Goal: Task Accomplishment & Management: Complete application form

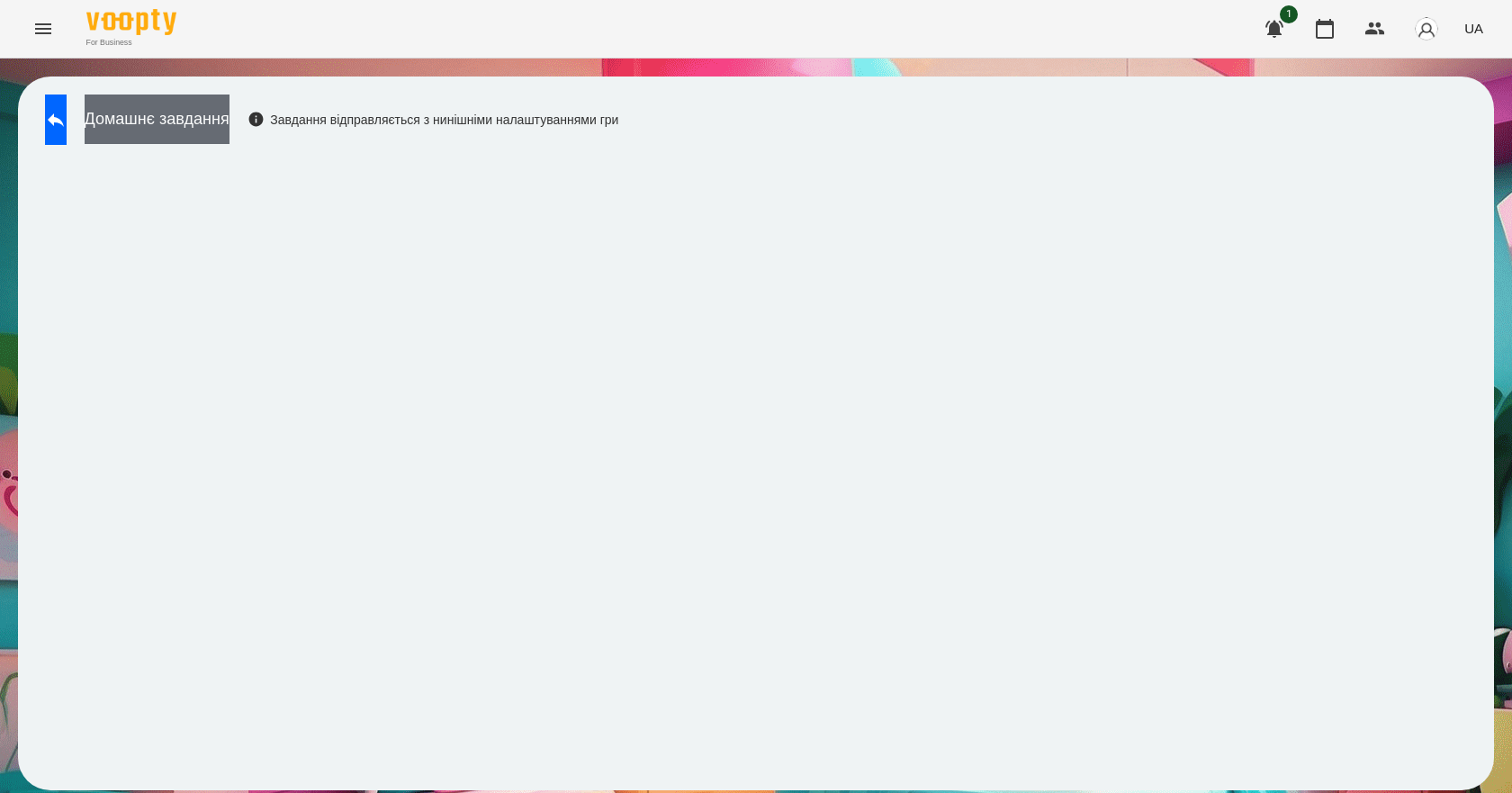
click at [230, 120] on button "Домашнє завдання" at bounding box center [157, 119] width 145 height 49
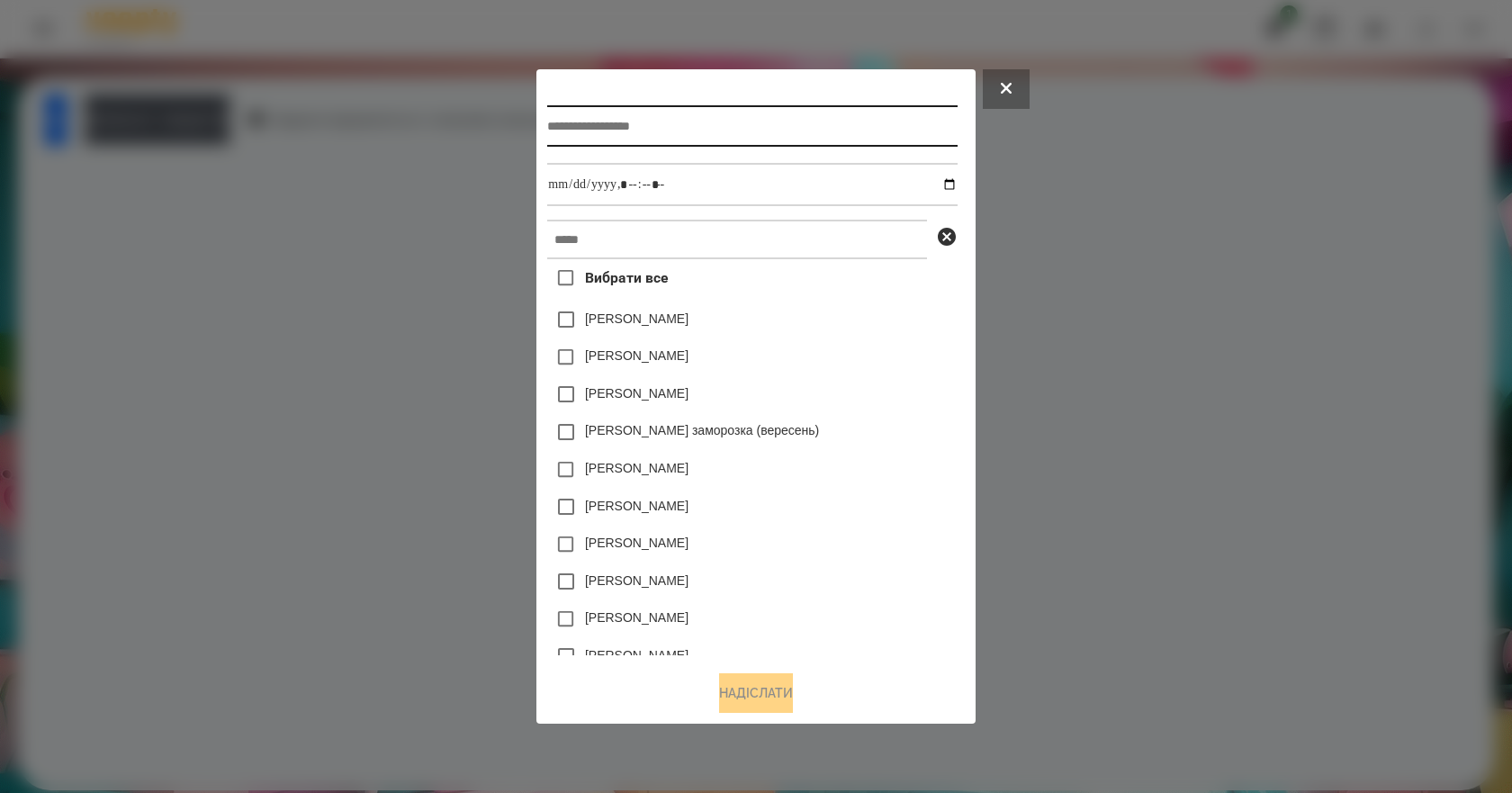
click at [692, 122] on input "text" at bounding box center [752, 125] width 409 height 41
click at [652, 136] on input "text" at bounding box center [752, 125] width 409 height 41
click at [648, 123] on input "text" at bounding box center [752, 125] width 409 height 41
type input "**********"
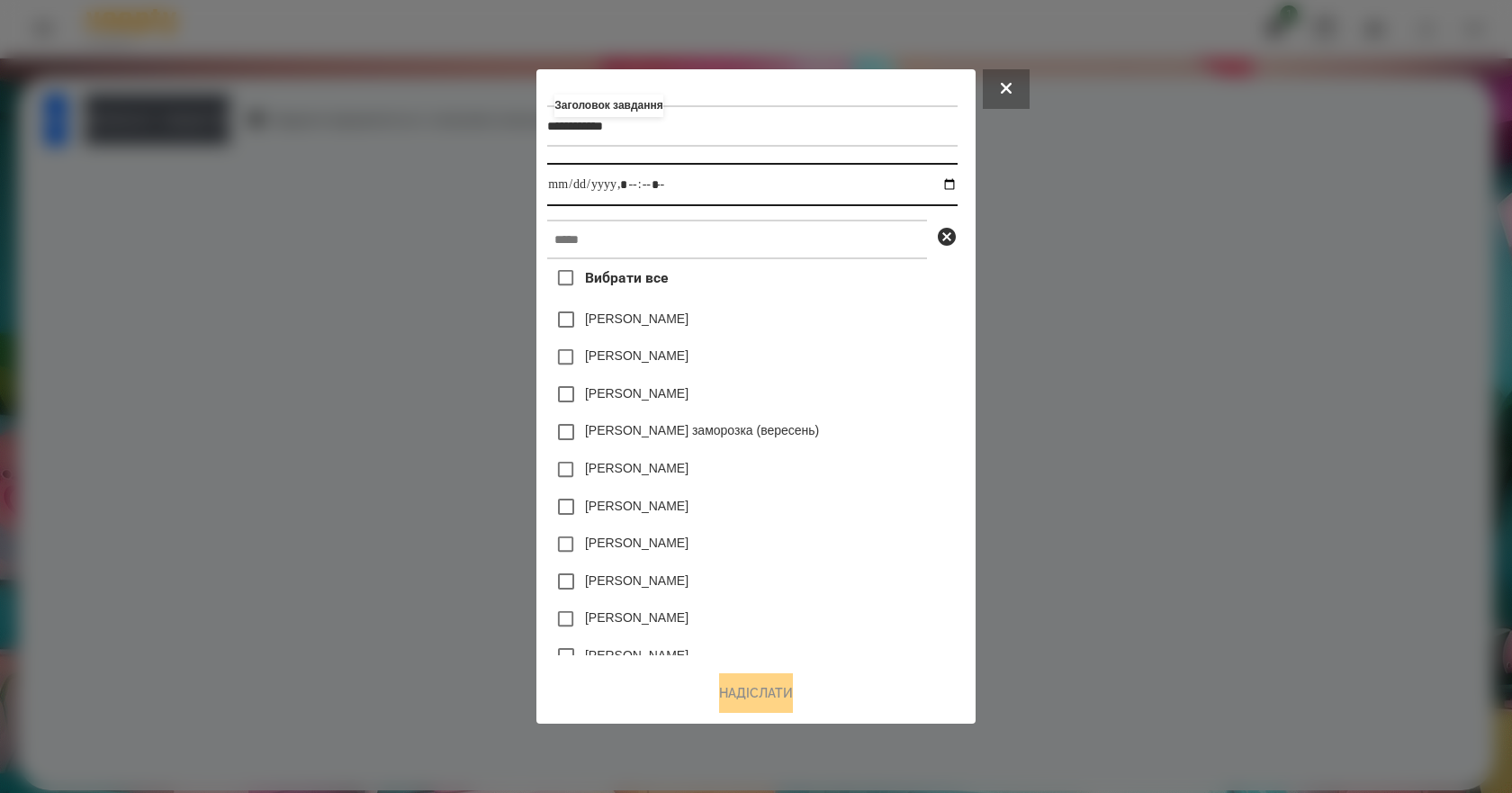
click at [955, 180] on input "datetime-local" at bounding box center [752, 184] width 409 height 43
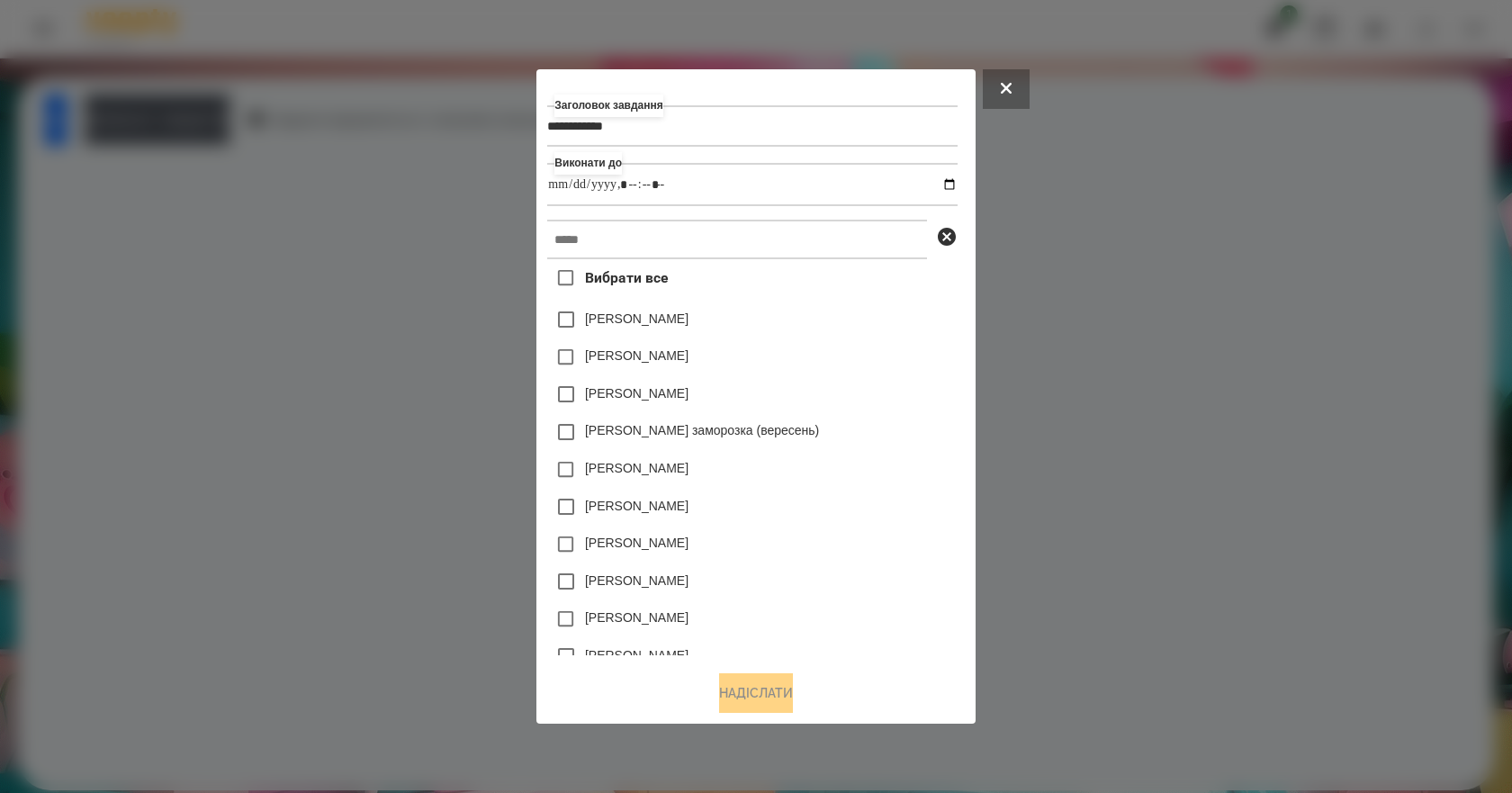
type input "**********"
click at [912, 396] on div "[PERSON_NAME]" at bounding box center [752, 394] width 409 height 38
click at [716, 246] on input "text" at bounding box center [737, 239] width 380 height 40
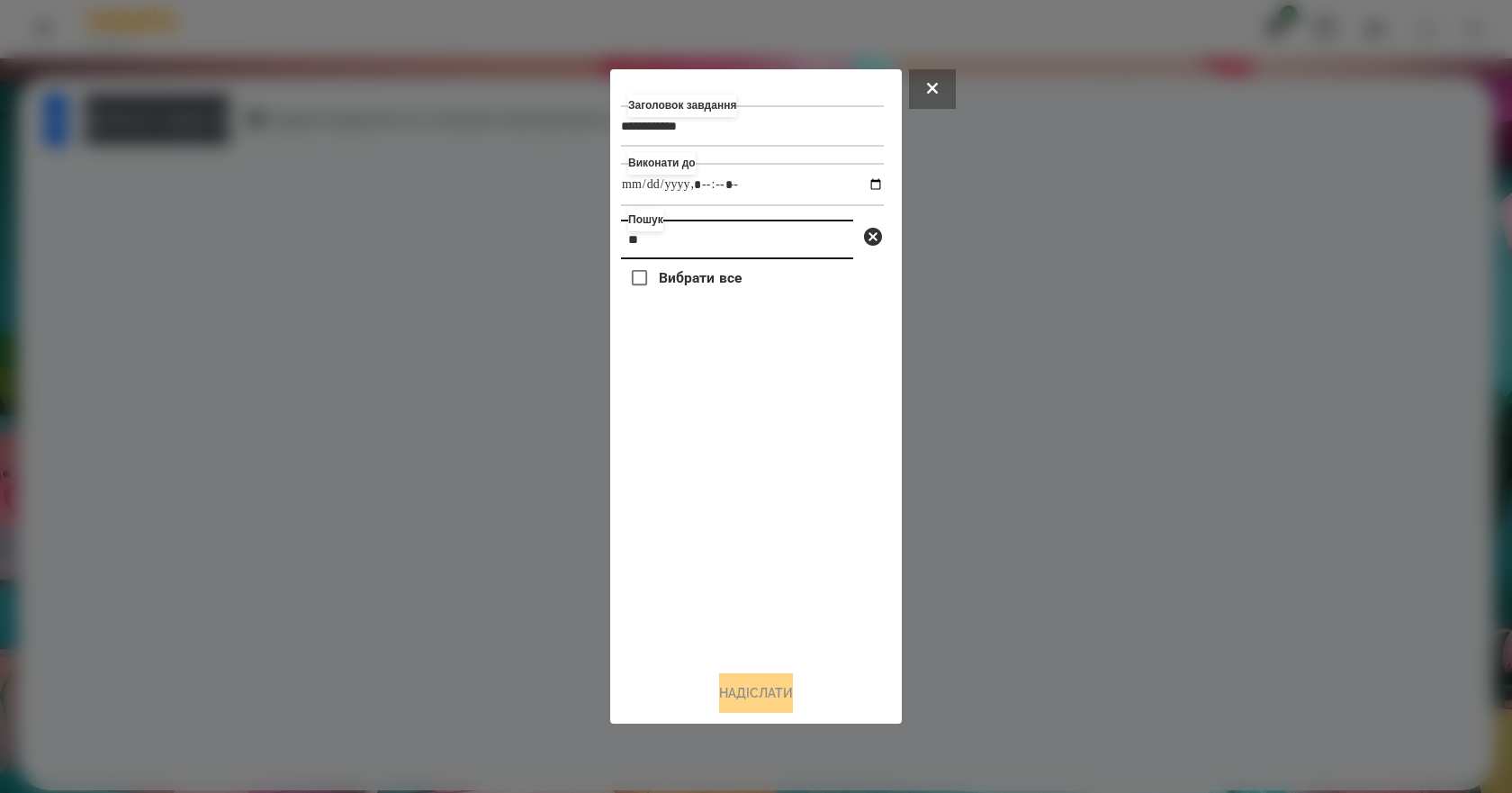
type input "*"
type input "*****"
click at [729, 326] on label "[PERSON_NAME]" at bounding box center [710, 318] width 103 height 18
click at [765, 699] on button "Надіслати" at bounding box center [756, 693] width 73 height 40
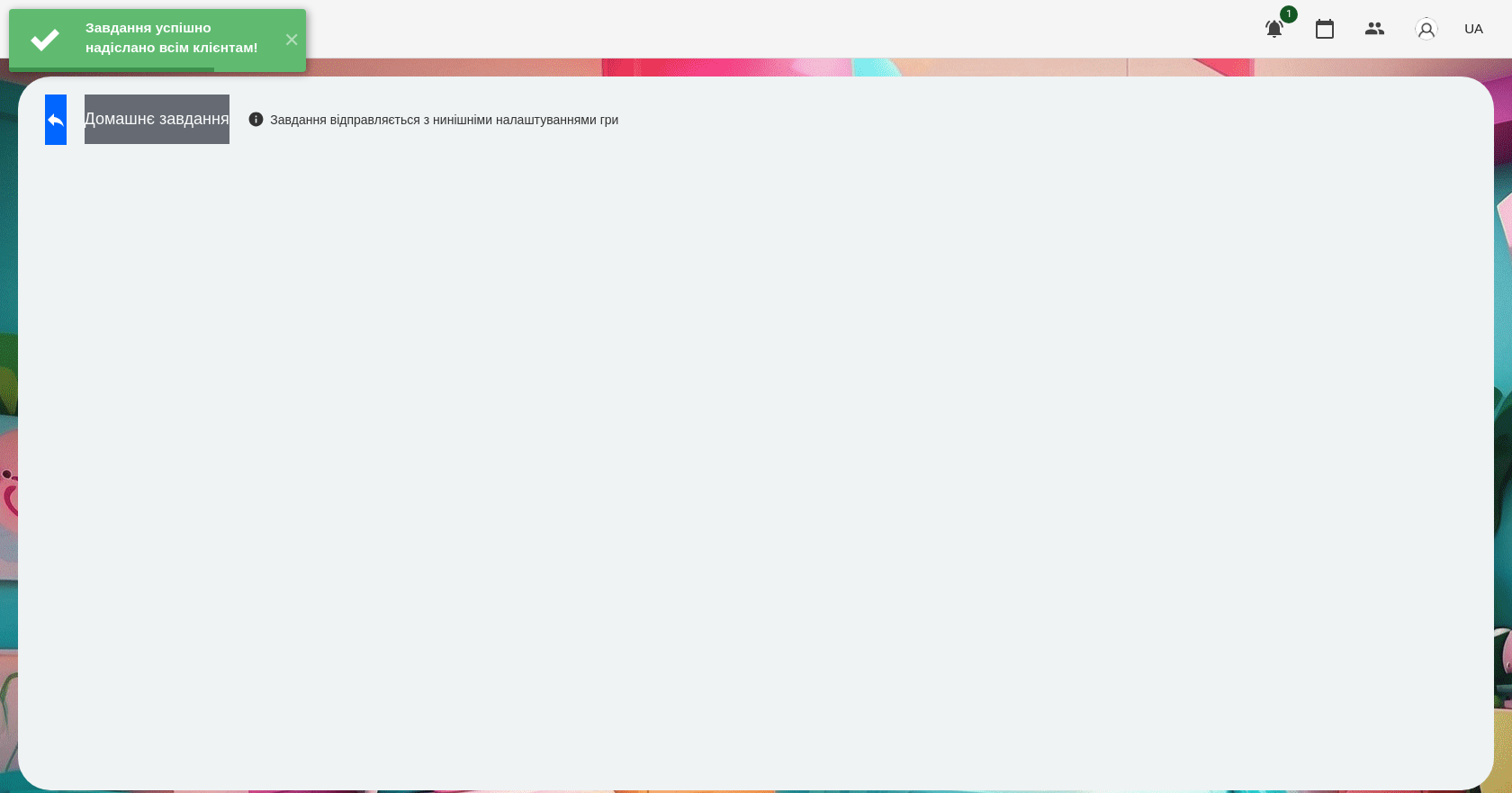
click at [221, 120] on button "Домашнє завдання" at bounding box center [157, 119] width 145 height 49
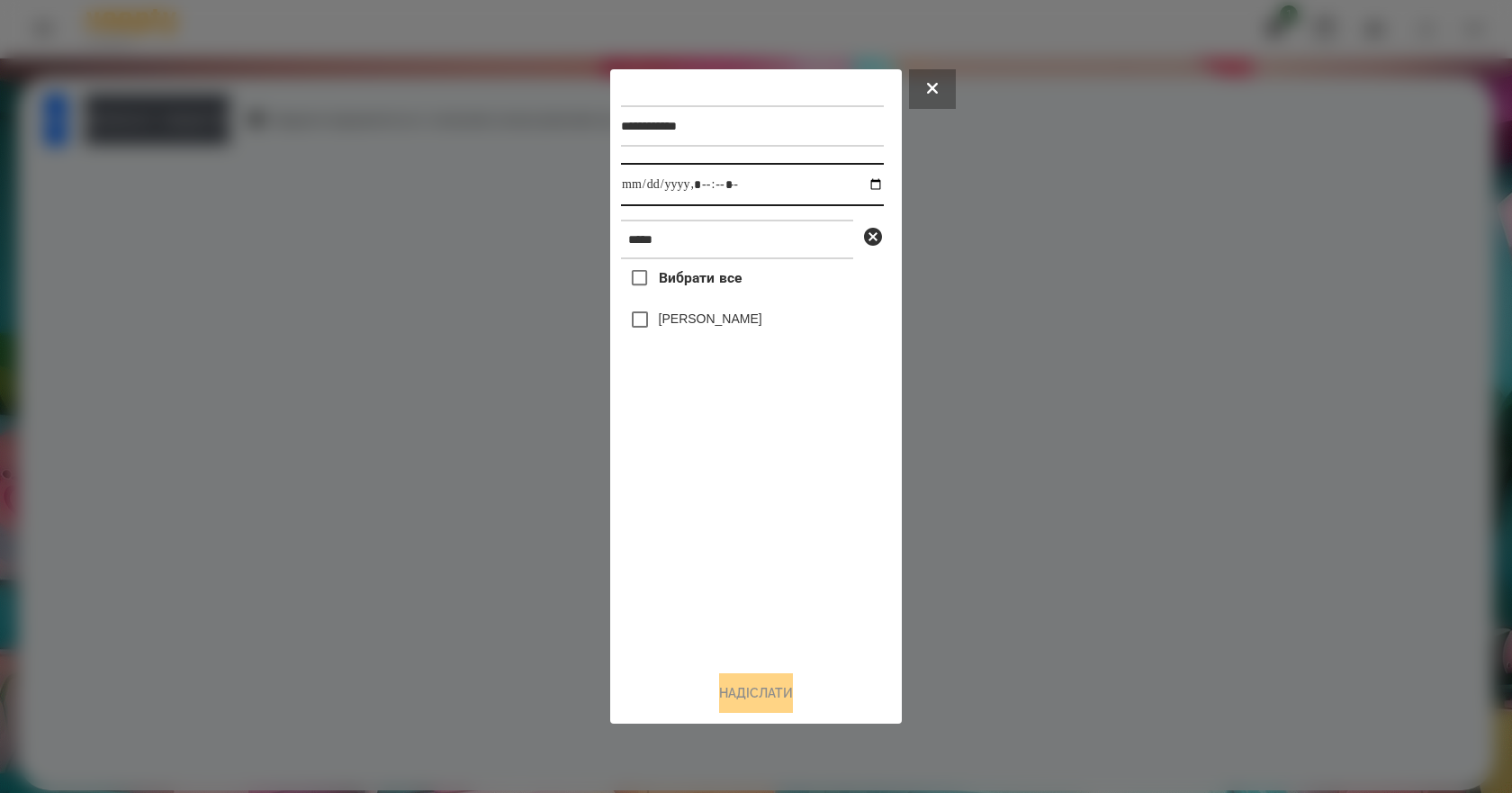
click at [860, 179] on input "datetime-local" at bounding box center [752, 184] width 262 height 43
type input "**********"
drag, startPoint x: 780, startPoint y: 505, endPoint x: 774, endPoint y: 479, distance: 26.7
click at [779, 503] on div "Вибрати все [PERSON_NAME]" at bounding box center [752, 457] width 262 height 396
click at [716, 316] on label "[PERSON_NAME]" at bounding box center [710, 318] width 103 height 18
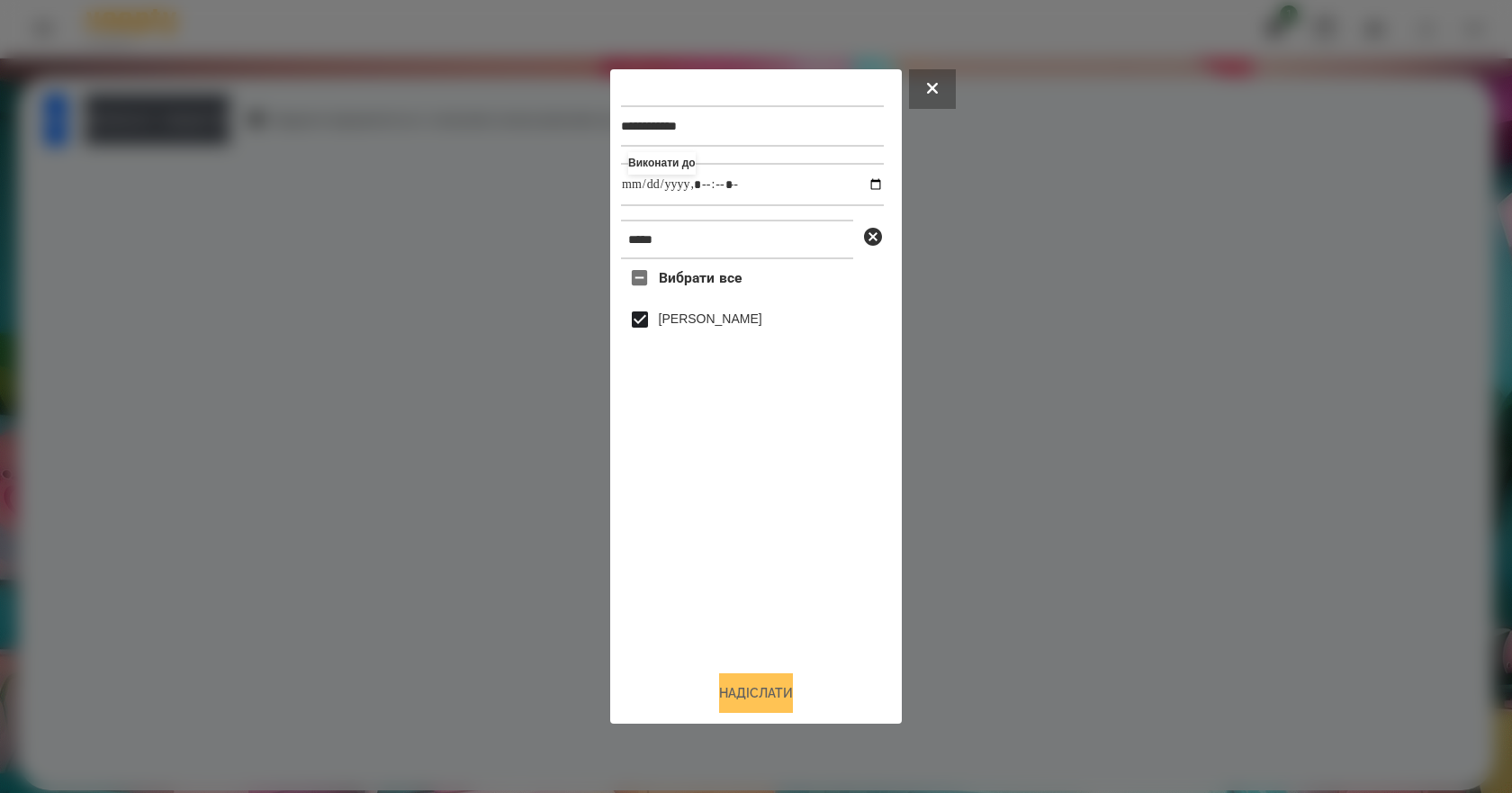
click at [753, 691] on button "Надіслати" at bounding box center [756, 693] width 73 height 40
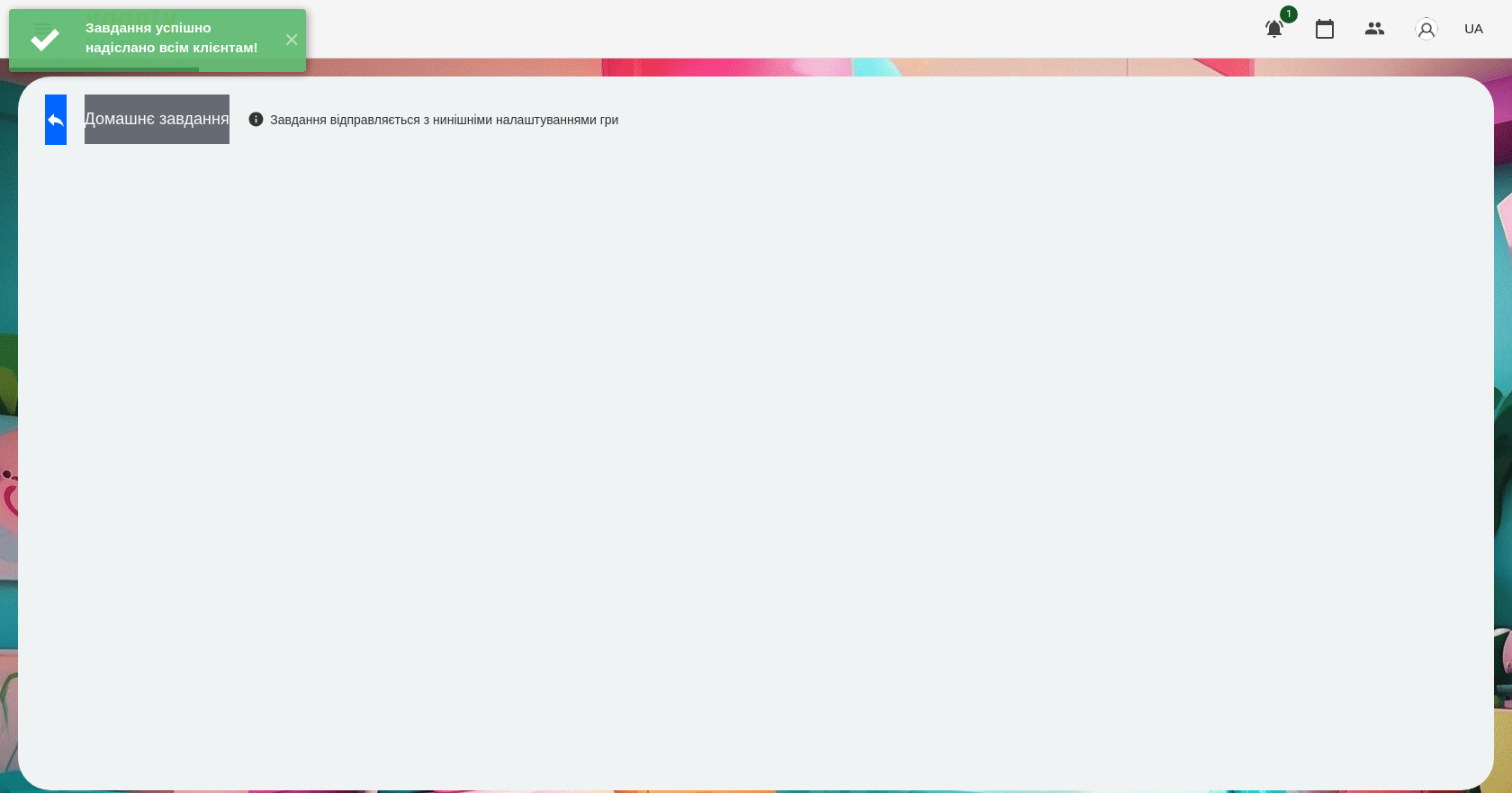
click at [230, 126] on button "Домашнє завдання" at bounding box center [157, 119] width 145 height 49
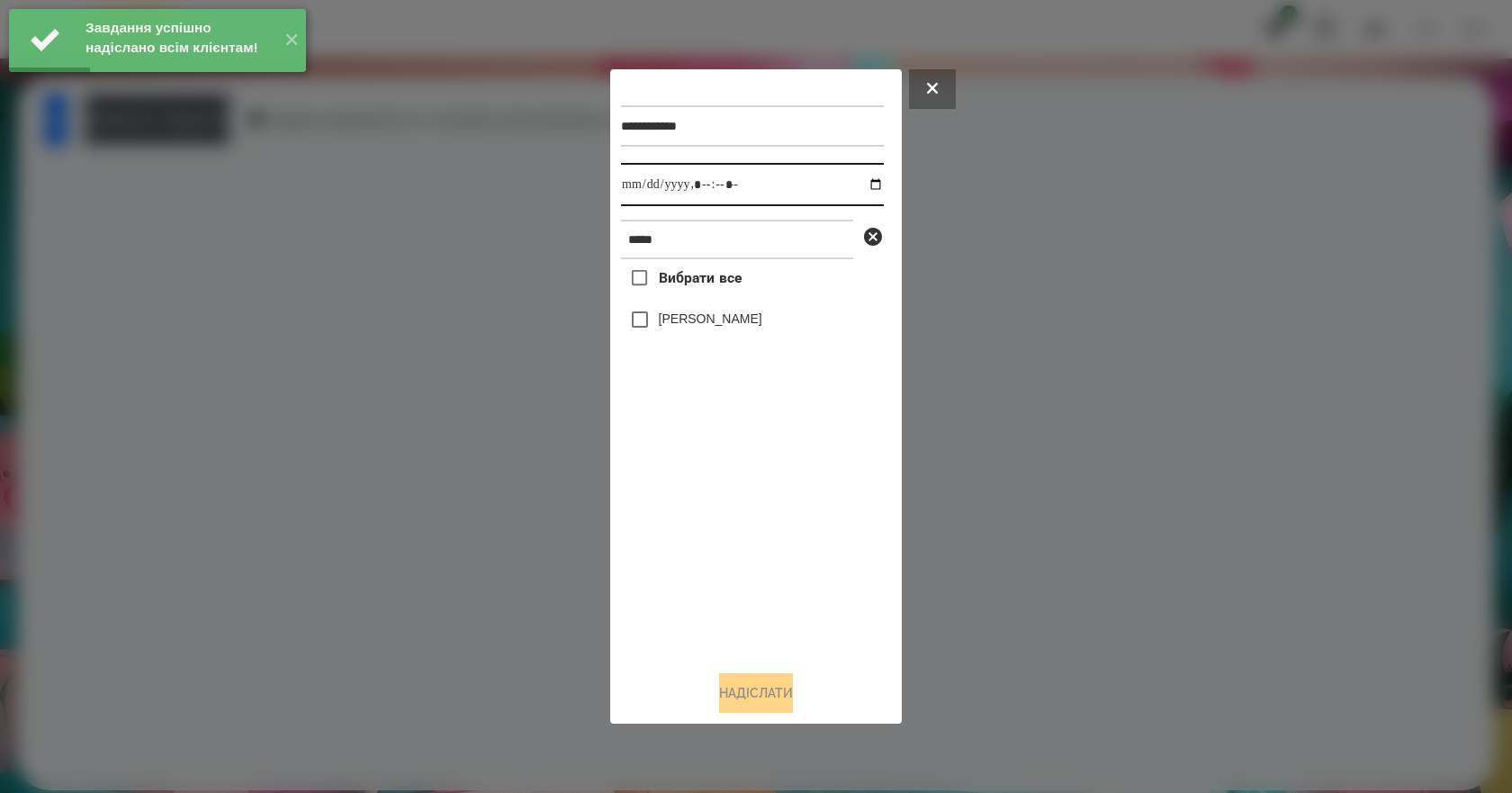
click at [861, 181] on input "datetime-local" at bounding box center [752, 184] width 262 height 43
type input "**********"
drag, startPoint x: 753, startPoint y: 580, endPoint x: 710, endPoint y: 425, distance: 160.9
click at [750, 576] on div "Вибрати все [PERSON_NAME]" at bounding box center [752, 457] width 262 height 396
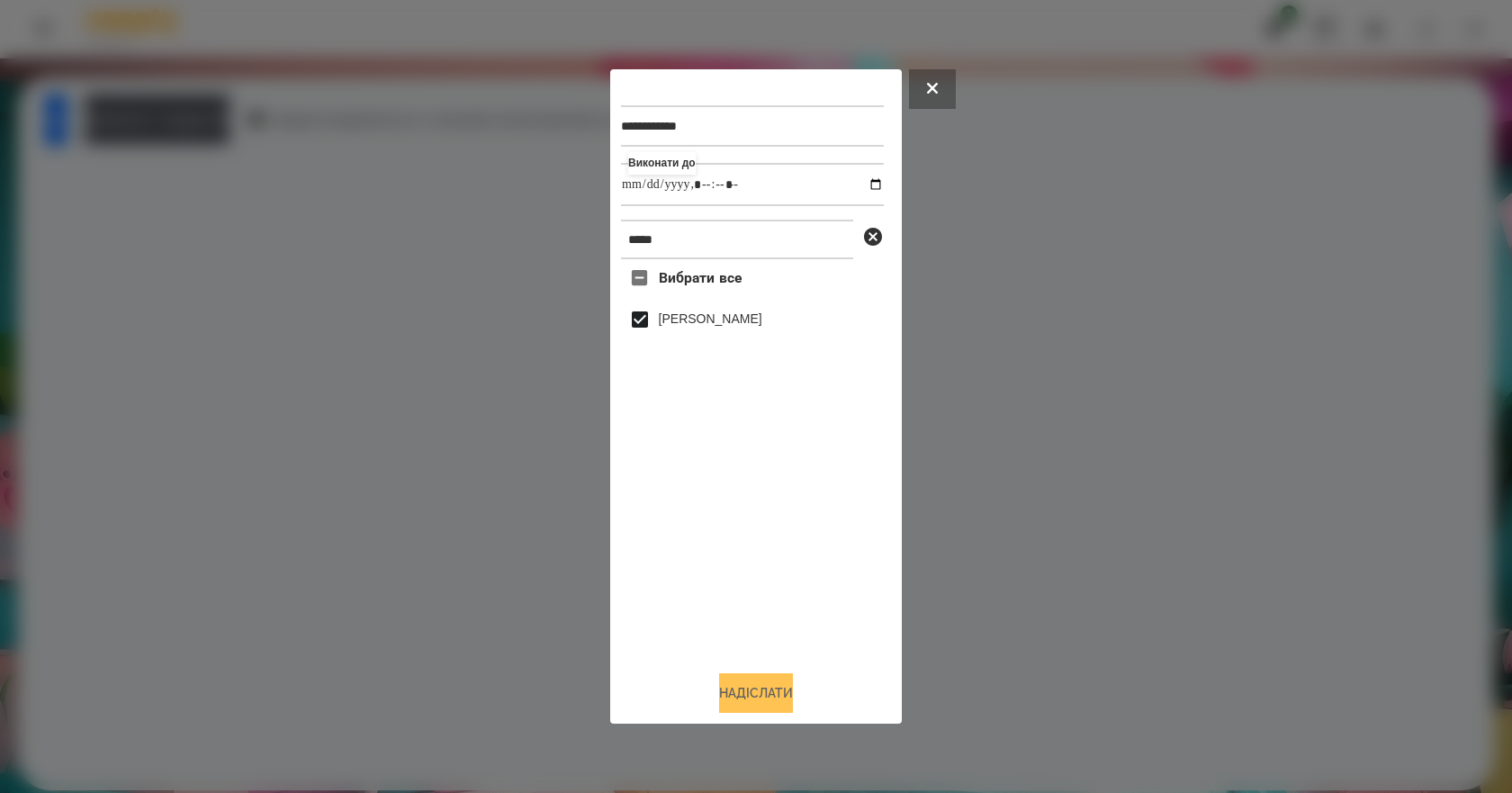
click at [779, 694] on button "Надіслати" at bounding box center [756, 693] width 73 height 40
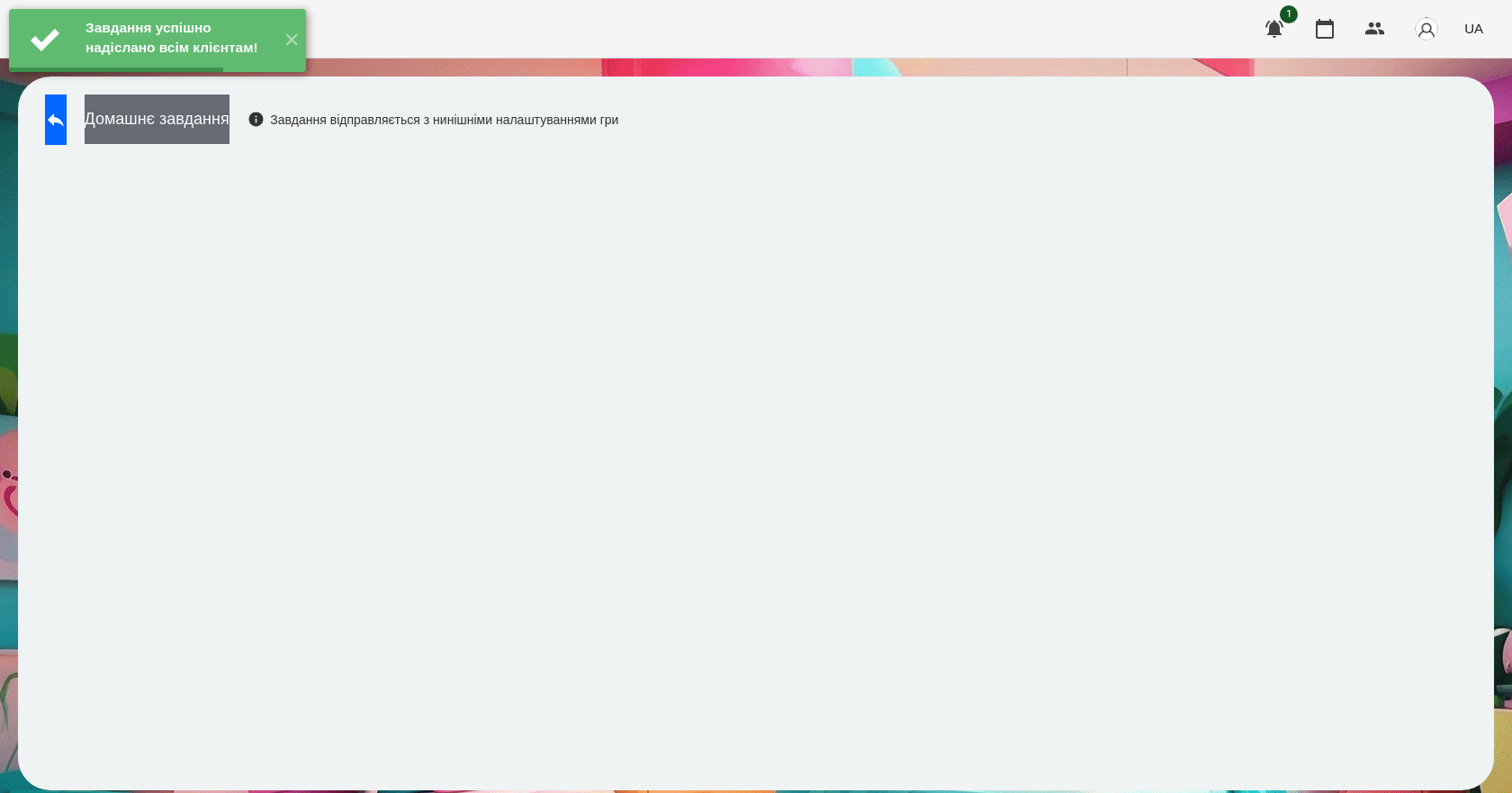
click at [230, 116] on button "Домашнє завдання" at bounding box center [157, 119] width 145 height 49
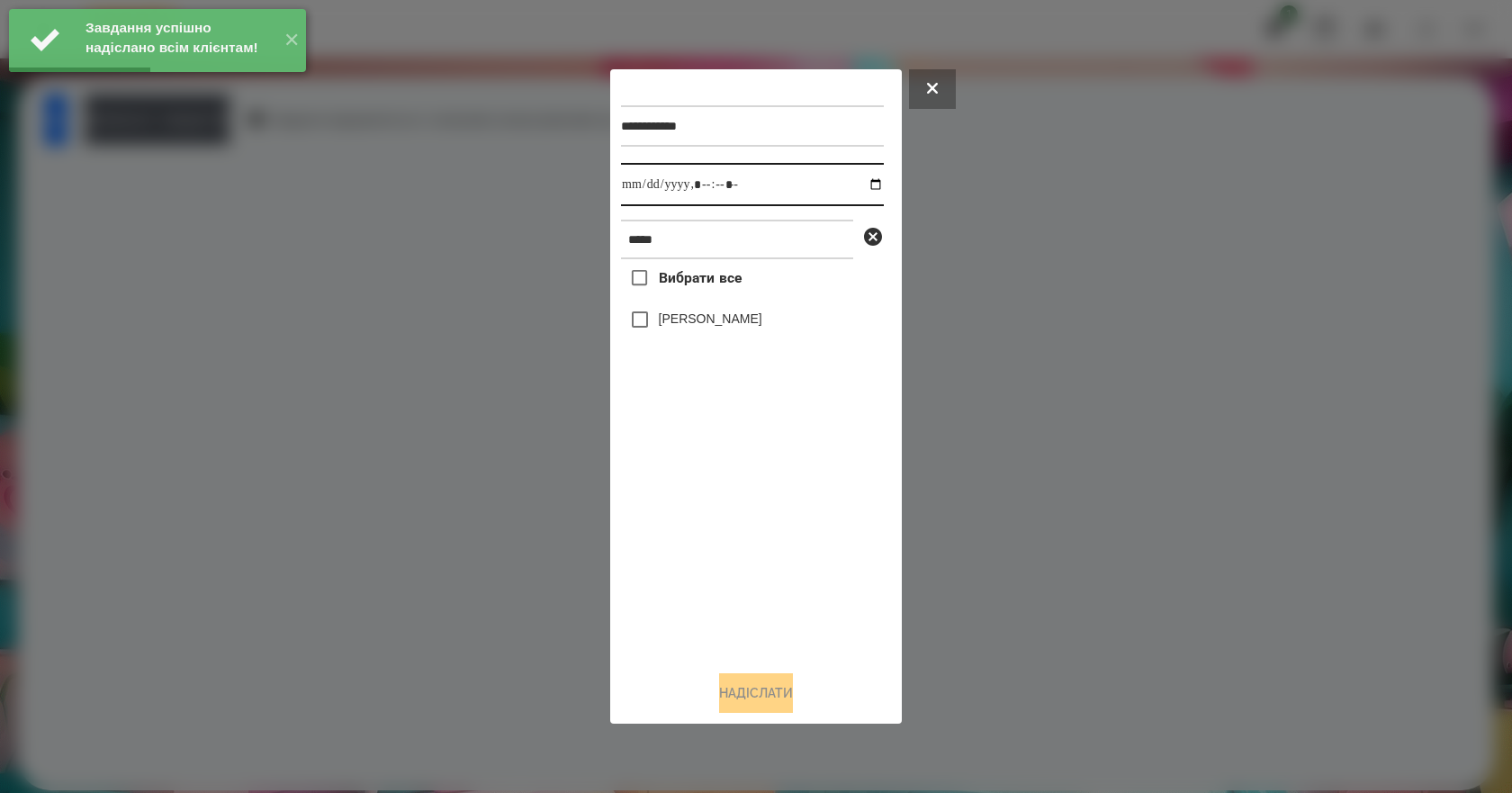
click at [869, 183] on input "datetime-local" at bounding box center [752, 184] width 262 height 43
type input "**********"
drag, startPoint x: 672, startPoint y: 520, endPoint x: 715, endPoint y: 392, distance: 135.0
click at [672, 518] on div "Вибрати все [PERSON_NAME]" at bounding box center [752, 457] width 262 height 396
click at [738, 322] on label "[PERSON_NAME]" at bounding box center [710, 318] width 103 height 18
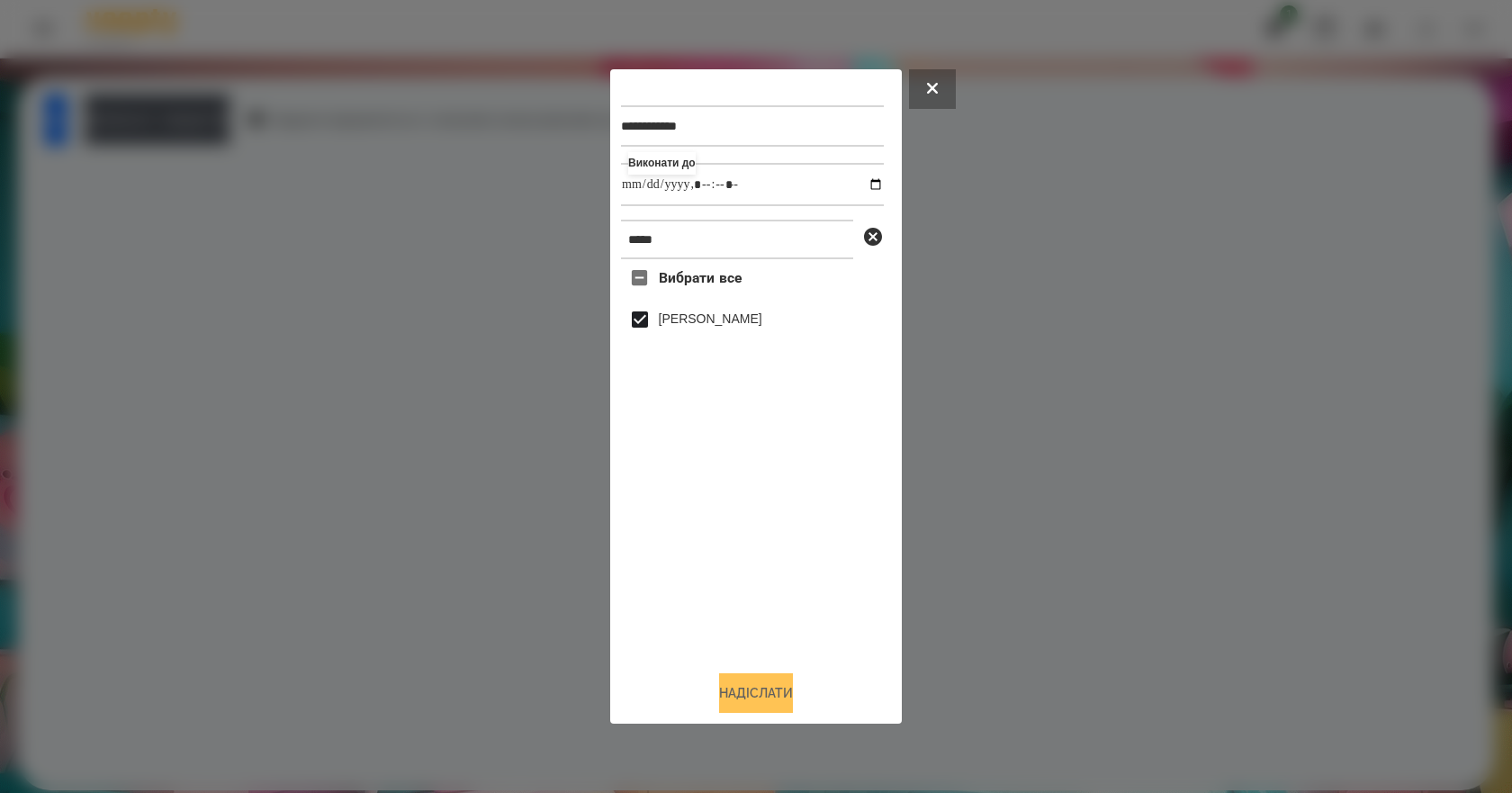
click at [780, 691] on button "Надіслати" at bounding box center [756, 693] width 73 height 40
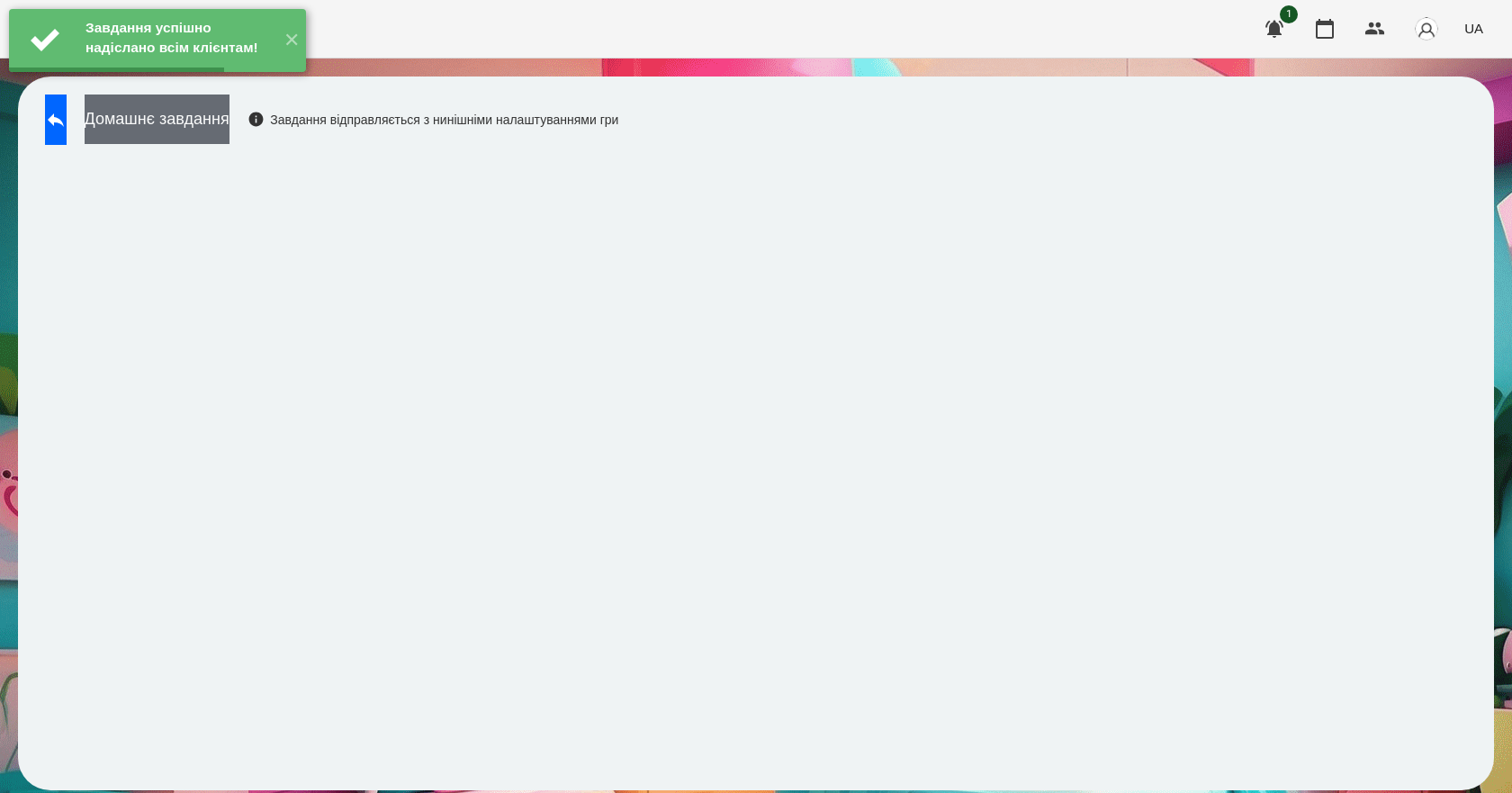
click at [230, 127] on button "Домашнє завдання" at bounding box center [157, 119] width 145 height 49
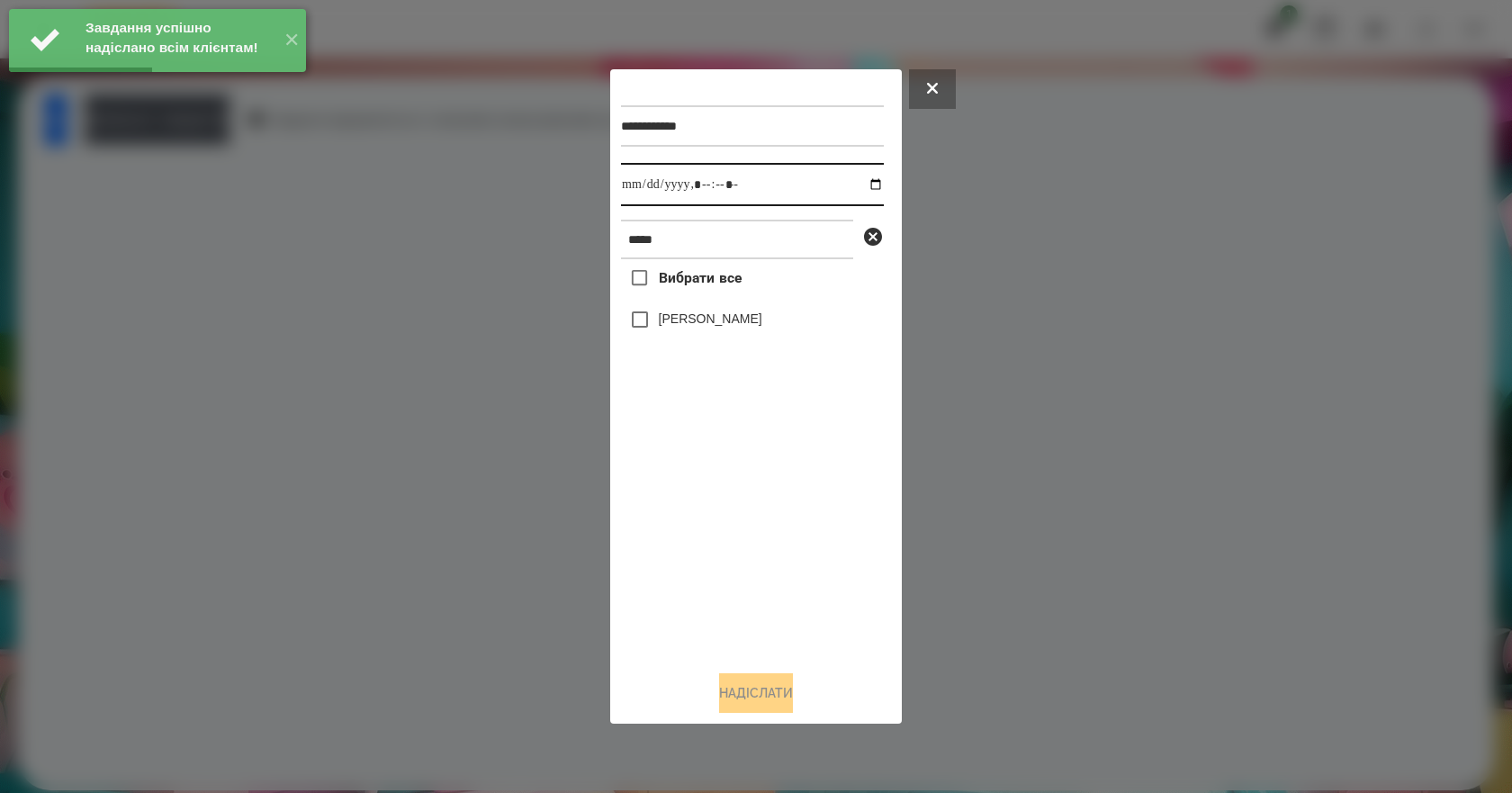
click at [867, 191] on input "datetime-local" at bounding box center [752, 184] width 262 height 43
type input "**********"
click at [756, 553] on div "Вибрати все [PERSON_NAME]" at bounding box center [752, 457] width 262 height 396
click at [706, 327] on label "[PERSON_NAME]" at bounding box center [710, 318] width 103 height 18
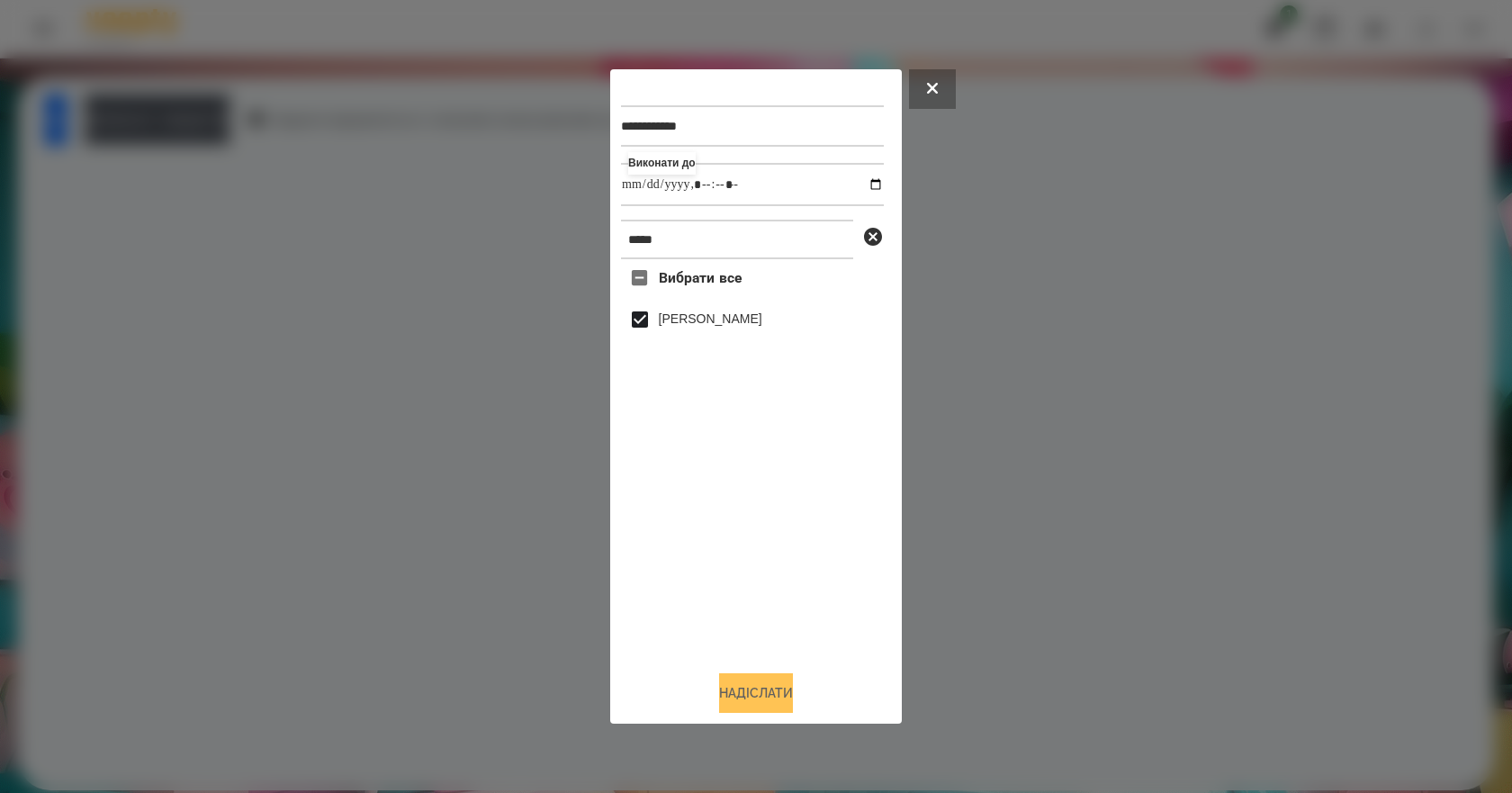
click at [780, 710] on button "Надіслати" at bounding box center [756, 693] width 73 height 40
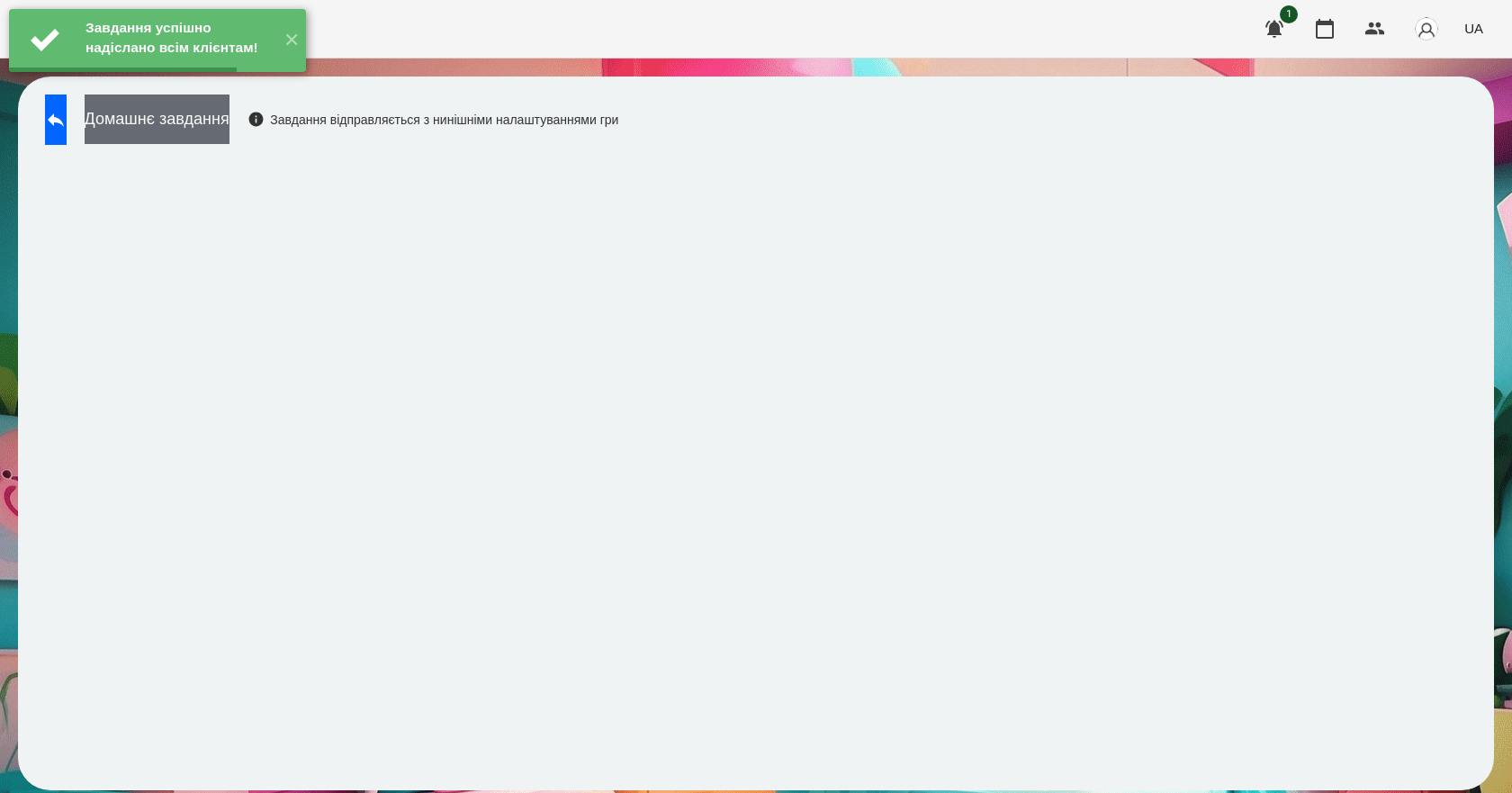
click at [230, 119] on button "Домашнє завдання" at bounding box center [157, 119] width 145 height 49
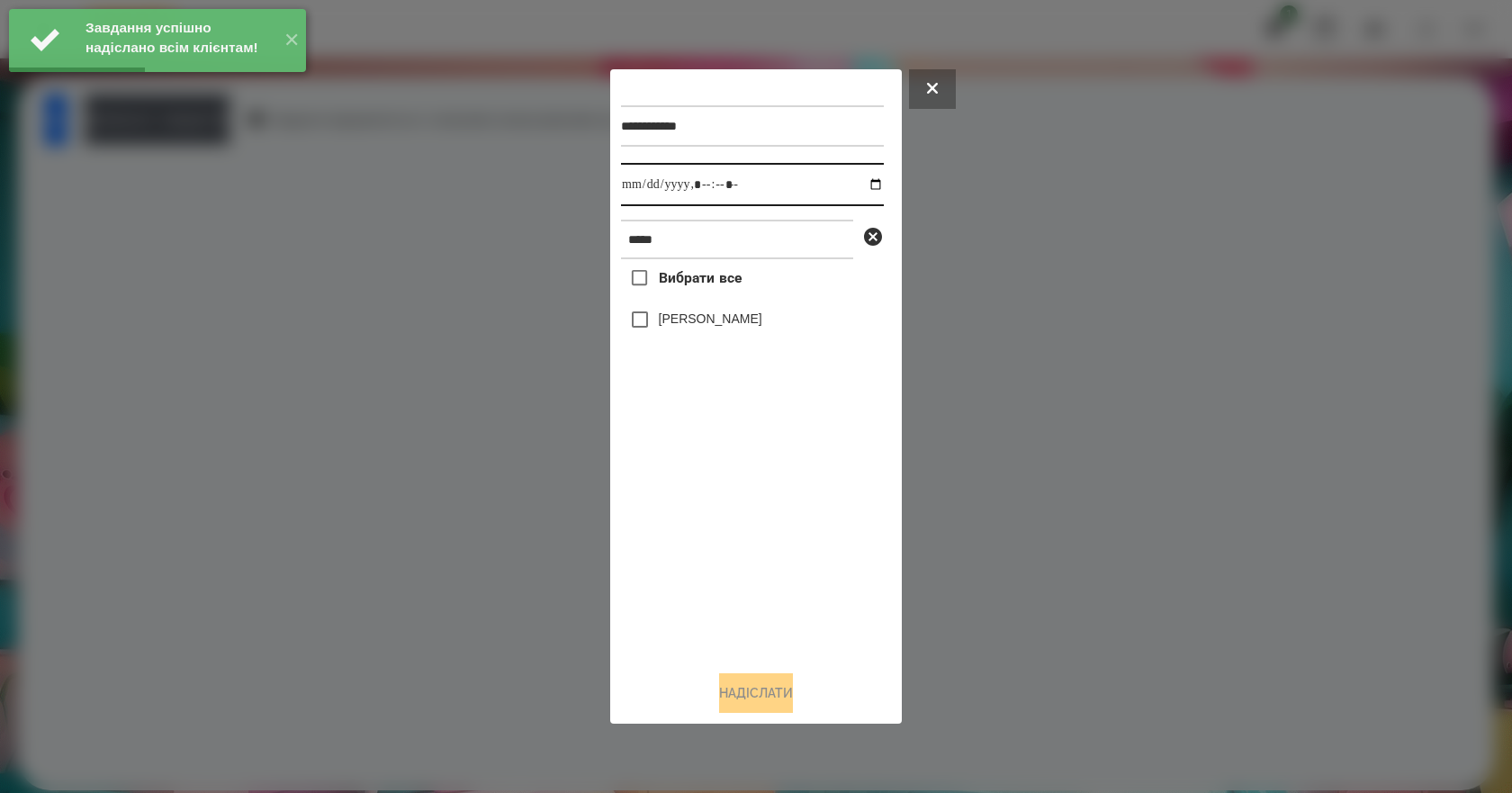
click at [862, 184] on input "datetime-local" at bounding box center [752, 184] width 262 height 43
type input "**********"
drag, startPoint x: 761, startPoint y: 526, endPoint x: 762, endPoint y: 513, distance: 13.0
click at [761, 520] on div "Вибрати все [PERSON_NAME]" at bounding box center [752, 457] width 262 height 396
click at [727, 321] on label "[PERSON_NAME]" at bounding box center [710, 318] width 103 height 18
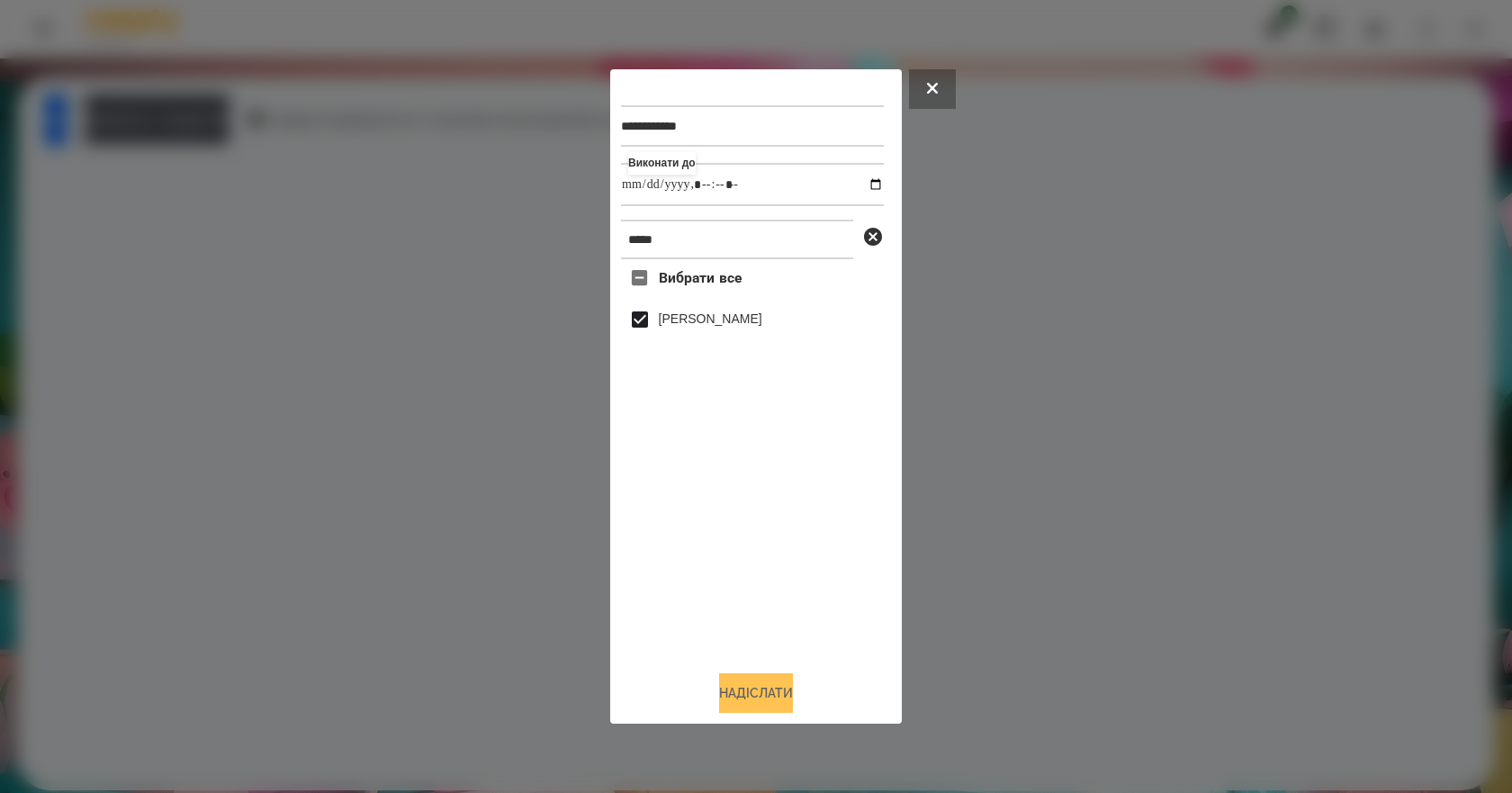
click at [762, 701] on button "Надіслати" at bounding box center [756, 693] width 73 height 40
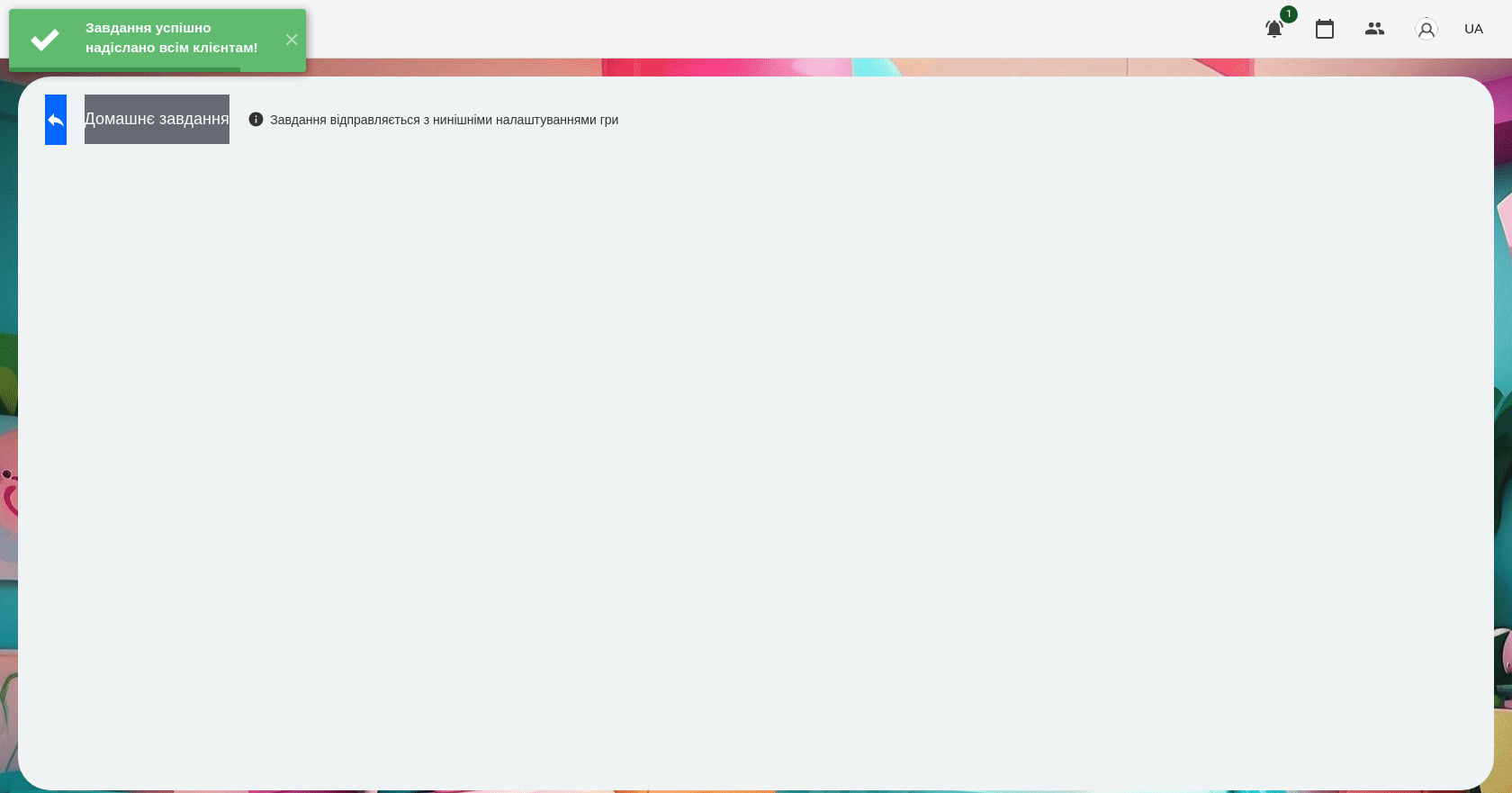
click at [230, 129] on button "Домашнє завдання" at bounding box center [157, 119] width 145 height 49
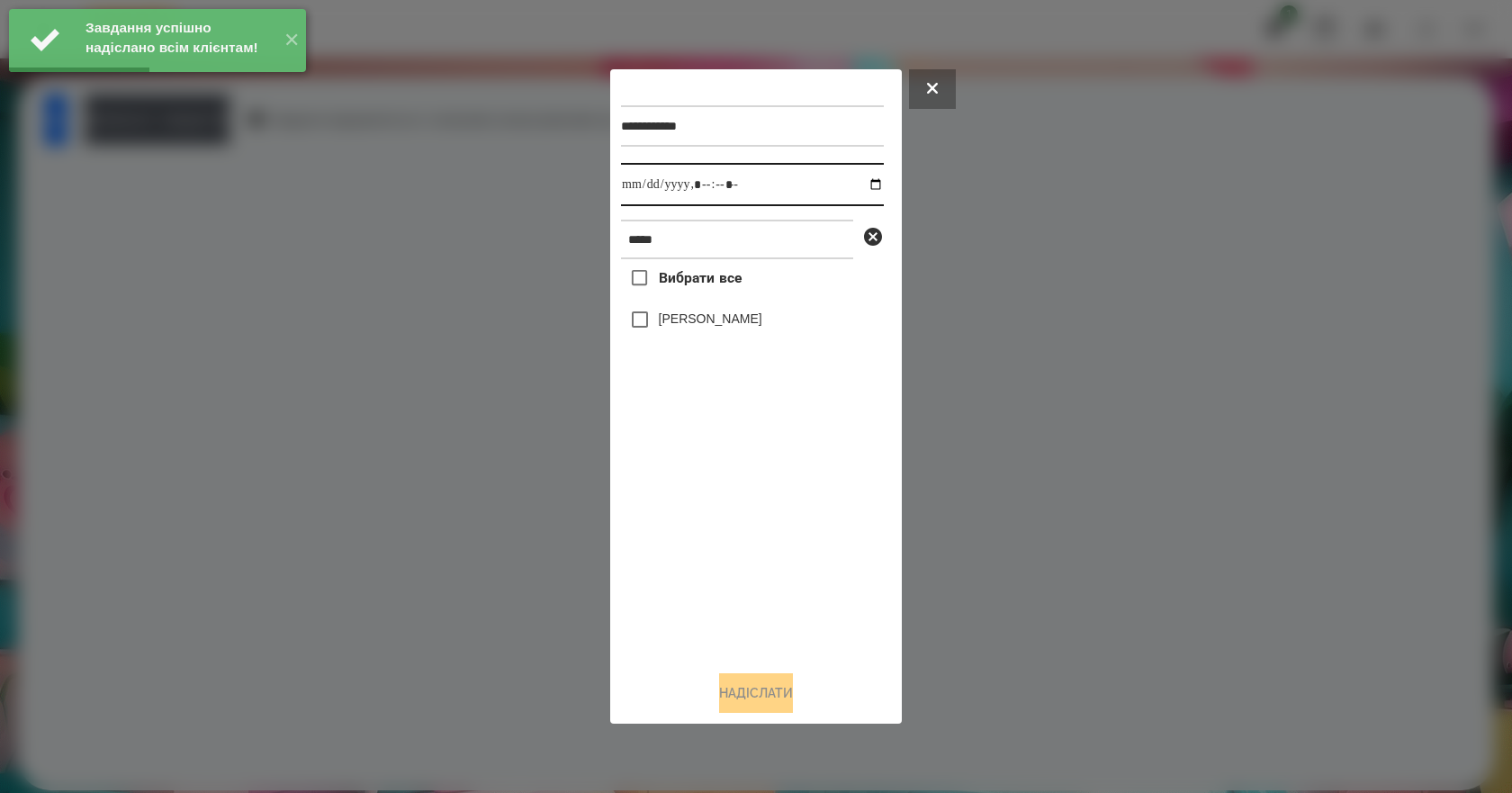
click at [868, 185] on input "datetime-local" at bounding box center [752, 184] width 262 height 43
type input "**********"
click at [770, 549] on div "Вибрати все [PERSON_NAME]" at bounding box center [752, 457] width 262 height 396
click at [711, 325] on label "[PERSON_NAME]" at bounding box center [710, 318] width 103 height 18
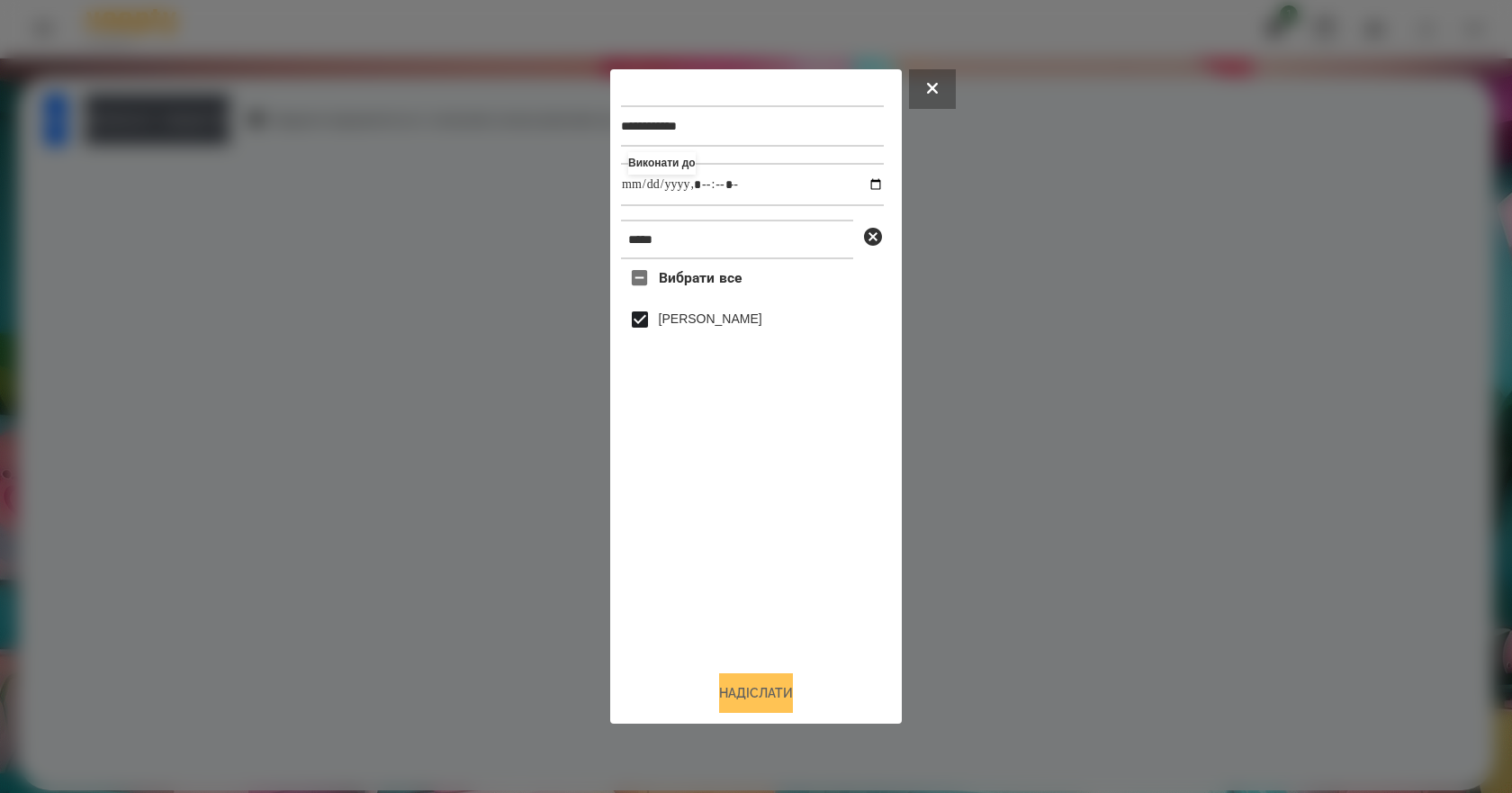
click at [793, 697] on button "Надіслати" at bounding box center [756, 693] width 73 height 40
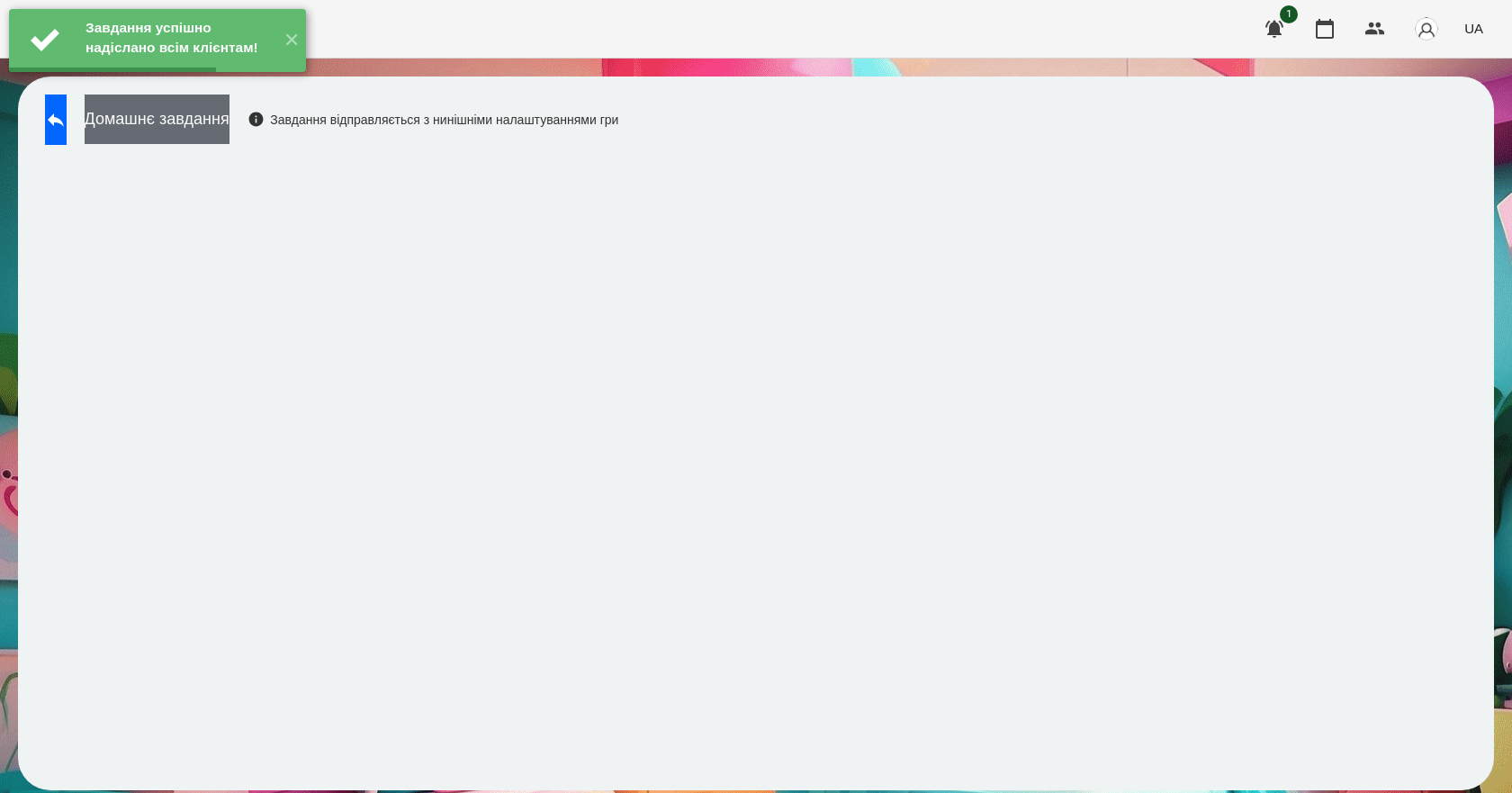
click at [230, 130] on button "Домашнє завдання" at bounding box center [157, 119] width 145 height 49
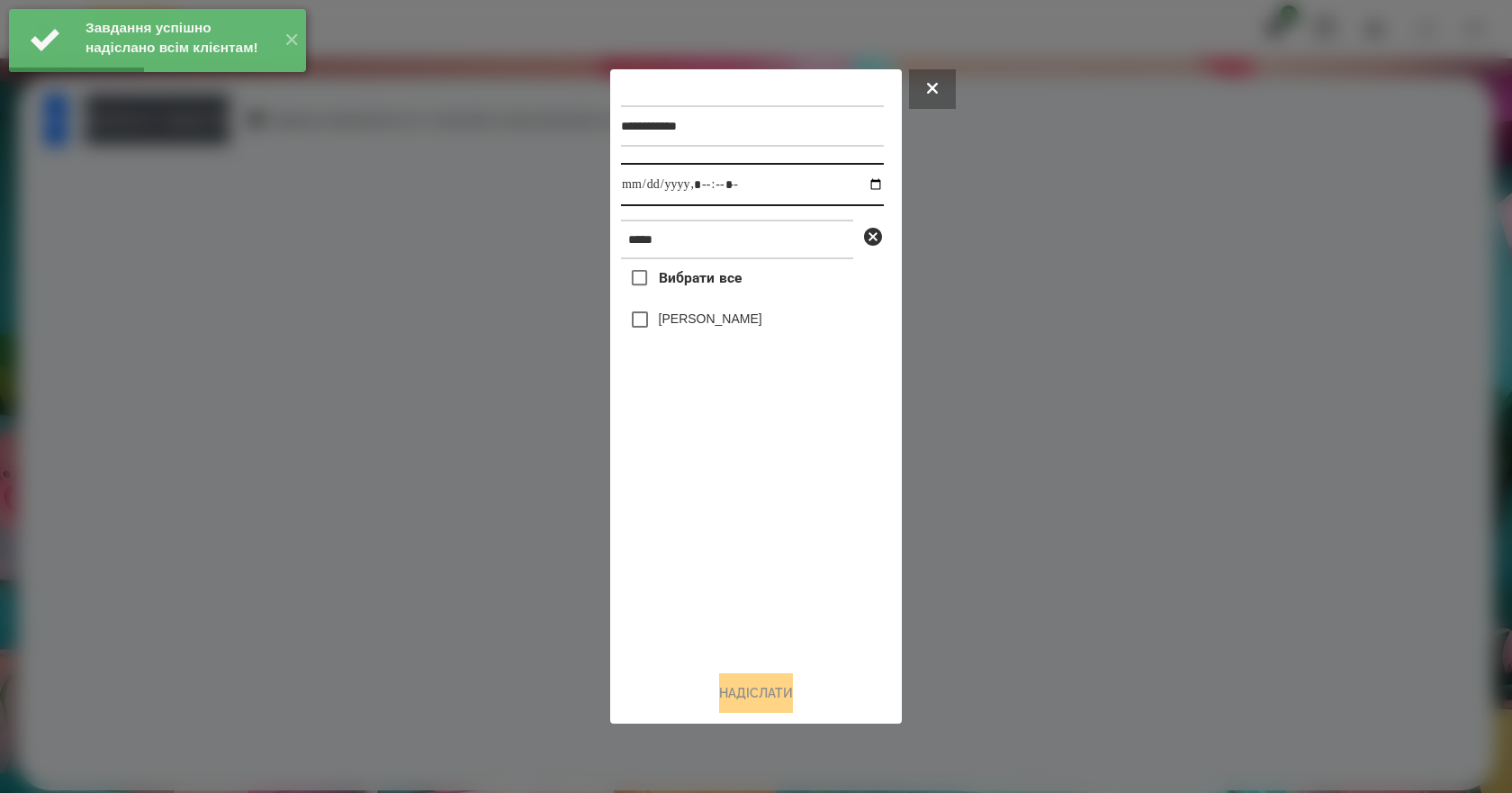
click at [863, 189] on input "datetime-local" at bounding box center [752, 184] width 262 height 43
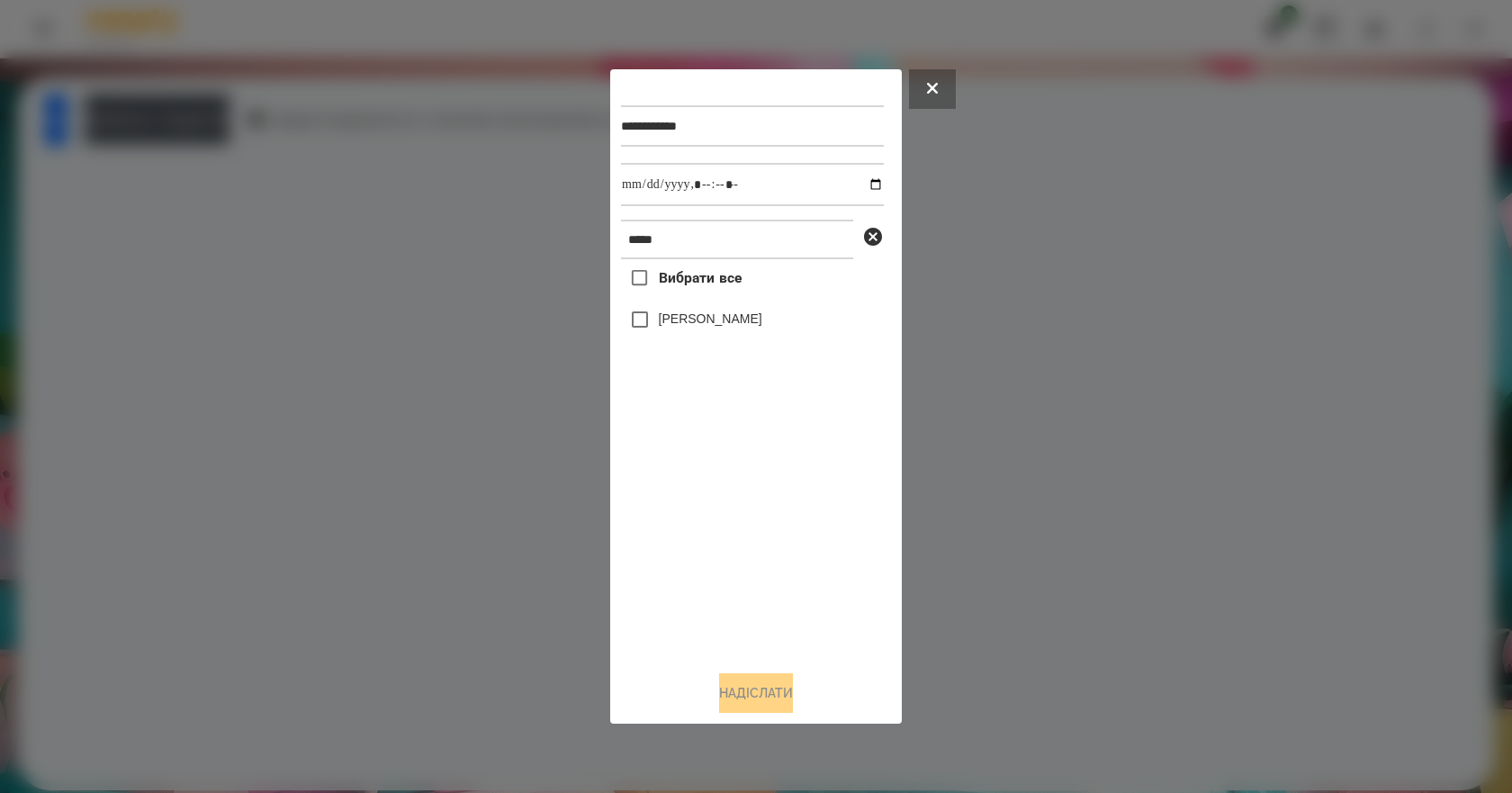
click at [1040, 516] on div at bounding box center [756, 396] width 1512 height 793
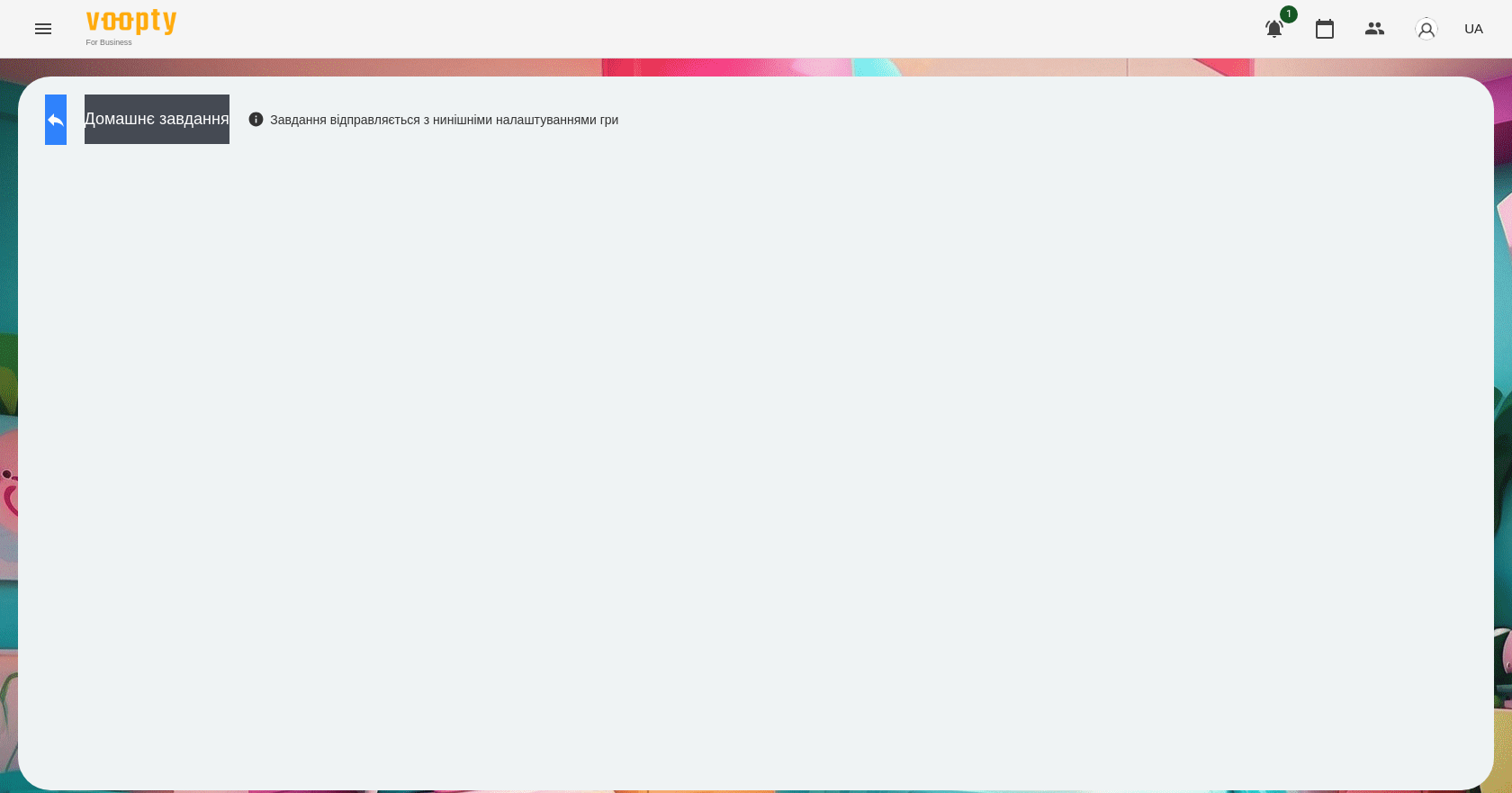
click at [67, 132] on button at bounding box center [56, 120] width 21 height 50
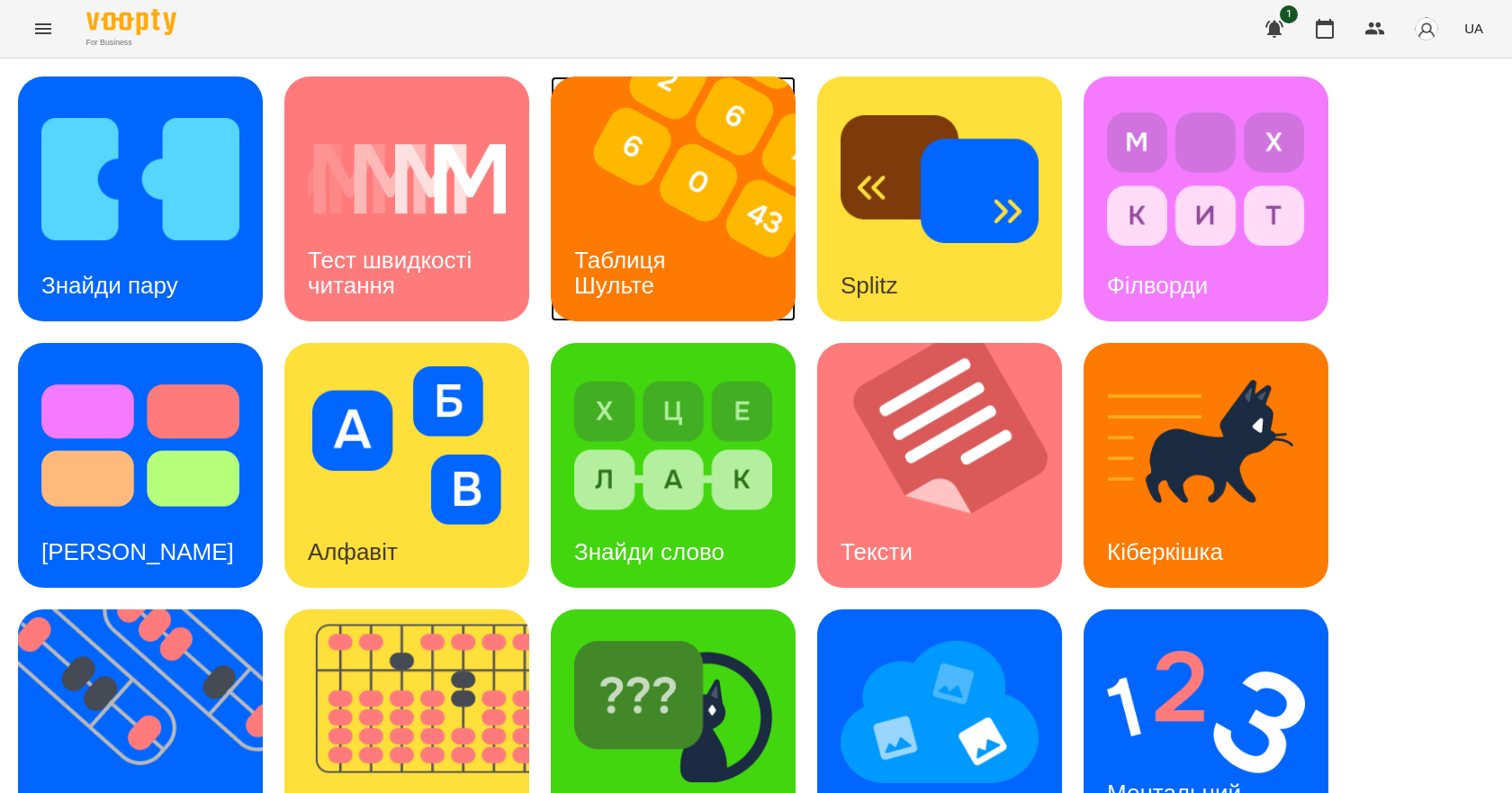
click at [680, 235] on div "Таблиця Шульте" at bounding box center [623, 273] width 145 height 96
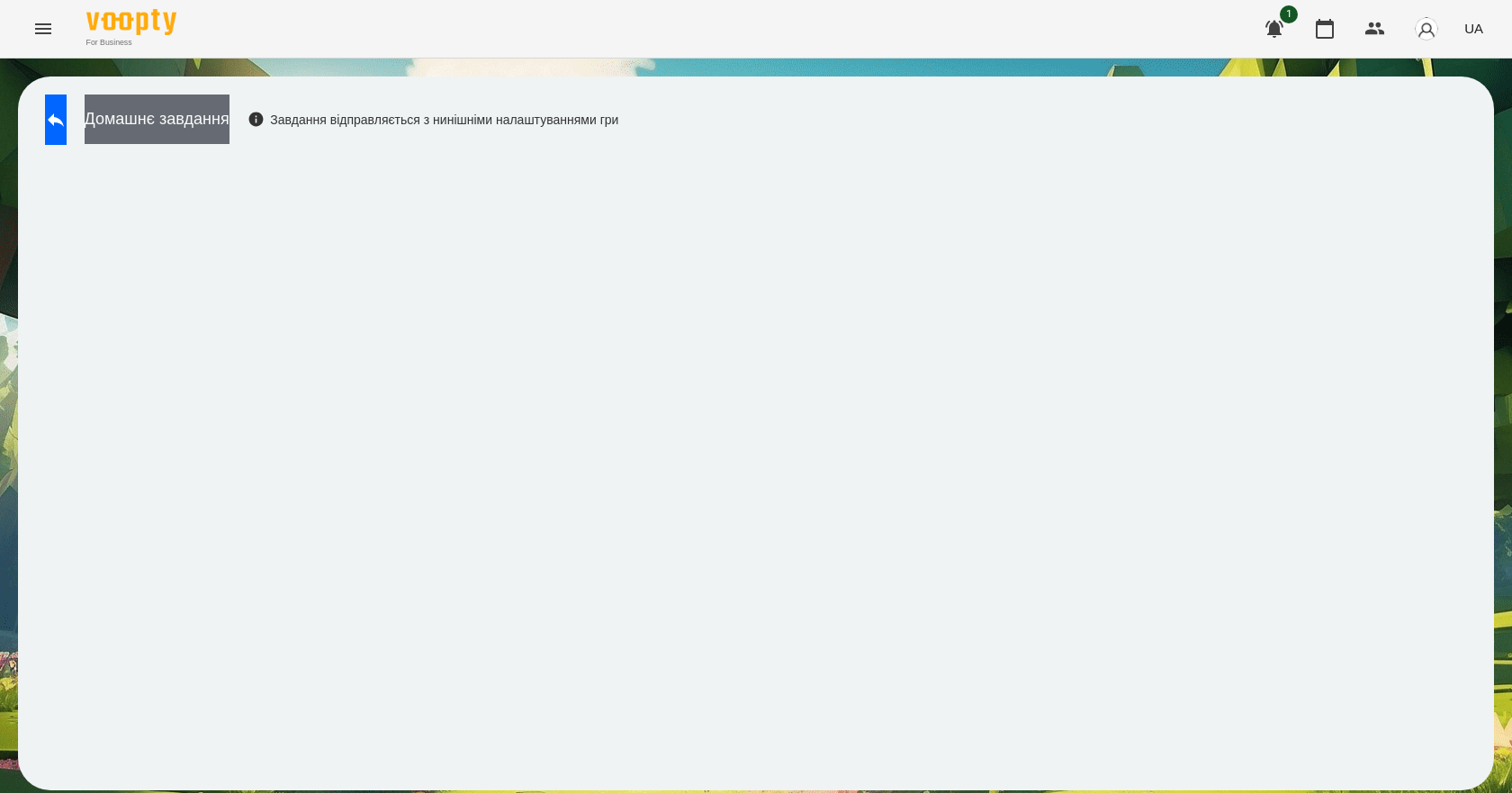
click at [230, 112] on button "Домашнє завдання" at bounding box center [157, 119] width 145 height 49
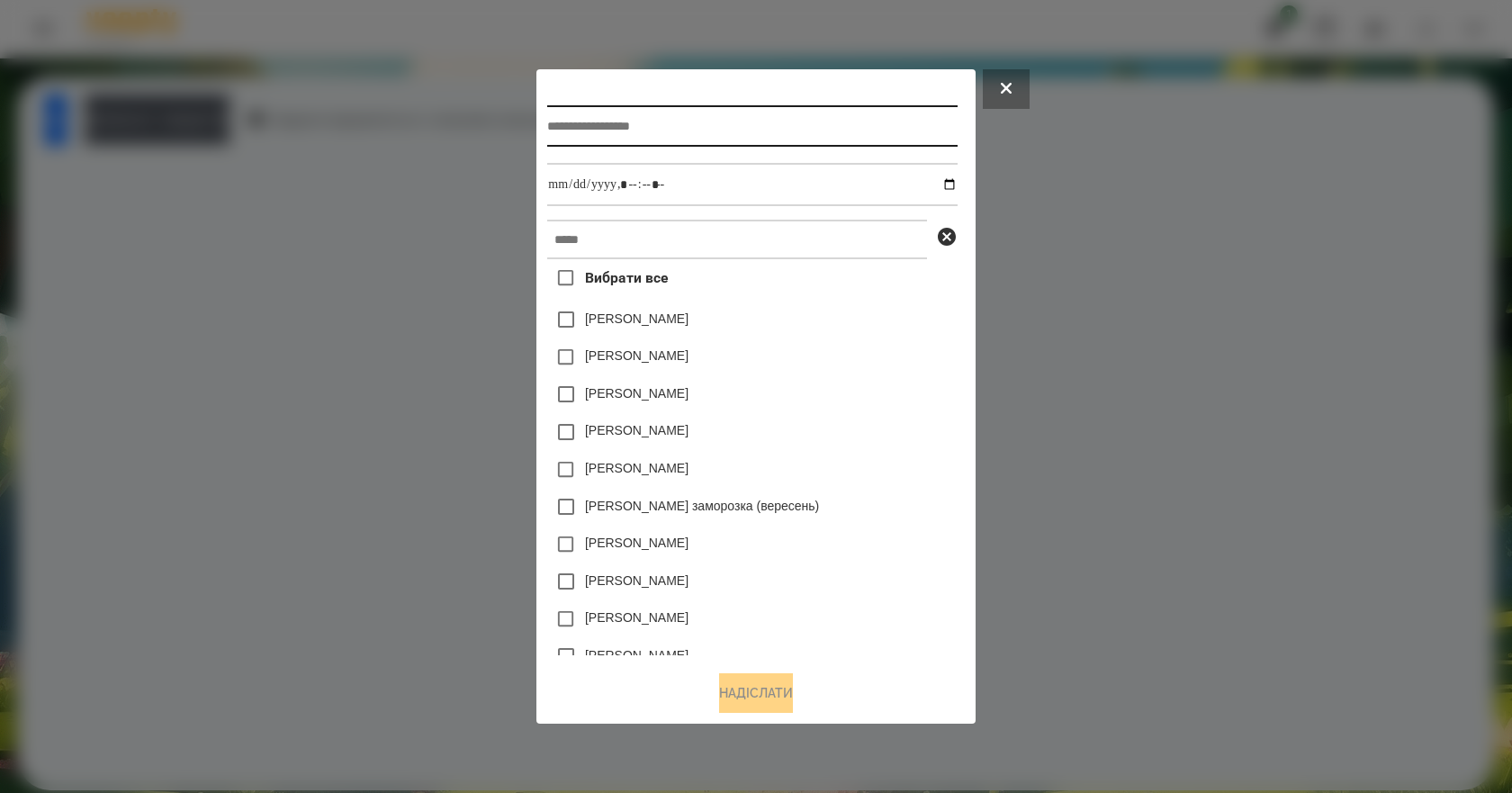
click at [647, 116] on input "text" at bounding box center [752, 125] width 409 height 41
type input "**********"
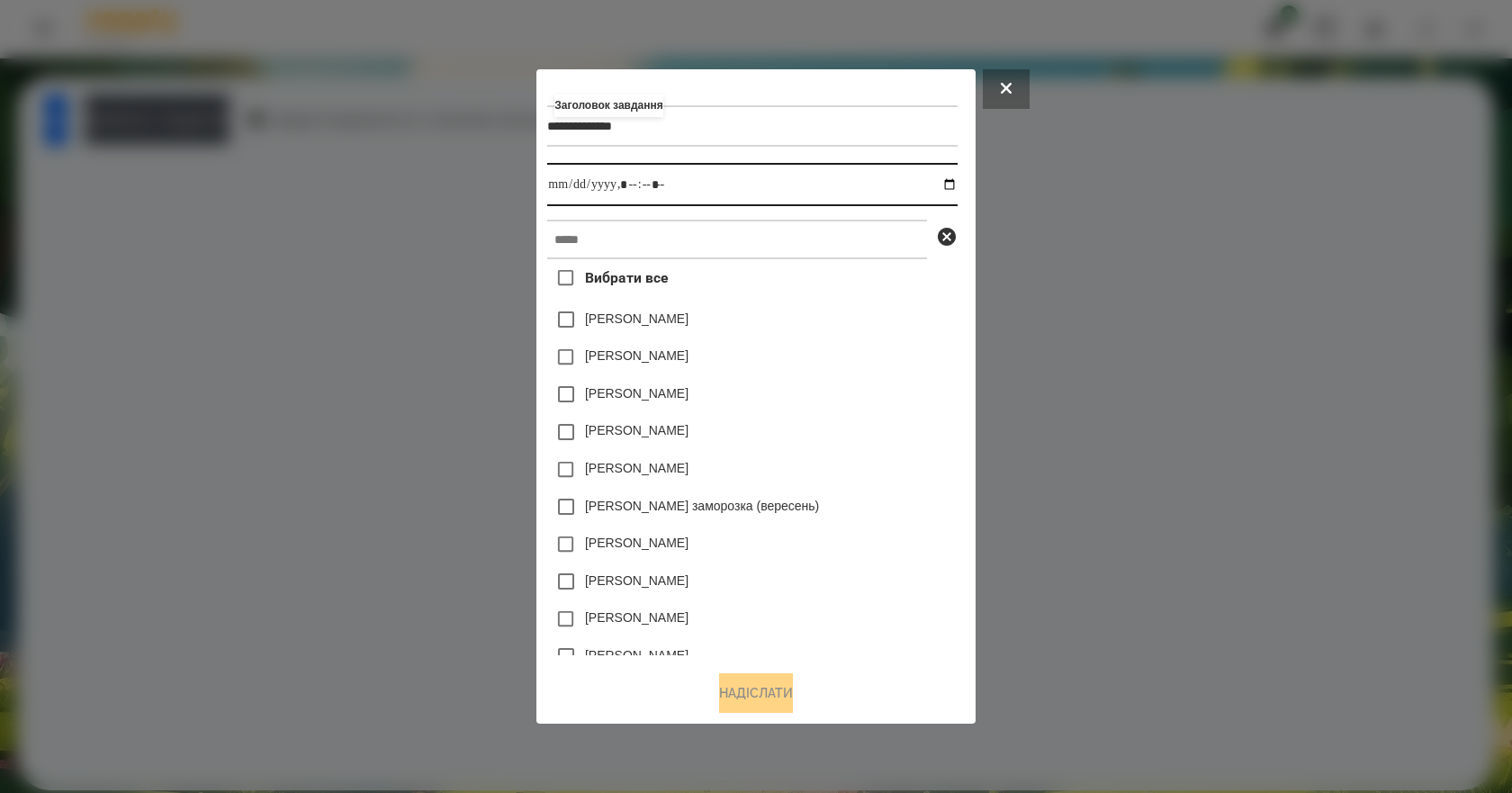
click at [948, 179] on input "datetime-local" at bounding box center [752, 184] width 409 height 43
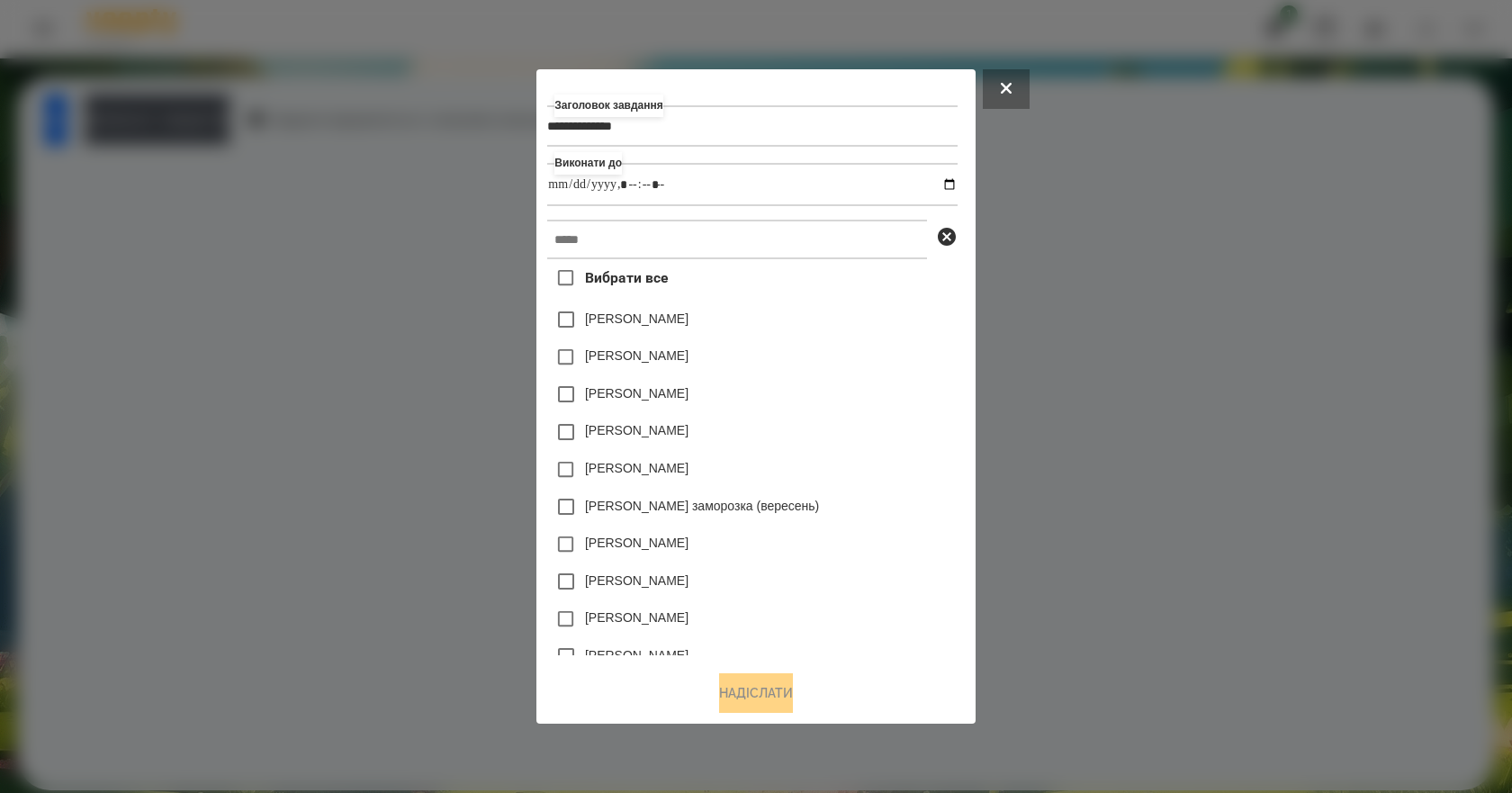
type input "**********"
drag, startPoint x: 909, startPoint y: 403, endPoint x: 888, endPoint y: 377, distance: 33.4
click at [909, 403] on div "[PERSON_NAME]" at bounding box center [752, 394] width 409 height 38
click at [746, 247] on input "text" at bounding box center [737, 239] width 380 height 40
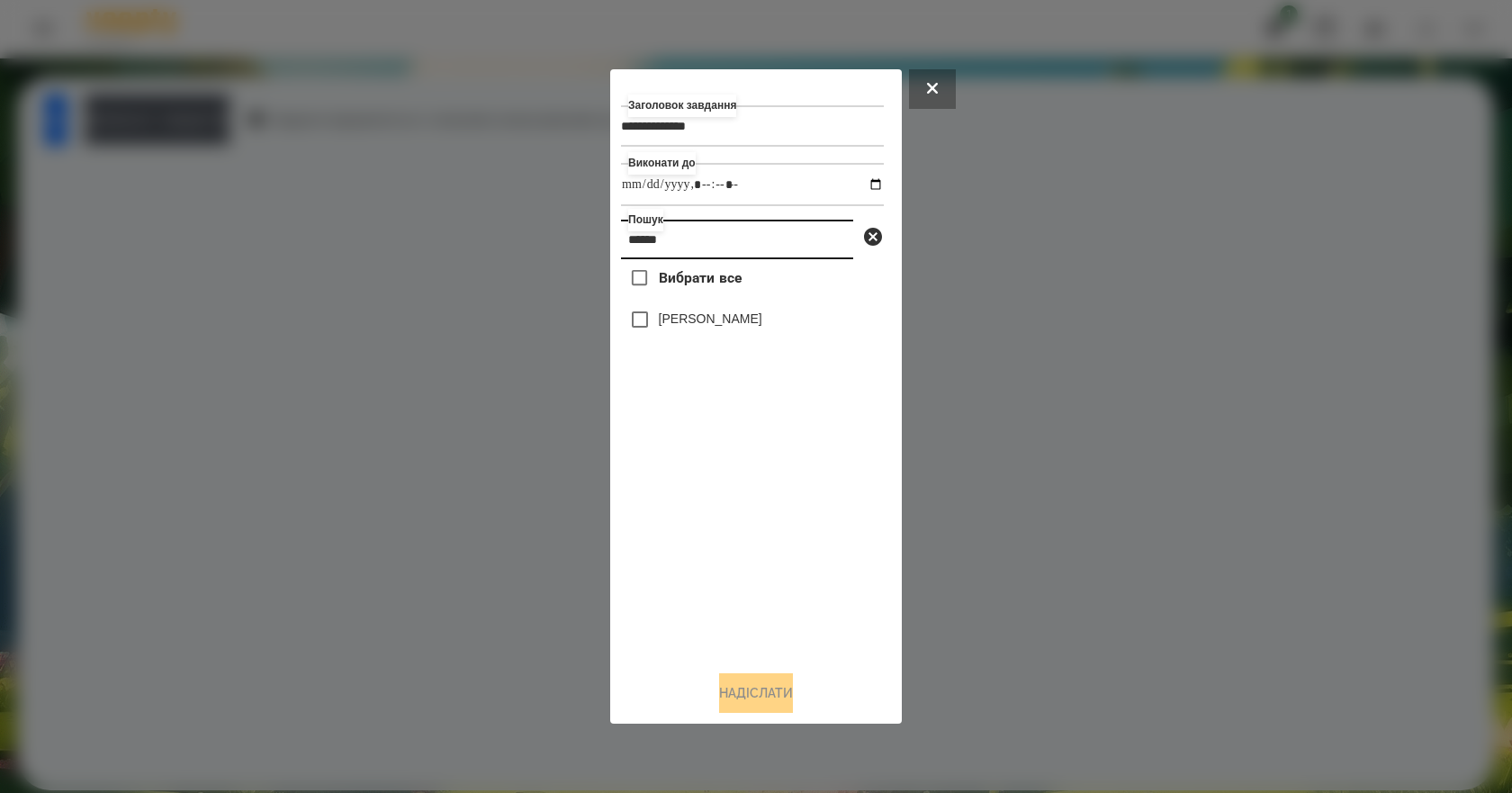
type input "******"
click at [711, 325] on label "[PERSON_NAME]" at bounding box center [710, 318] width 103 height 18
click at [743, 696] on button "Надіслати" at bounding box center [756, 693] width 73 height 40
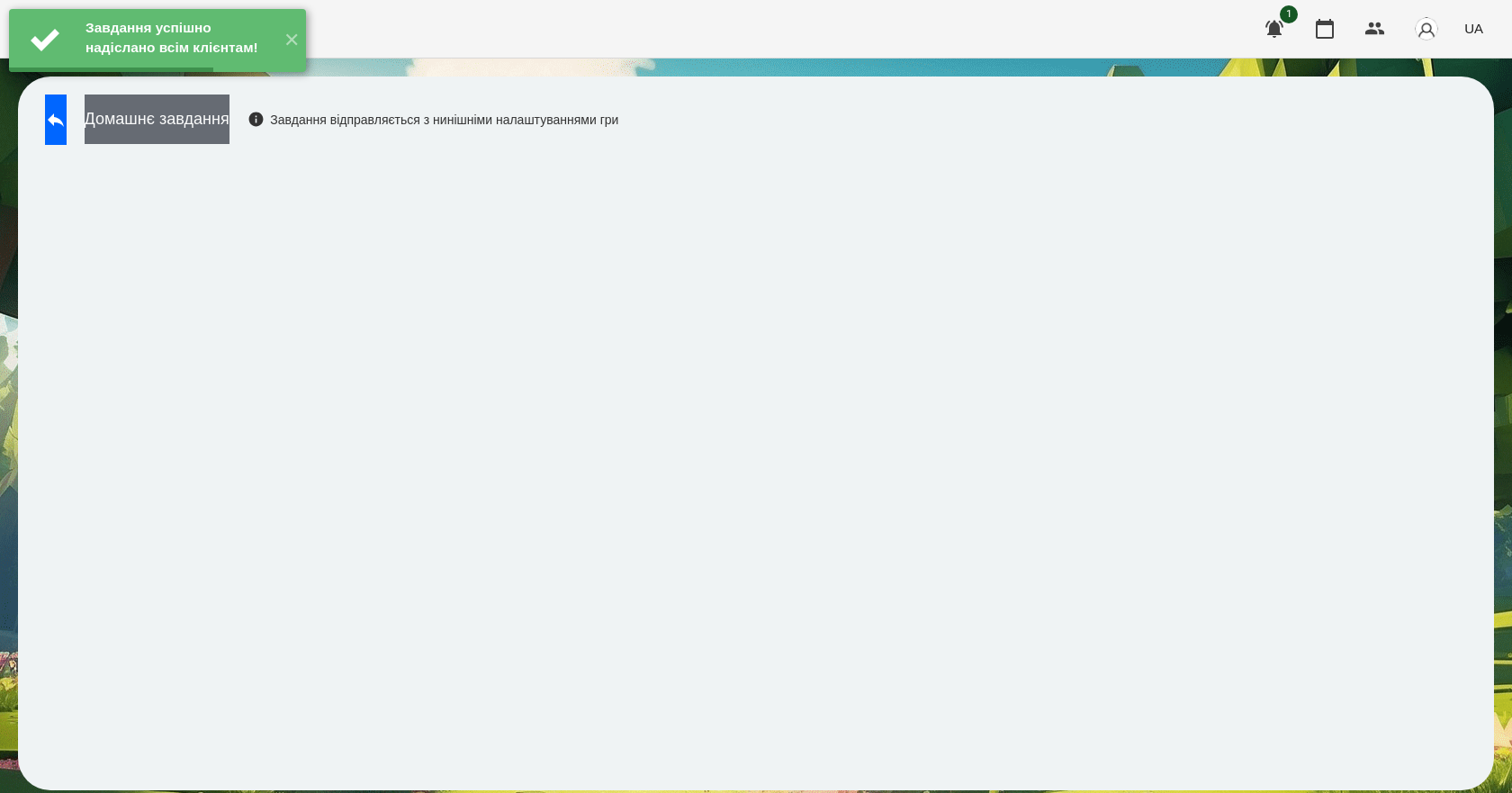
click at [226, 118] on button "Домашнє завдання" at bounding box center [157, 119] width 145 height 49
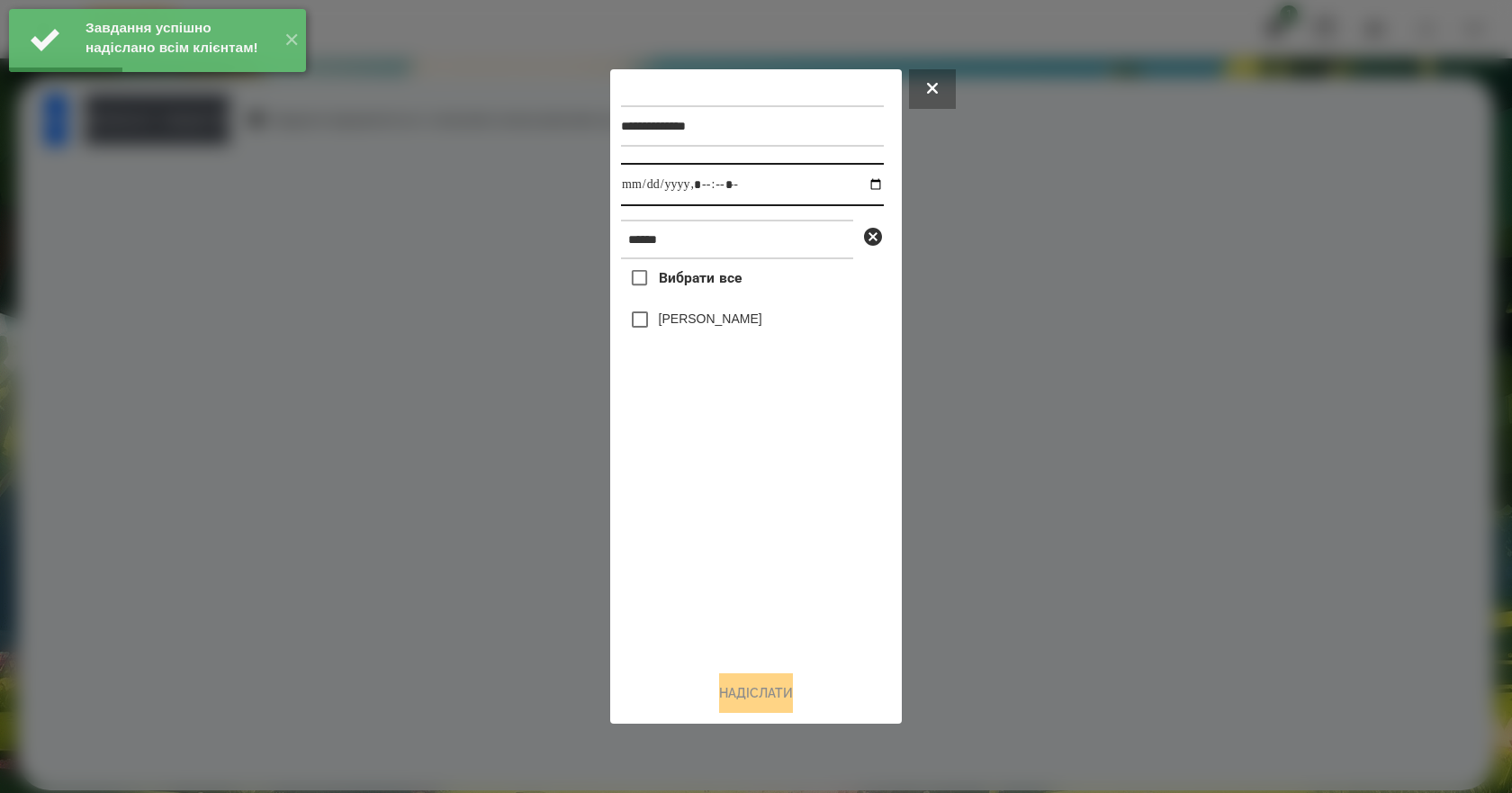
click at [857, 189] on input "datetime-local" at bounding box center [752, 184] width 262 height 43
type input "**********"
click at [757, 564] on div "Вибрати все [PERSON_NAME]" at bounding box center [752, 457] width 262 height 396
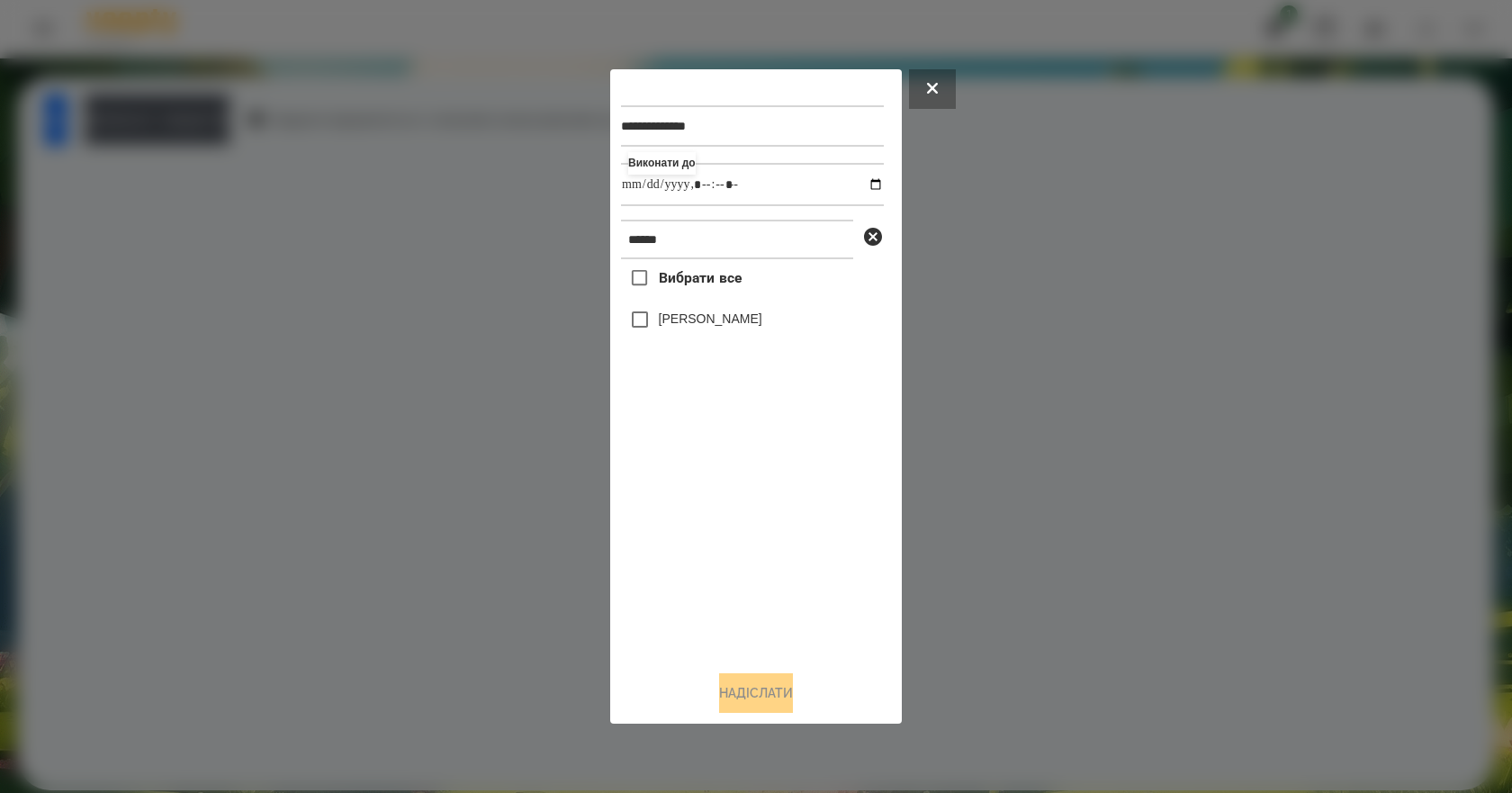
click at [704, 327] on label "[PERSON_NAME]" at bounding box center [710, 318] width 103 height 18
click at [768, 691] on button "Надіслати" at bounding box center [756, 693] width 73 height 40
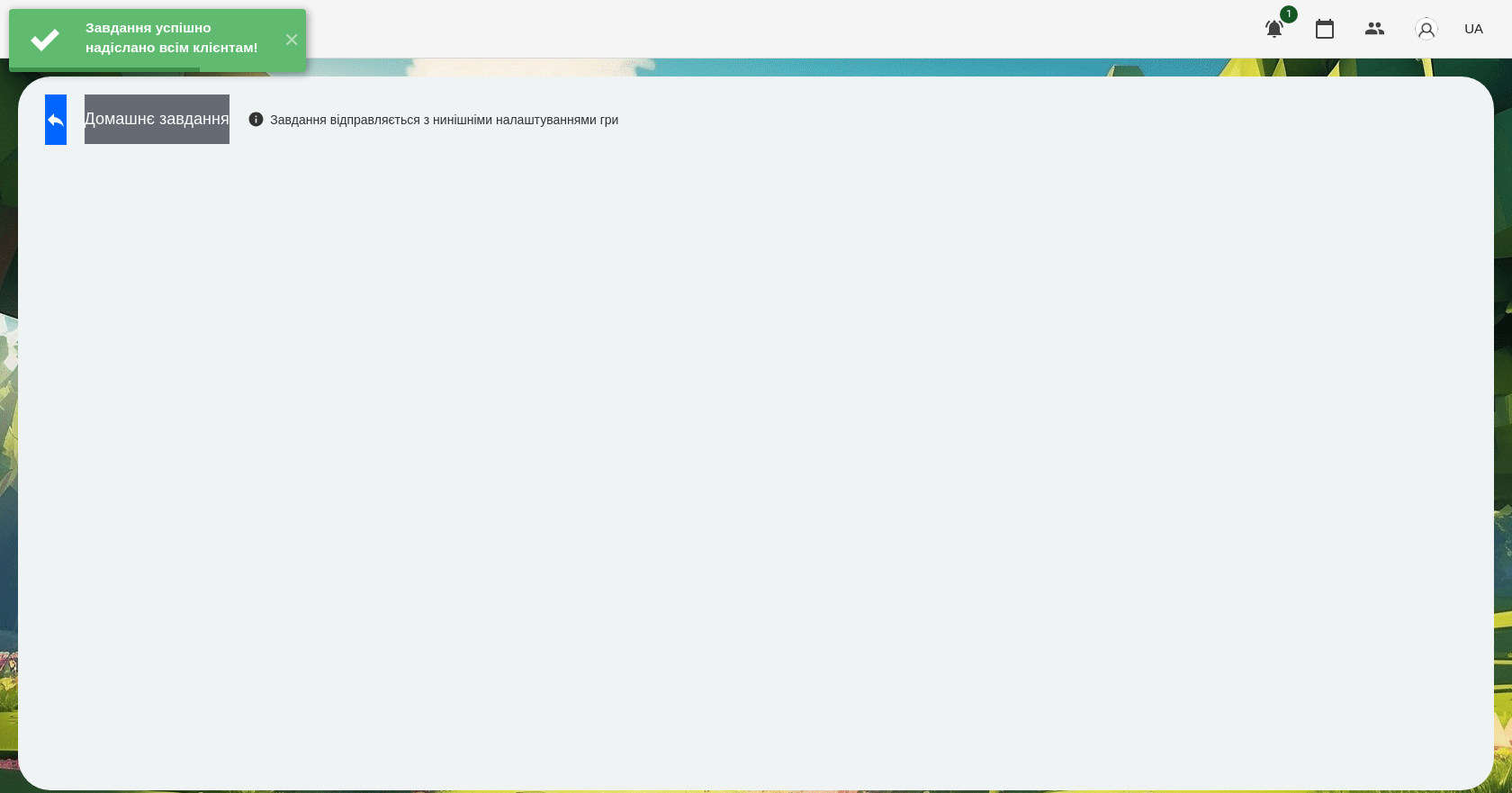
click at [196, 117] on button "Домашнє завдання" at bounding box center [157, 119] width 145 height 49
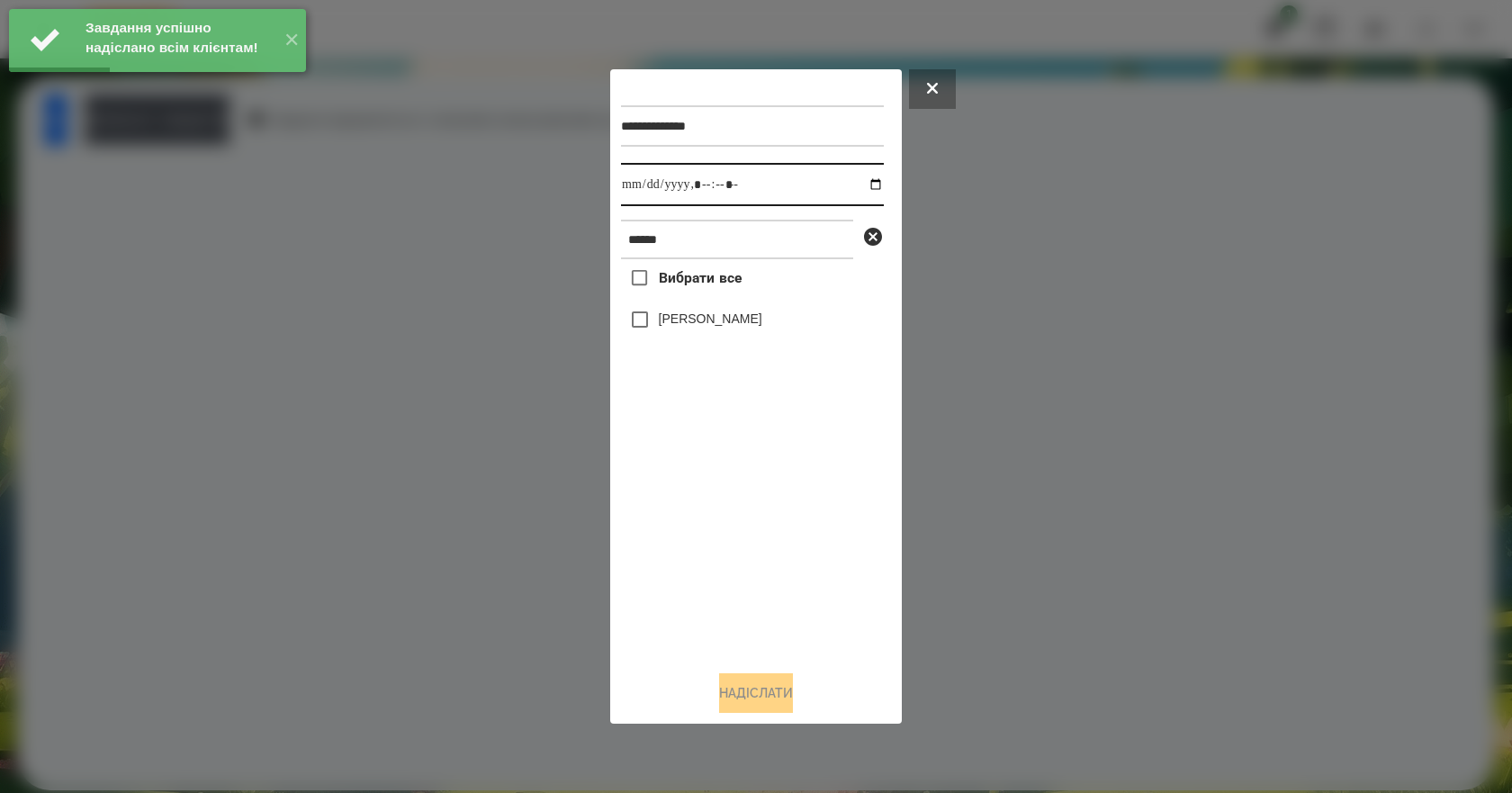
click at [868, 179] on input "datetime-local" at bounding box center [752, 184] width 262 height 43
type input "**********"
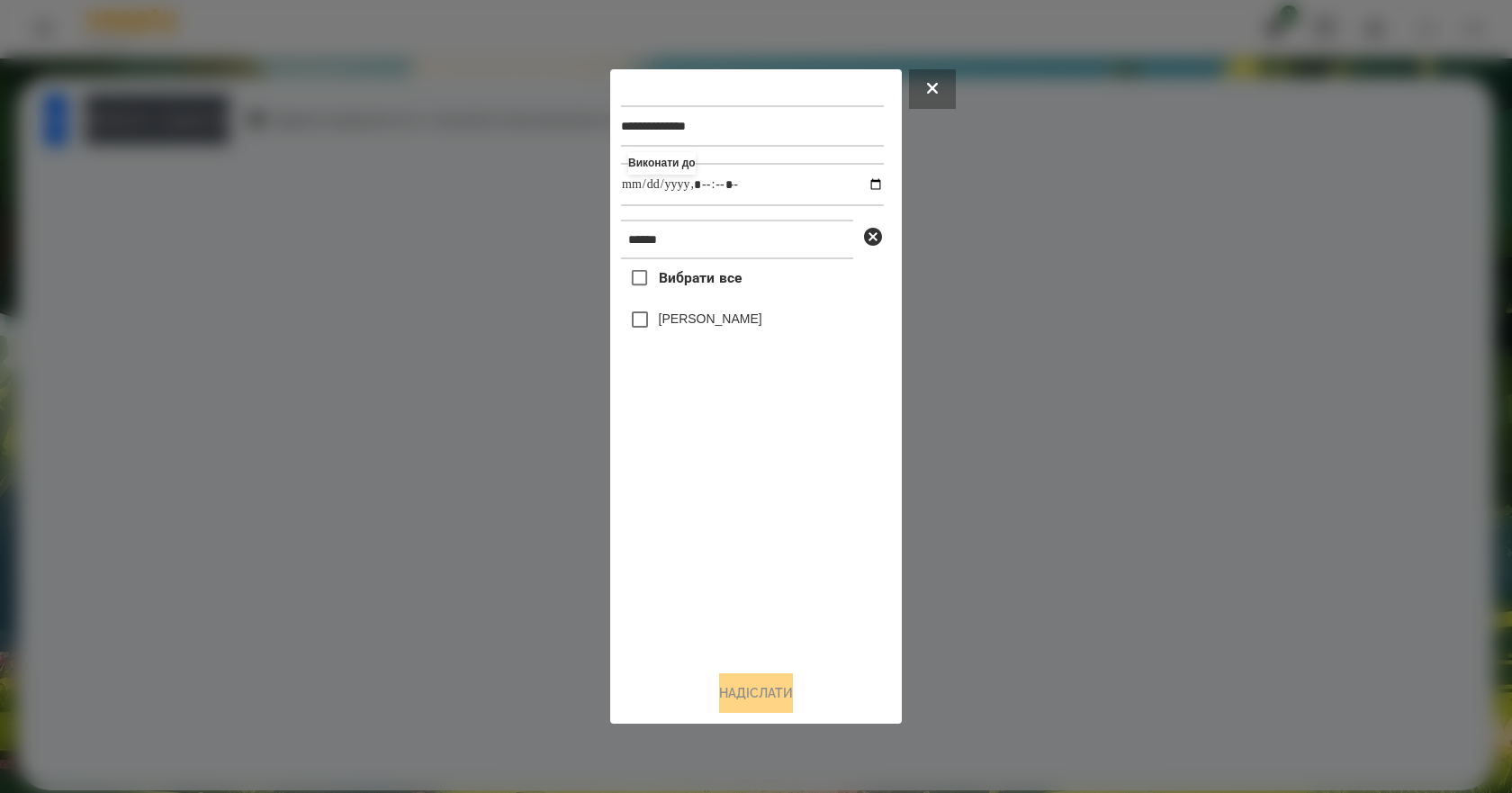
drag, startPoint x: 751, startPoint y: 567, endPoint x: 728, endPoint y: 514, distance: 57.8
click at [742, 561] on div "Вибрати все [PERSON_NAME]" at bounding box center [752, 457] width 262 height 396
click at [772, 698] on button "Надіслати" at bounding box center [756, 693] width 73 height 40
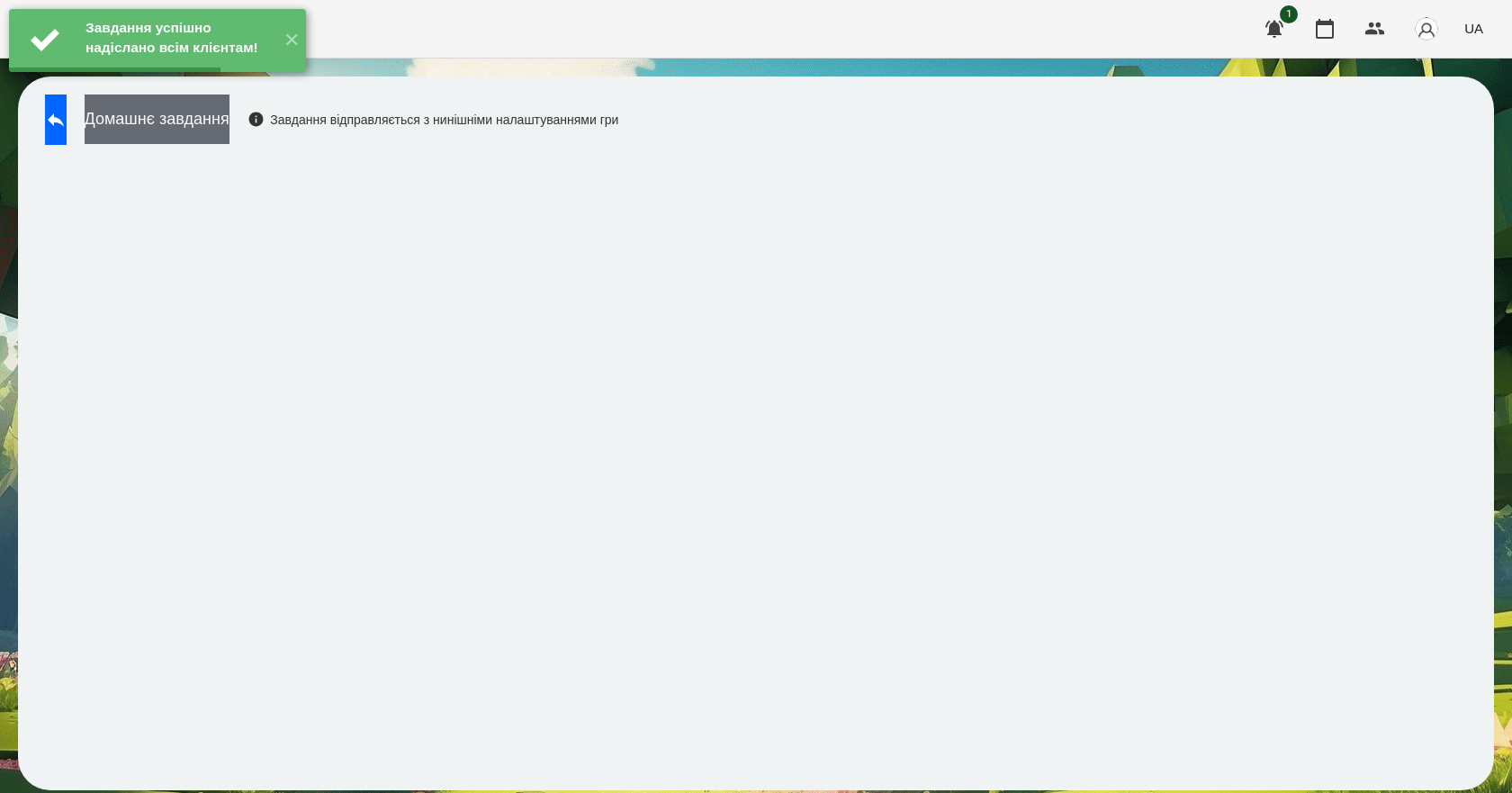
click at [230, 133] on button "Домашнє завдання" at bounding box center [157, 119] width 145 height 49
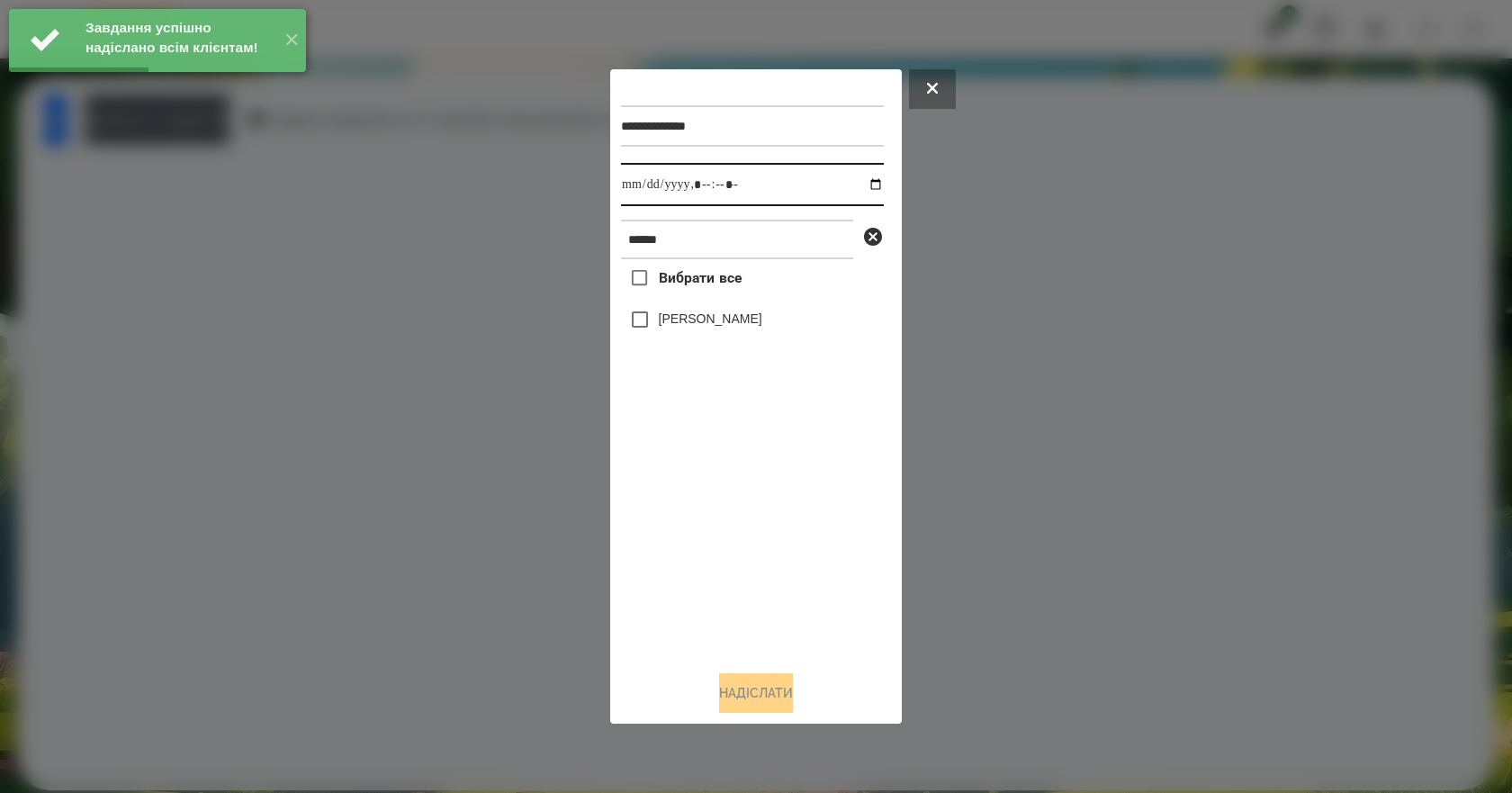
click at [865, 187] on input "datetime-local" at bounding box center [752, 184] width 262 height 43
type input "**********"
drag, startPoint x: 669, startPoint y: 486, endPoint x: 668, endPoint y: 473, distance: 13.0
click at [669, 486] on div "Вибрати все [PERSON_NAME]" at bounding box center [752, 457] width 262 height 396
click at [667, 336] on div "[PERSON_NAME]" at bounding box center [752, 318] width 262 height 38
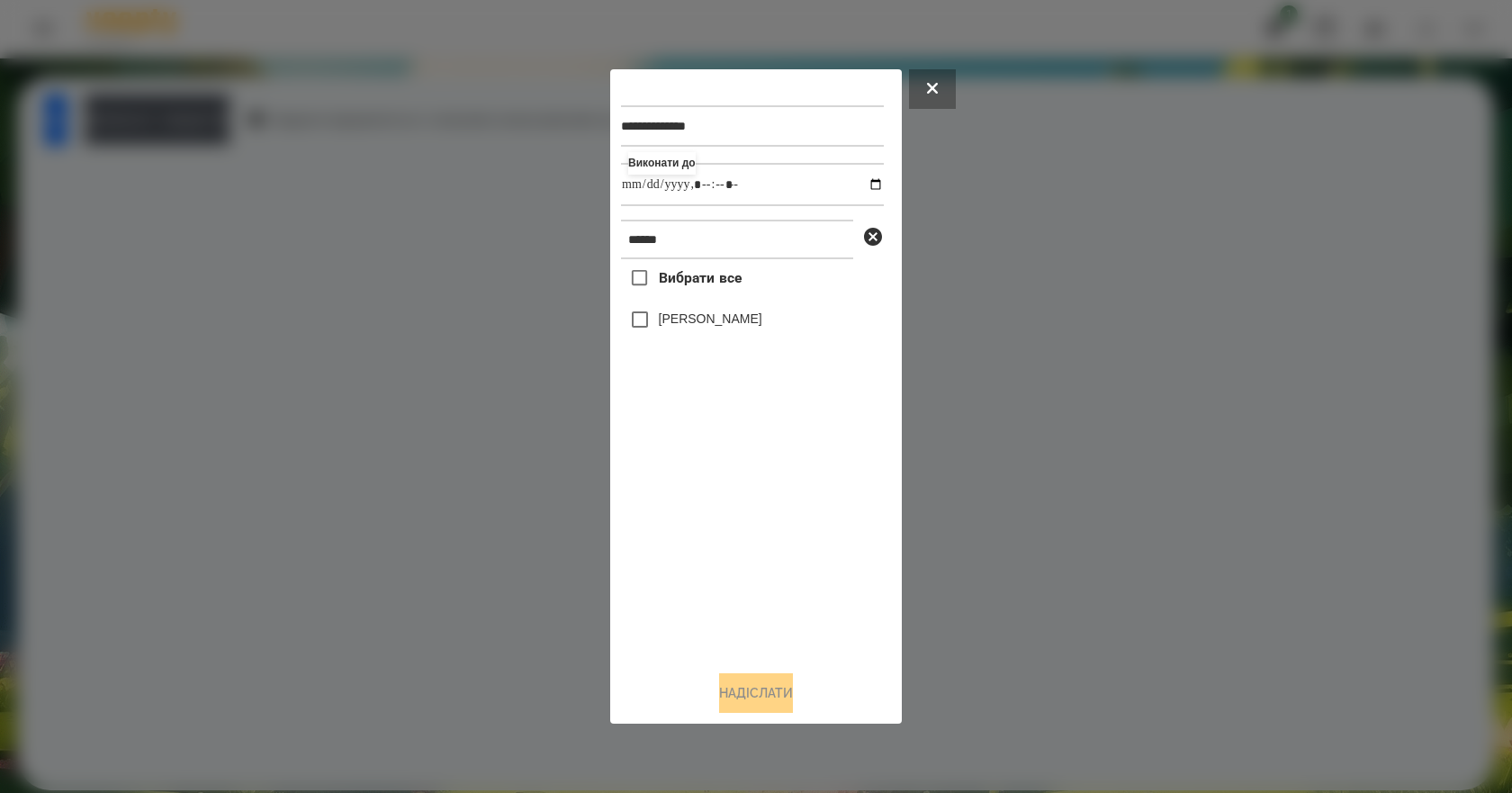
click at [663, 327] on label "[PERSON_NAME]" at bounding box center [710, 318] width 103 height 18
click at [766, 692] on button "Надіслати" at bounding box center [756, 693] width 73 height 40
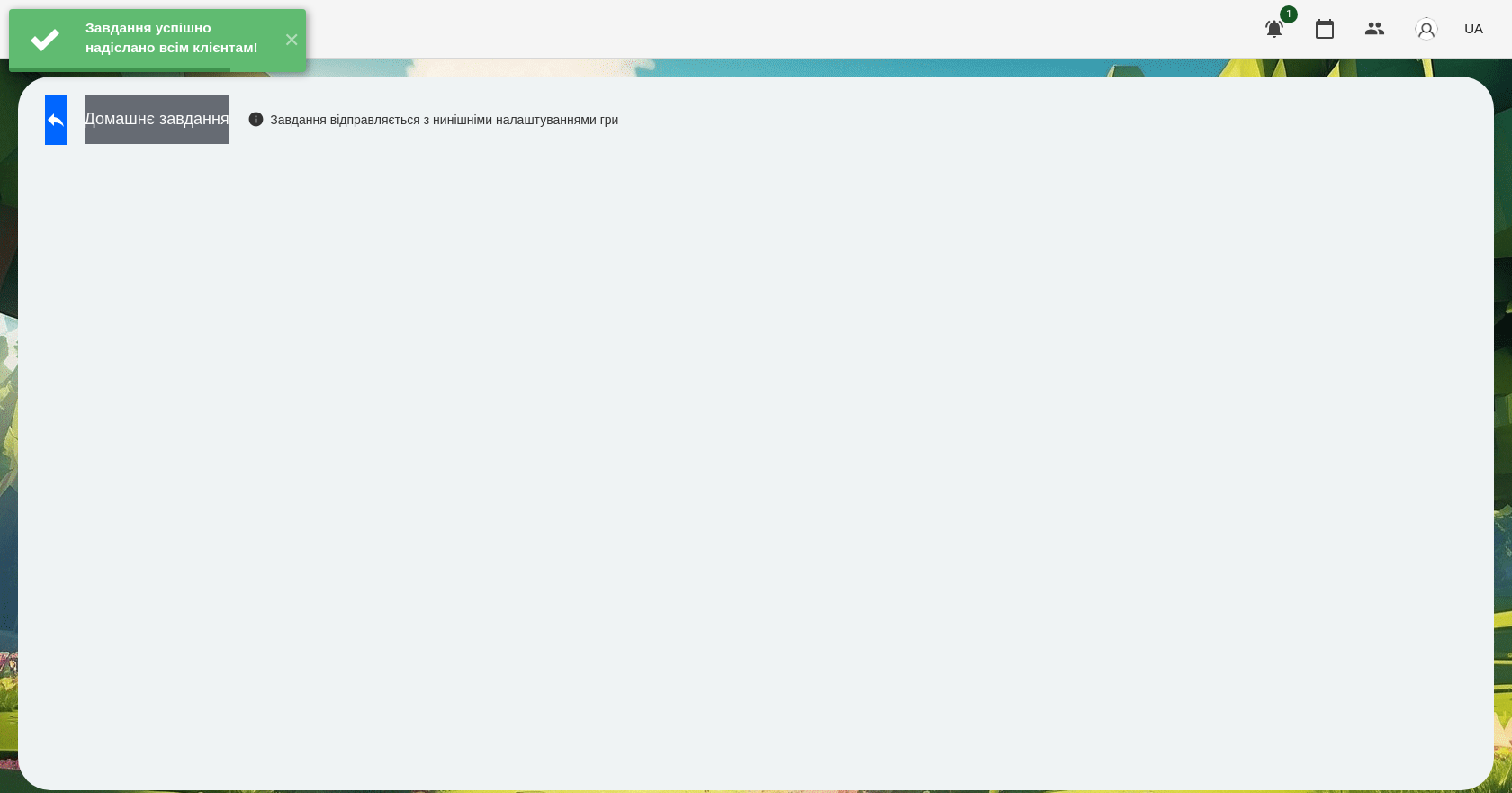
click at [230, 117] on button "Домашнє завдання" at bounding box center [157, 119] width 145 height 49
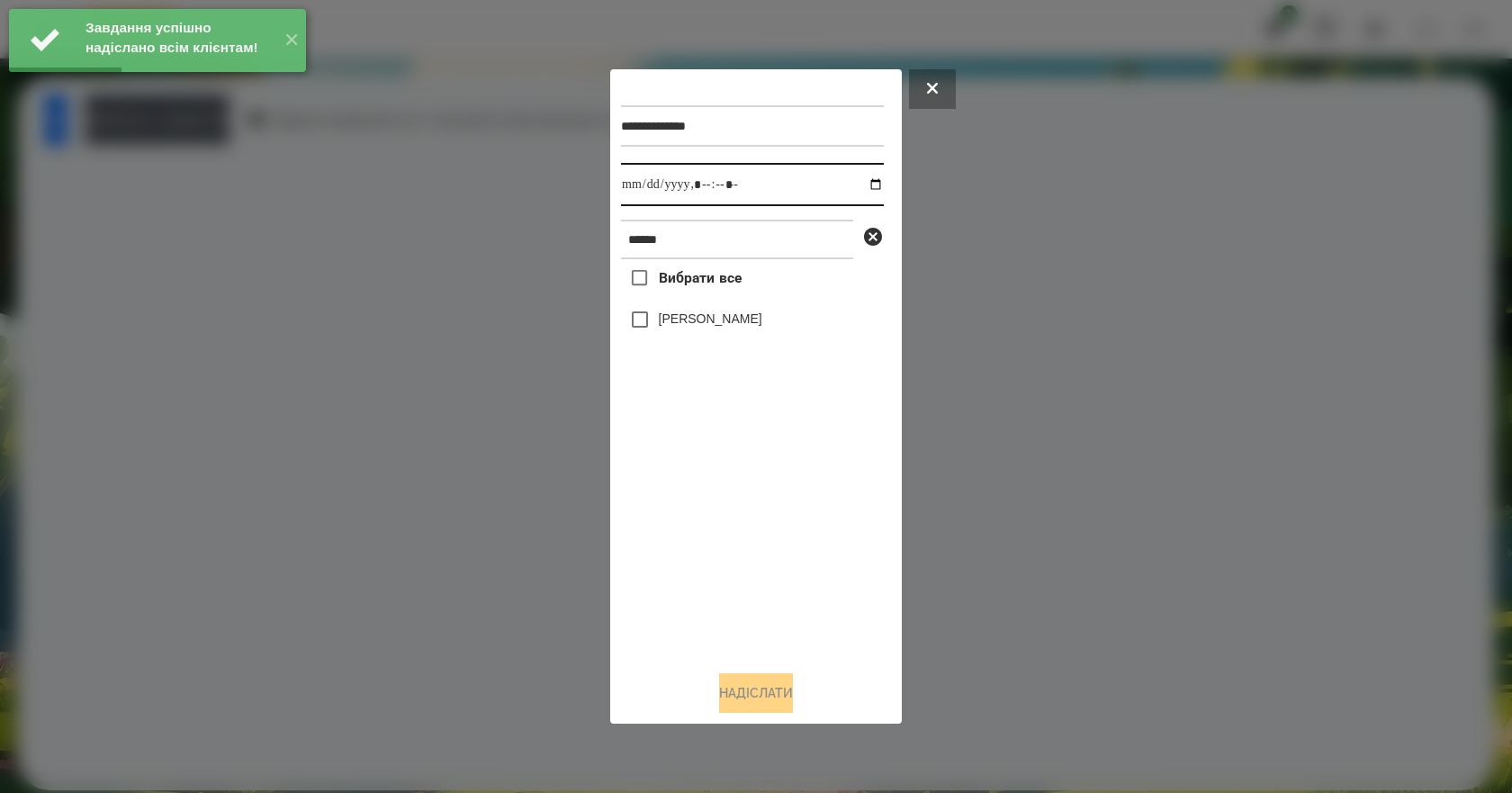
click at [860, 184] on input "datetime-local" at bounding box center [752, 184] width 262 height 43
type input "**********"
click at [710, 550] on div "Вибрати все [PERSON_NAME]" at bounding box center [752, 457] width 262 height 396
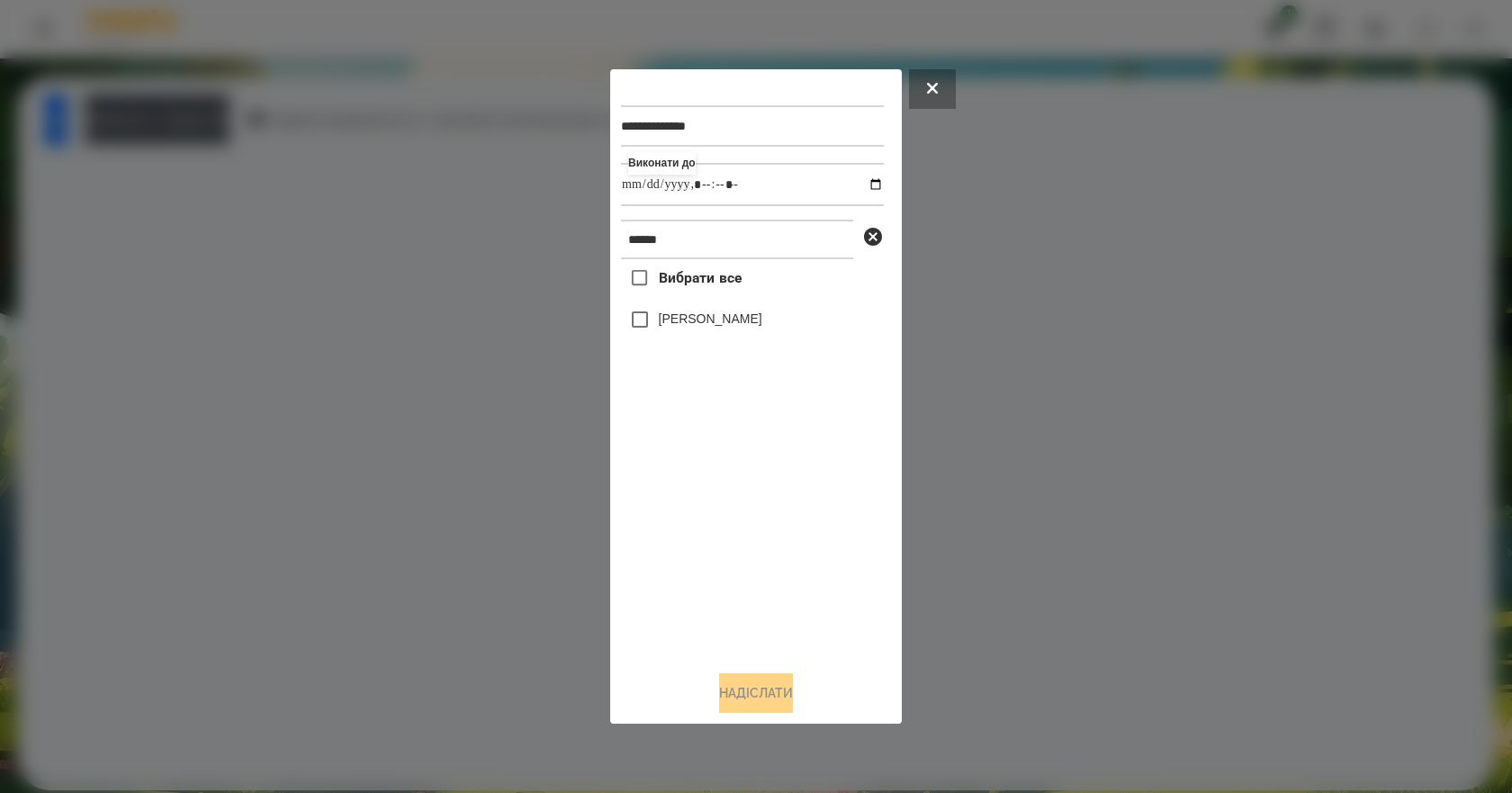
click at [695, 326] on label "[PERSON_NAME]" at bounding box center [710, 318] width 103 height 18
click at [770, 692] on button "Надіслати" at bounding box center [756, 693] width 73 height 40
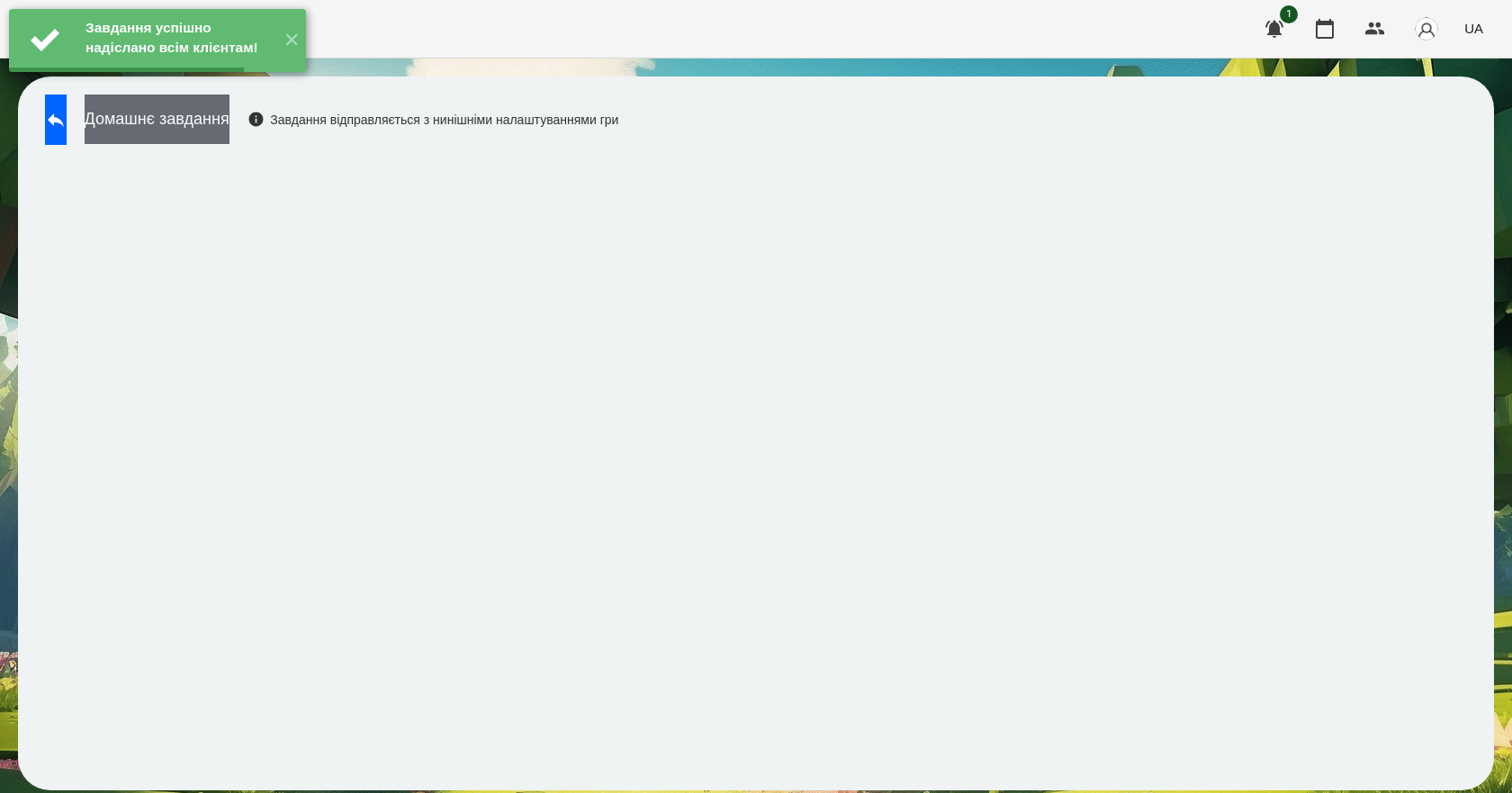
click at [223, 134] on button "Домашнє завдання" at bounding box center [157, 119] width 145 height 49
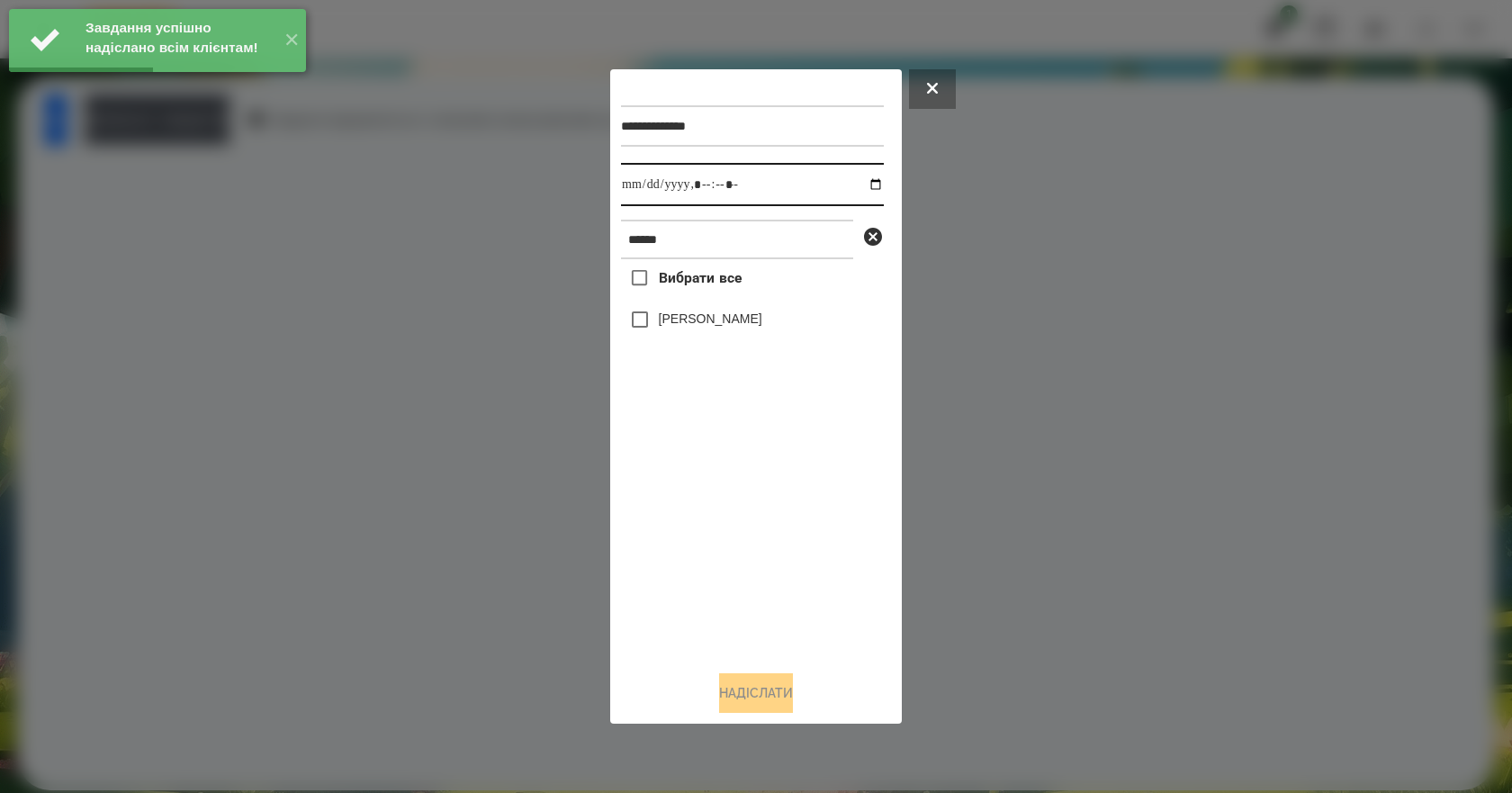
click at [860, 181] on input "datetime-local" at bounding box center [752, 184] width 262 height 43
type input "**********"
click at [729, 517] on div "Вибрати все [PERSON_NAME]" at bounding box center [752, 457] width 262 height 396
click at [715, 327] on label "[PERSON_NAME]" at bounding box center [710, 318] width 103 height 18
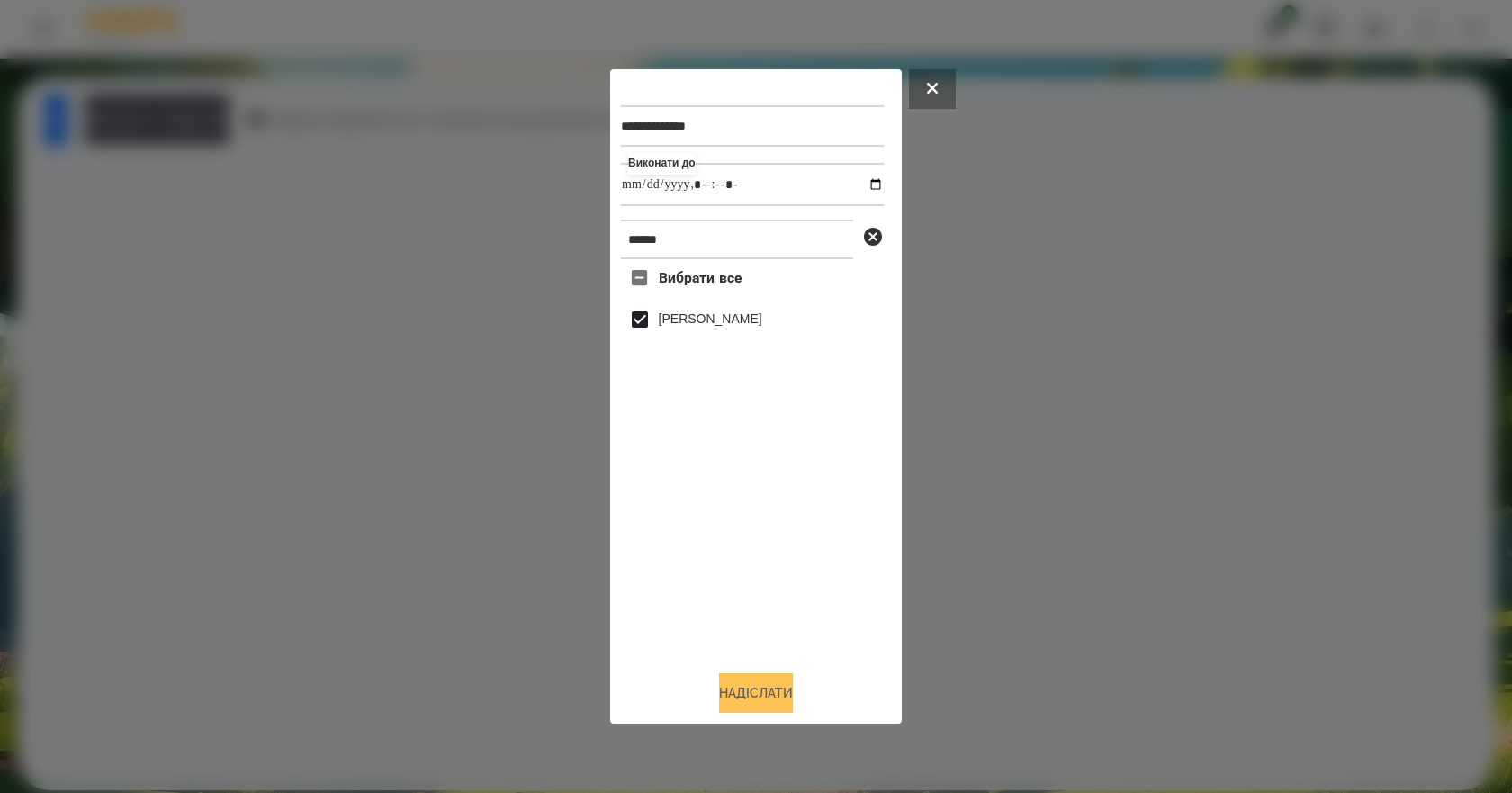
click at [780, 707] on button "Надіслати" at bounding box center [756, 693] width 73 height 40
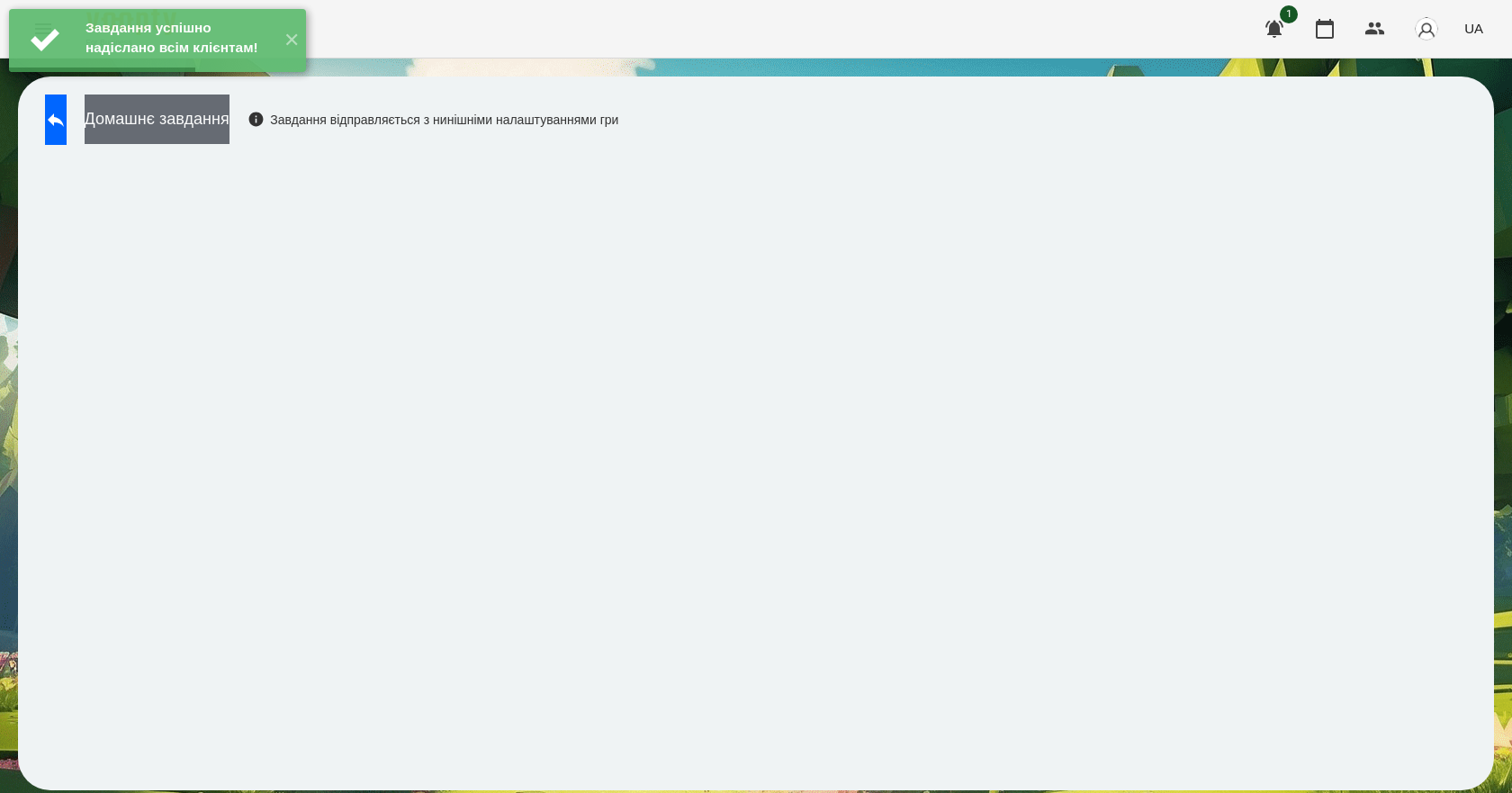
click at [230, 131] on button "Домашнє завдання" at bounding box center [157, 119] width 145 height 49
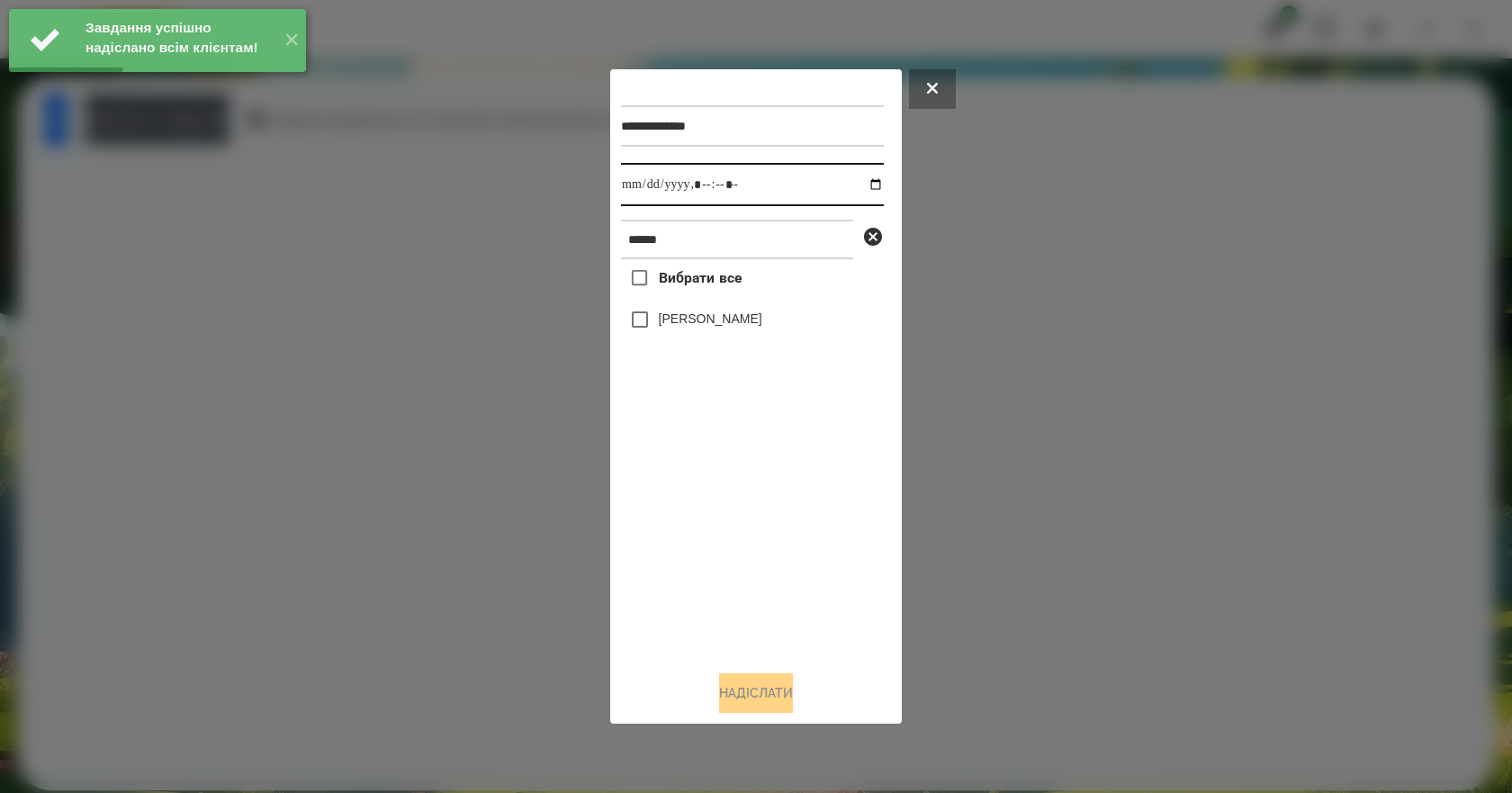
click at [861, 182] on input "datetime-local" at bounding box center [752, 184] width 262 height 43
type input "**********"
click at [734, 512] on div "Вибрати все [PERSON_NAME]" at bounding box center [752, 457] width 262 height 396
click at [701, 311] on div "[PERSON_NAME]" at bounding box center [752, 318] width 262 height 38
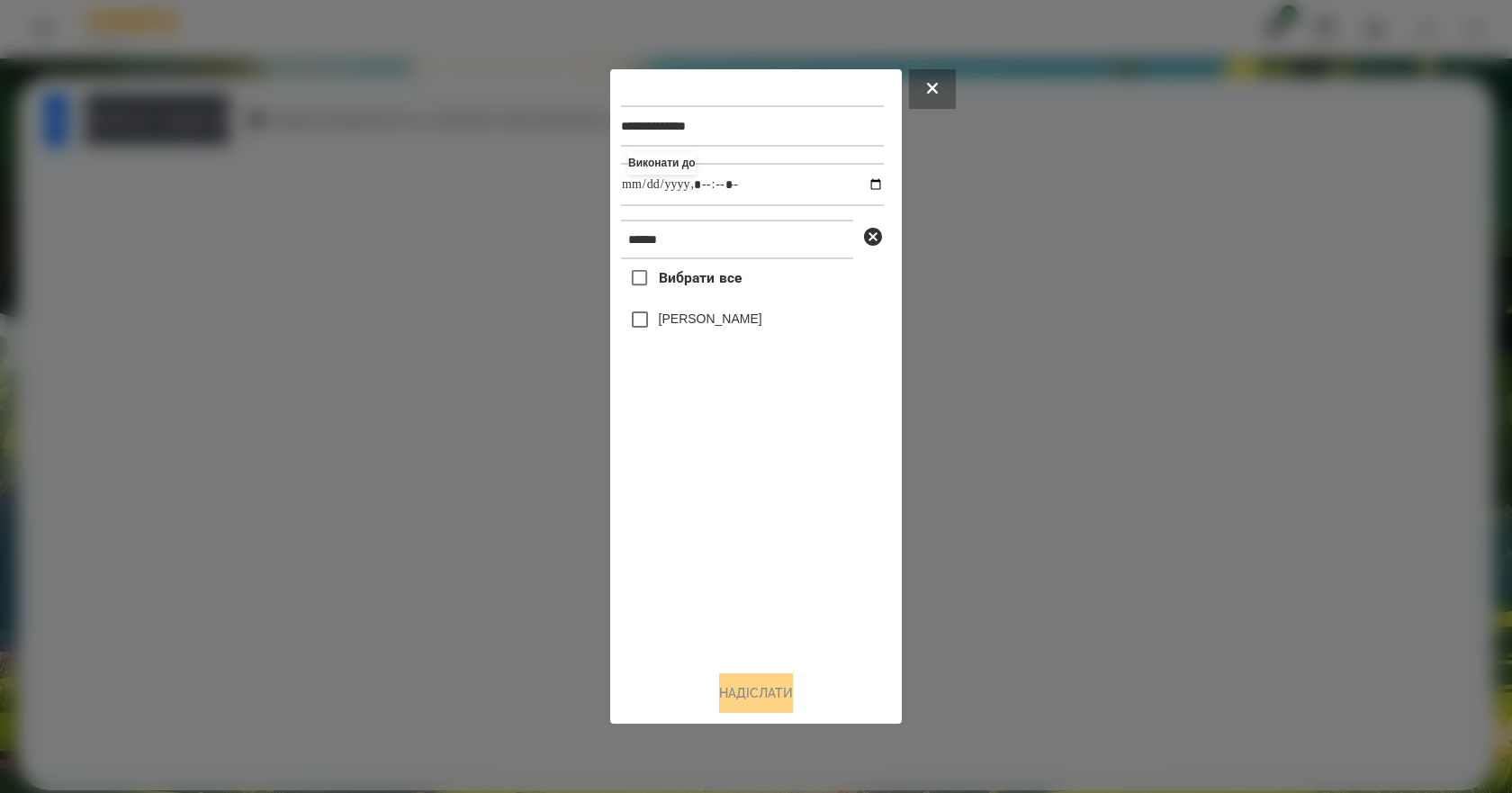
click at [701, 314] on label "[PERSON_NAME]" at bounding box center [710, 318] width 103 height 18
click at [782, 691] on button "Надіслати" at bounding box center [756, 693] width 73 height 40
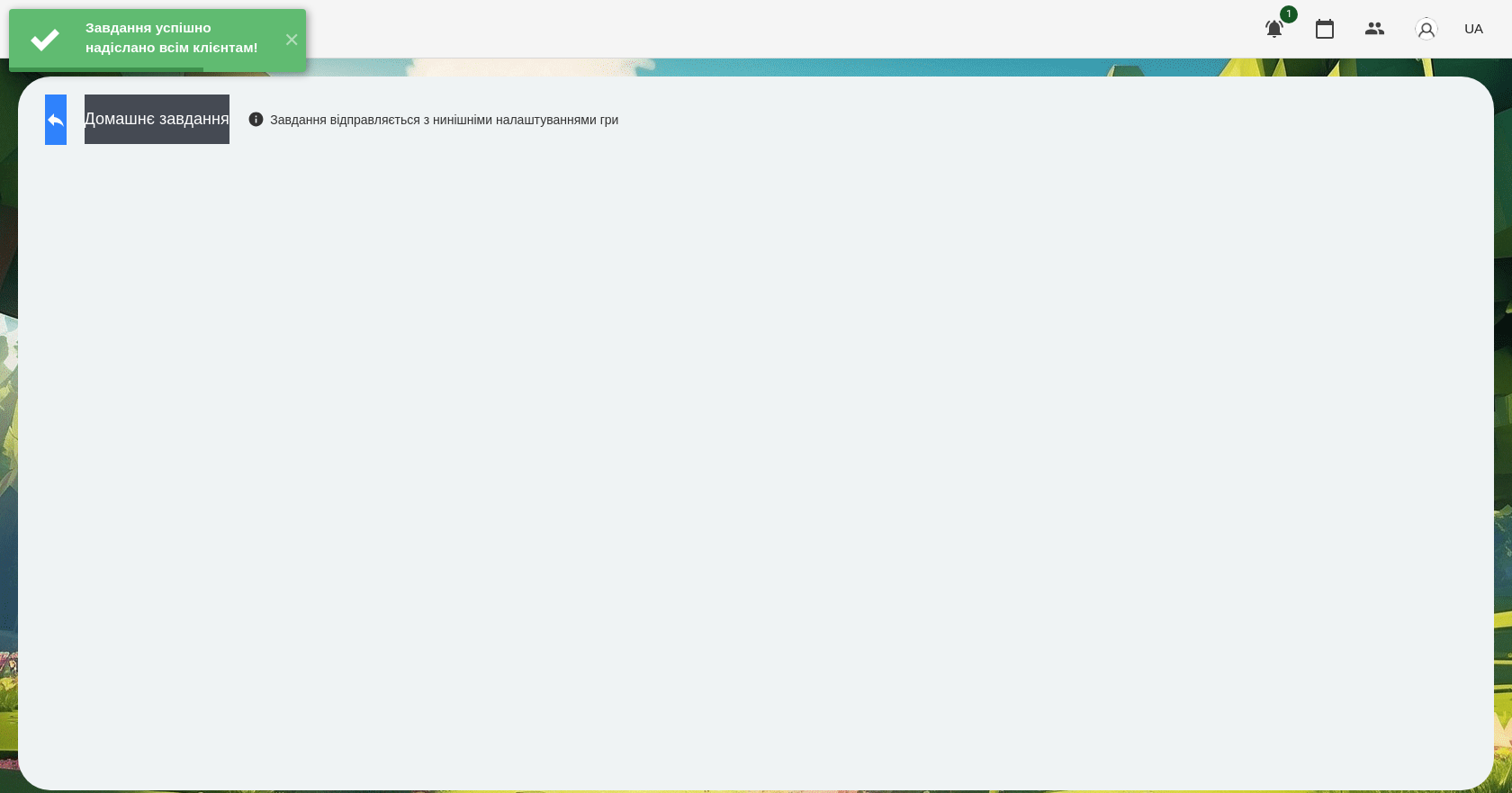
click at [67, 135] on button at bounding box center [56, 120] width 21 height 50
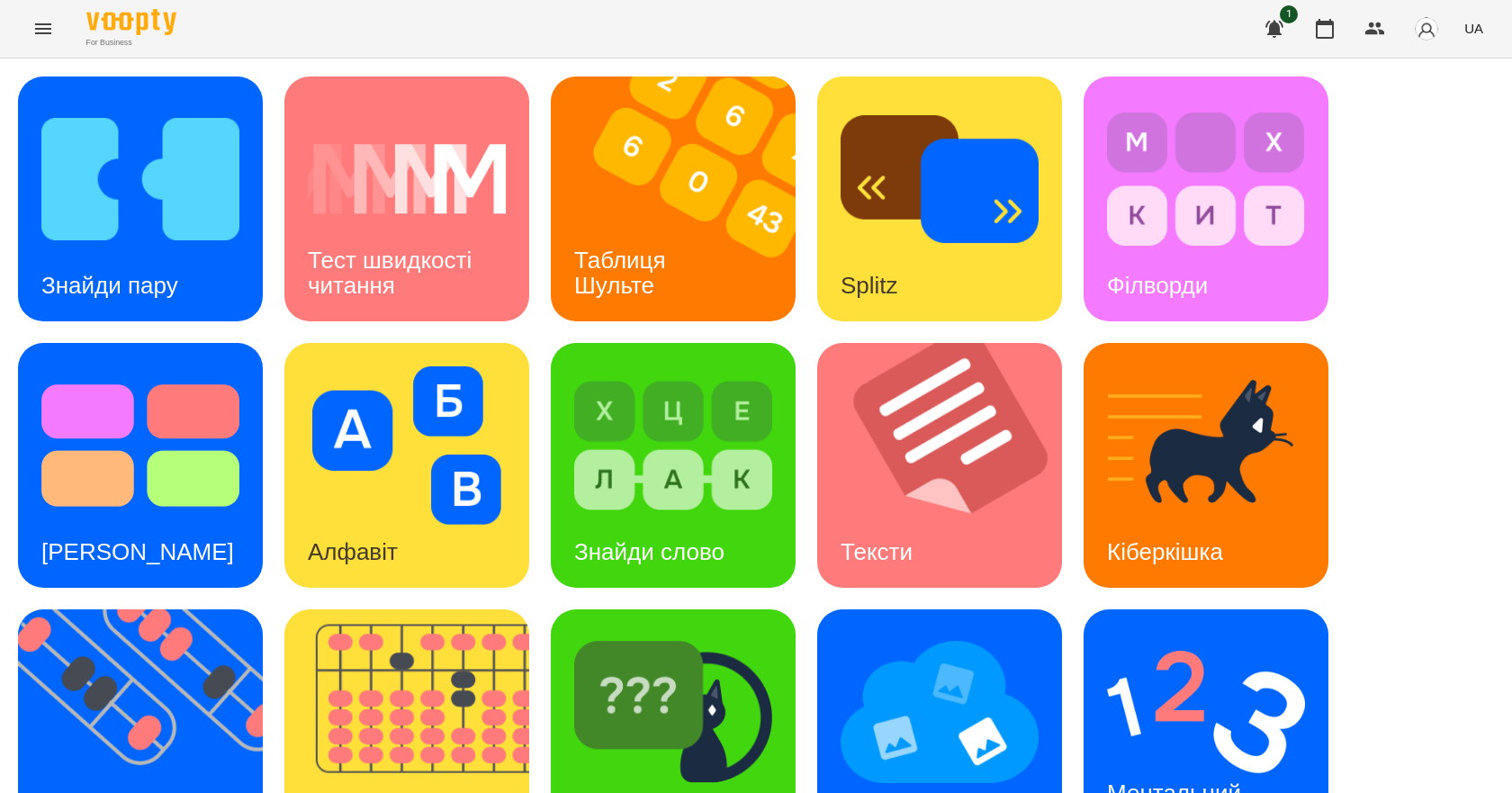
scroll to position [345, 0]
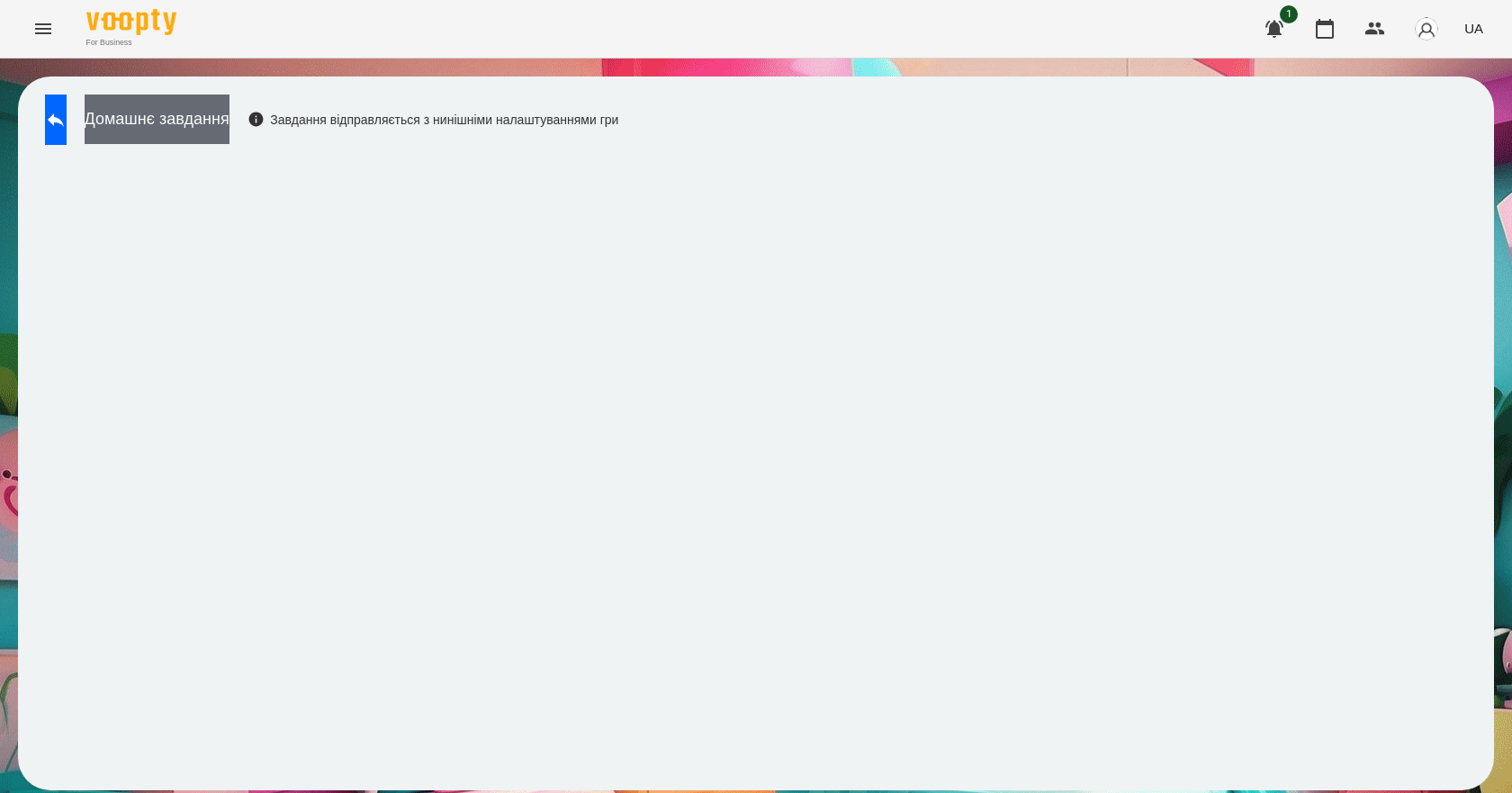
click at [230, 121] on button "Домашнє завдання" at bounding box center [157, 119] width 145 height 49
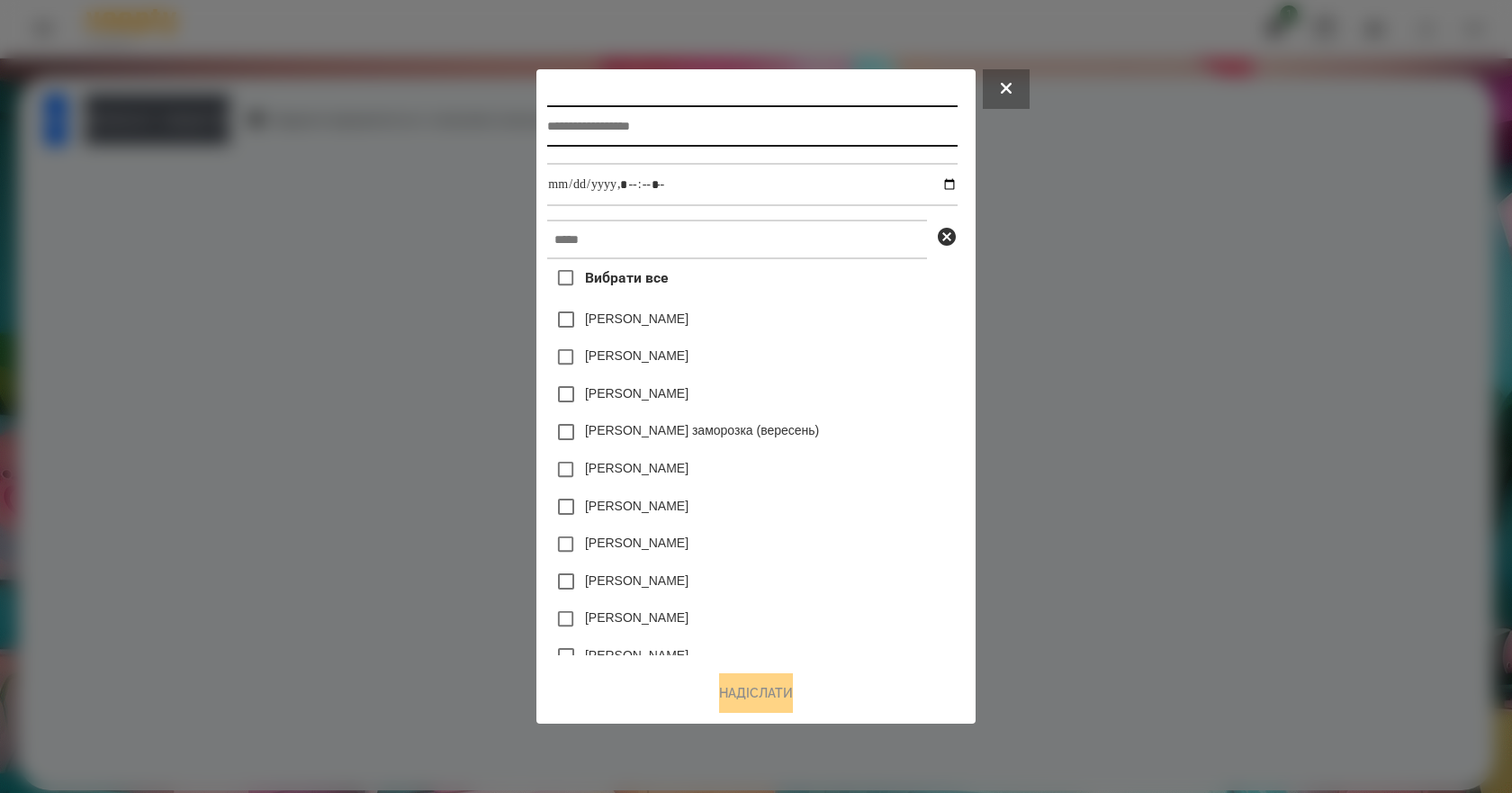
click at [626, 139] on input "text" at bounding box center [752, 125] width 409 height 41
type input "*******"
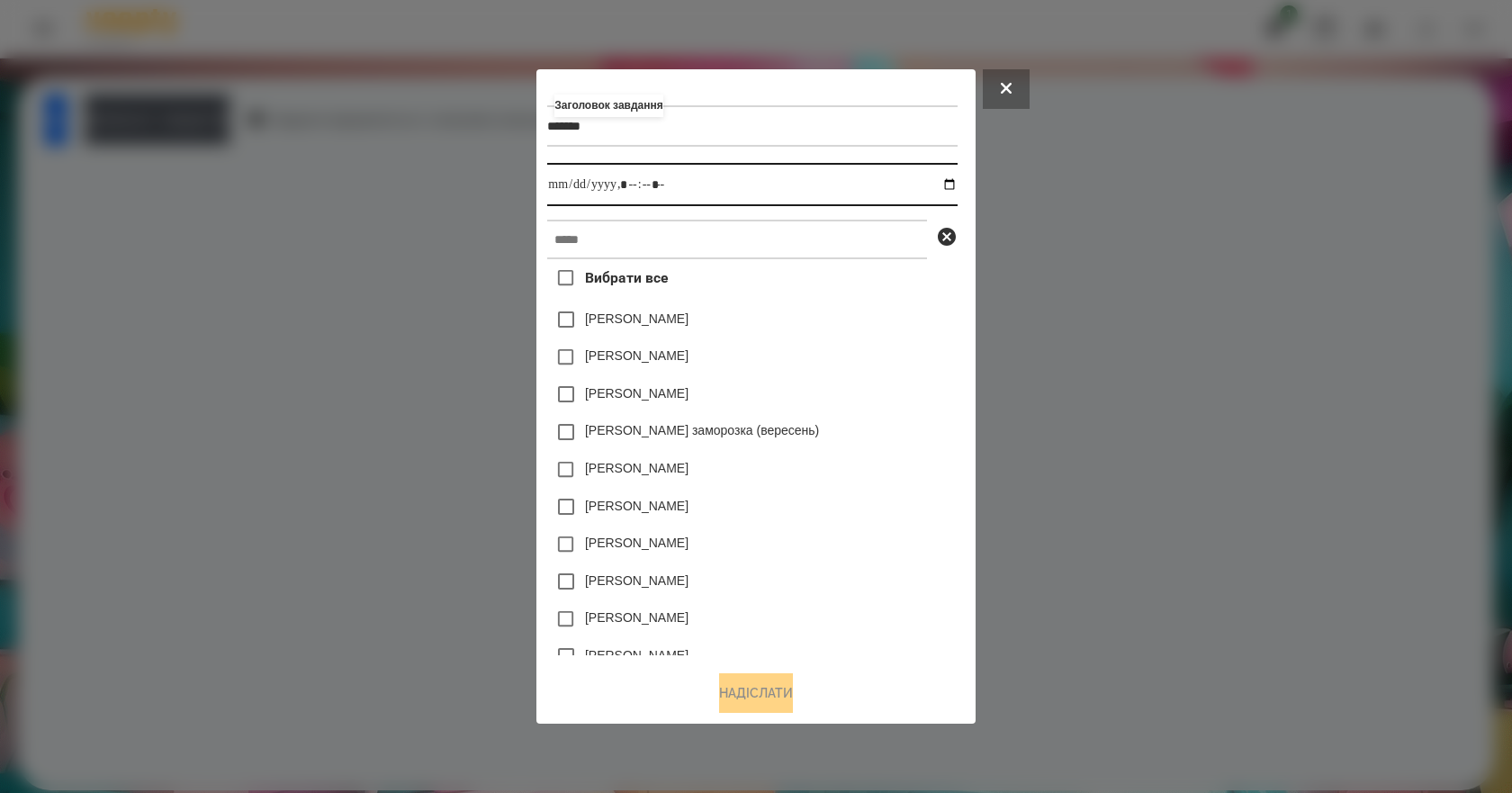
click at [955, 180] on input "datetime-local" at bounding box center [752, 184] width 409 height 43
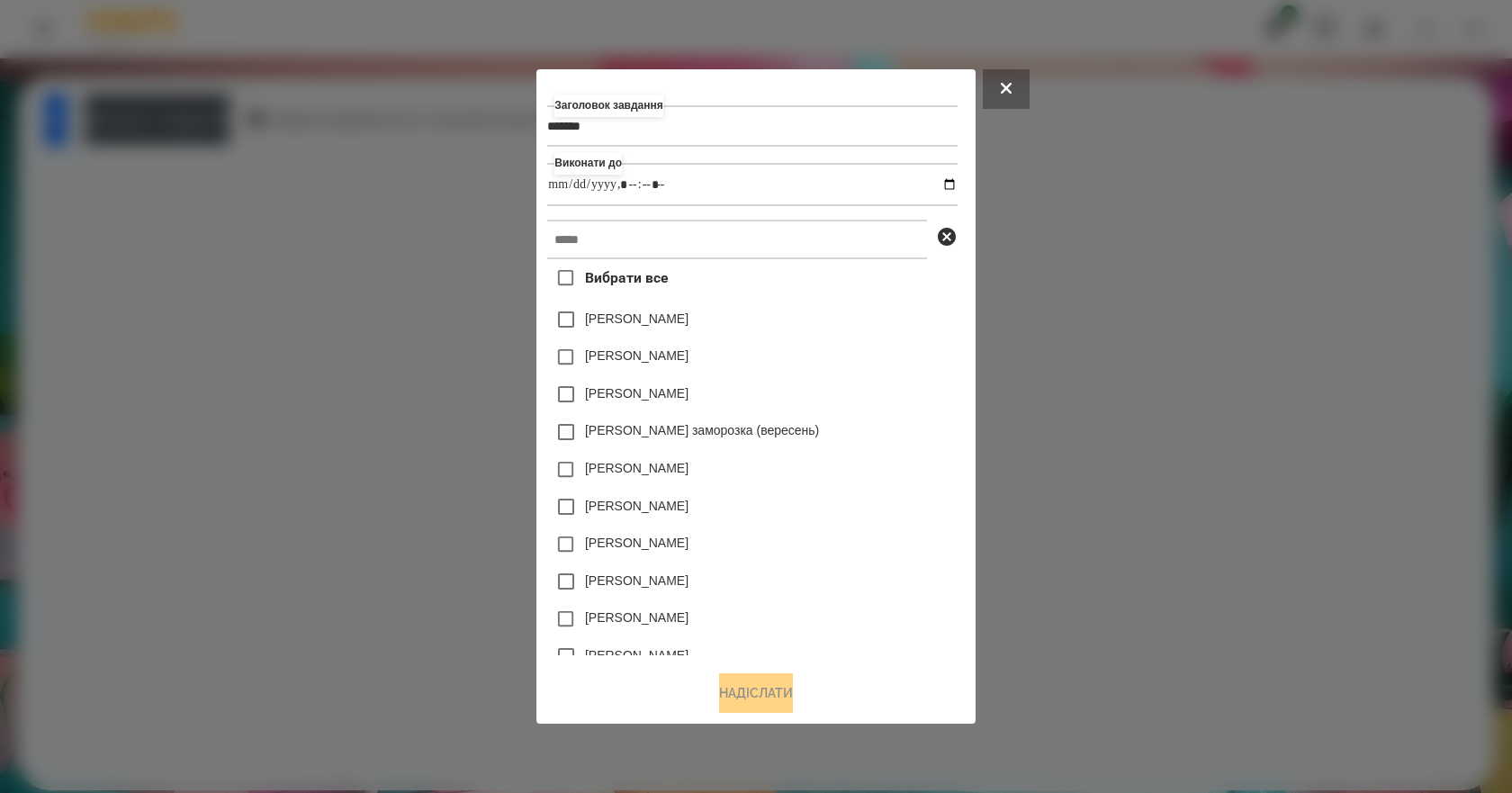
type input "**********"
click at [897, 406] on div "[PERSON_NAME]" at bounding box center [752, 394] width 409 height 38
click at [686, 232] on input "text" at bounding box center [737, 239] width 380 height 40
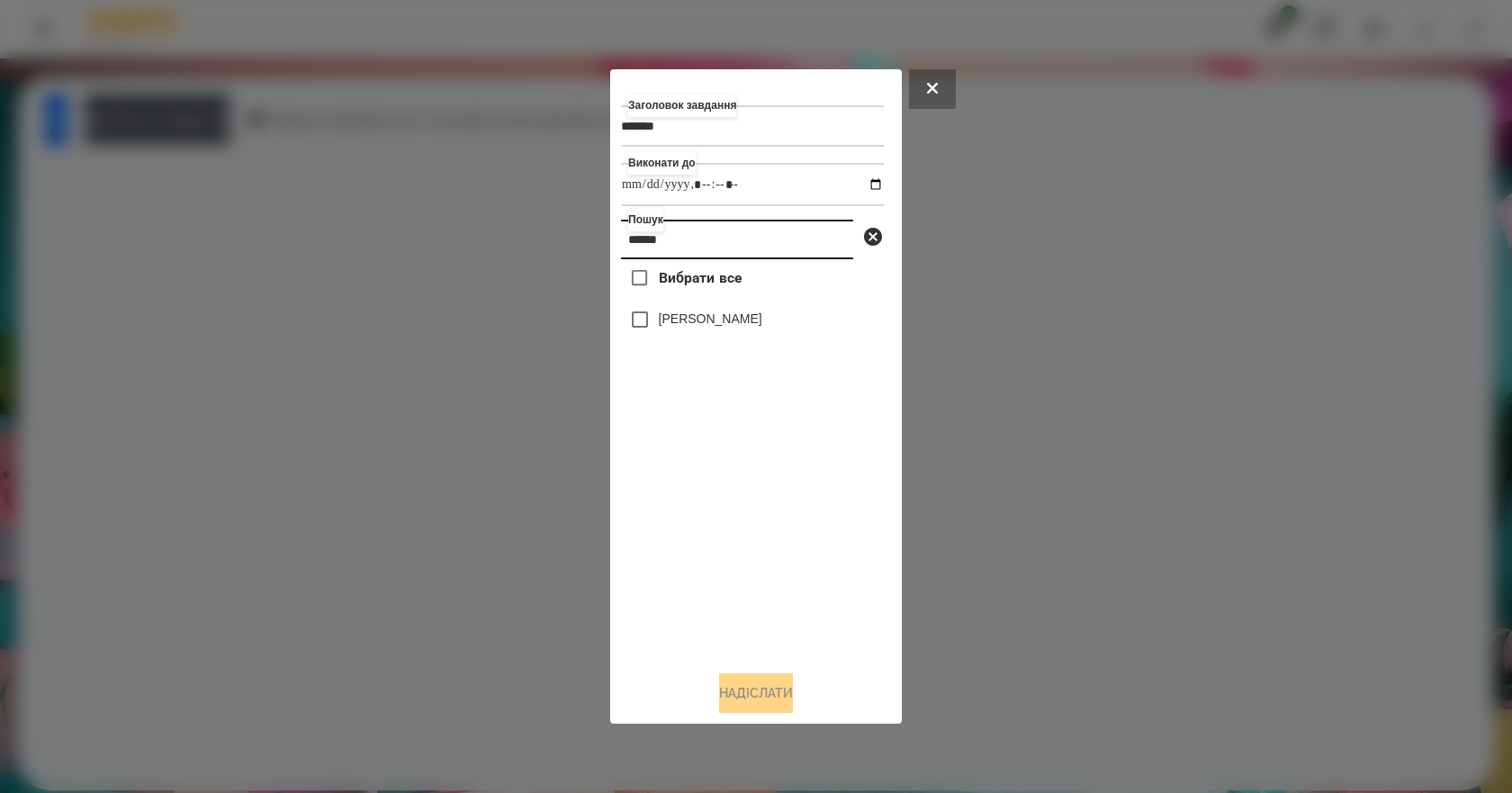
type input "******"
click at [721, 327] on label "[PERSON_NAME]" at bounding box center [710, 318] width 103 height 18
click at [771, 694] on button "Надіслати" at bounding box center [756, 693] width 73 height 40
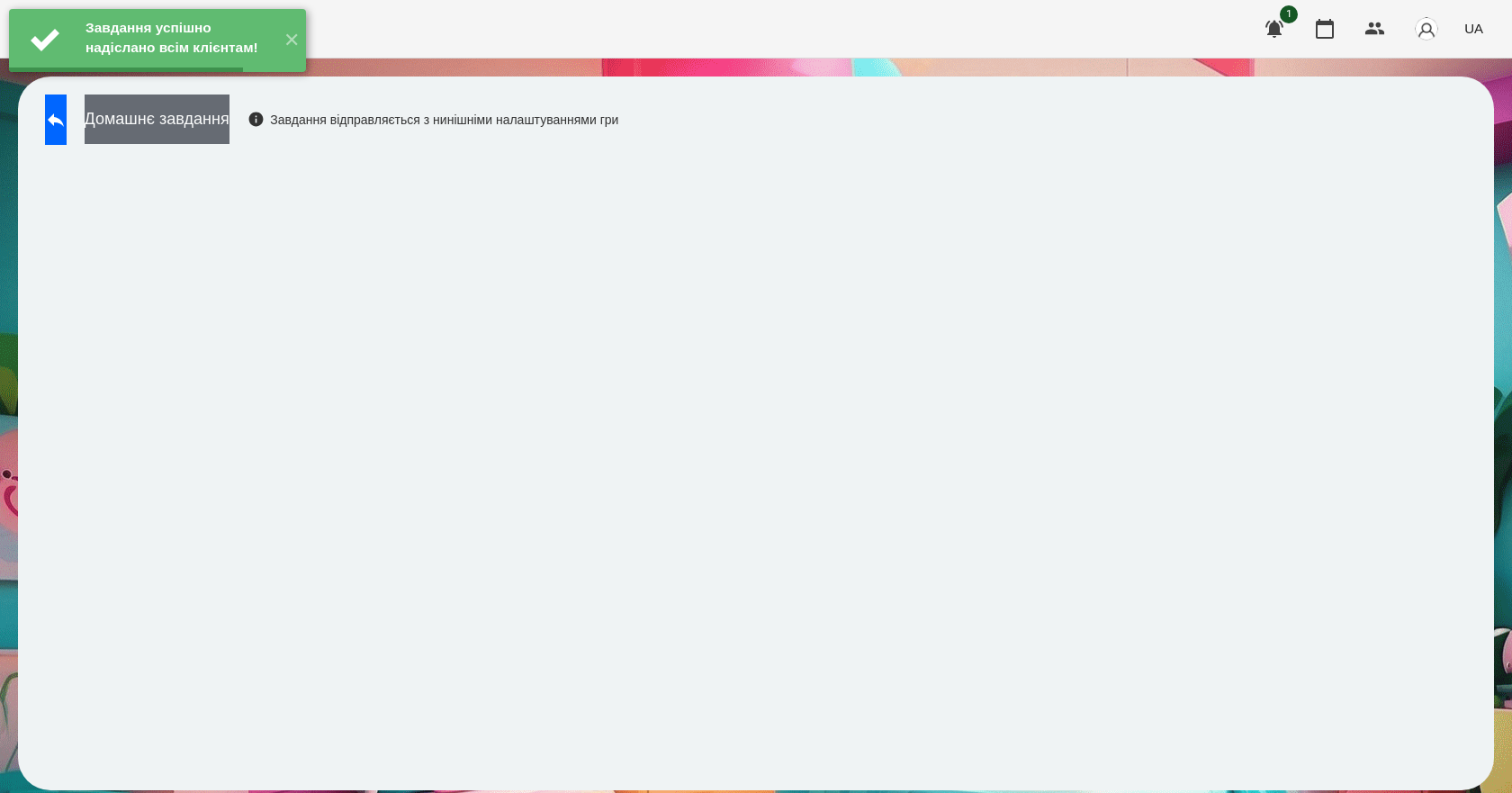
click at [230, 122] on button "Домашнє завдання" at bounding box center [157, 119] width 145 height 49
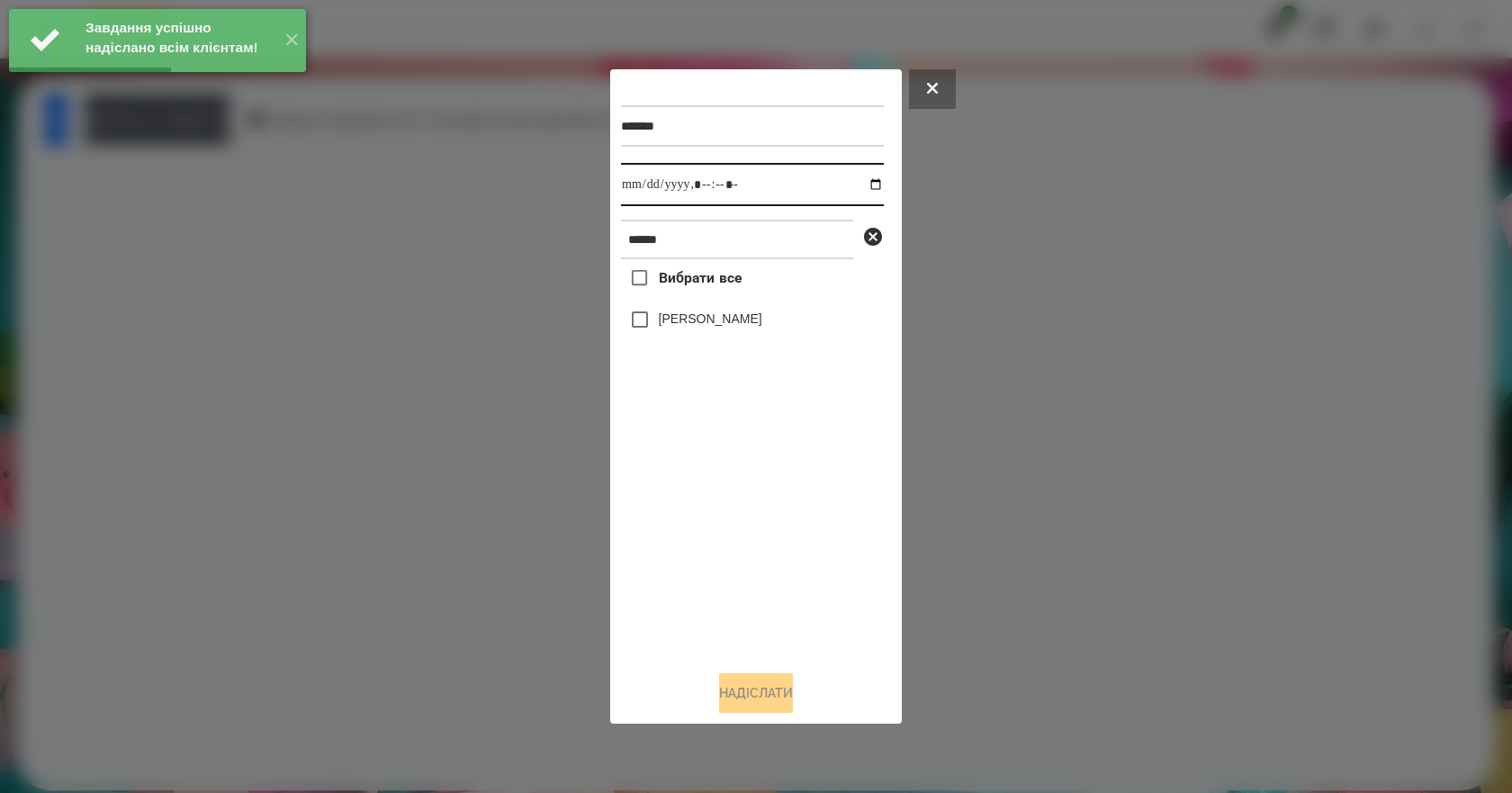
click at [864, 179] on input "datetime-local" at bounding box center [752, 184] width 262 height 43
type input "**********"
drag, startPoint x: 767, startPoint y: 525, endPoint x: 756, endPoint y: 500, distance: 27.3
click at [764, 518] on div "Вибрати все [PERSON_NAME]" at bounding box center [752, 457] width 262 height 396
click at [683, 313] on label "[PERSON_NAME]" at bounding box center [710, 318] width 103 height 18
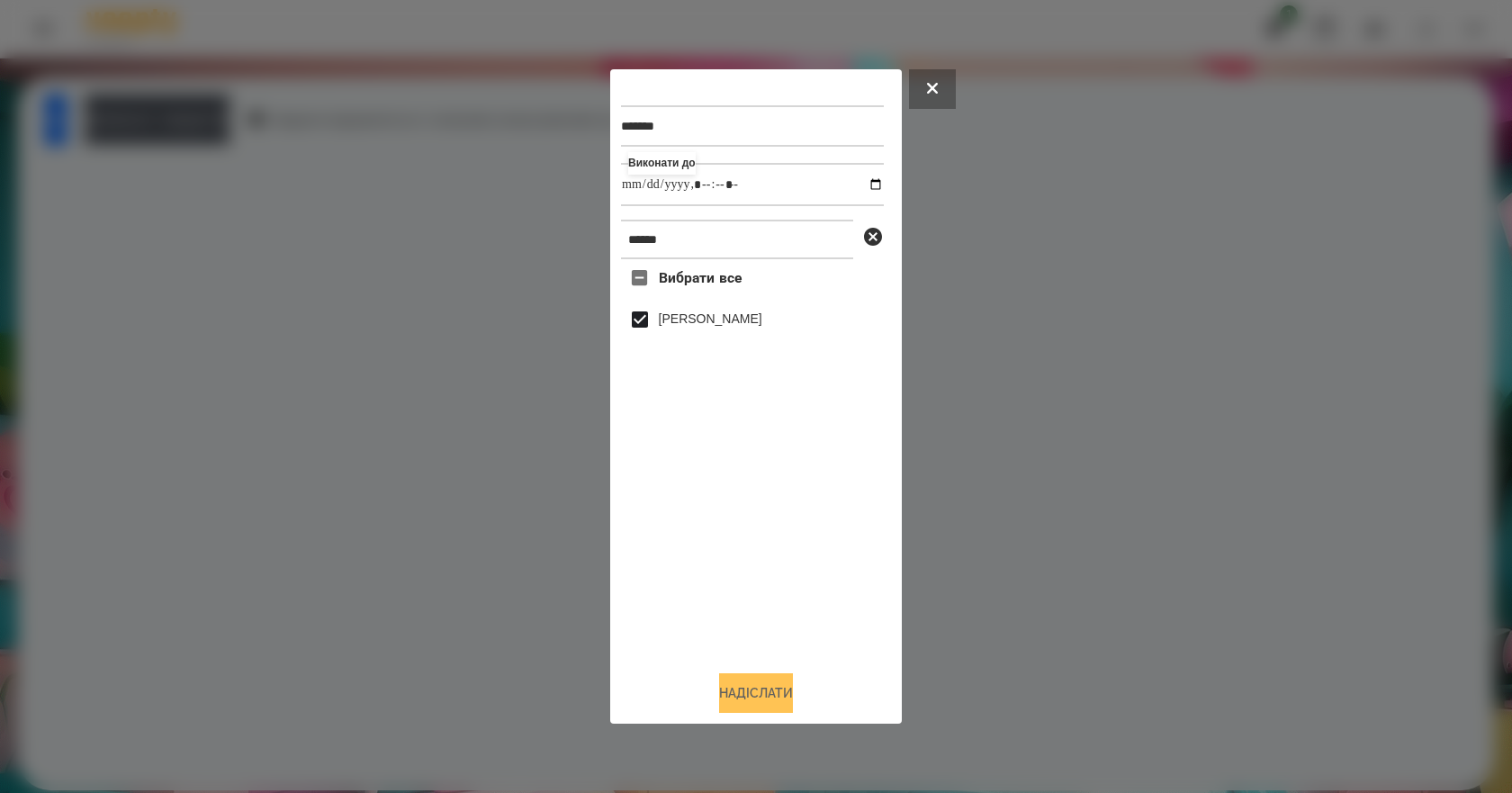
click at [793, 707] on button "Надіслати" at bounding box center [756, 693] width 73 height 40
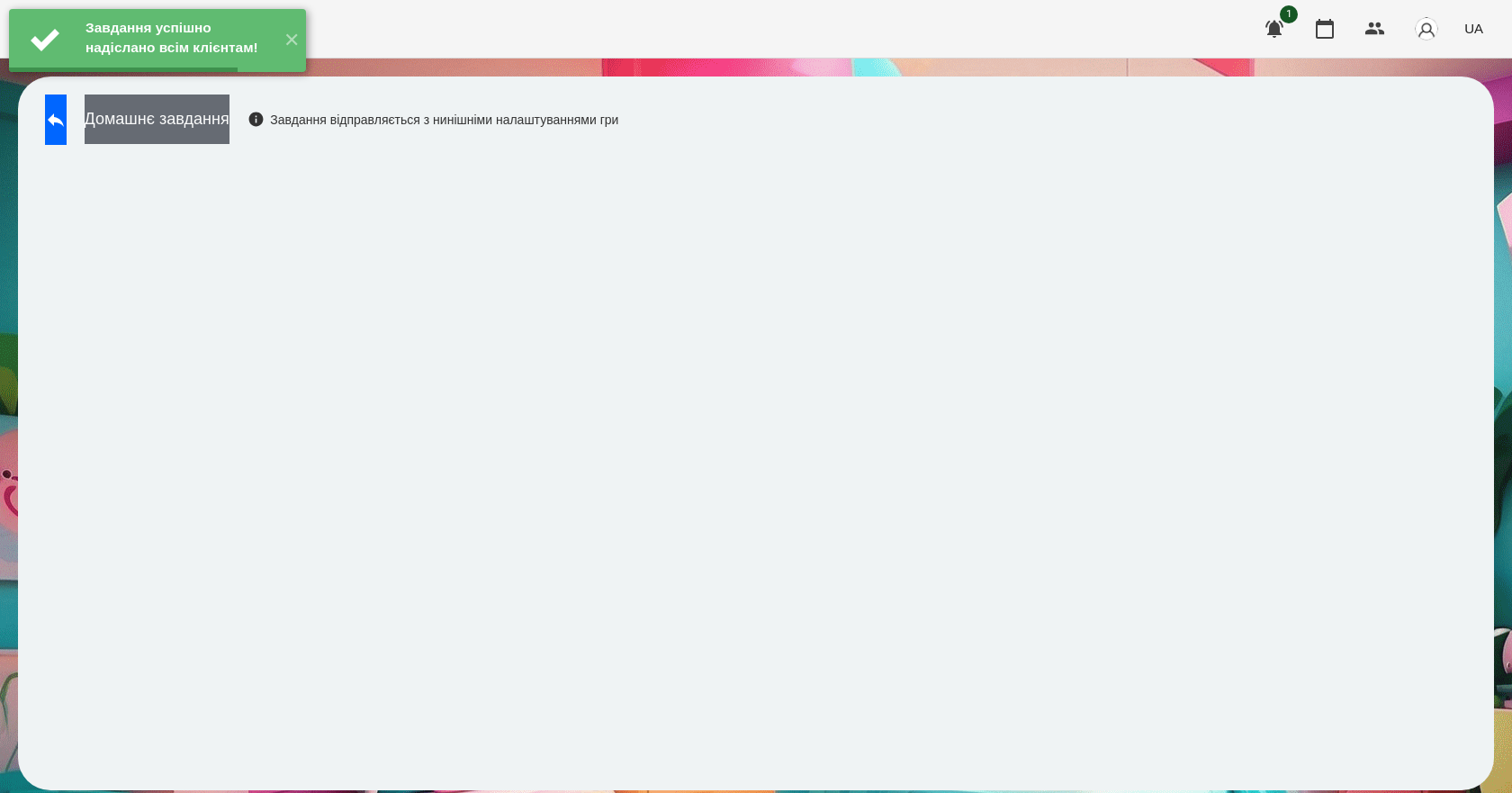
click at [230, 126] on button "Домашнє завдання" at bounding box center [157, 119] width 145 height 49
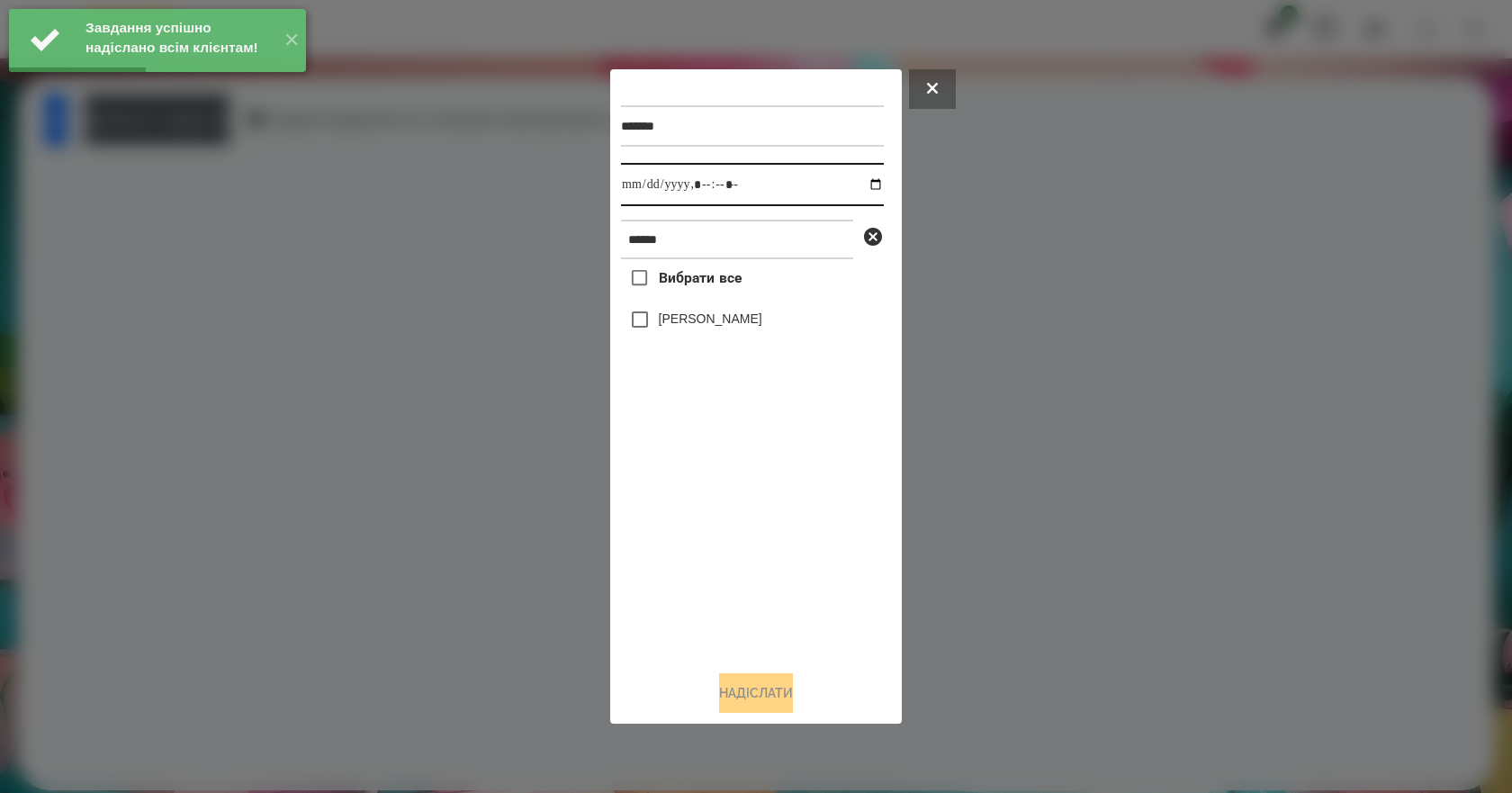
click at [860, 180] on input "datetime-local" at bounding box center [752, 184] width 262 height 43
type input "**********"
click at [800, 538] on div "Вибрати все [PERSON_NAME]" at bounding box center [752, 457] width 262 height 396
click at [701, 324] on label "[PERSON_NAME]" at bounding box center [710, 318] width 103 height 18
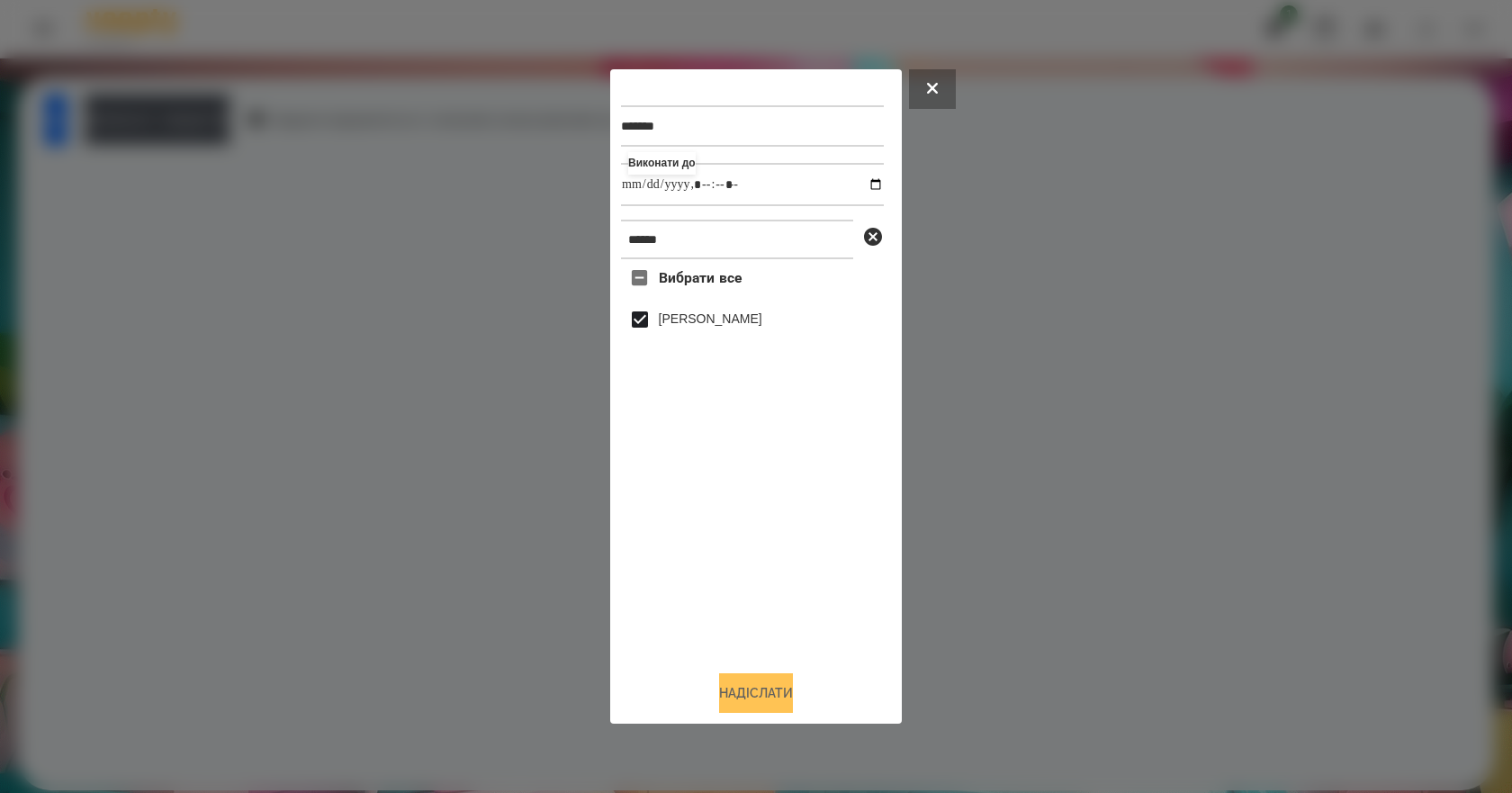
click at [784, 695] on button "Надіслати" at bounding box center [756, 693] width 73 height 40
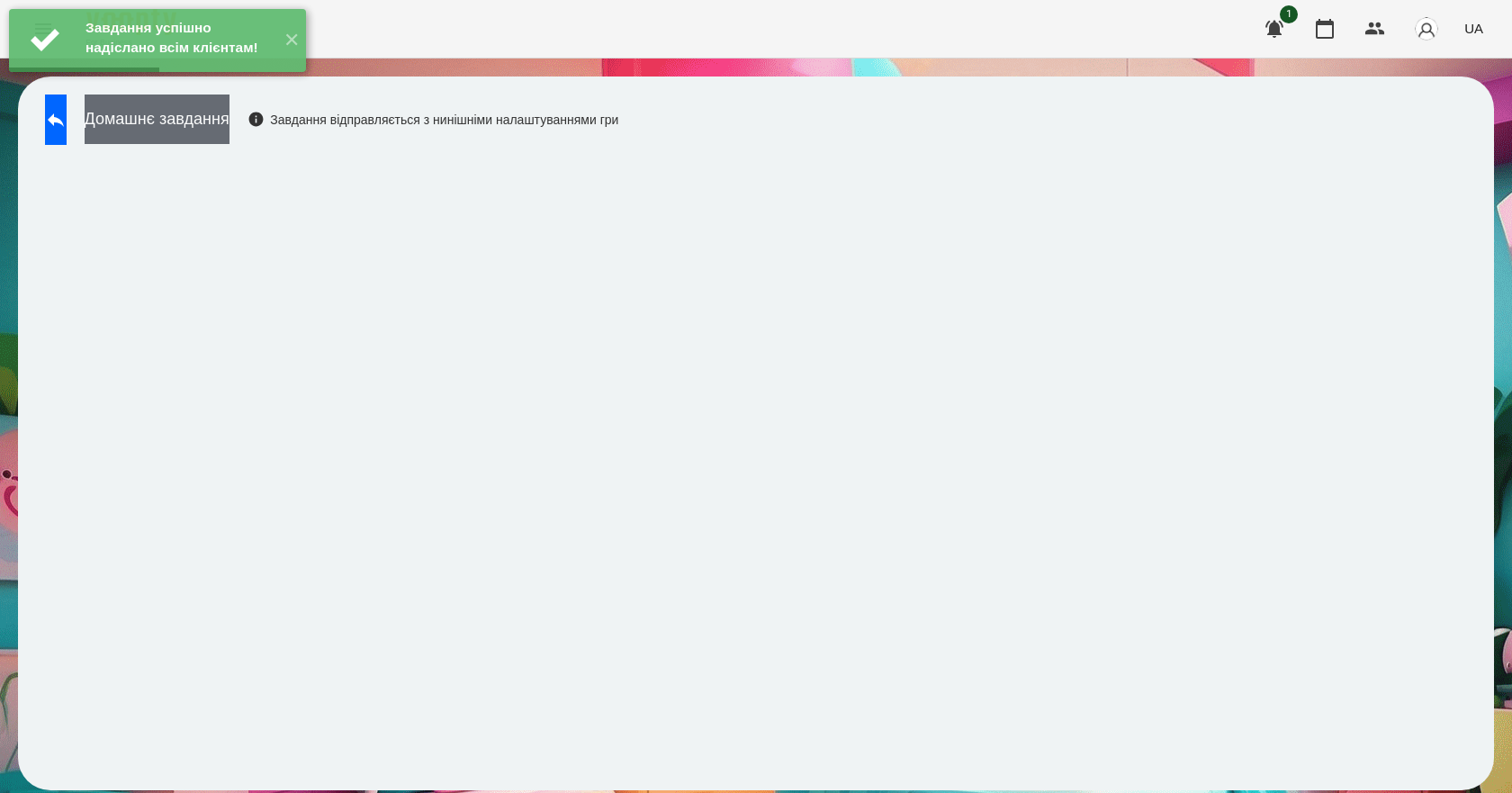
click at [230, 138] on button "Домашнє завдання" at bounding box center [157, 119] width 145 height 49
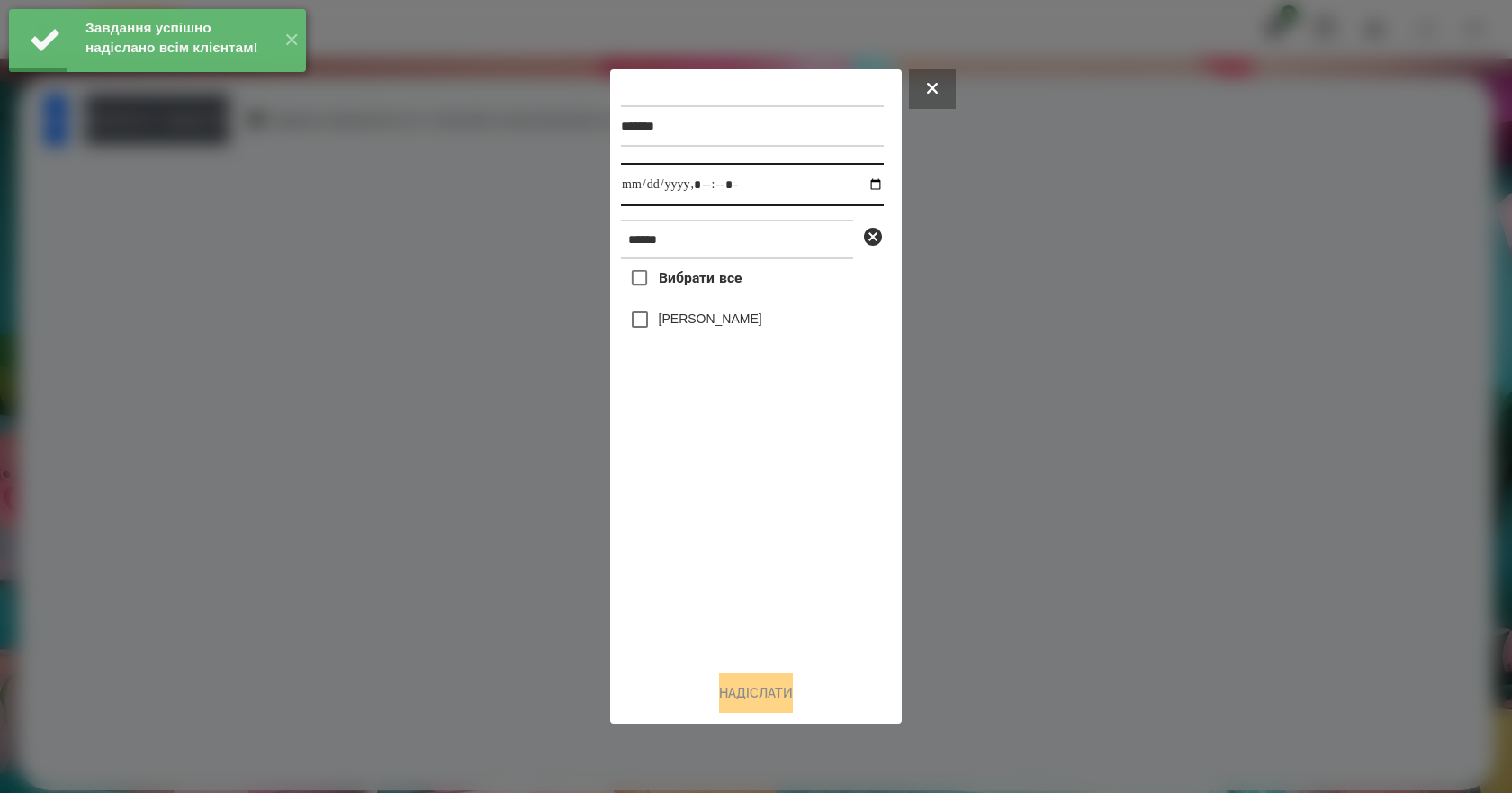
click at [866, 180] on input "datetime-local" at bounding box center [752, 184] width 262 height 43
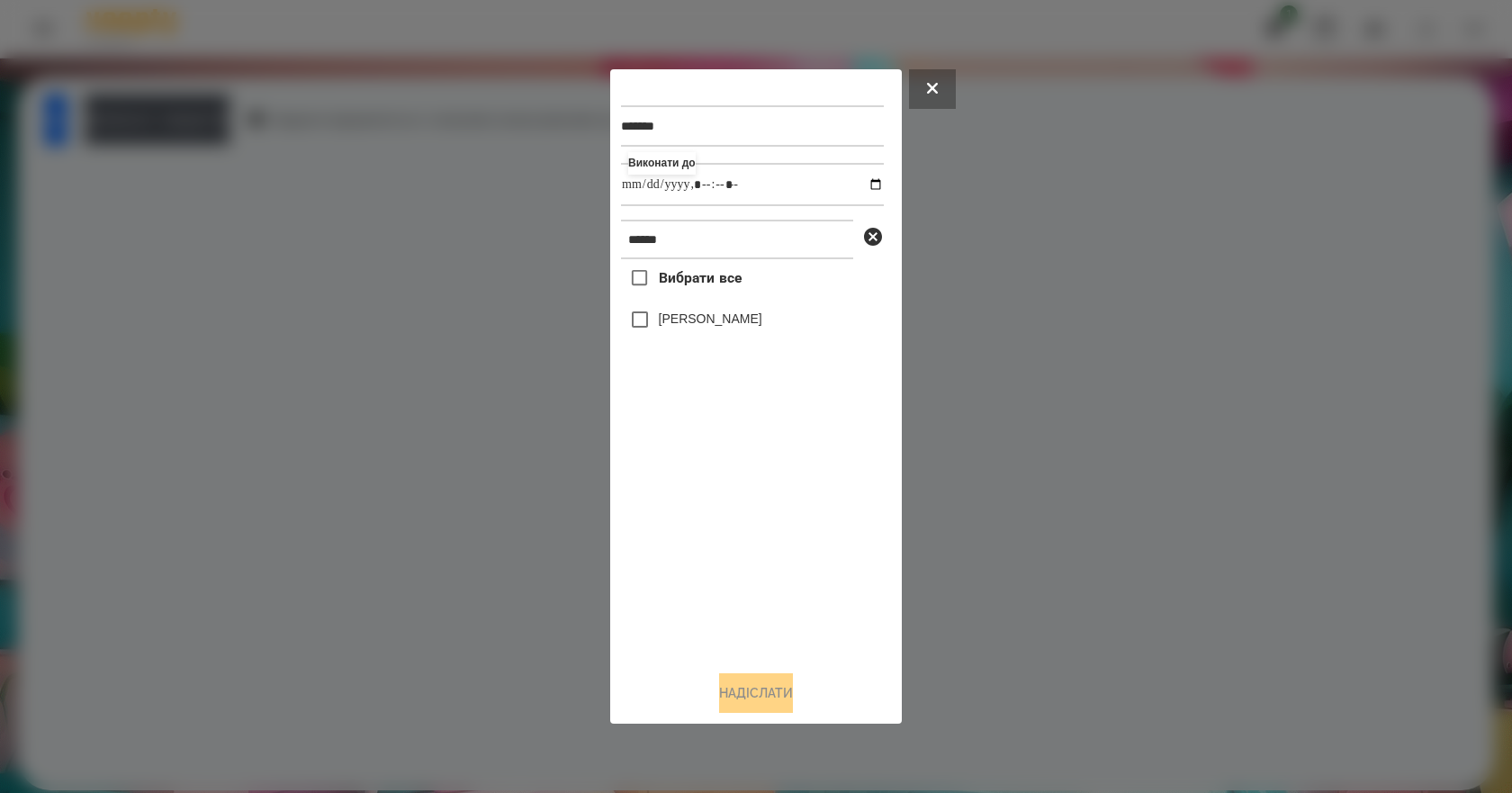
type input "**********"
drag, startPoint x: 726, startPoint y: 519, endPoint x: 724, endPoint y: 433, distance: 86.0
click at [727, 519] on div "Вибрати все [PERSON_NAME]" at bounding box center [752, 457] width 262 height 396
click at [722, 327] on label "[PERSON_NAME]" at bounding box center [710, 318] width 103 height 18
click at [779, 685] on button "Надіслати" at bounding box center [756, 693] width 73 height 40
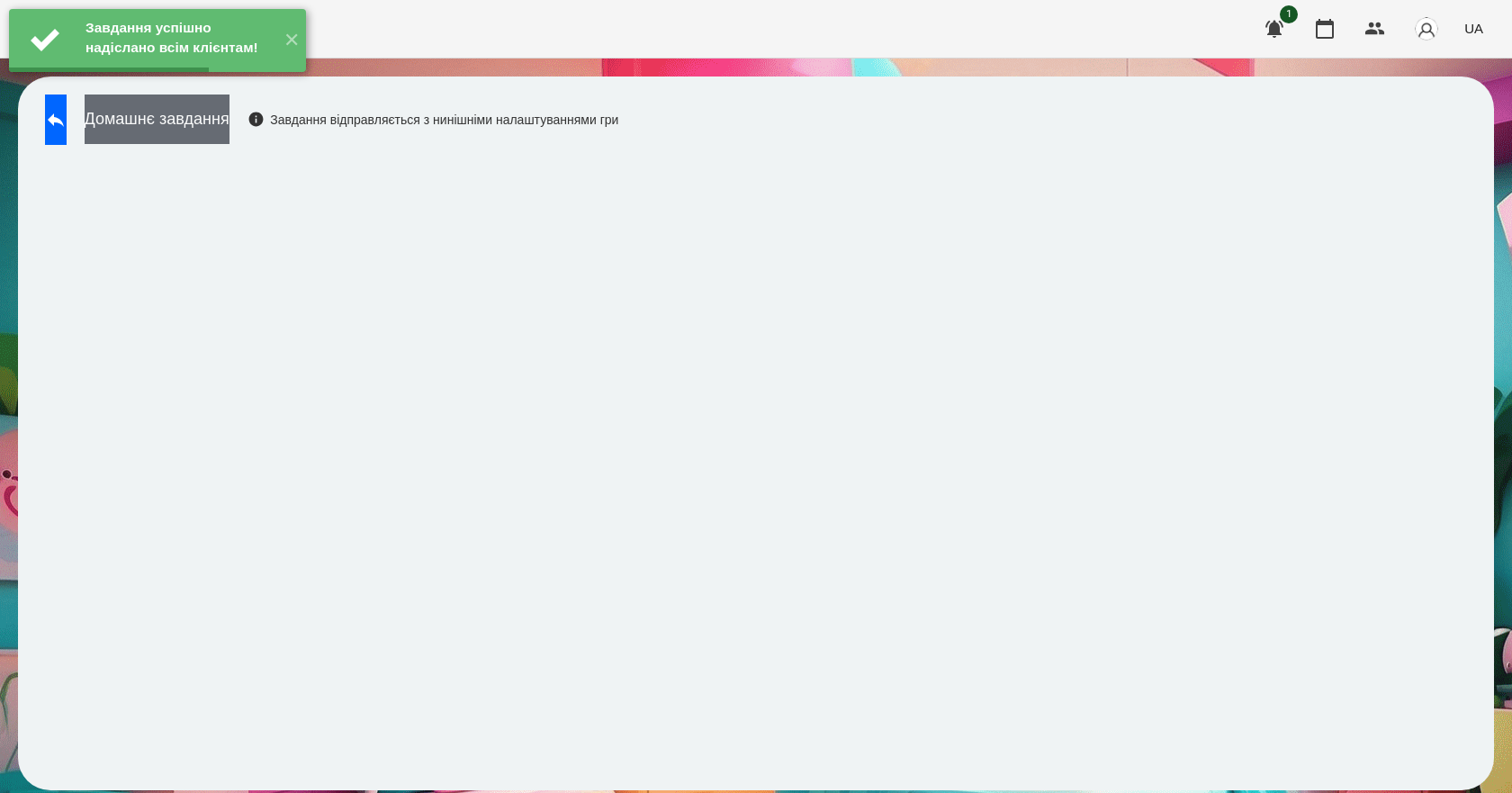
click at [230, 126] on button "Домашнє завдання" at bounding box center [157, 119] width 145 height 49
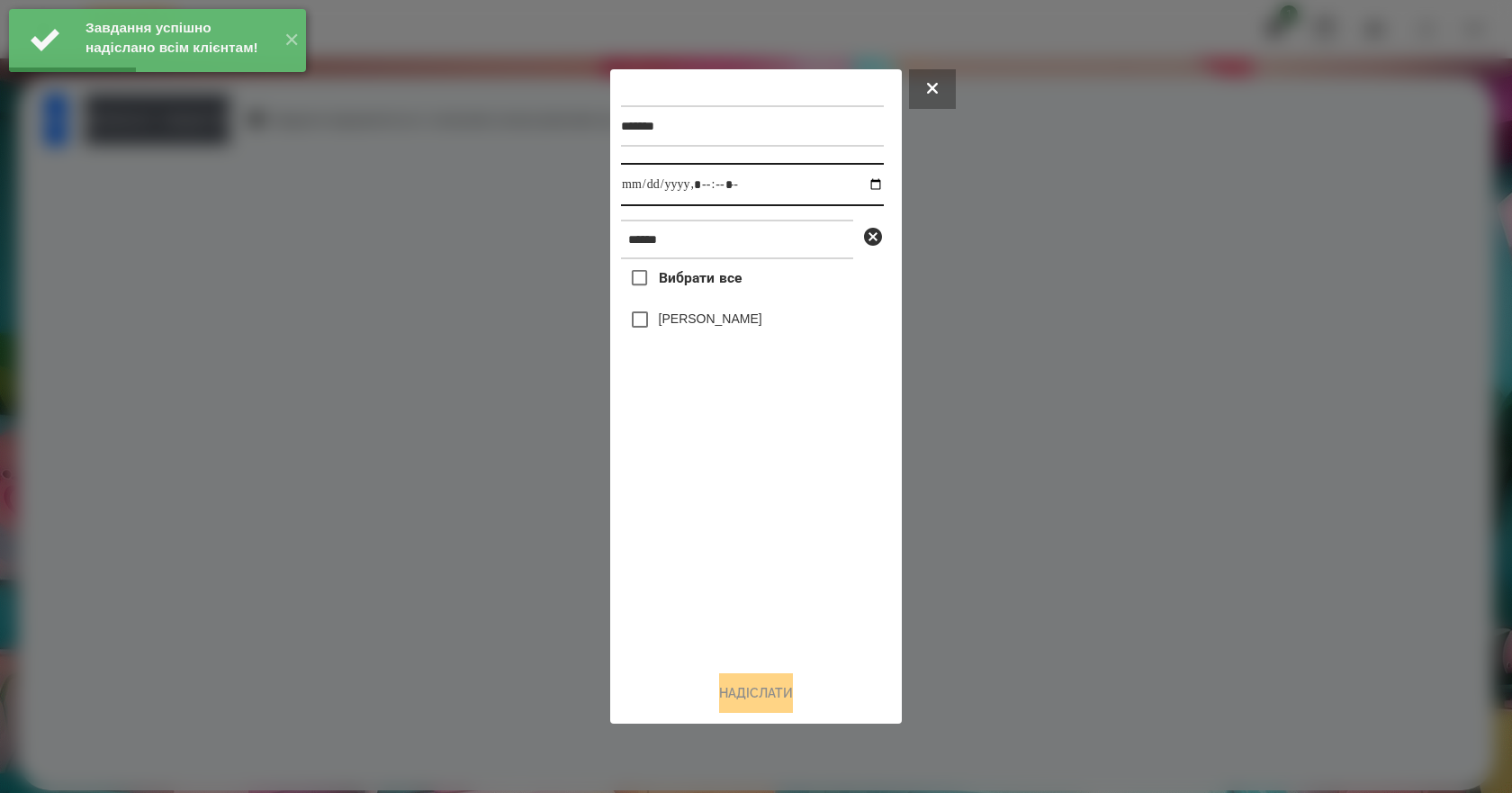
click at [866, 185] on input "datetime-local" at bounding box center [752, 184] width 262 height 43
type input "**********"
click at [744, 554] on div "Вибрати все [PERSON_NAME]" at bounding box center [752, 457] width 262 height 396
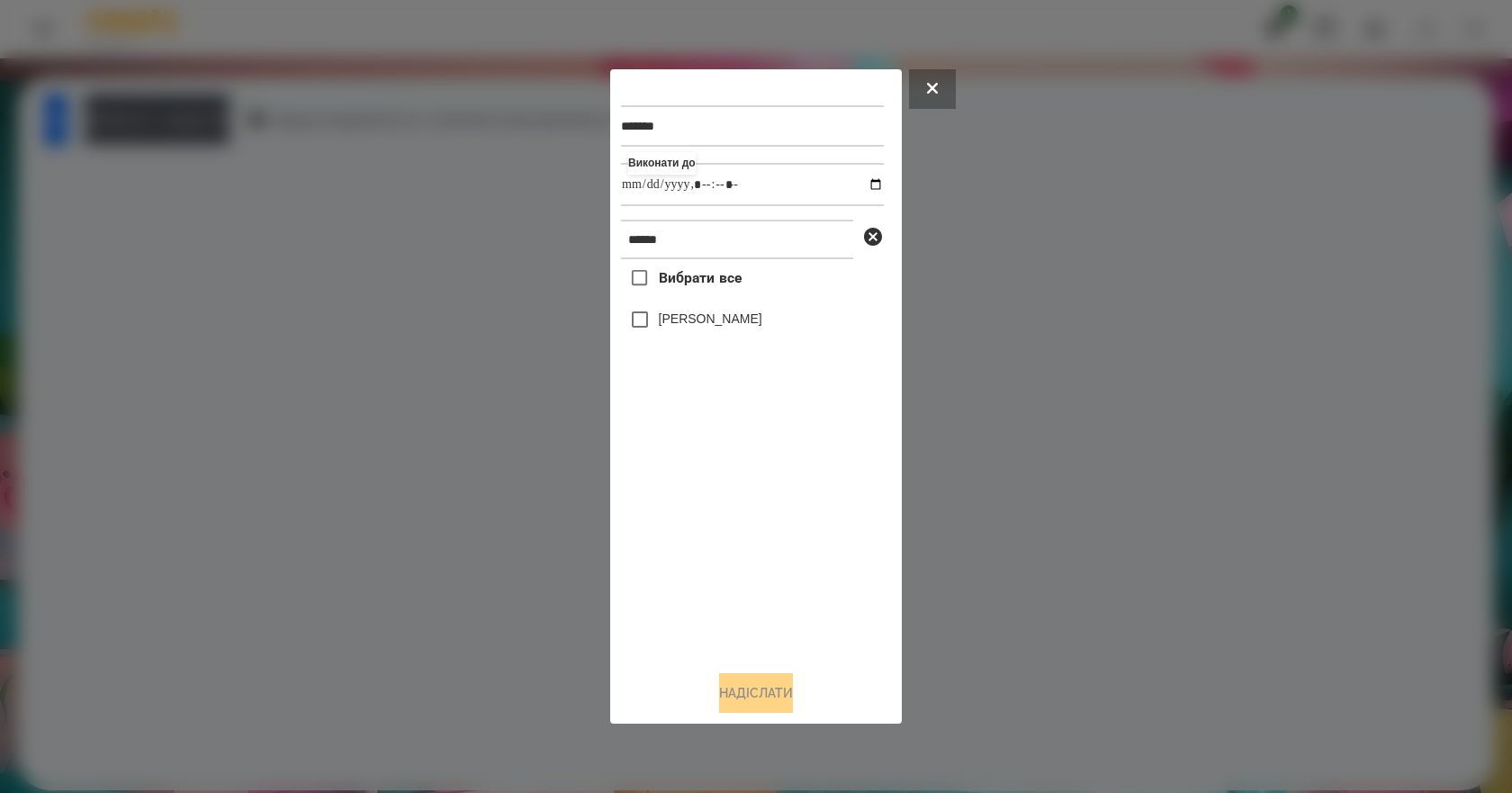
click at [672, 326] on label "[PERSON_NAME]" at bounding box center [710, 318] width 103 height 18
click at [761, 697] on button "Надіслати" at bounding box center [756, 693] width 73 height 40
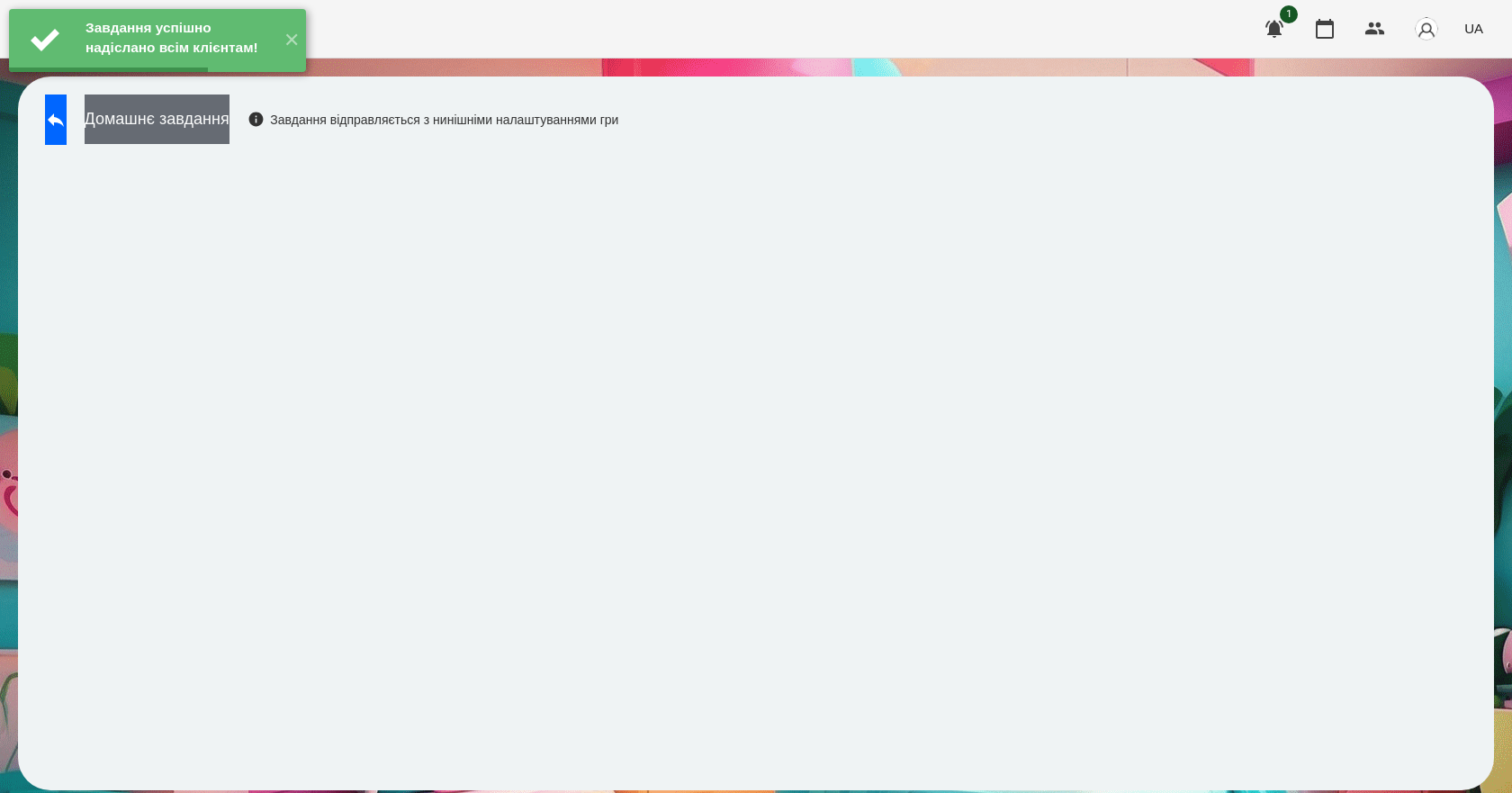
click at [230, 127] on button "Домашнє завдання" at bounding box center [157, 119] width 145 height 49
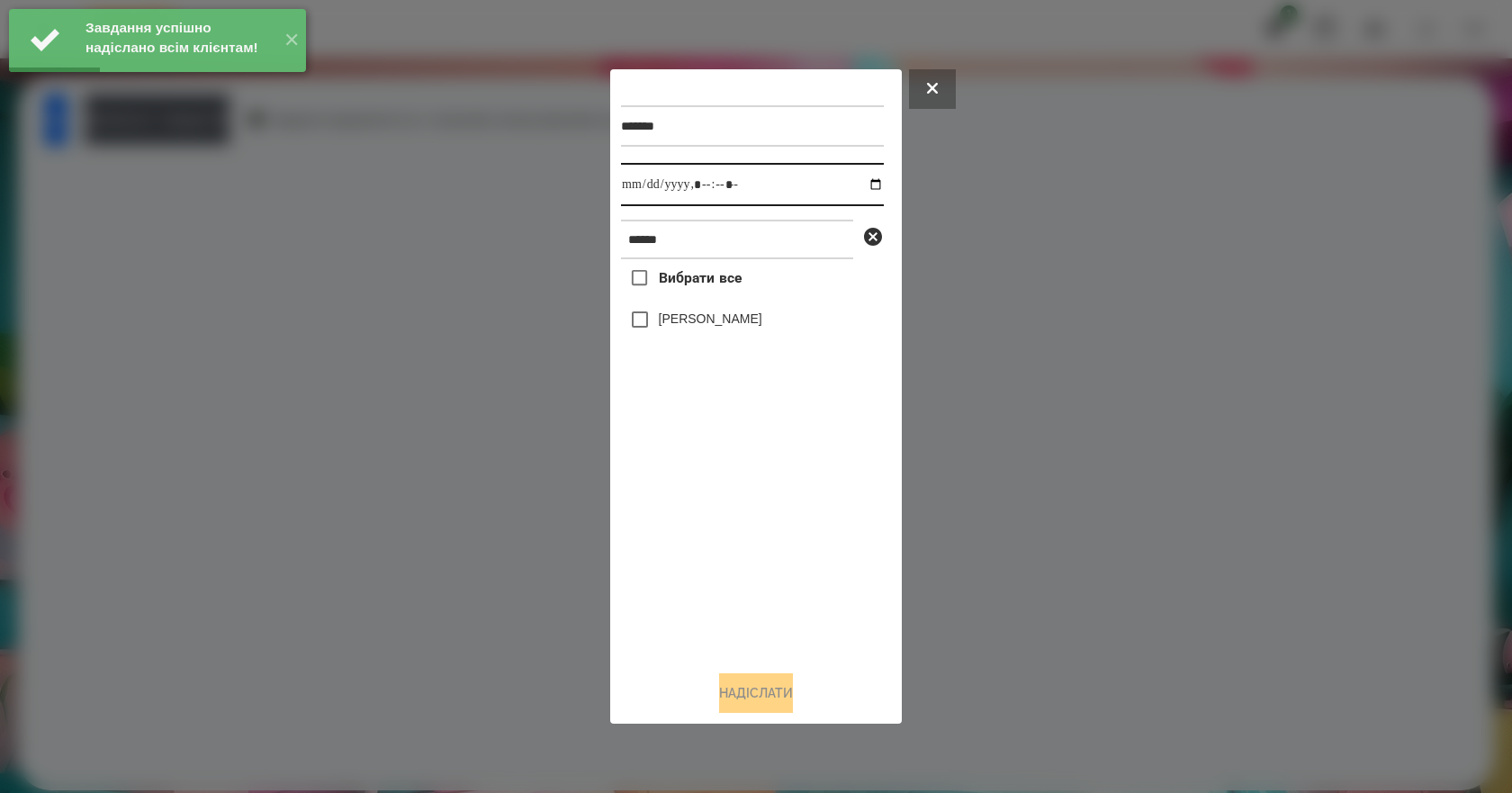
click at [859, 182] on input "datetime-local" at bounding box center [752, 184] width 262 height 43
type input "**********"
drag, startPoint x: 685, startPoint y: 563, endPoint x: 685, endPoint y: 537, distance: 26.0
click at [685, 563] on div "Вибрати все [PERSON_NAME]" at bounding box center [752, 457] width 262 height 396
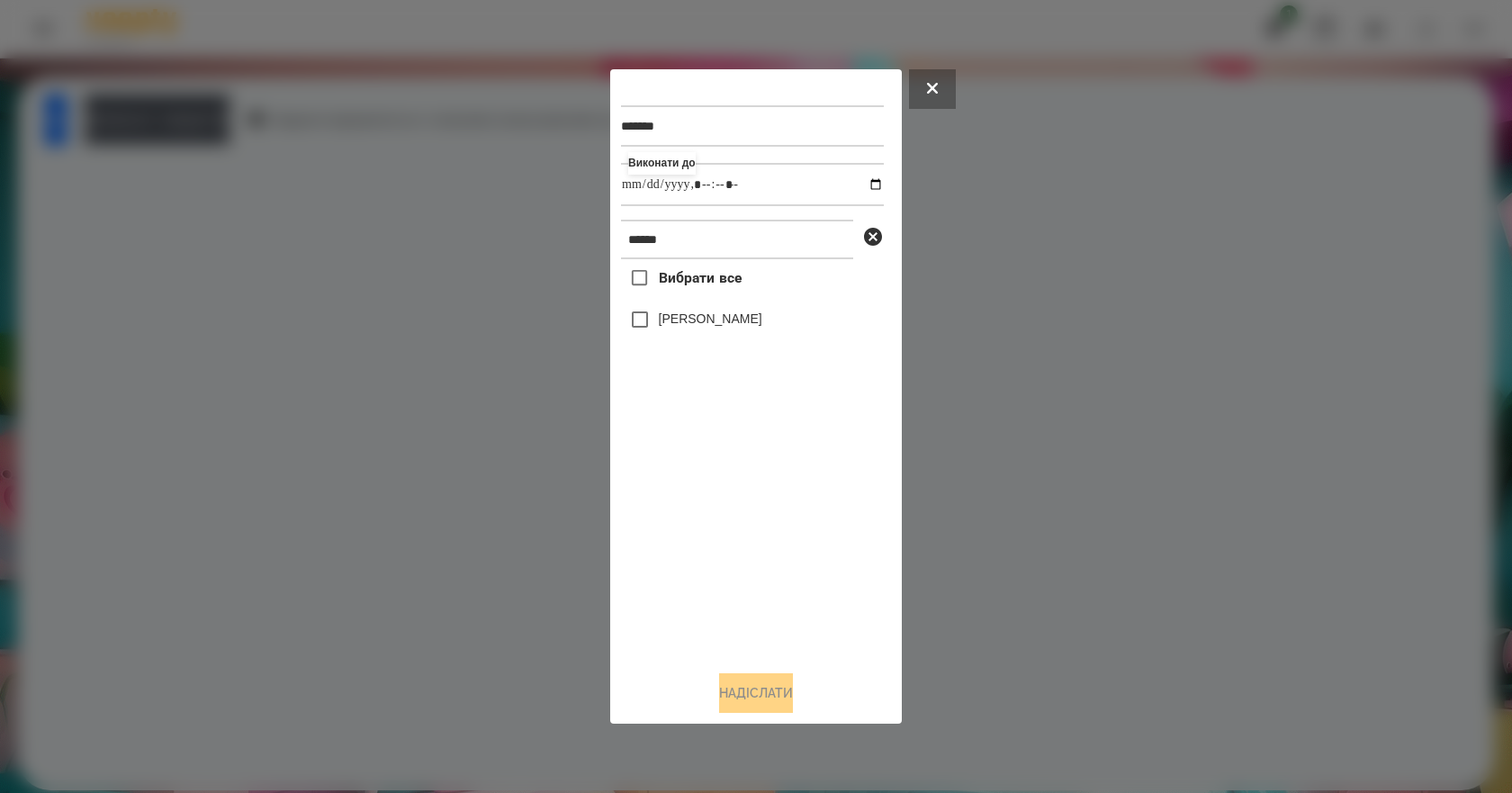
click at [738, 323] on label "[PERSON_NAME]" at bounding box center [710, 318] width 103 height 18
click at [780, 678] on button "Надіслати" at bounding box center [756, 693] width 73 height 40
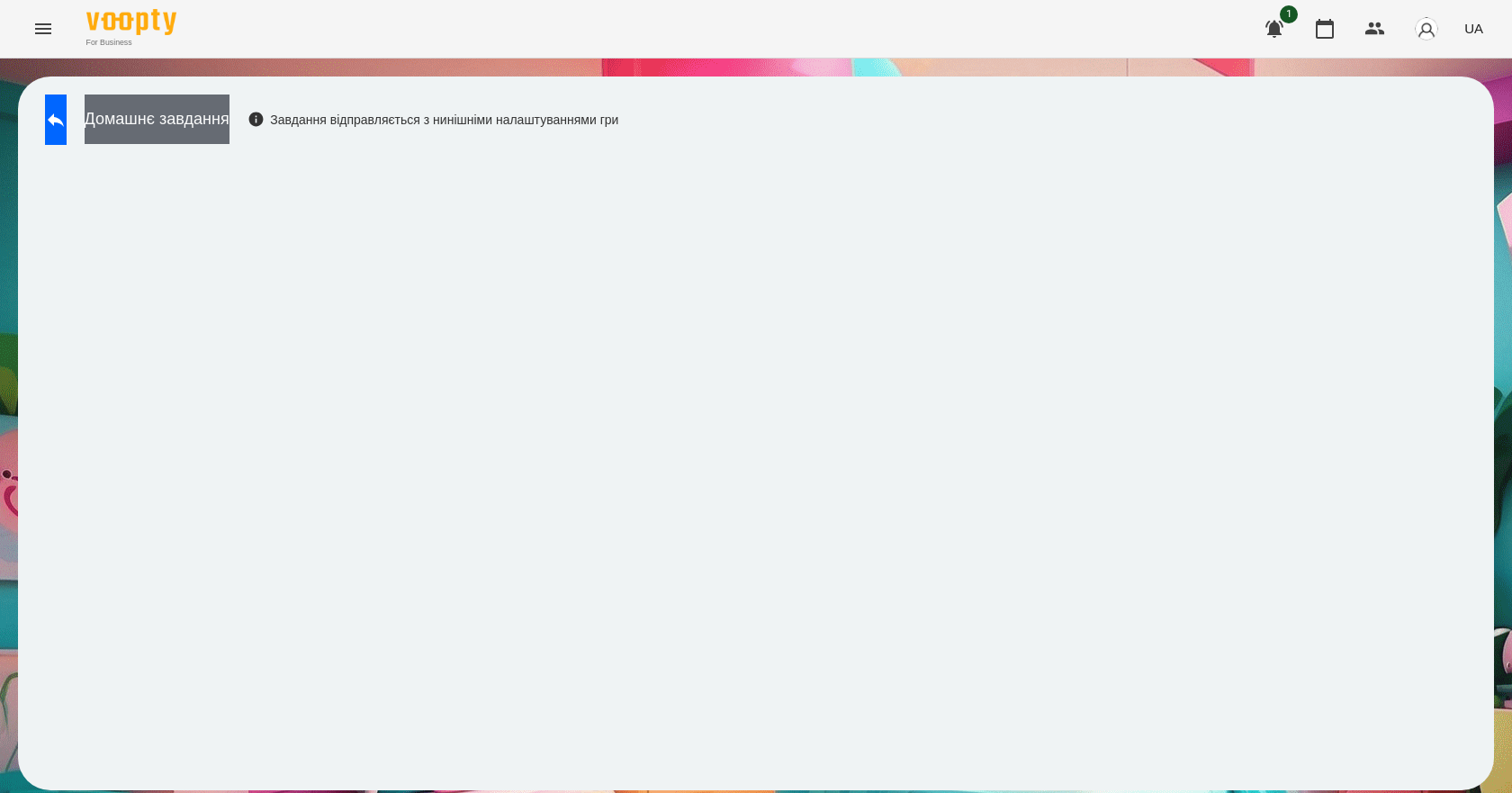
click at [230, 107] on button "Домашнє завдання" at bounding box center [157, 119] width 145 height 49
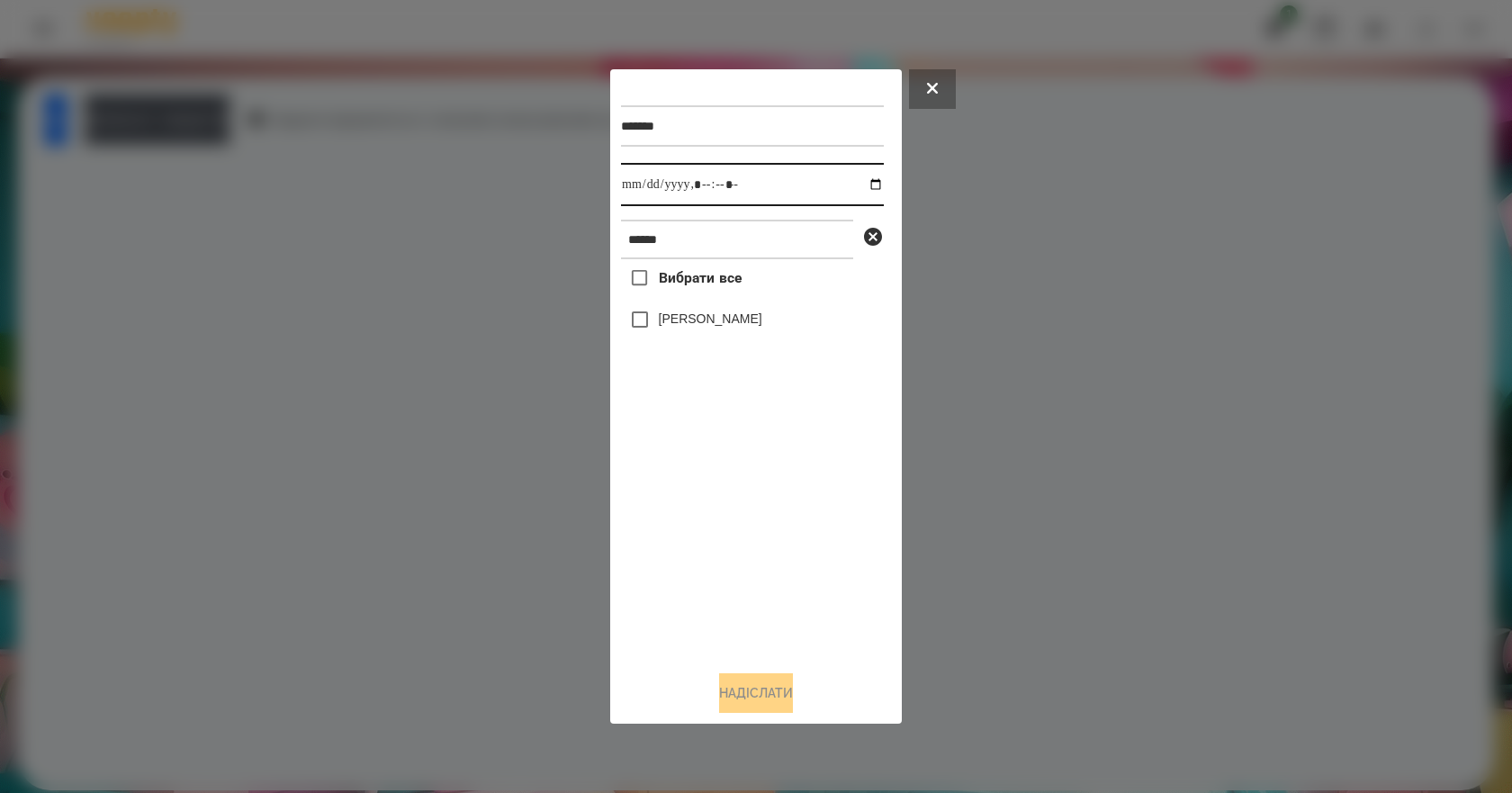
click at [862, 181] on input "datetime-local" at bounding box center [752, 184] width 262 height 43
type input "**********"
click at [729, 521] on div "Вибрати все [PERSON_NAME]" at bounding box center [752, 457] width 262 height 396
click at [700, 323] on label "[PERSON_NAME]" at bounding box center [710, 318] width 103 height 18
click at [777, 703] on button "Надіслати" at bounding box center [756, 693] width 73 height 40
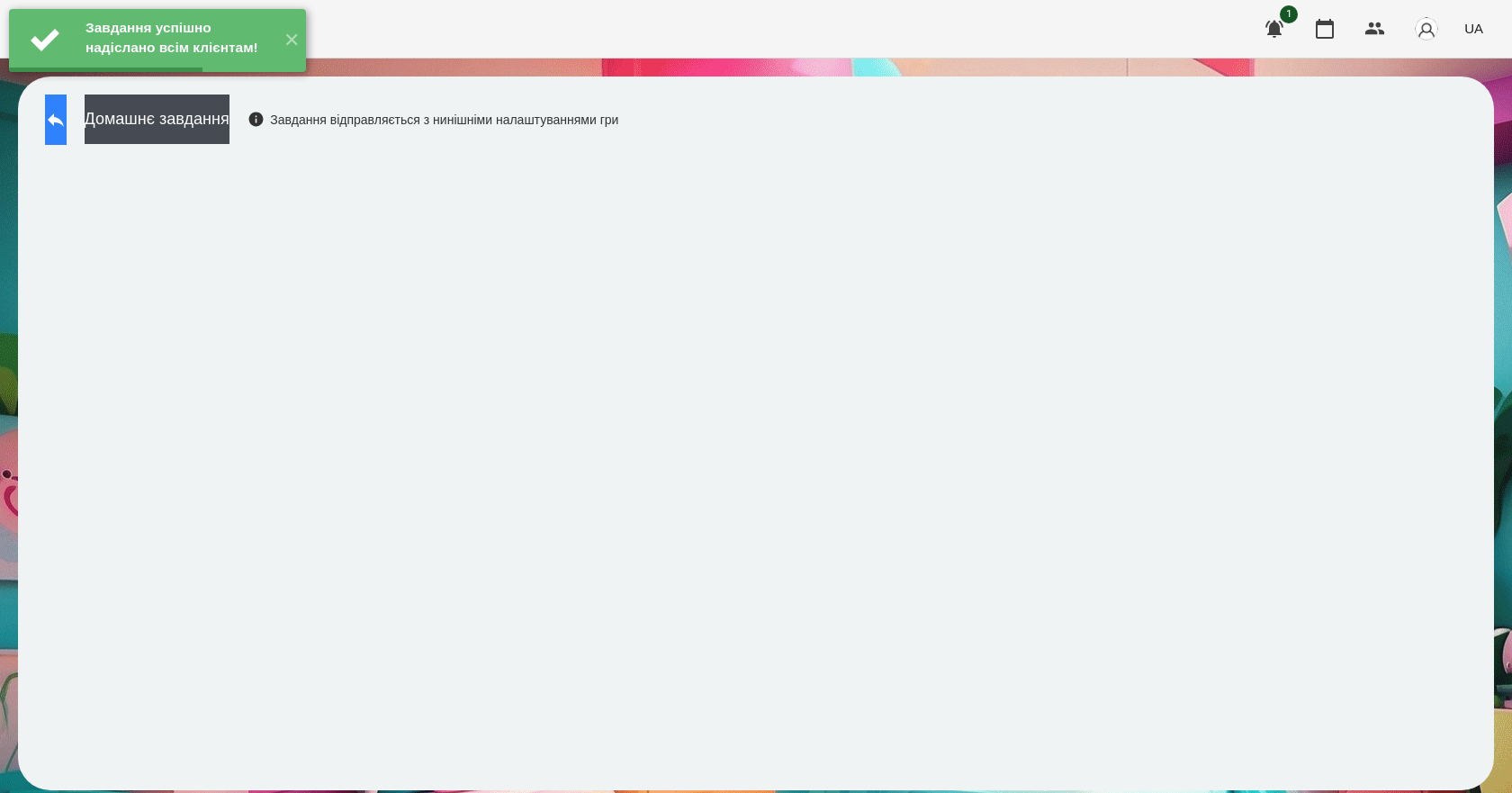
click at [67, 118] on button at bounding box center [56, 120] width 21 height 50
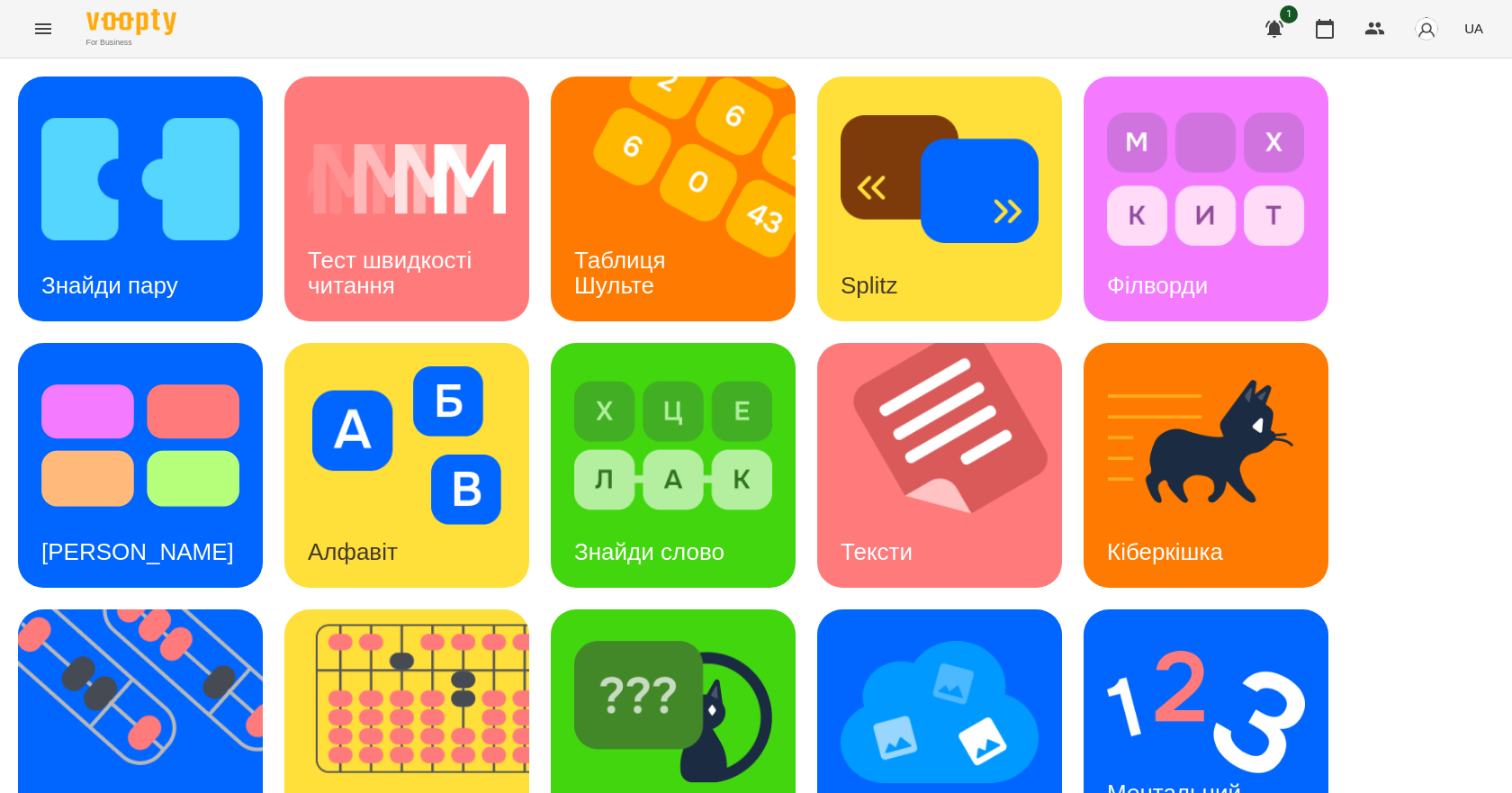
scroll to position [270, 0]
click at [1254, 757] on div "Ментальний рахунок" at bounding box center [1177, 806] width 187 height 96
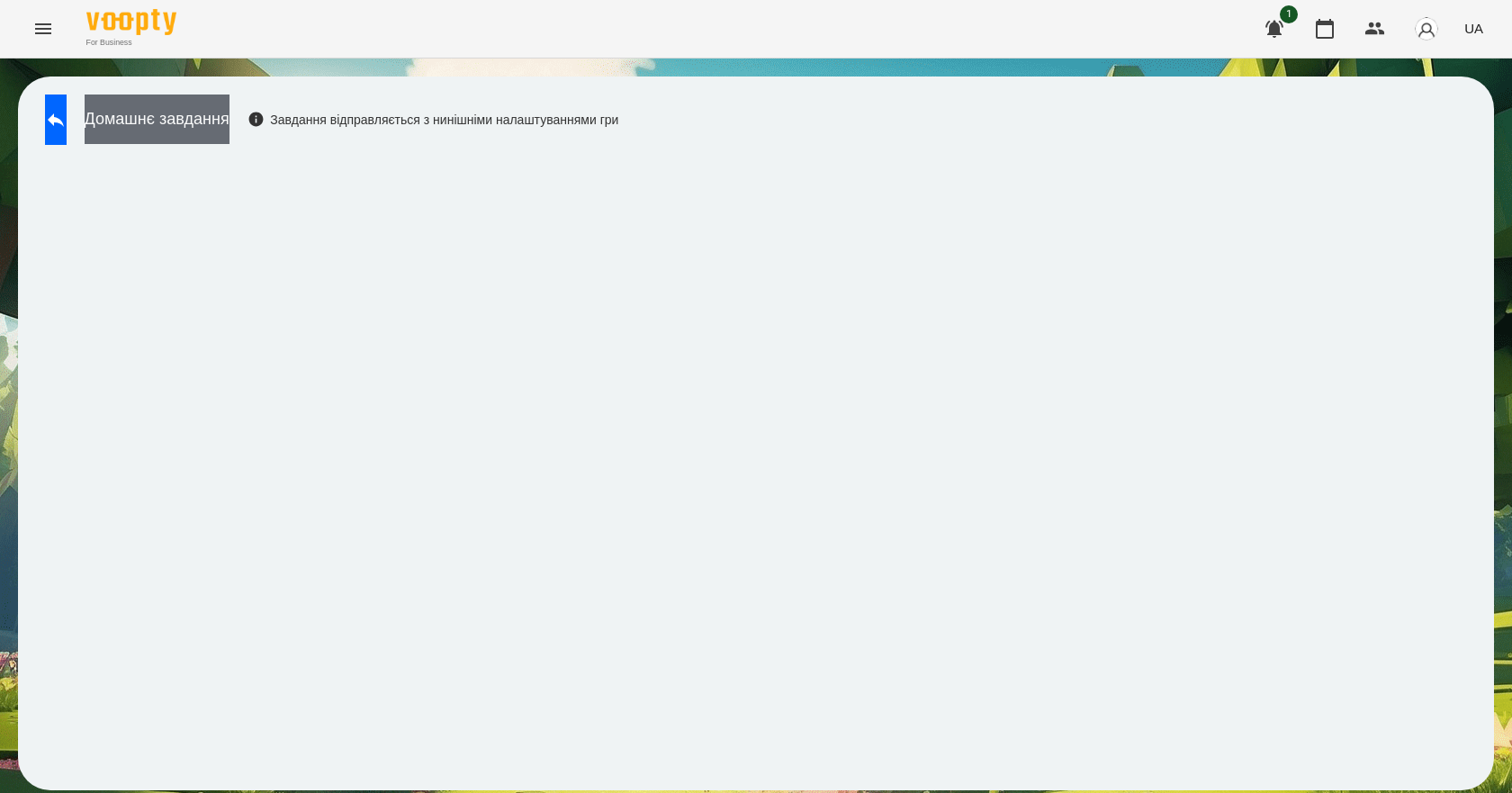
click at [184, 114] on button "Домашнє завдання" at bounding box center [157, 119] width 145 height 49
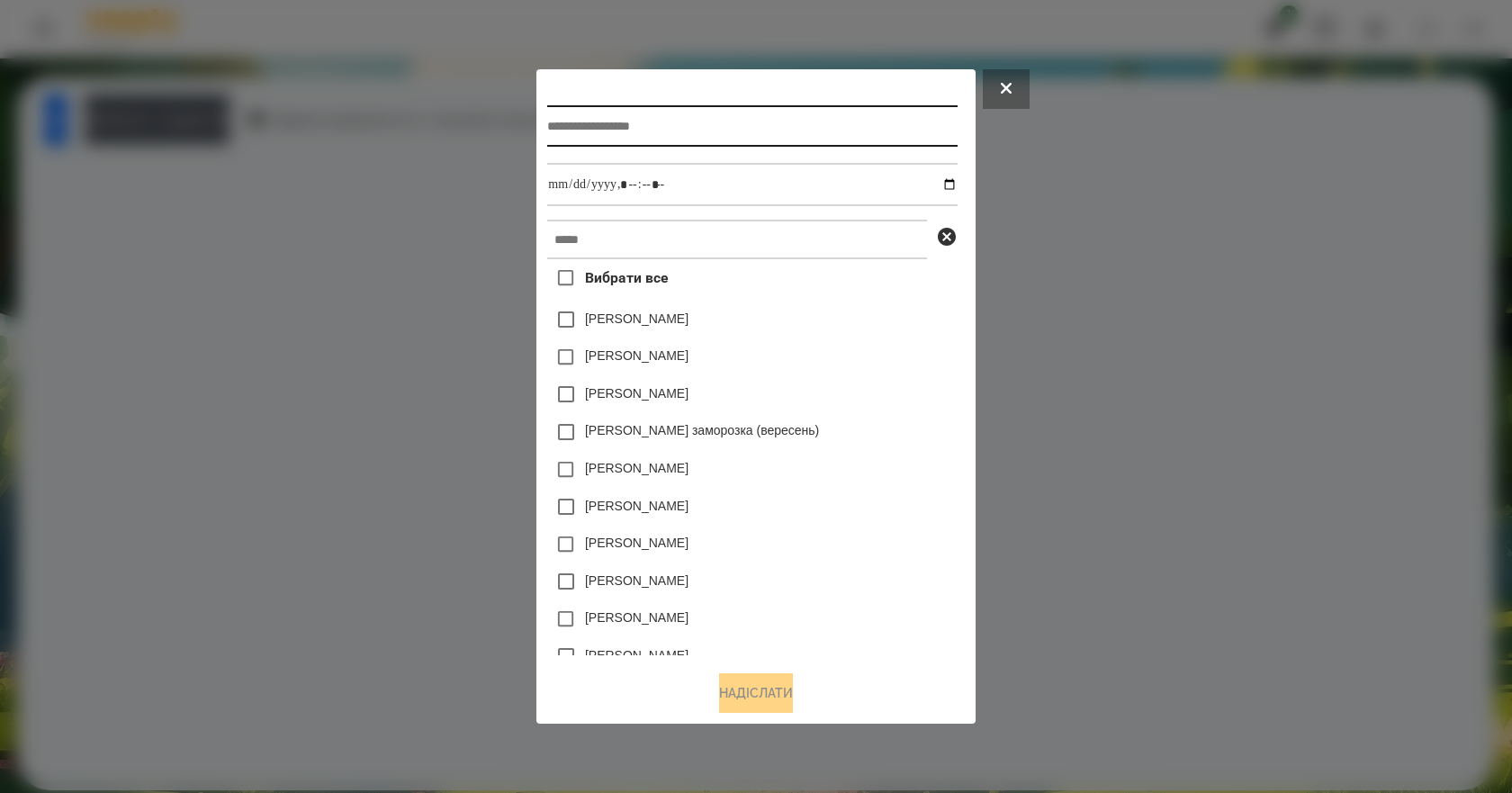
click at [692, 131] on input "text" at bounding box center [752, 125] width 409 height 41
type input "**********"
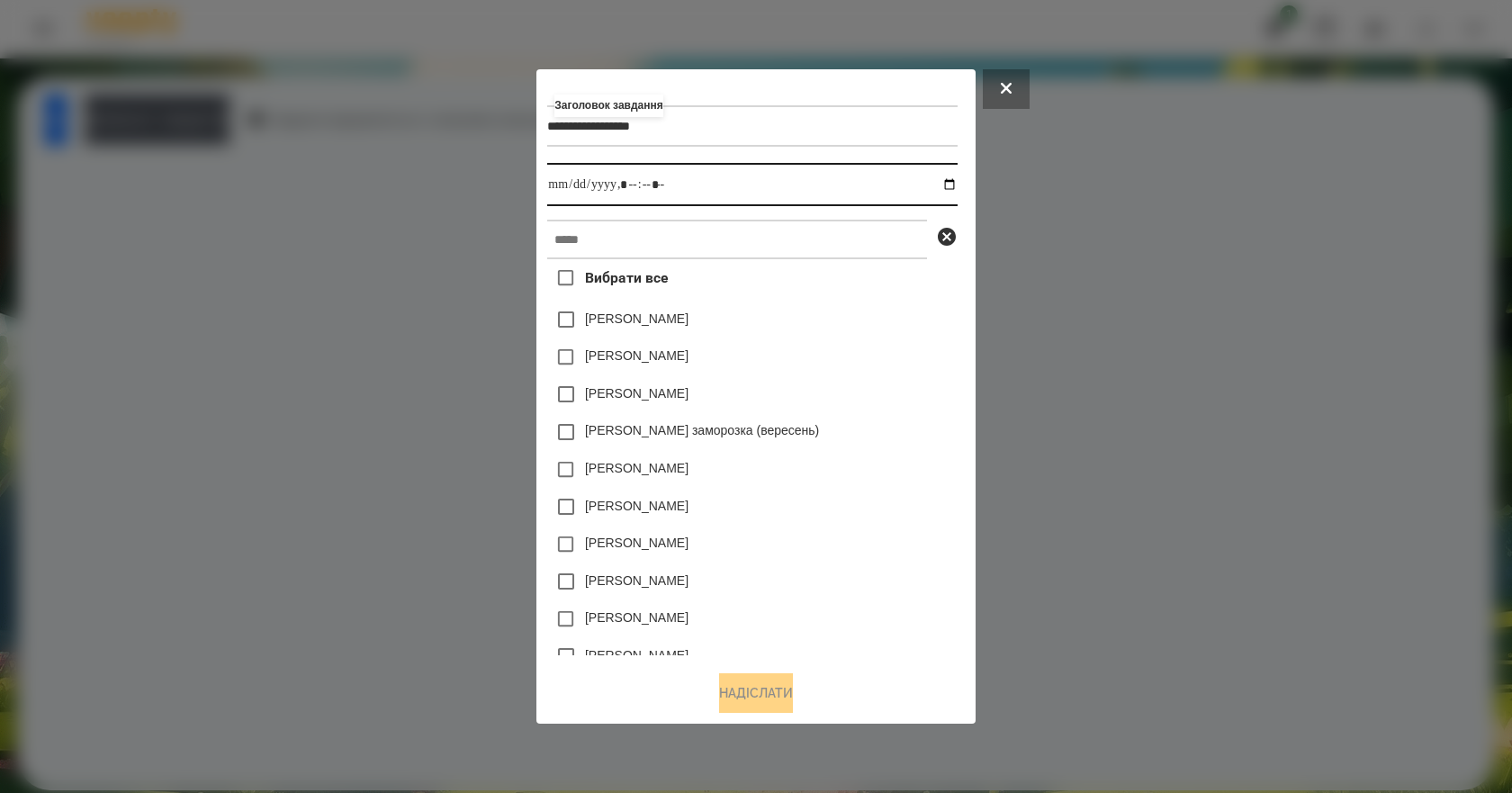
click at [956, 187] on input "datetime-local" at bounding box center [752, 184] width 409 height 43
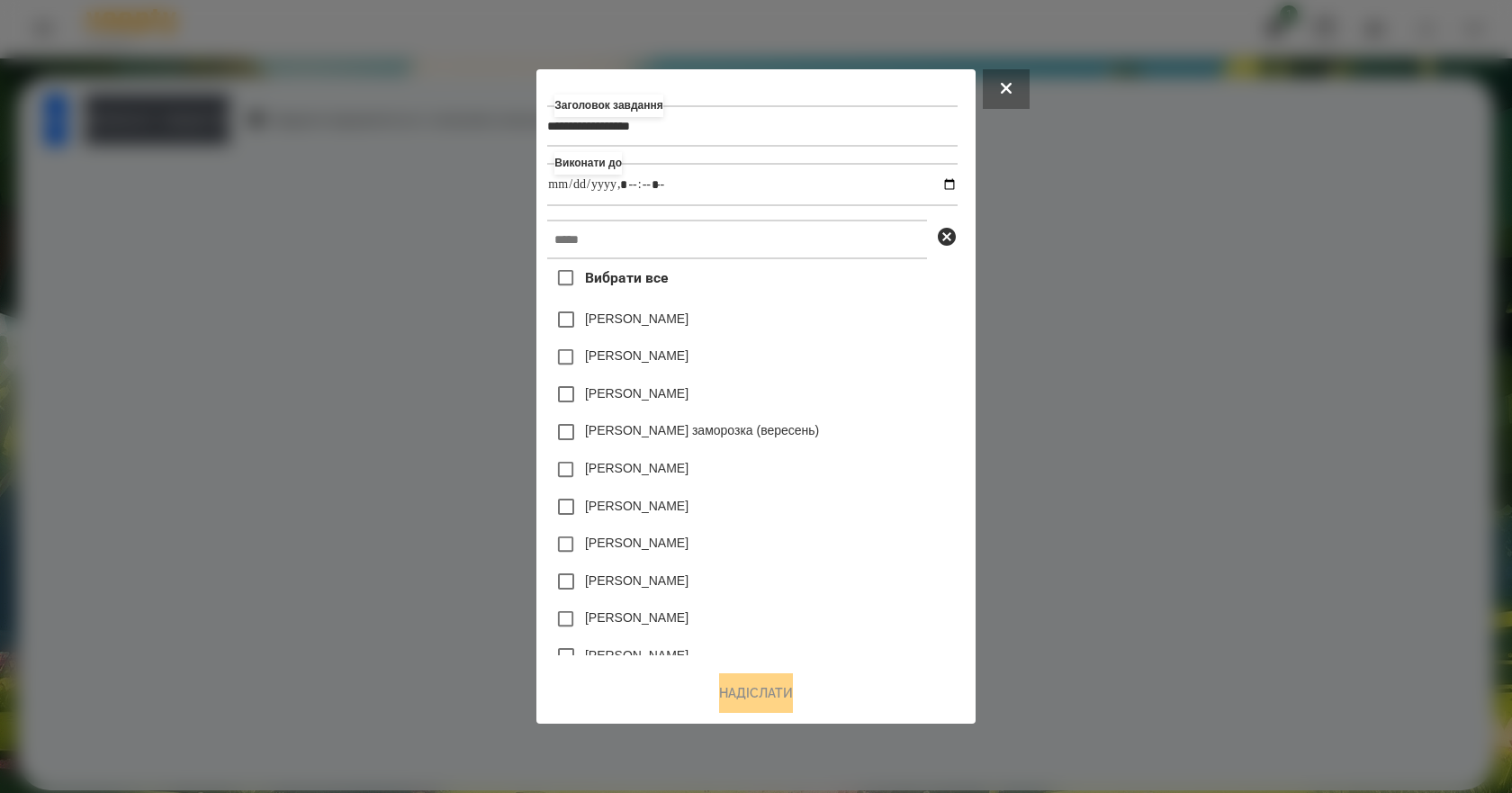
type input "**********"
drag, startPoint x: 896, startPoint y: 405, endPoint x: 859, endPoint y: 387, distance: 41.1
click at [896, 405] on div "[PERSON_NAME]" at bounding box center [752, 394] width 409 height 38
click at [640, 231] on input "text" at bounding box center [737, 239] width 380 height 40
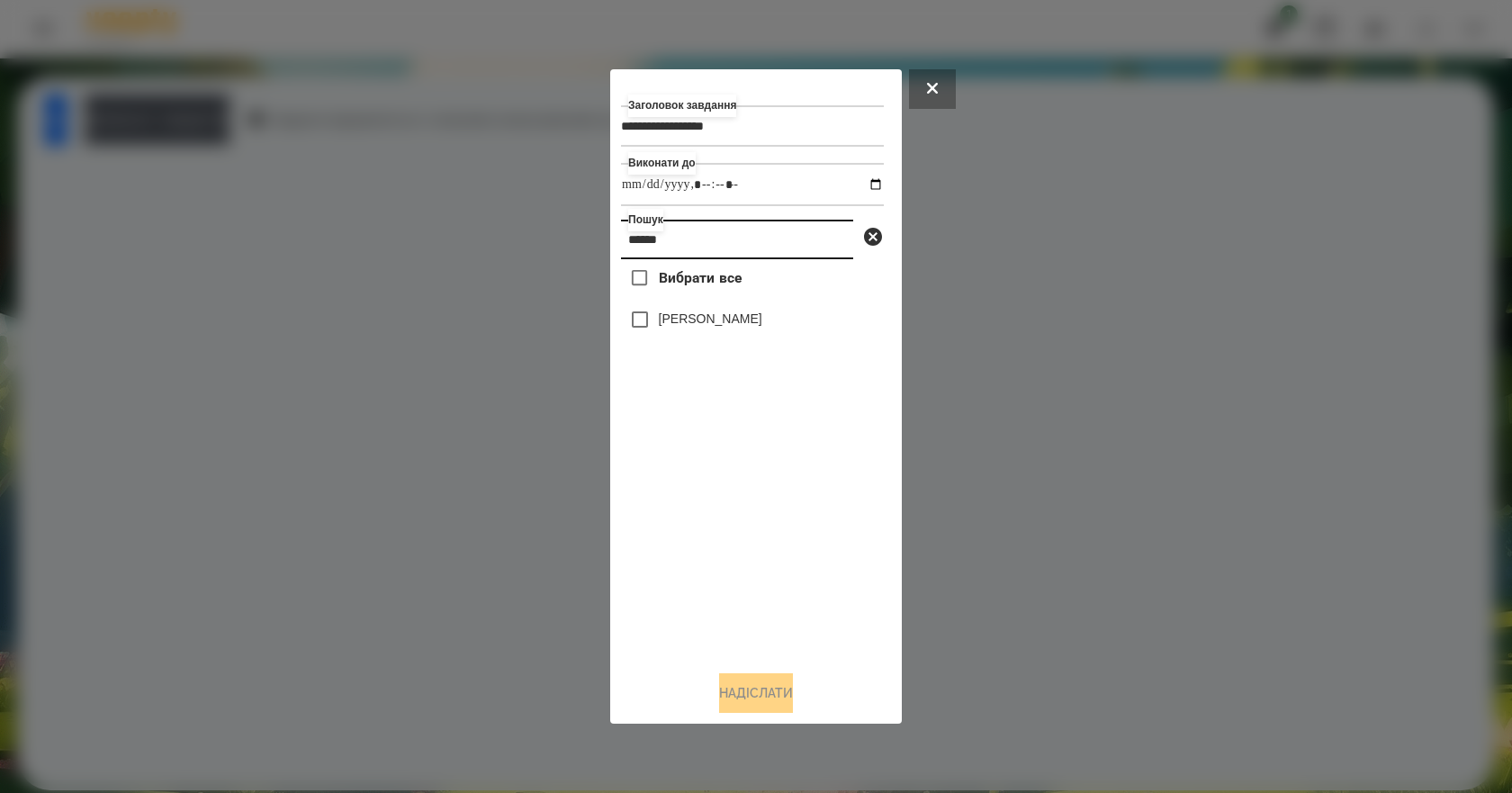
type input "******"
click at [689, 325] on label "[PERSON_NAME]" at bounding box center [710, 318] width 103 height 18
click at [764, 698] on button "Надіслати" at bounding box center [756, 693] width 73 height 40
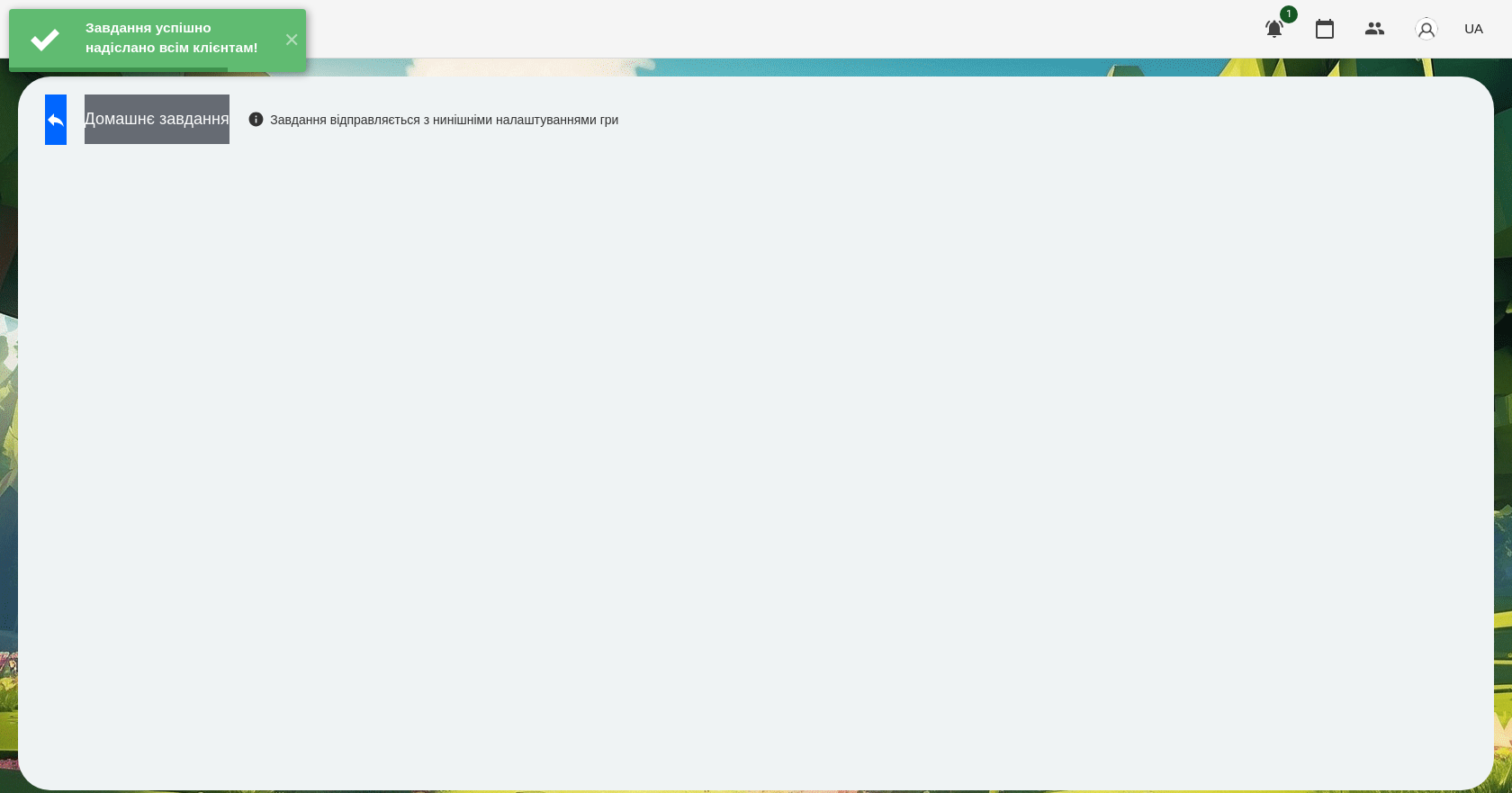
click at [208, 123] on button "Домашнє завдання" at bounding box center [157, 119] width 145 height 49
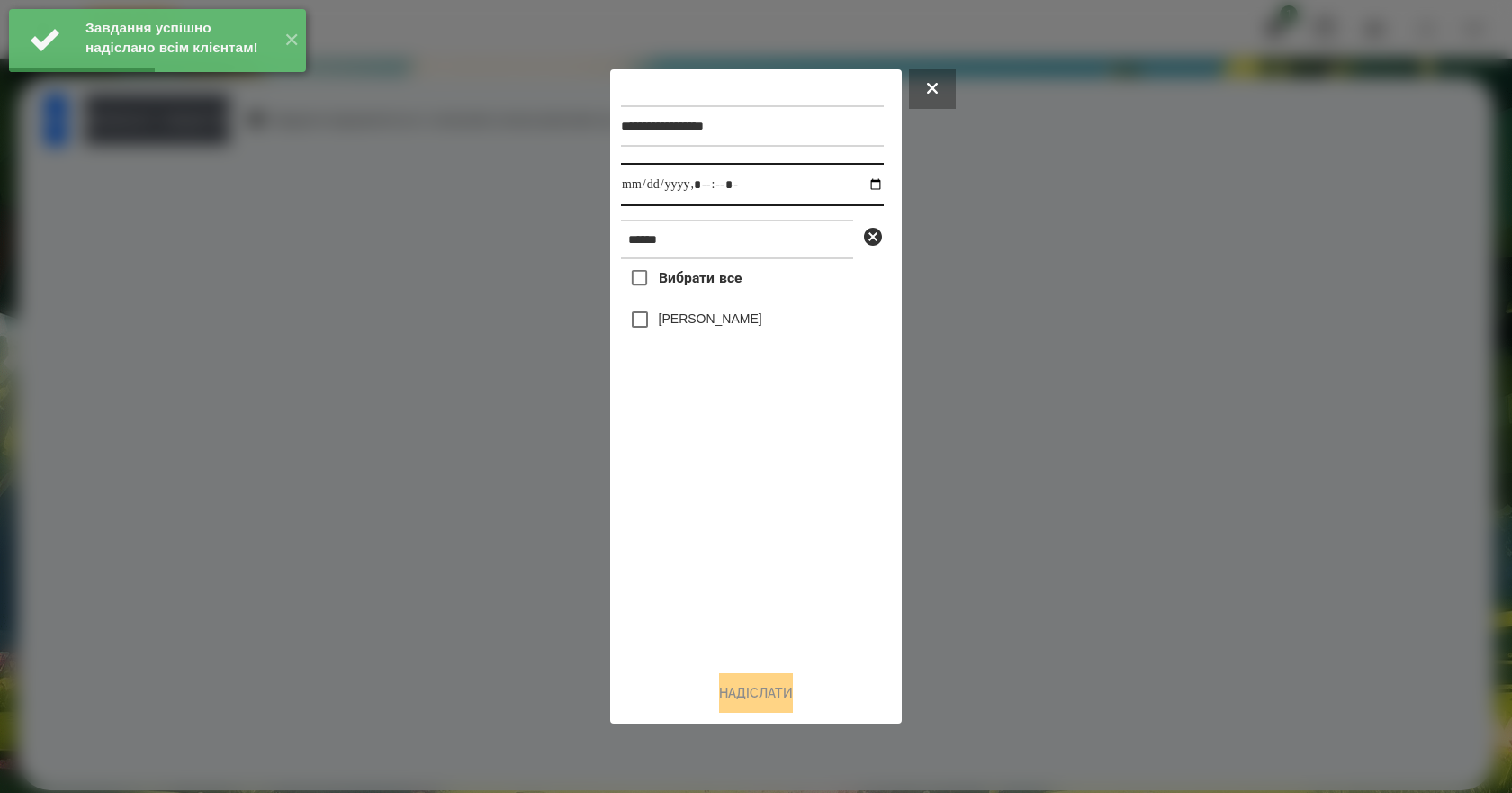
click at [860, 179] on input "datetime-local" at bounding box center [752, 184] width 262 height 43
type input "**********"
click at [782, 591] on div "Вибрати все [PERSON_NAME]" at bounding box center [752, 457] width 262 height 396
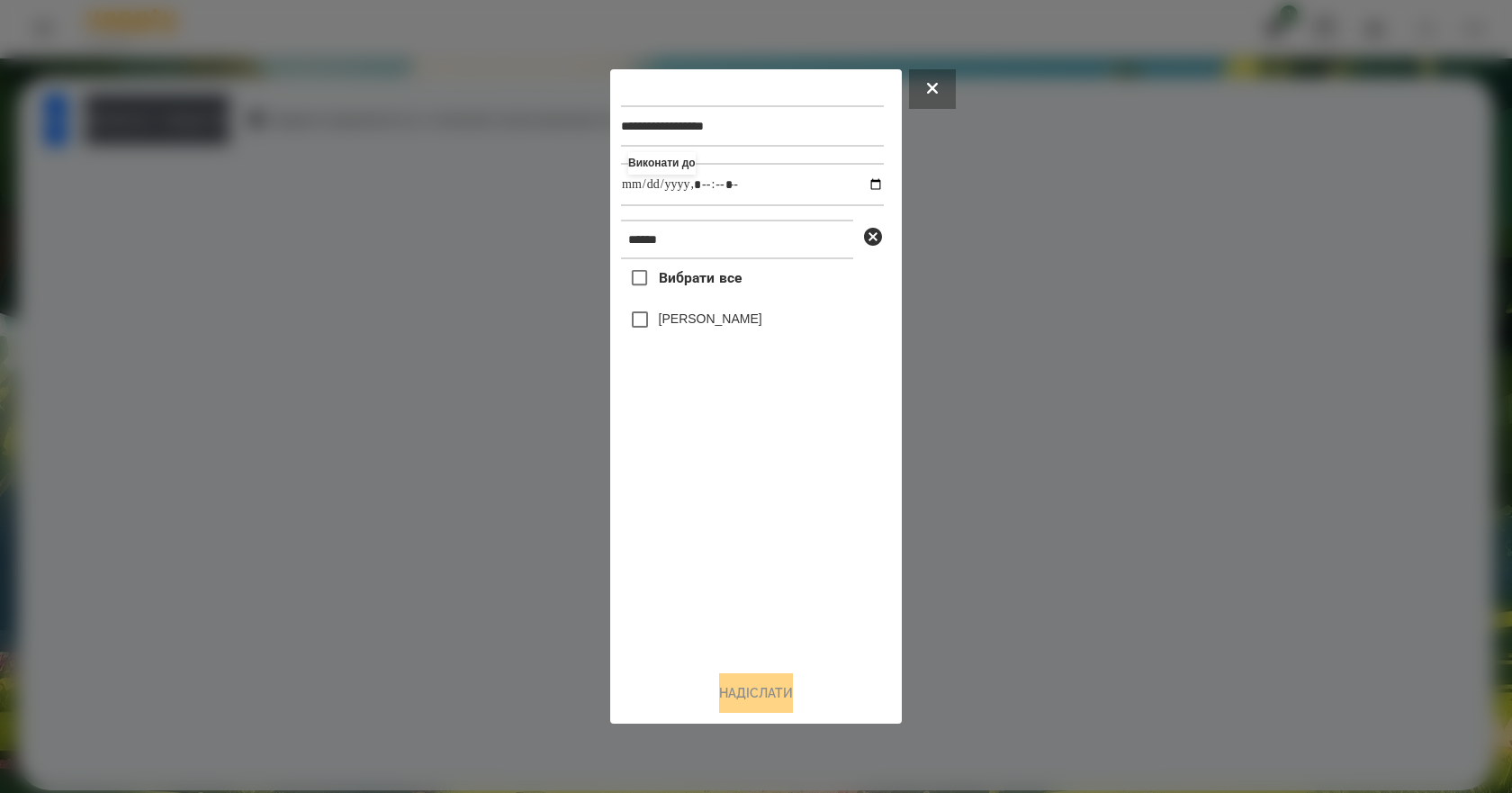
click at [726, 317] on label "[PERSON_NAME]" at bounding box center [710, 318] width 103 height 18
click at [793, 689] on button "Надіслати" at bounding box center [756, 693] width 73 height 40
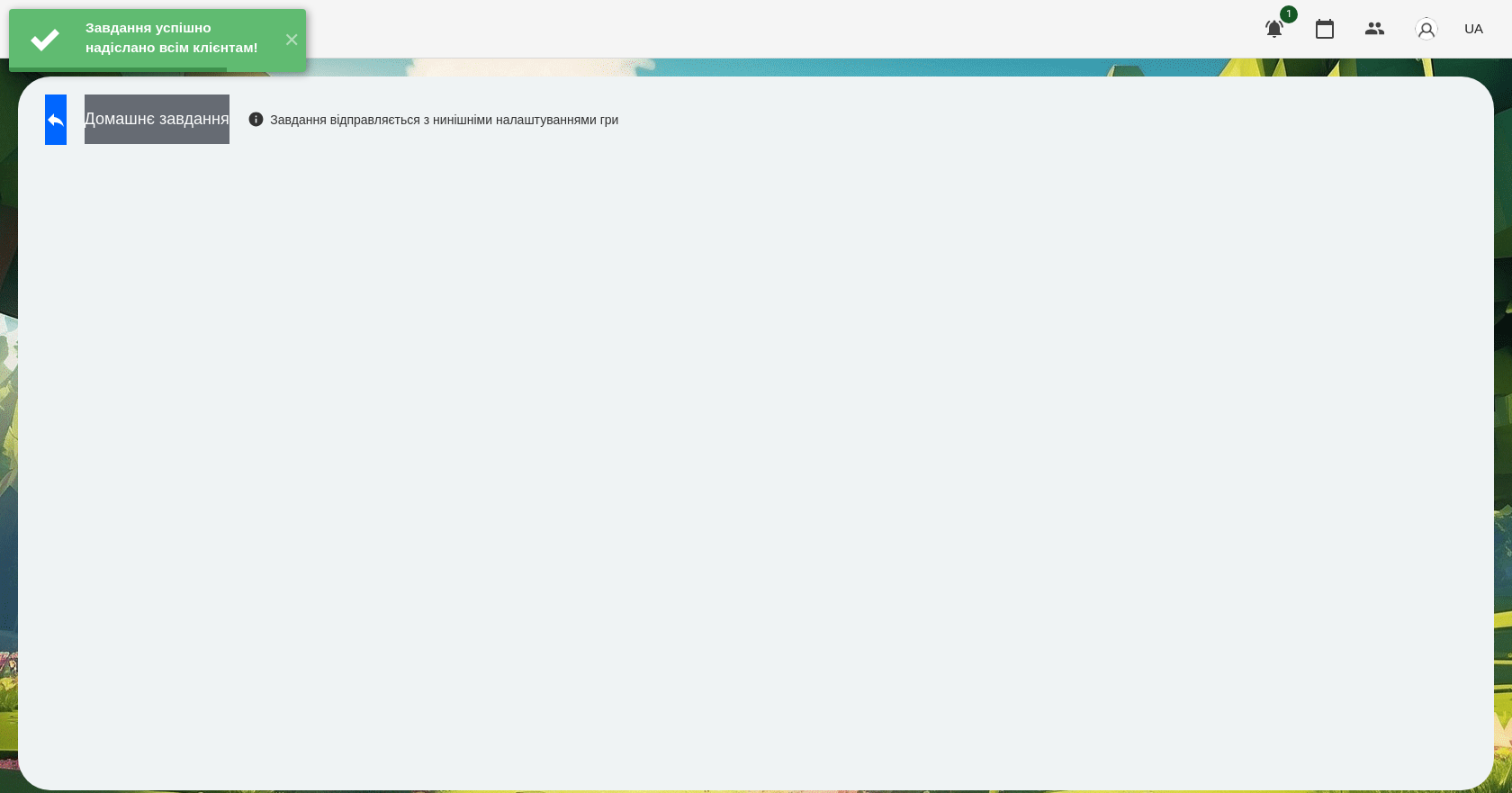
click at [230, 127] on button "Домашнє завдання" at bounding box center [157, 119] width 145 height 49
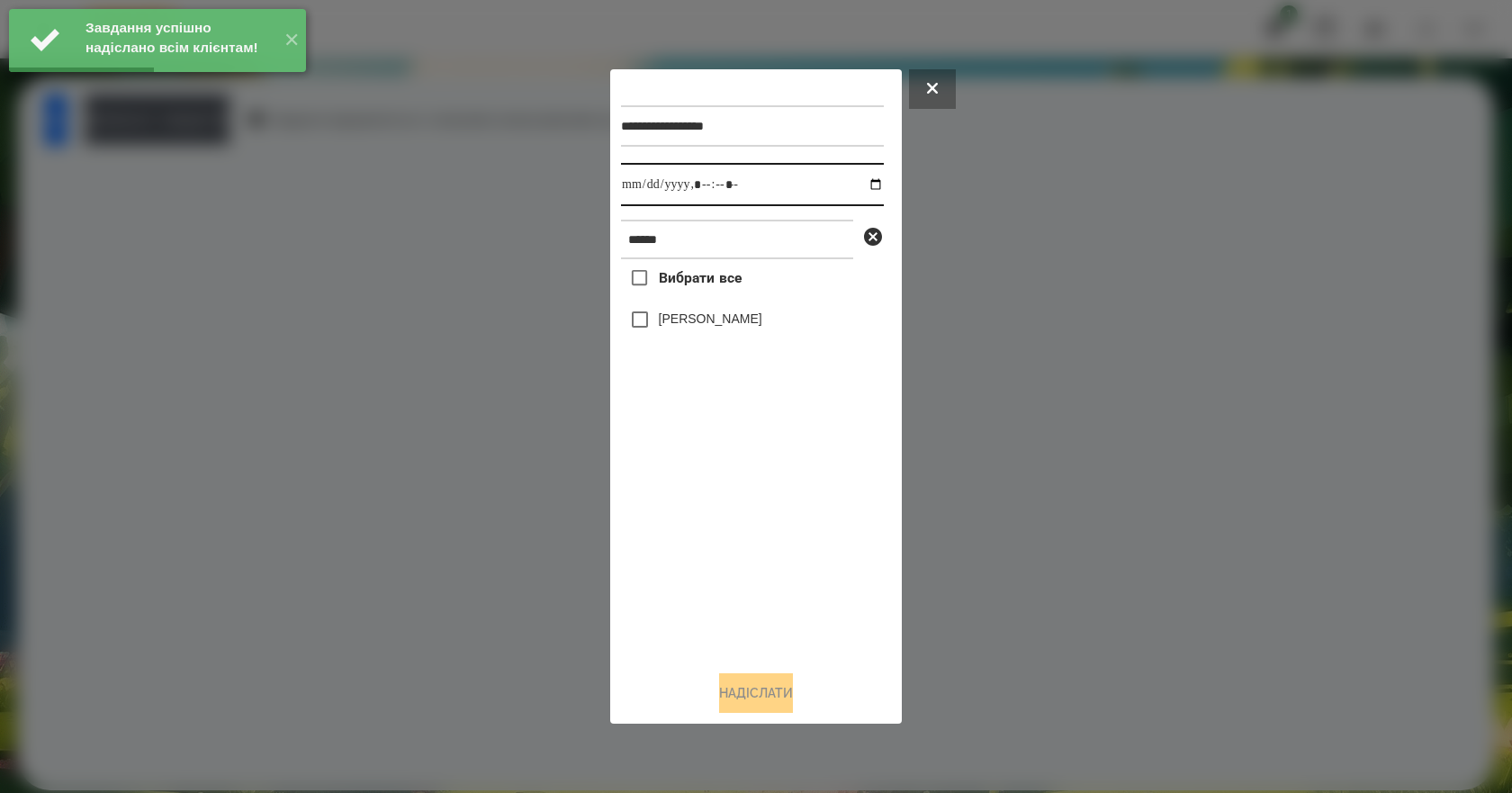
click at [866, 178] on input "datetime-local" at bounding box center [752, 184] width 262 height 43
type input "**********"
click at [798, 561] on div "Вибрати все [PERSON_NAME]" at bounding box center [752, 457] width 262 height 396
click at [699, 316] on label "[PERSON_NAME]" at bounding box center [710, 318] width 103 height 18
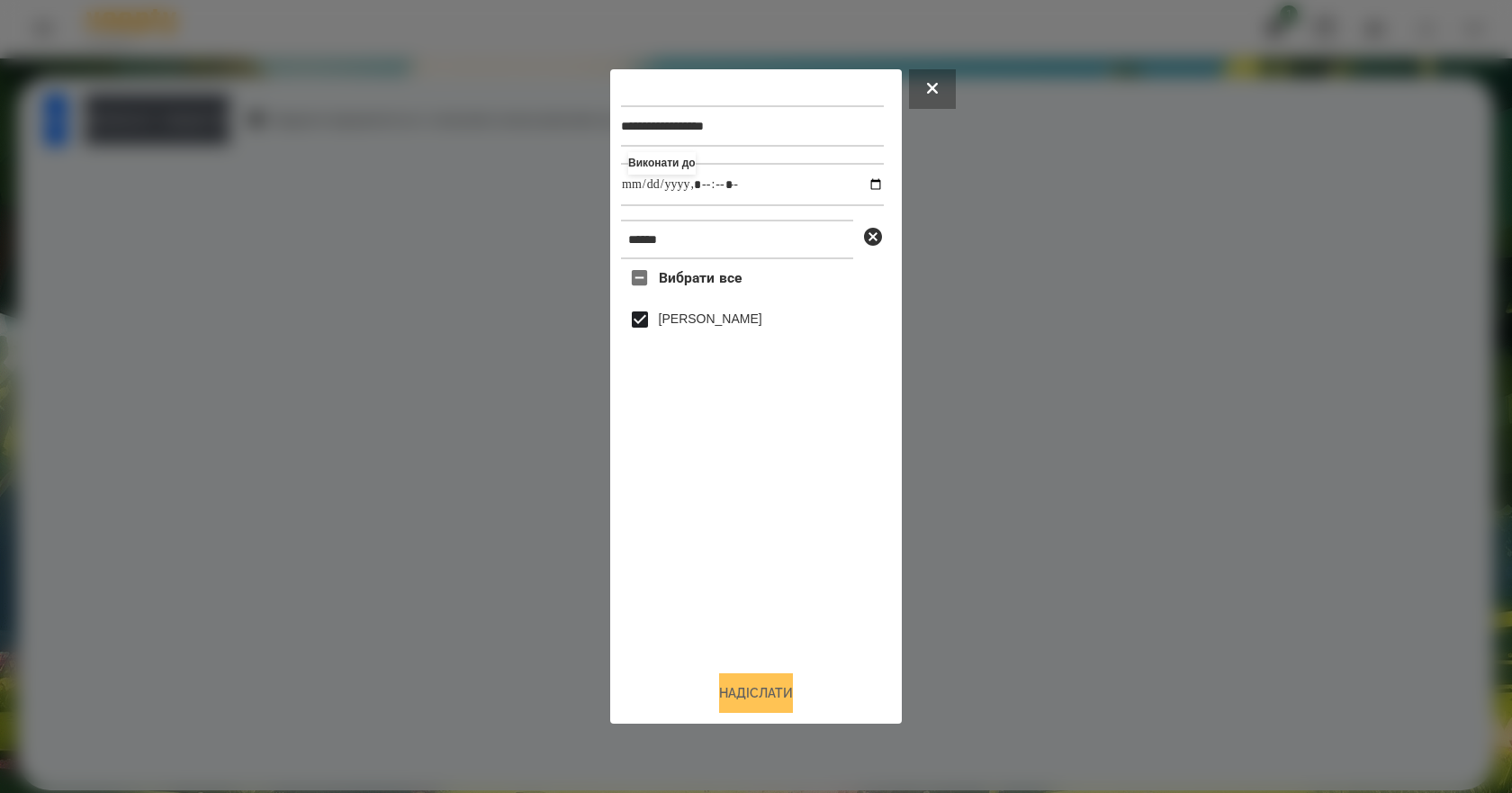
click at [778, 703] on button "Надіслати" at bounding box center [756, 693] width 73 height 40
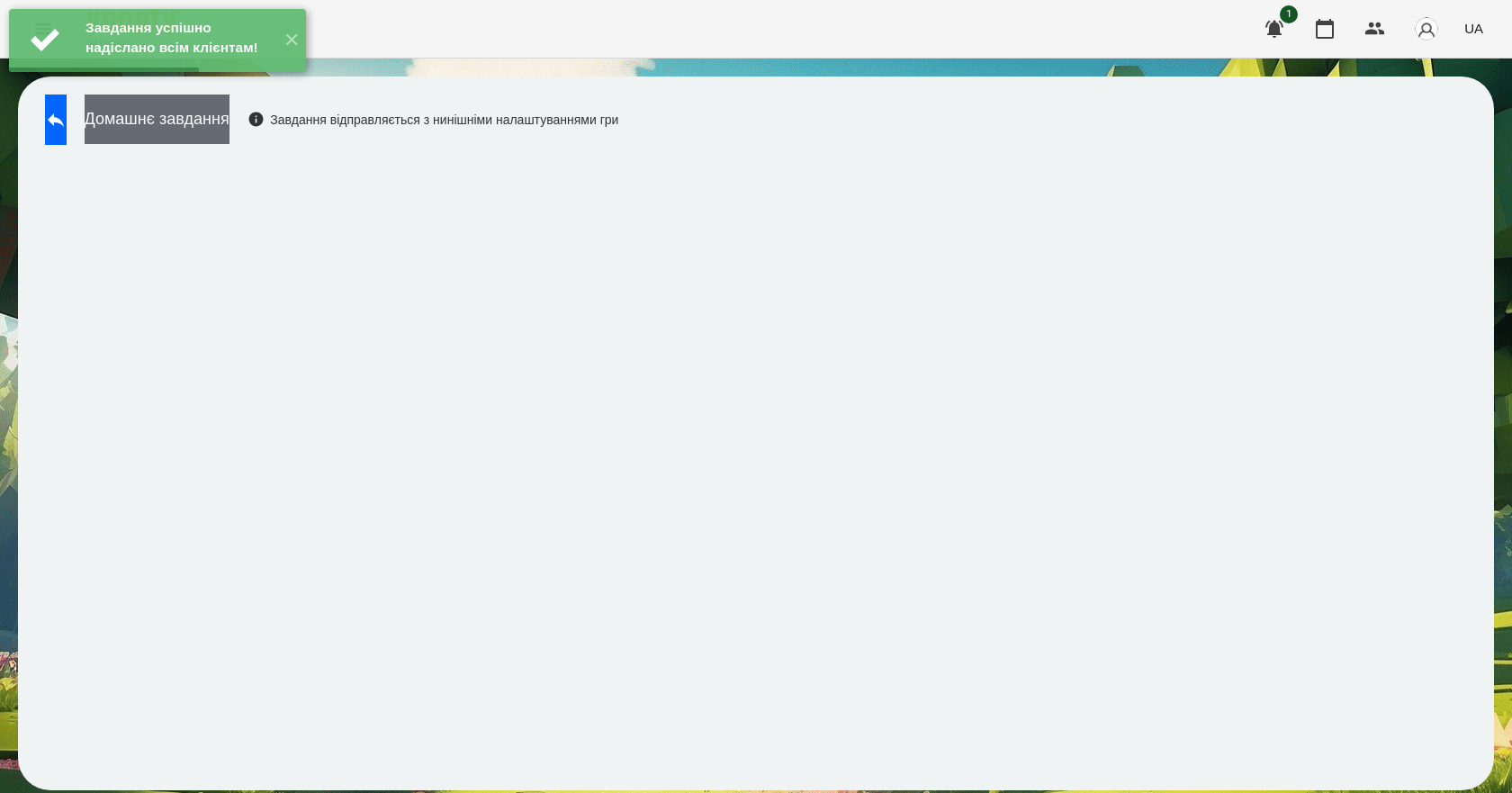
click at [210, 126] on button "Домашнє завдання" at bounding box center [157, 119] width 145 height 49
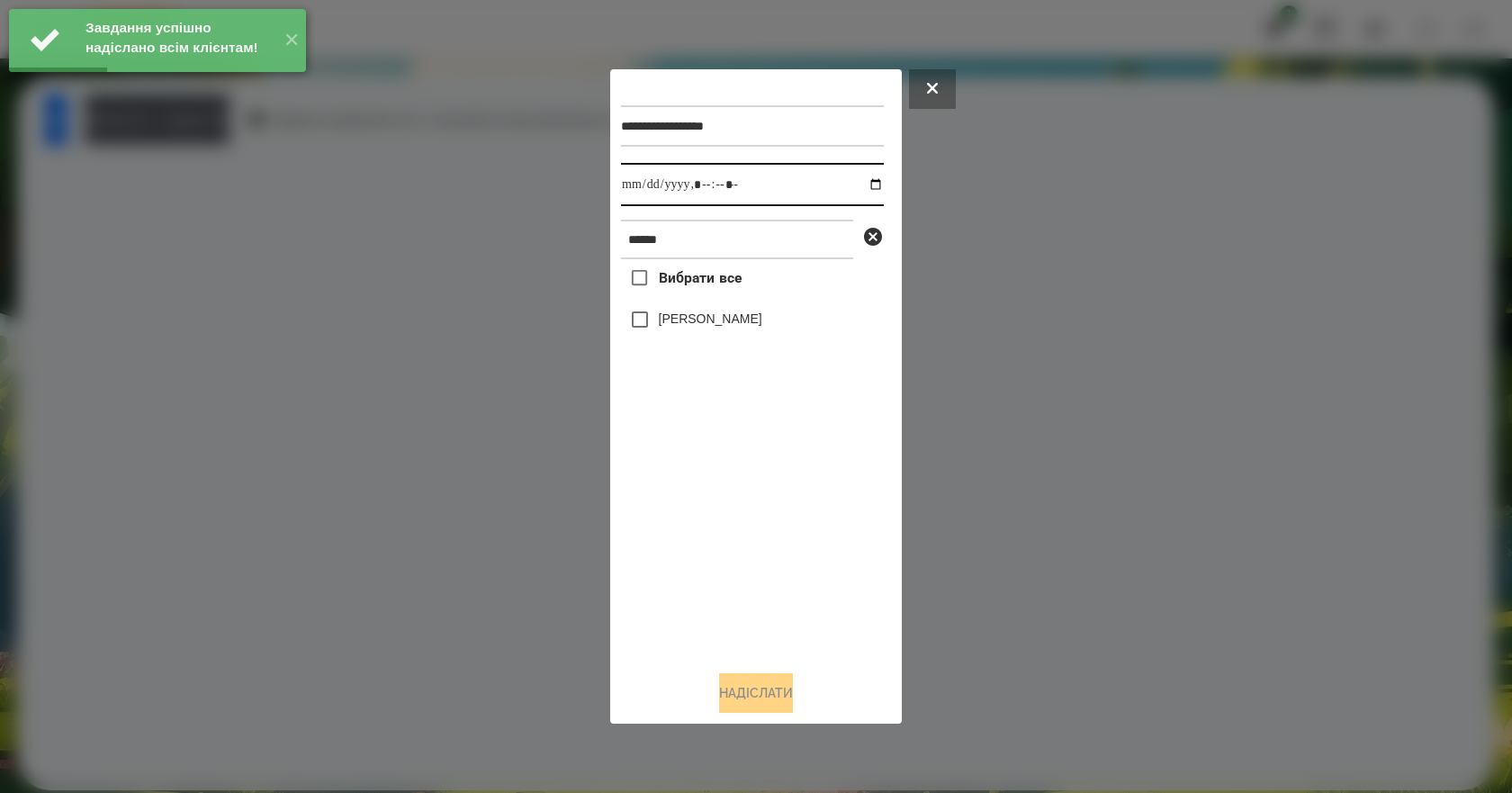
click at [870, 182] on input "datetime-local" at bounding box center [752, 184] width 262 height 43
type input "**********"
click at [725, 531] on div "Вибрати все [PERSON_NAME]" at bounding box center [752, 457] width 262 height 396
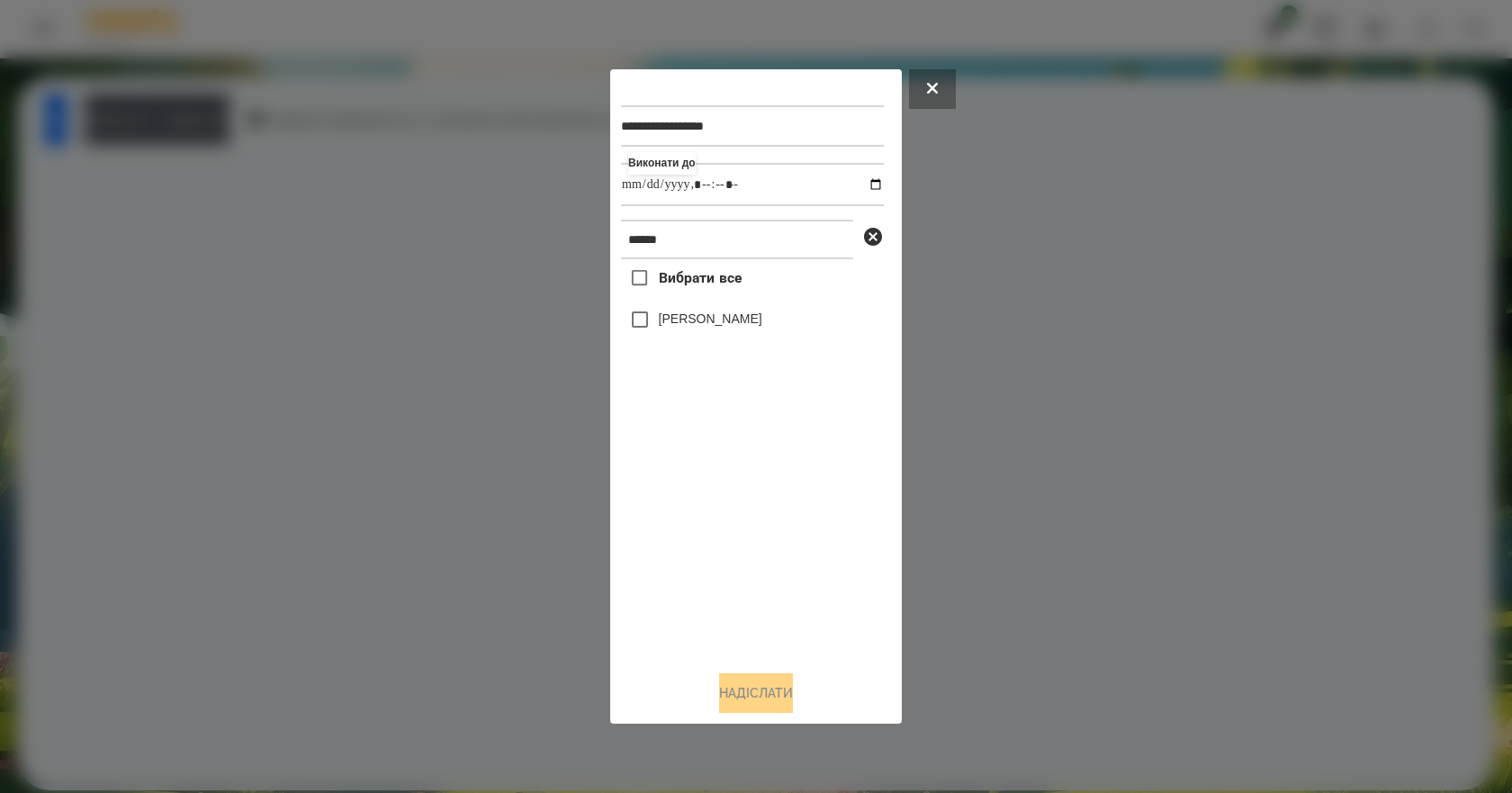
click at [687, 325] on label "[PERSON_NAME]" at bounding box center [710, 318] width 103 height 18
click at [792, 701] on button "Надіслати" at bounding box center [756, 693] width 73 height 40
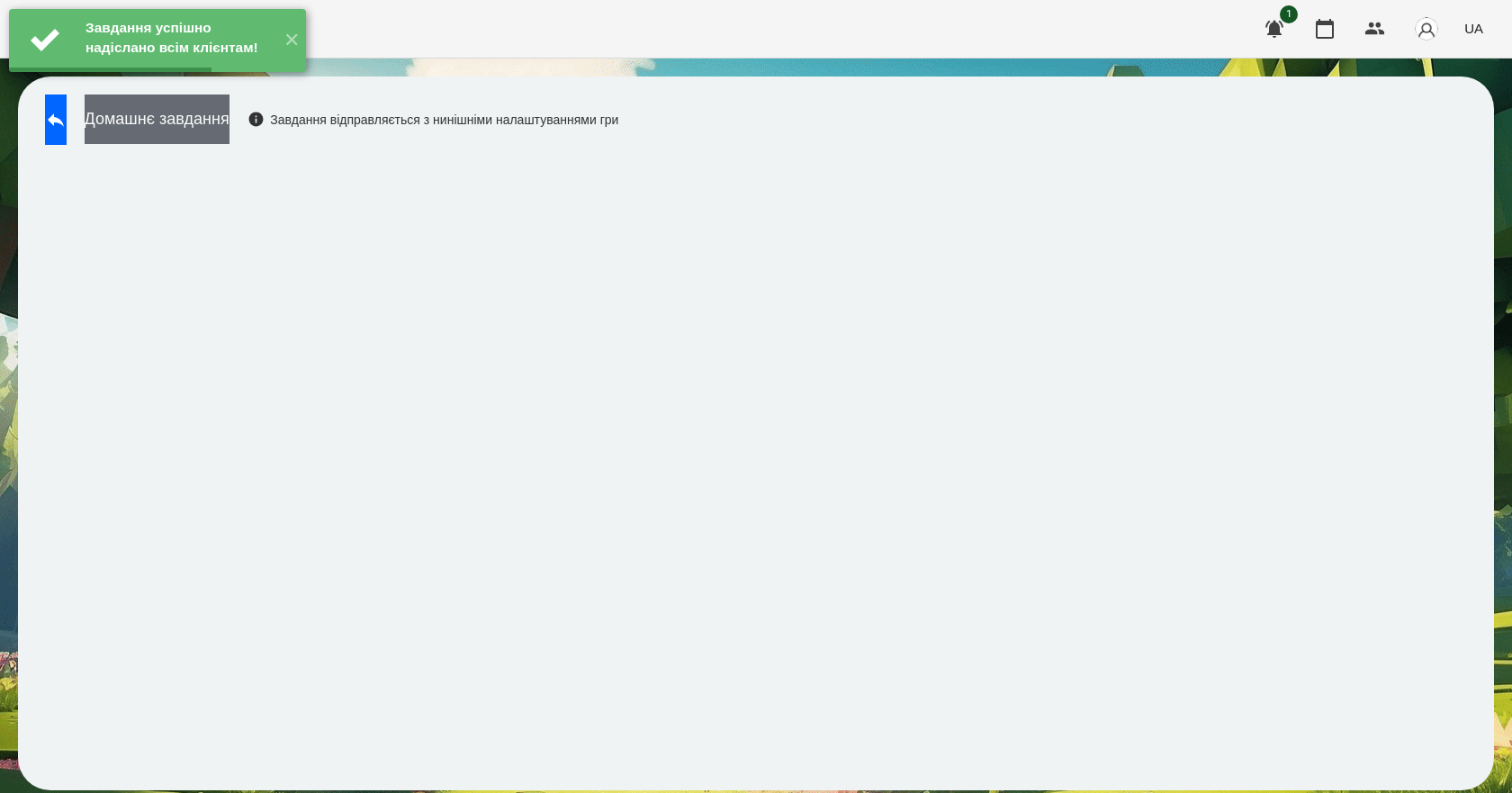
click at [230, 120] on button "Домашнє завдання" at bounding box center [157, 119] width 145 height 49
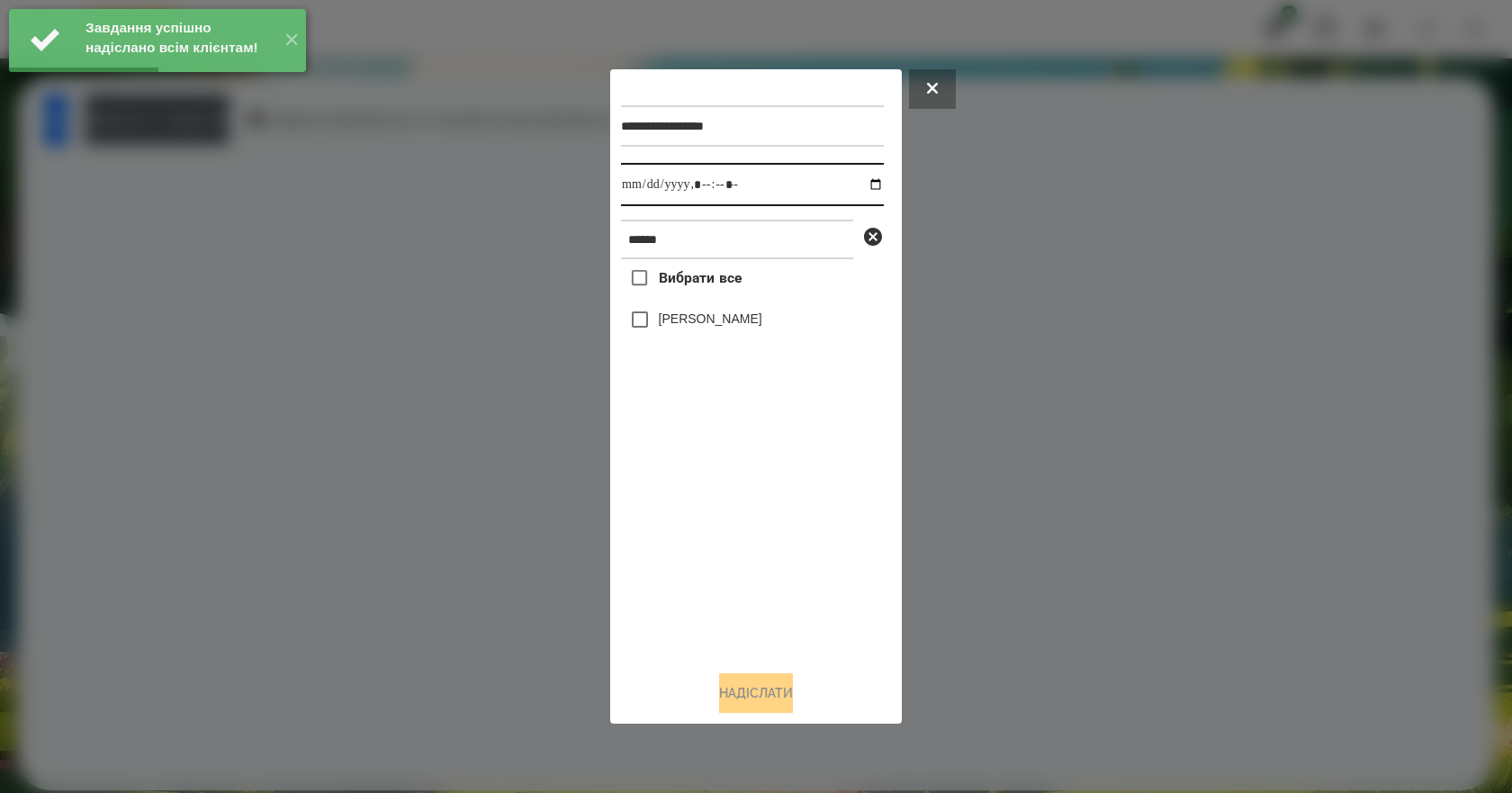
click at [869, 178] on input "datetime-local" at bounding box center [752, 184] width 262 height 43
type input "**********"
click at [727, 521] on div "Вибрати все [PERSON_NAME]" at bounding box center [752, 457] width 262 height 396
click at [737, 327] on label "[PERSON_NAME]" at bounding box center [710, 318] width 103 height 18
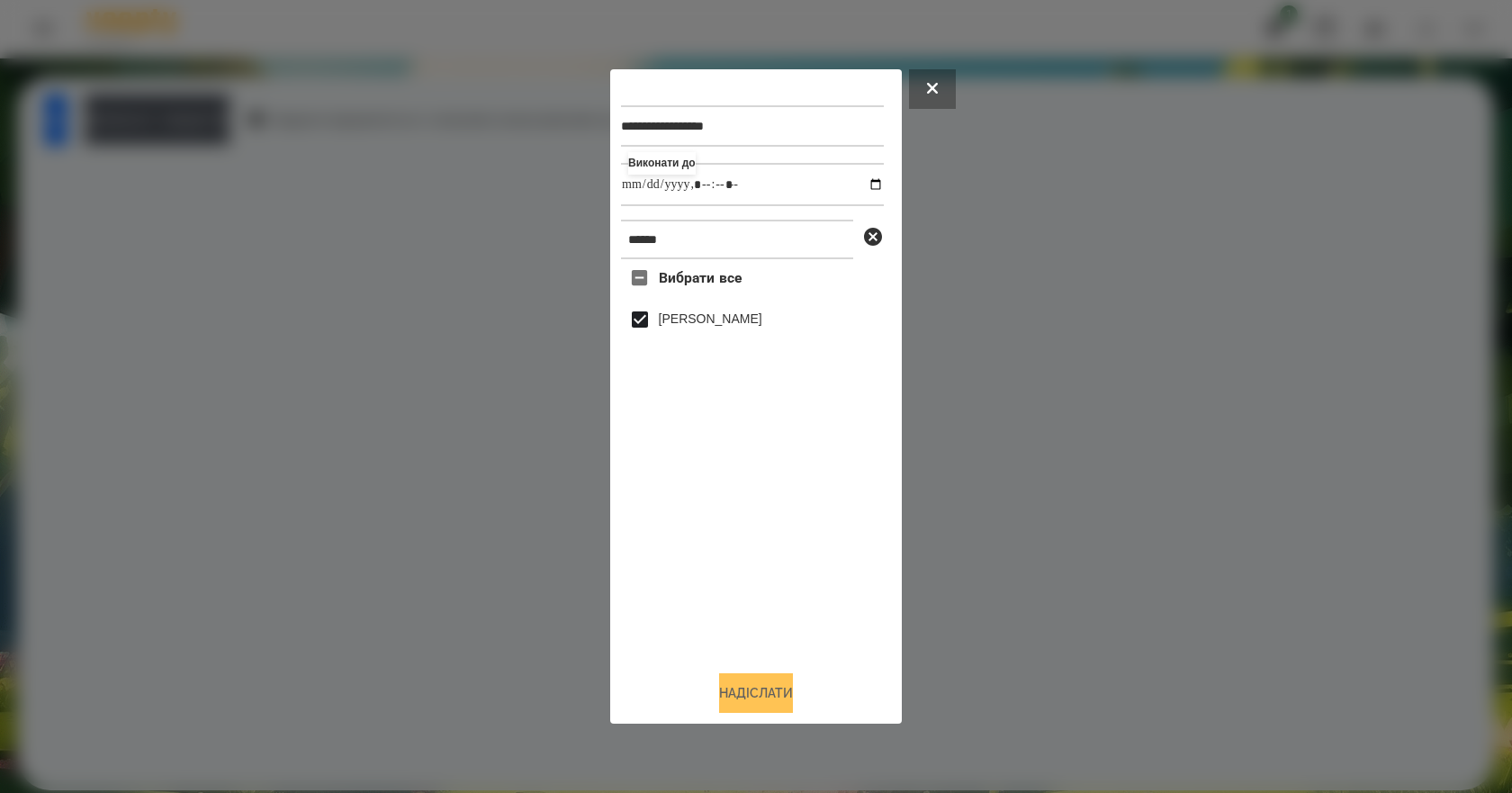
click at [793, 699] on button "Надіслати" at bounding box center [756, 693] width 73 height 40
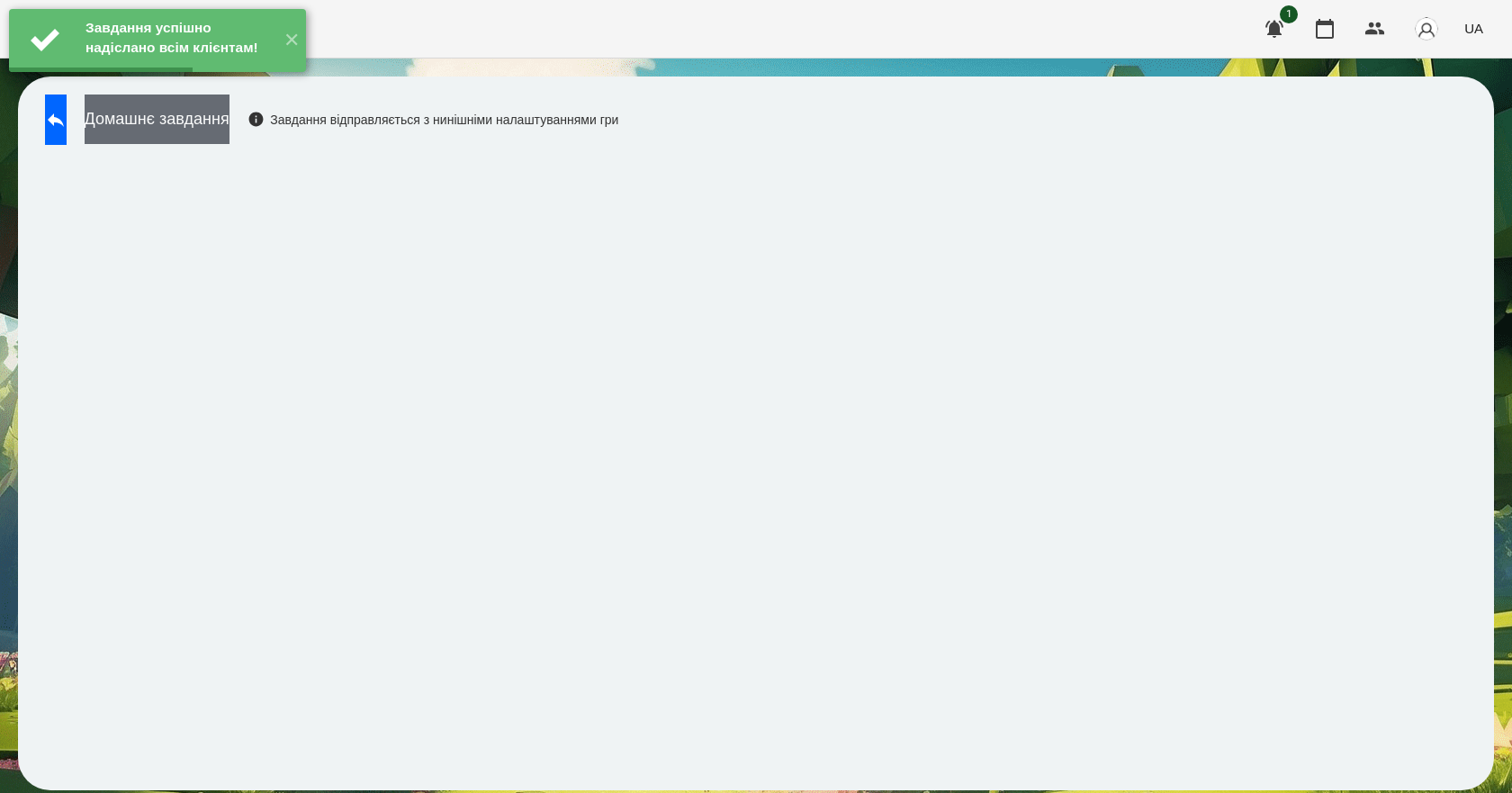
click at [230, 137] on button "Домашнє завдання" at bounding box center [157, 119] width 145 height 49
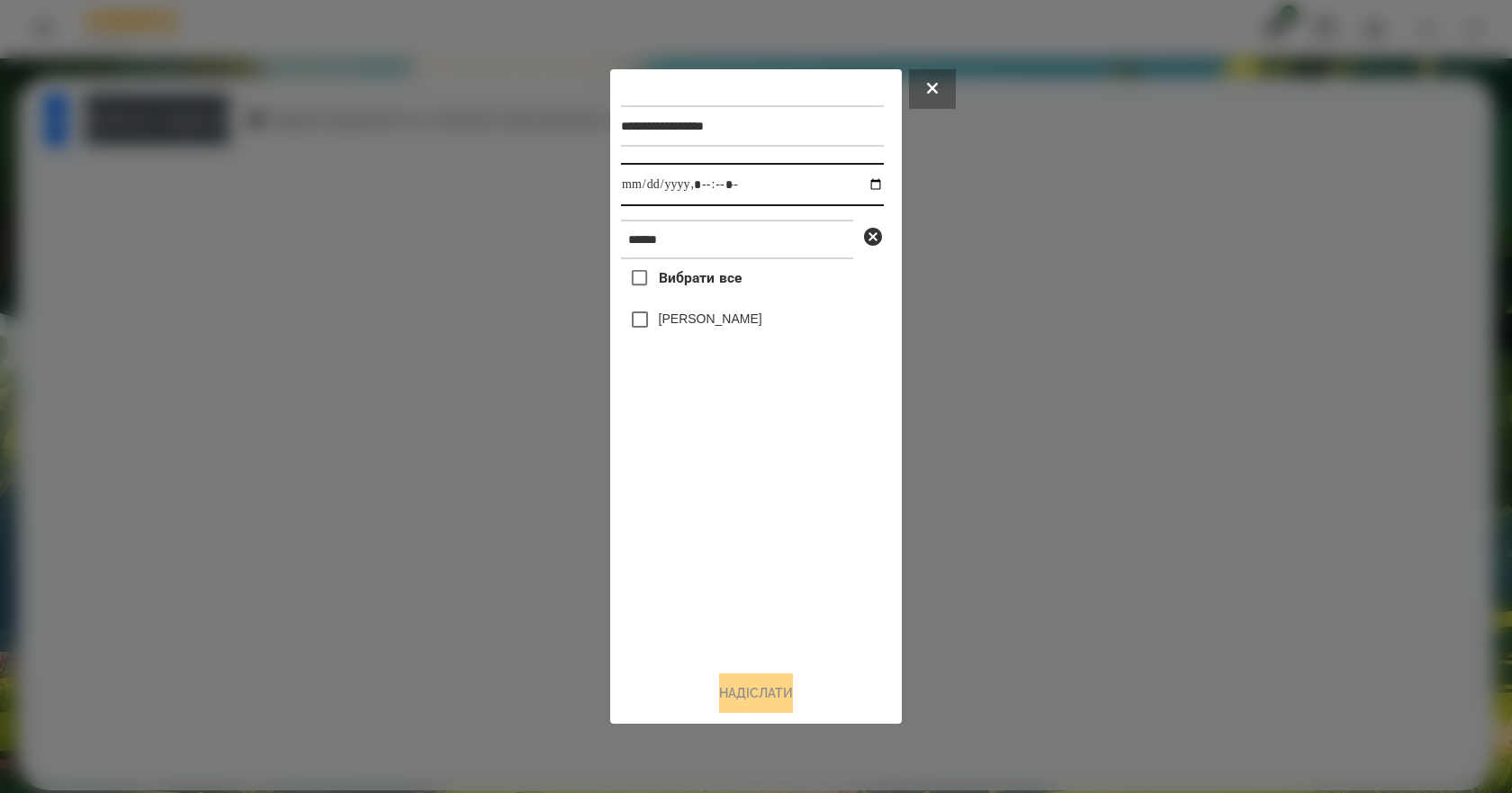
click at [864, 179] on input "datetime-local" at bounding box center [752, 184] width 262 height 43
type input "**********"
drag, startPoint x: 750, startPoint y: 524, endPoint x: 737, endPoint y: 425, distance: 99.8
click at [750, 486] on div "Вибрати все [PERSON_NAME]" at bounding box center [752, 457] width 262 height 396
click at [716, 327] on label "[PERSON_NAME]" at bounding box center [710, 318] width 103 height 18
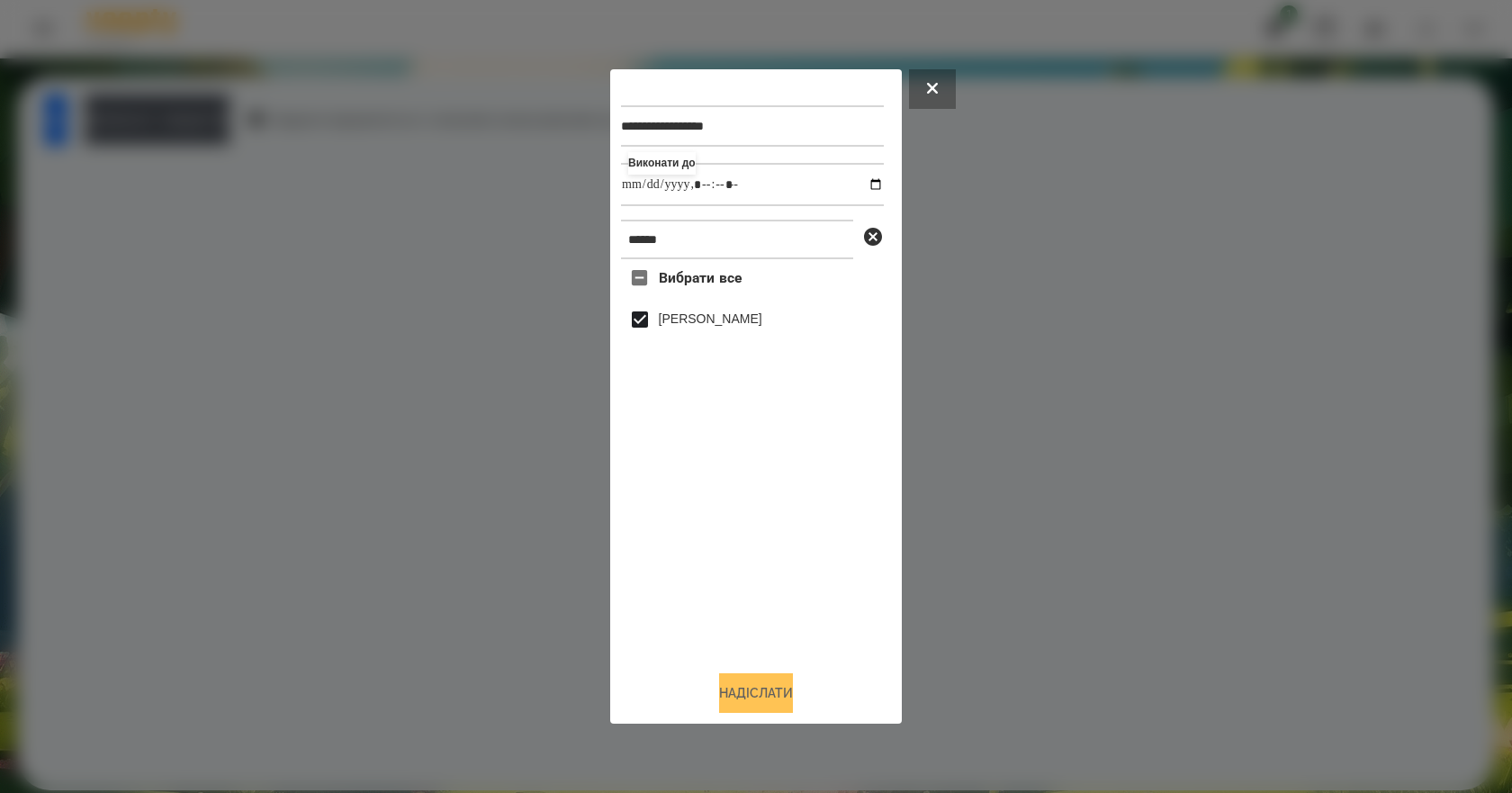
click at [789, 713] on button "Надіслати" at bounding box center [756, 693] width 73 height 40
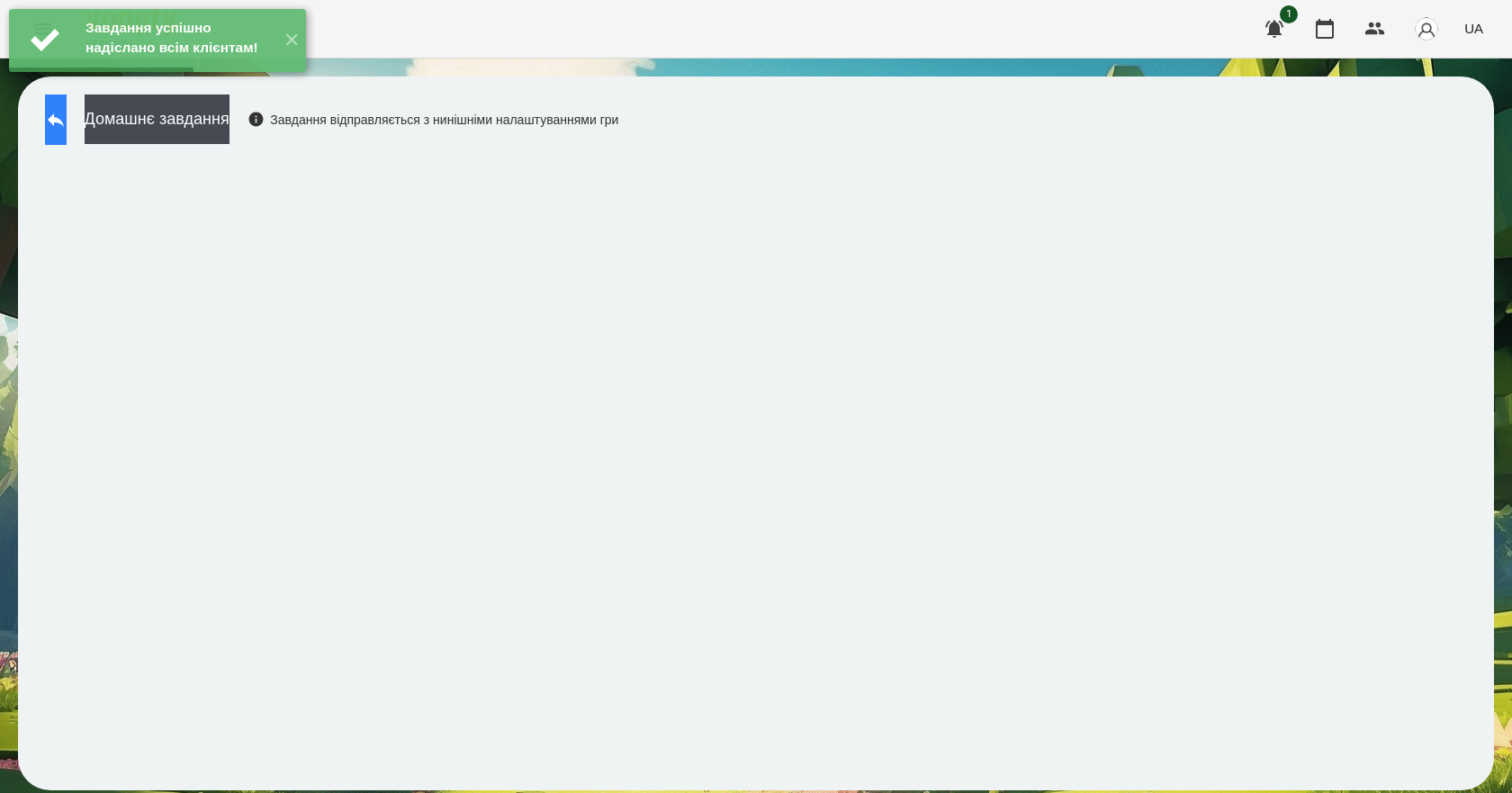
click at [67, 125] on button at bounding box center [56, 120] width 21 height 50
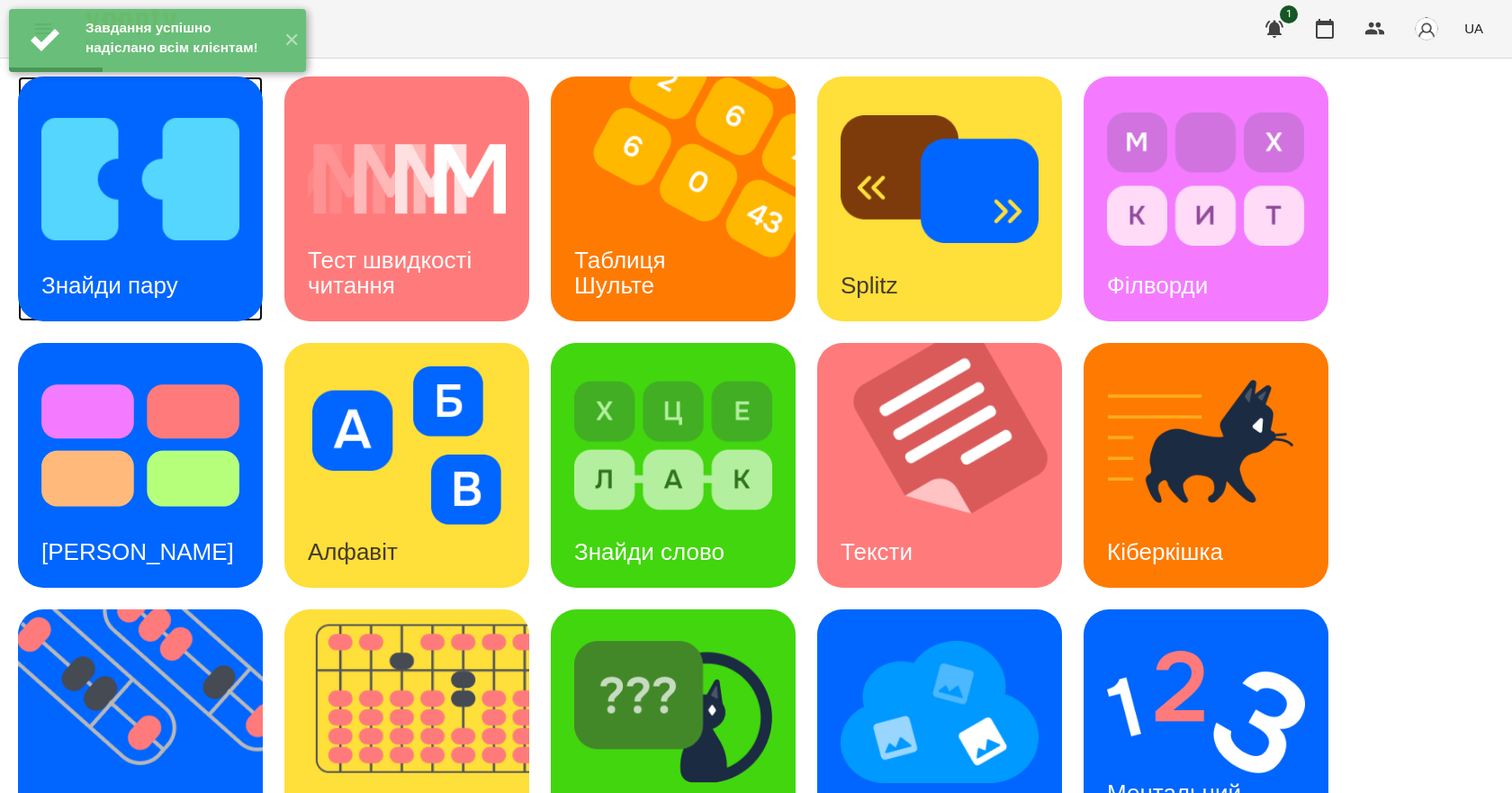
click at [172, 272] on h3 "Знайди пару" at bounding box center [110, 286] width 137 height 27
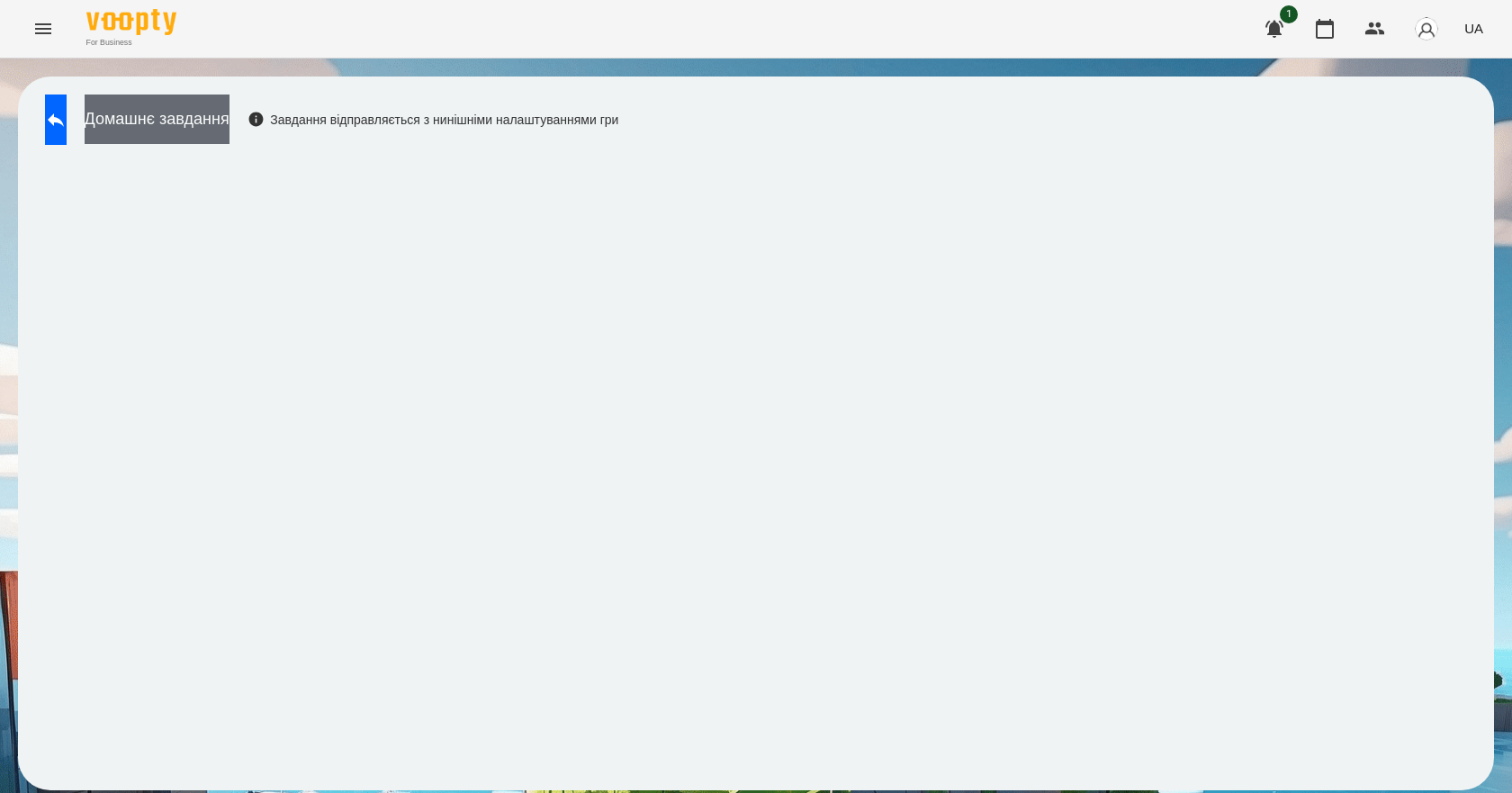
click at [230, 136] on button "Домашнє завдання" at bounding box center [157, 119] width 145 height 49
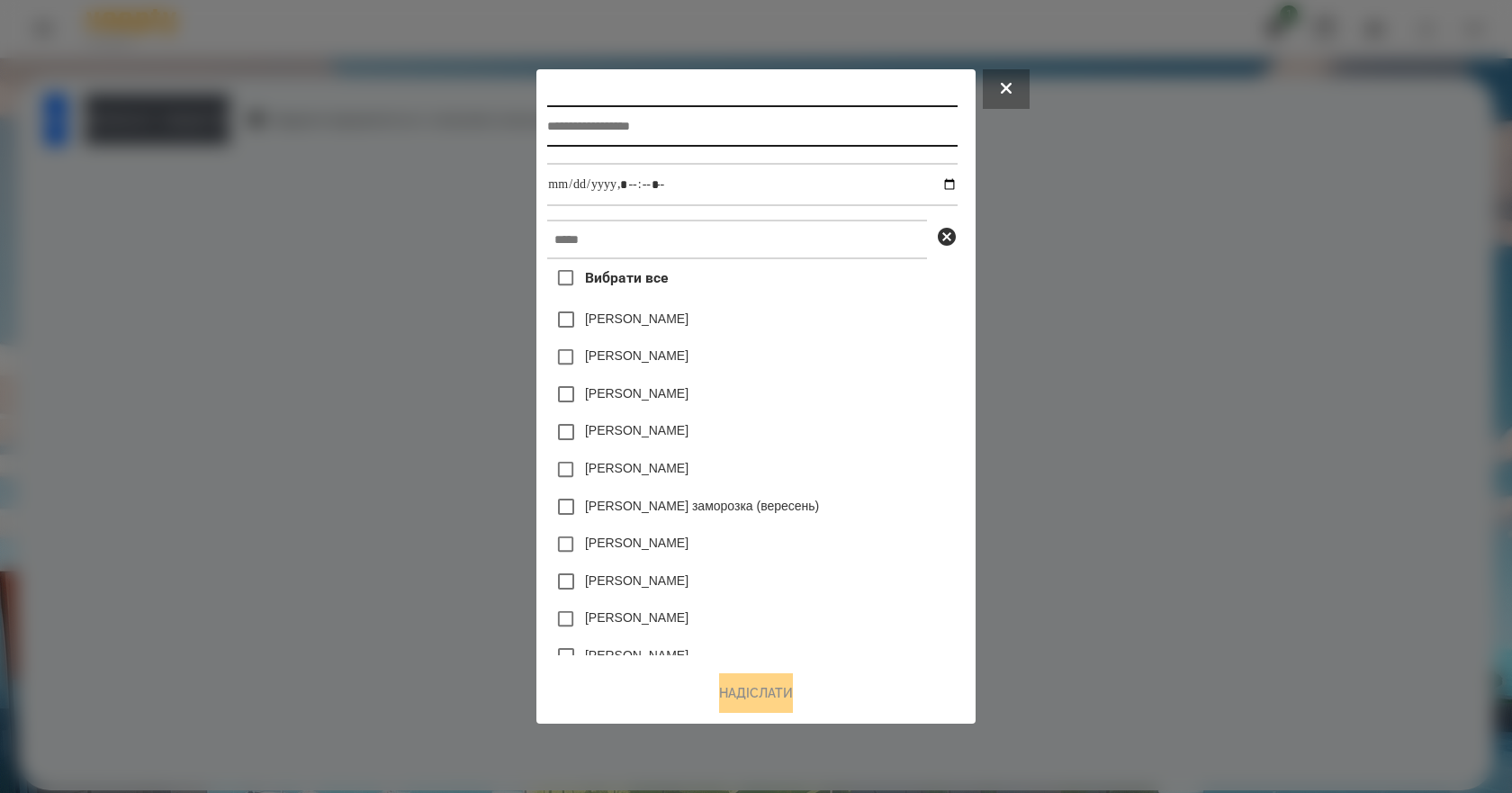
click at [732, 129] on input "text" at bounding box center [752, 125] width 409 height 41
type input "**********"
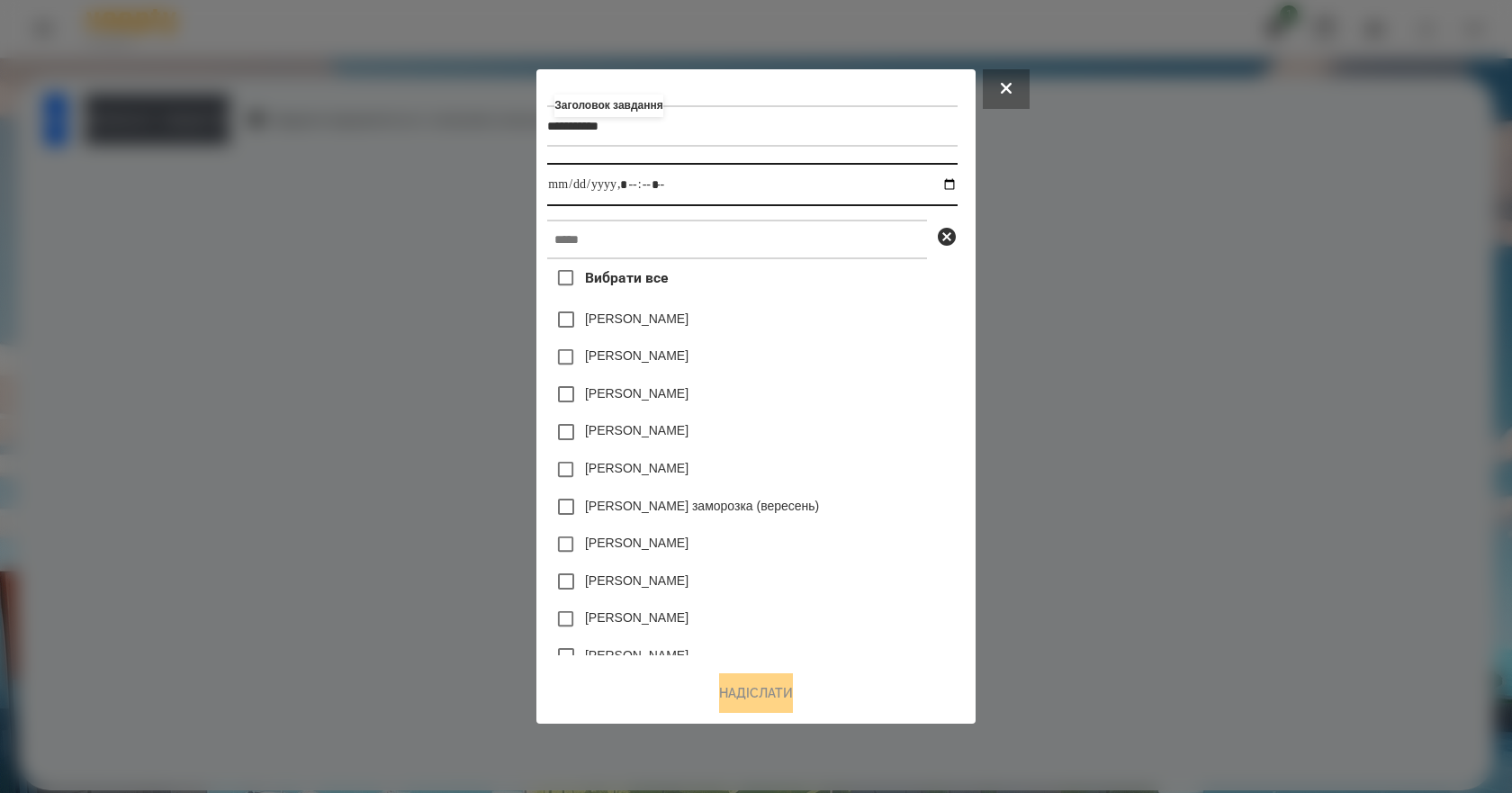
click at [954, 187] on input "datetime-local" at bounding box center [752, 184] width 409 height 43
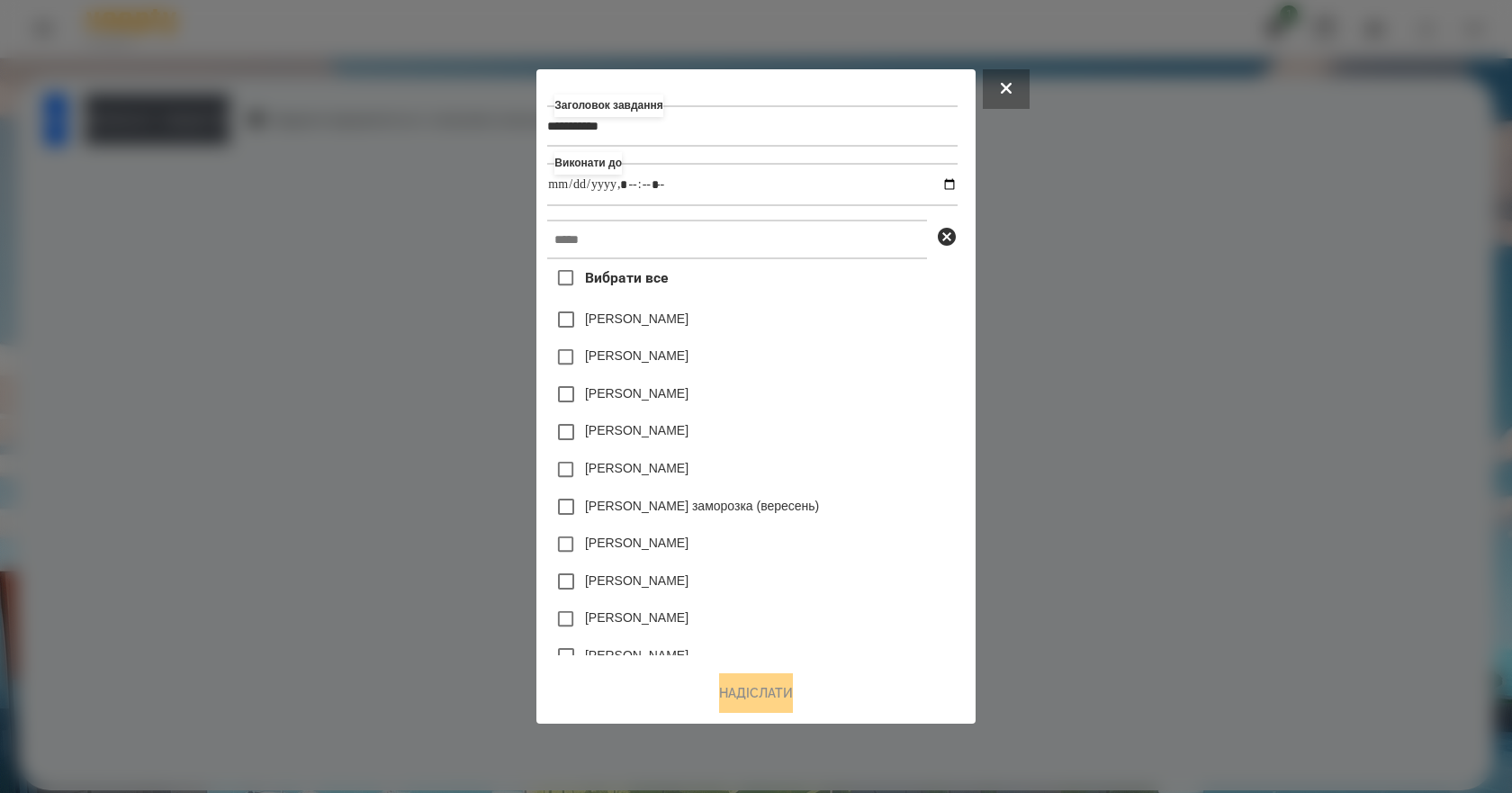
type input "**********"
click at [909, 413] on div "[PERSON_NAME]" at bounding box center [752, 394] width 409 height 38
click at [696, 235] on input "text" at bounding box center [737, 239] width 380 height 40
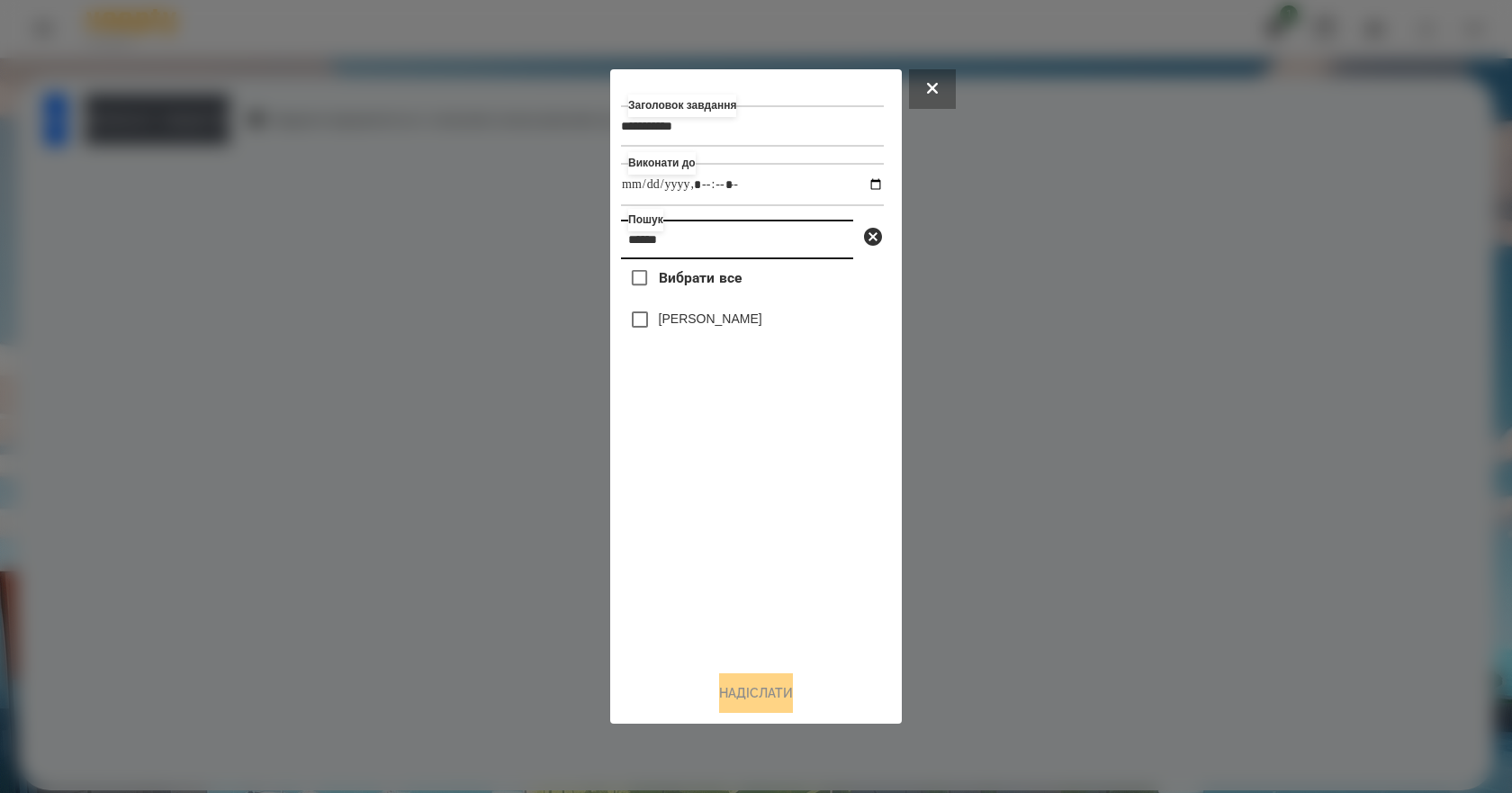
type input "******"
click at [747, 317] on label "[PERSON_NAME]" at bounding box center [710, 318] width 103 height 18
click at [786, 708] on button "Надіслати" at bounding box center [756, 693] width 73 height 40
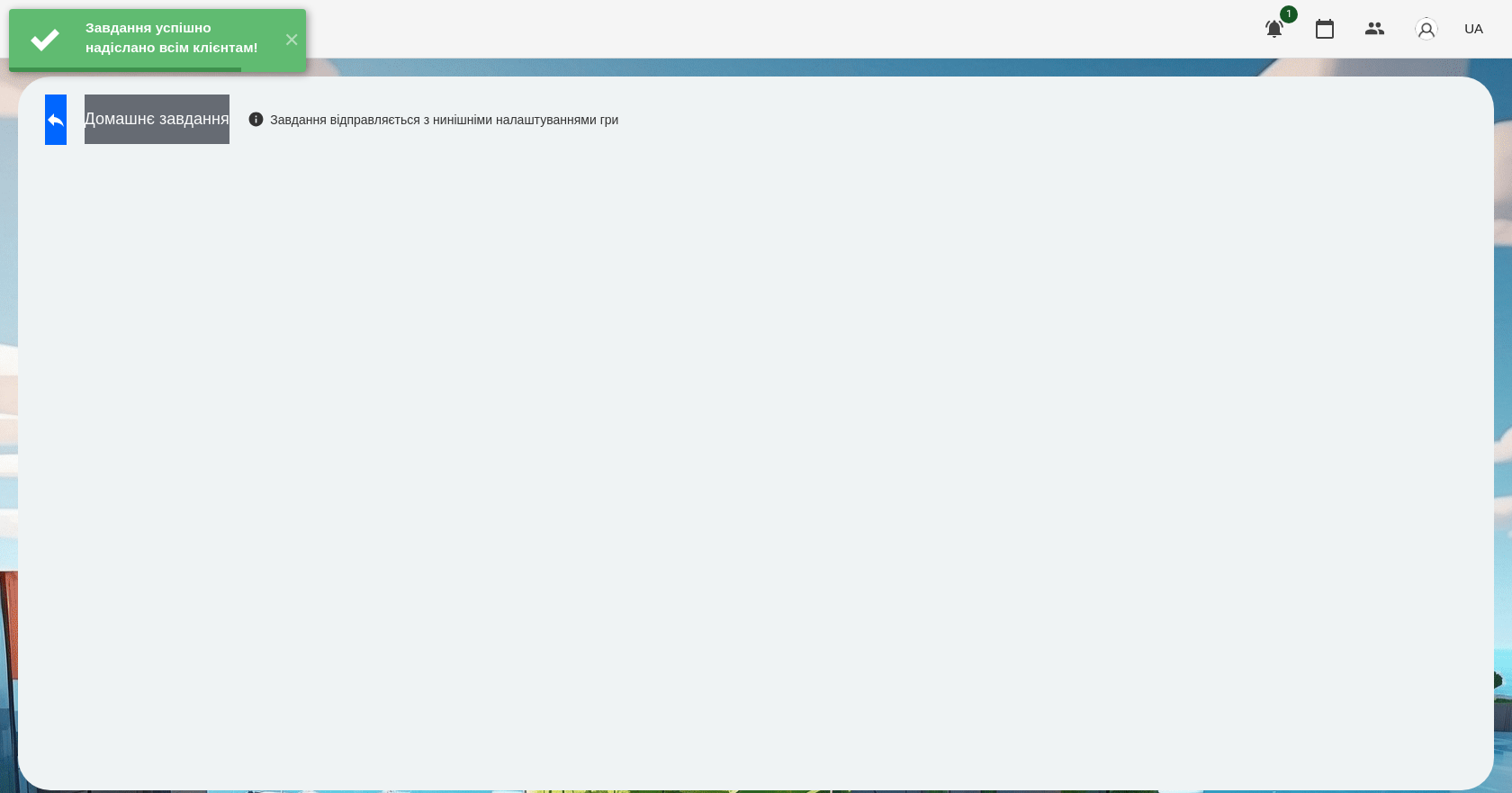
click at [230, 125] on button "Домашнє завдання" at bounding box center [157, 119] width 145 height 49
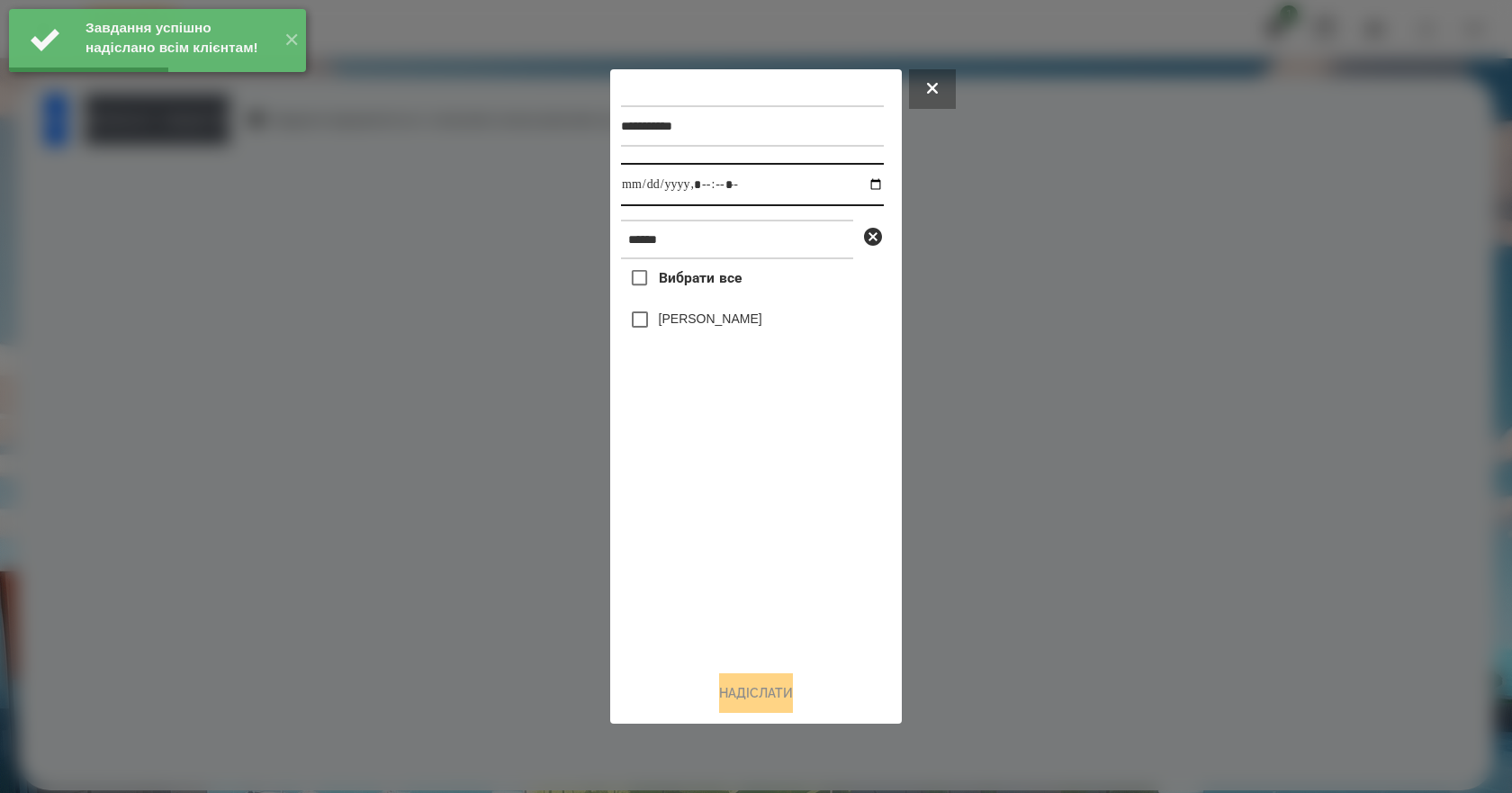
click at [864, 184] on input "datetime-local" at bounding box center [752, 184] width 262 height 43
type input "**********"
drag, startPoint x: 786, startPoint y: 499, endPoint x: 765, endPoint y: 465, distance: 40.0
click at [786, 498] on div "Вибрати все [PERSON_NAME]" at bounding box center [752, 457] width 262 height 396
click at [694, 326] on label "[PERSON_NAME]" at bounding box center [710, 318] width 103 height 18
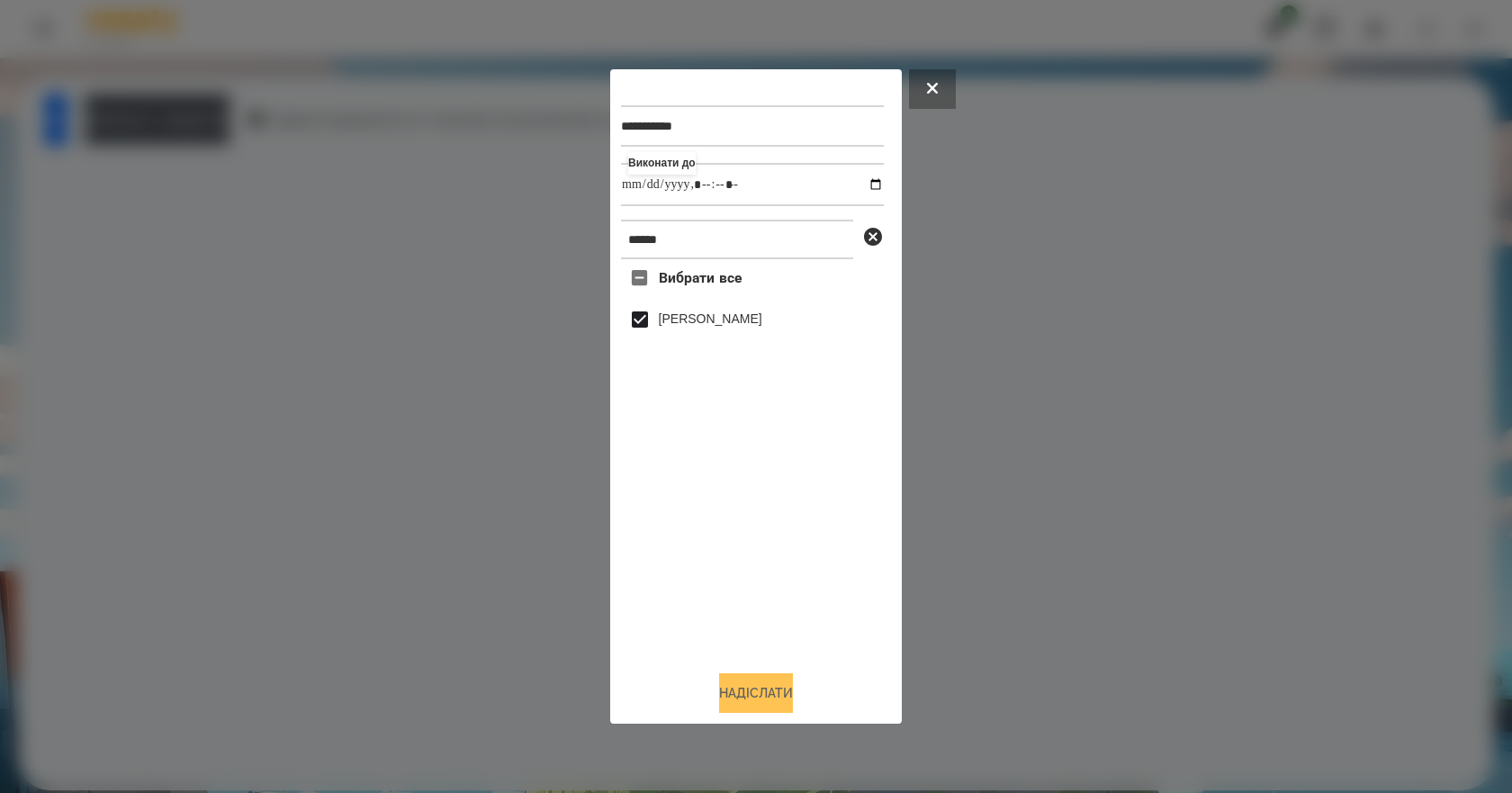
click at [724, 697] on button "Надіслати" at bounding box center [756, 693] width 73 height 40
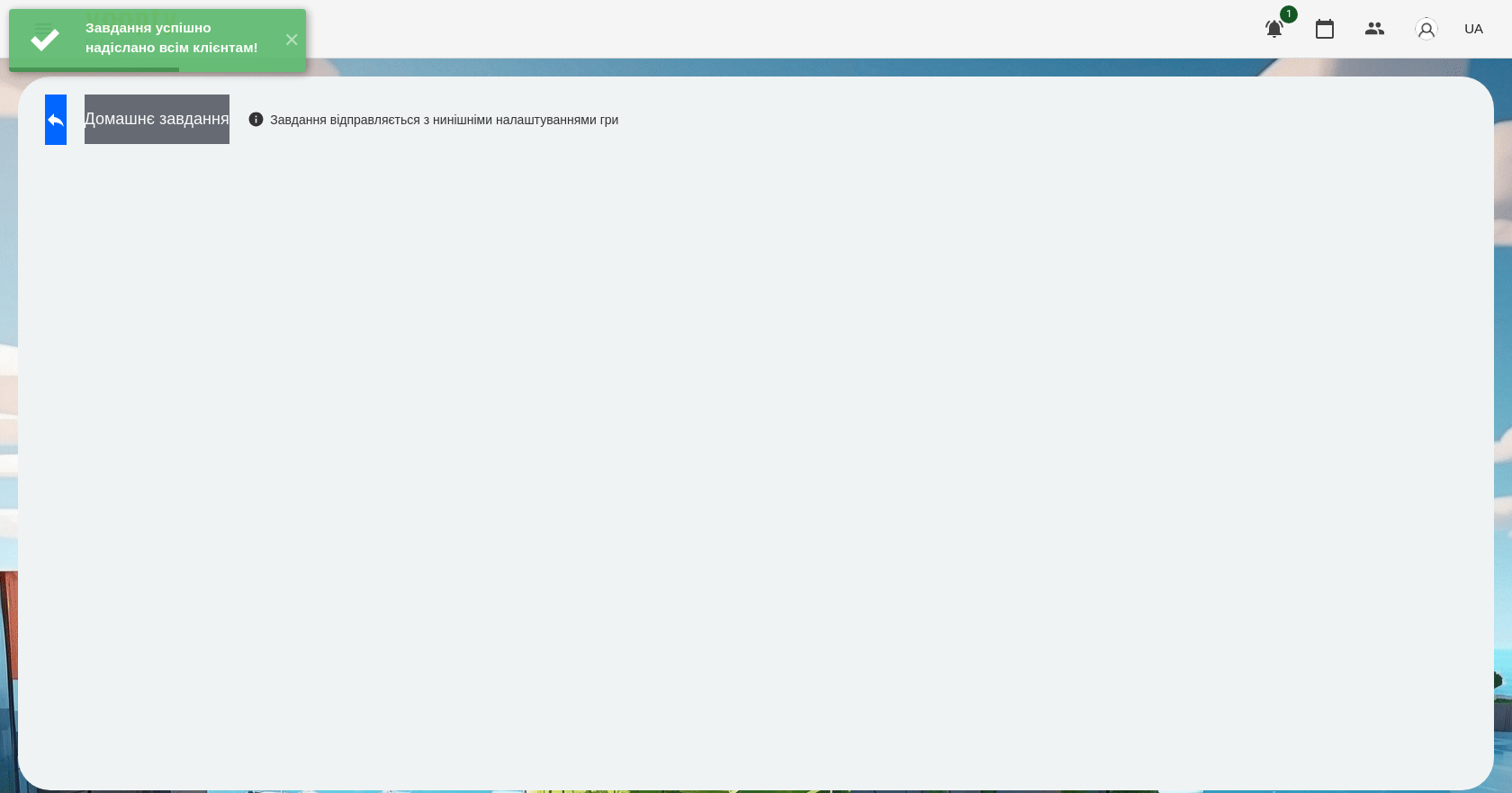
click at [230, 138] on button "Домашнє завдання" at bounding box center [157, 119] width 145 height 49
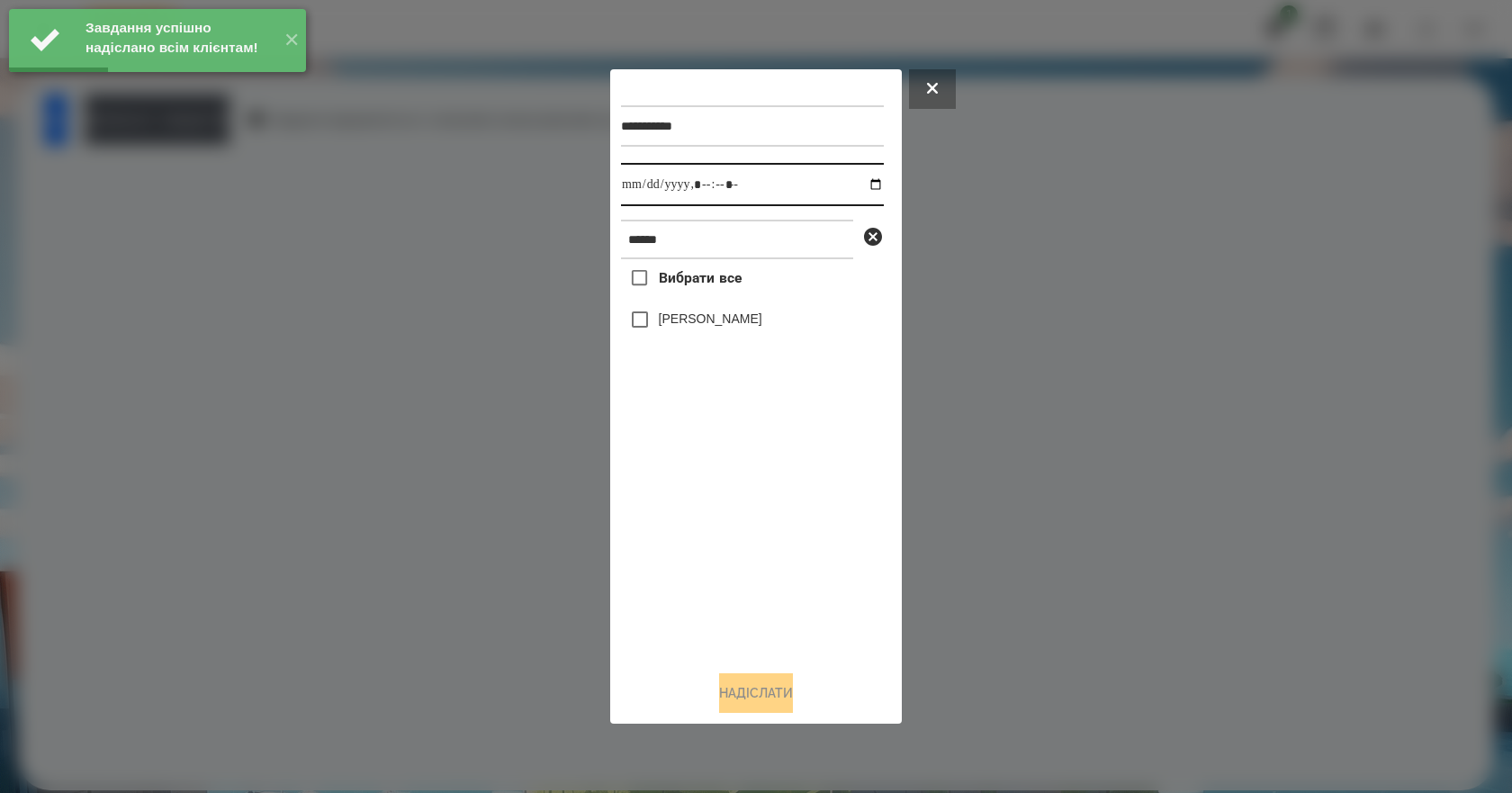
click at [854, 179] on input "datetime-local" at bounding box center [752, 184] width 262 height 43
type input "**********"
click at [806, 509] on div "Вибрати все [PERSON_NAME]" at bounding box center [752, 457] width 262 height 396
click at [734, 326] on label "[PERSON_NAME]" at bounding box center [710, 318] width 103 height 18
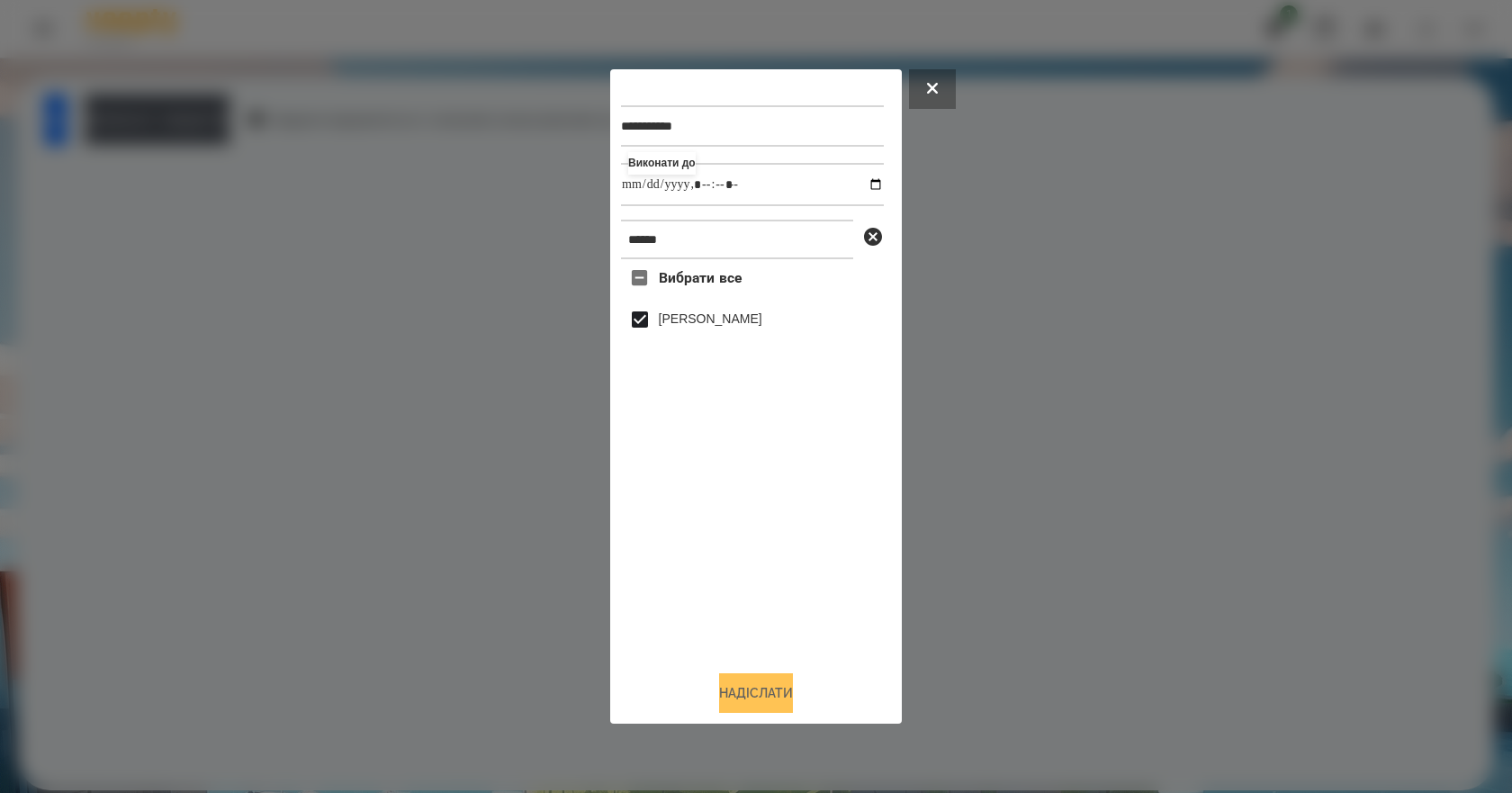
click at [786, 702] on button "Надіслати" at bounding box center [756, 693] width 73 height 40
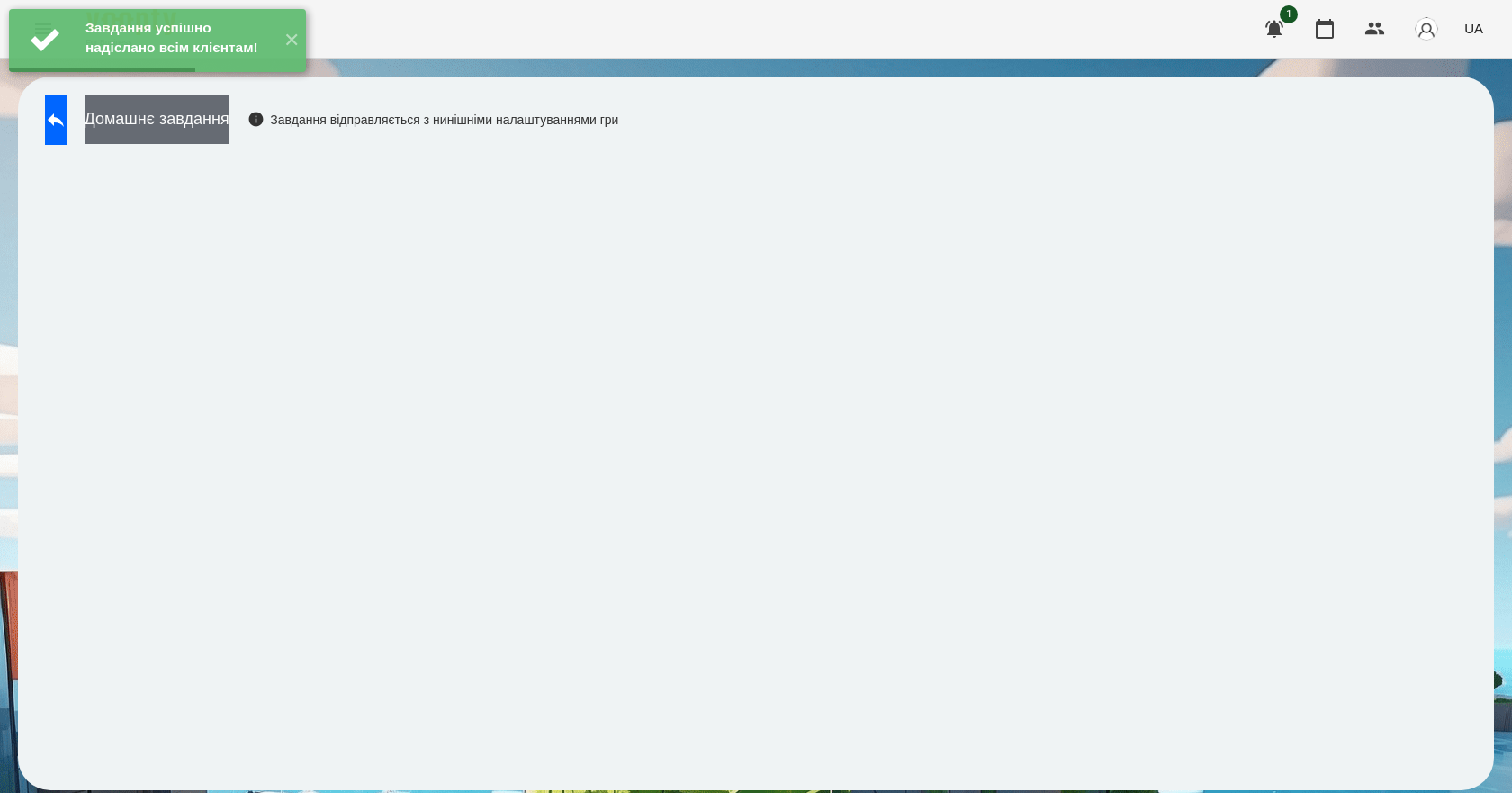
click at [230, 126] on button "Домашнє завдання" at bounding box center [157, 119] width 145 height 49
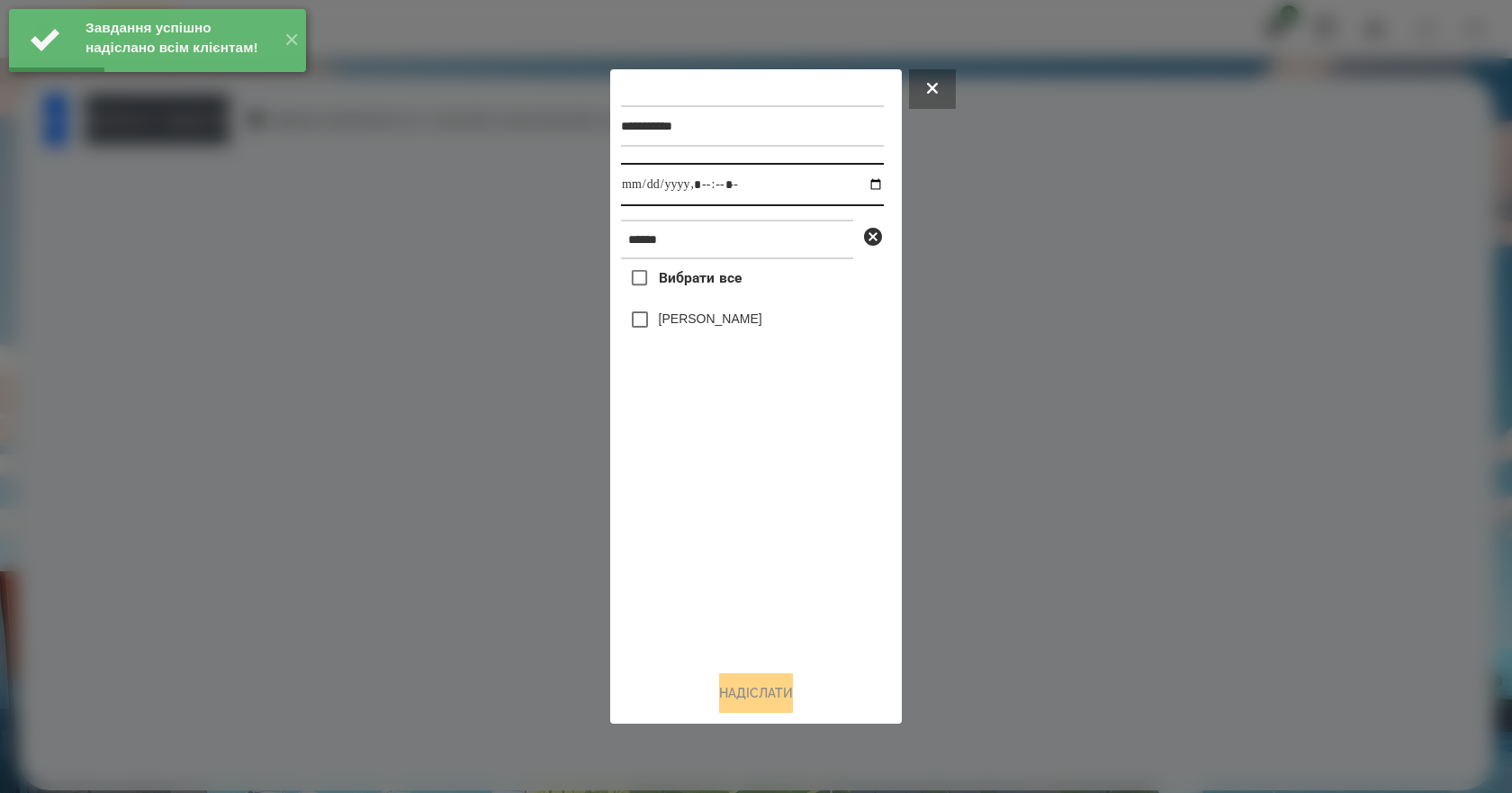
click at [865, 185] on input "datetime-local" at bounding box center [752, 184] width 262 height 43
type input "**********"
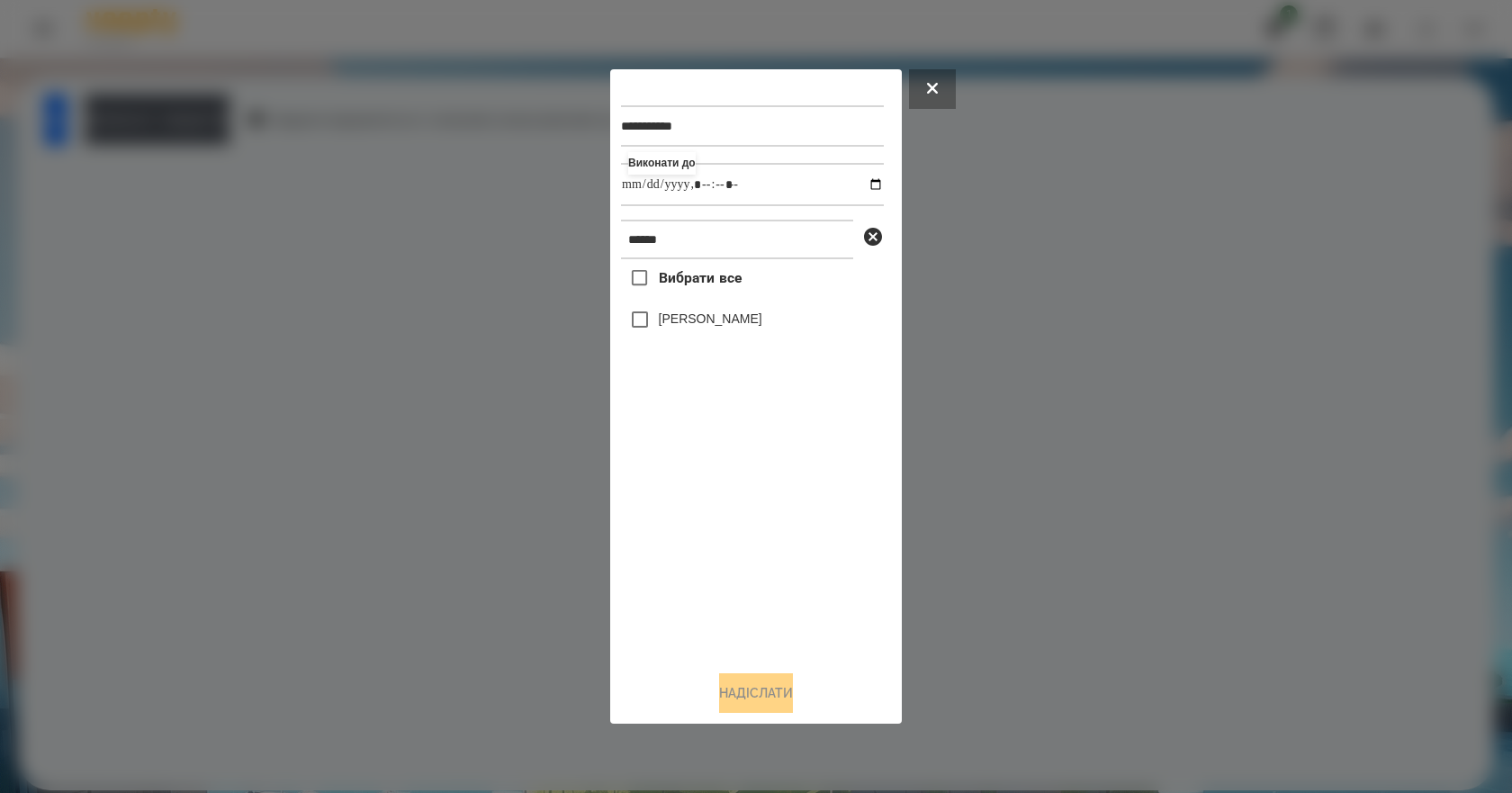
drag, startPoint x: 703, startPoint y: 554, endPoint x: 705, endPoint y: 440, distance: 114.0
click at [704, 543] on div "Вибрати все [PERSON_NAME]" at bounding box center [752, 457] width 262 height 396
click at [713, 326] on label "[PERSON_NAME]" at bounding box center [710, 318] width 103 height 18
click at [768, 699] on button "Надіслати" at bounding box center [756, 693] width 73 height 40
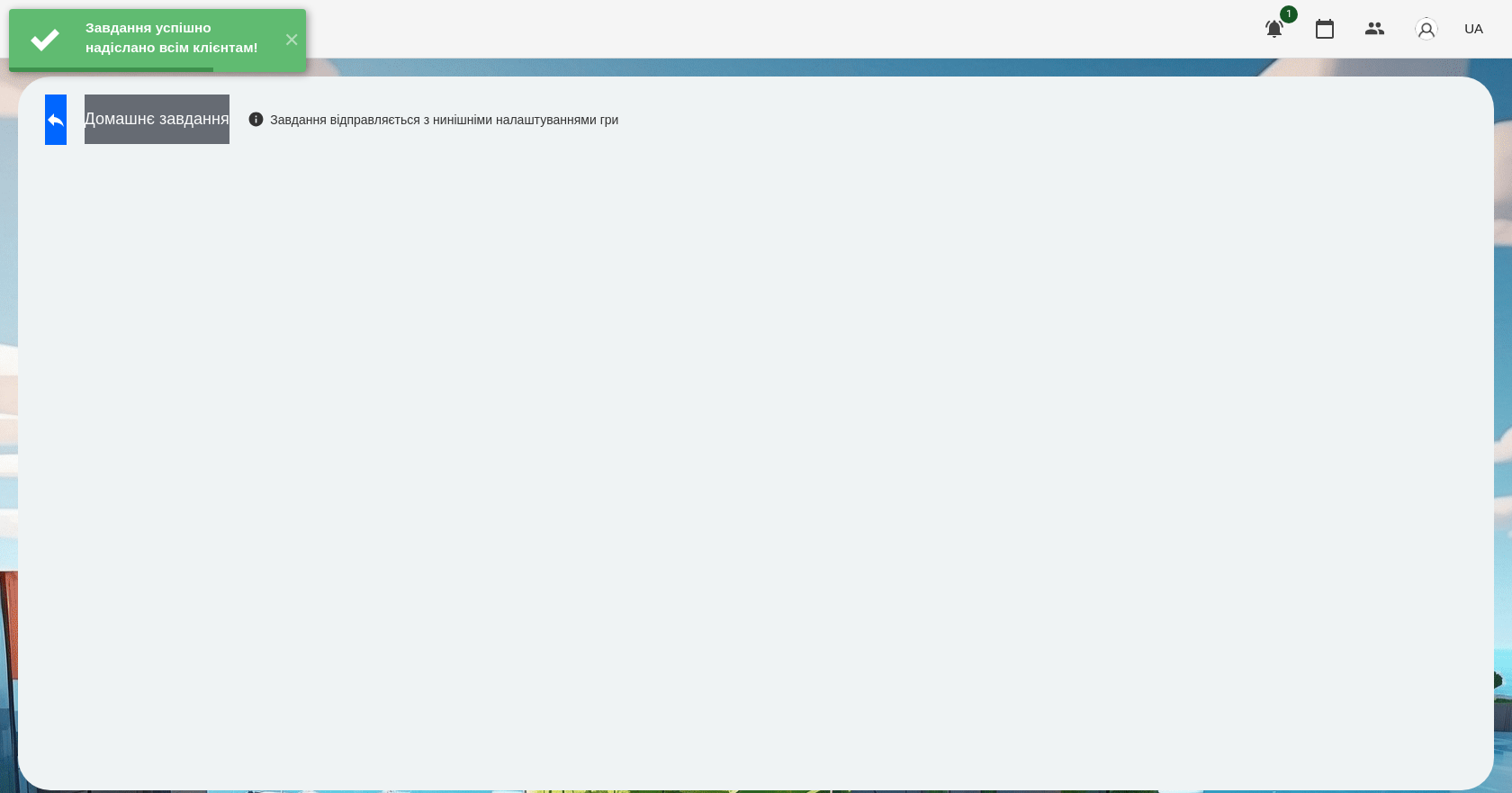
click at [210, 134] on button "Домашнє завдання" at bounding box center [157, 119] width 145 height 49
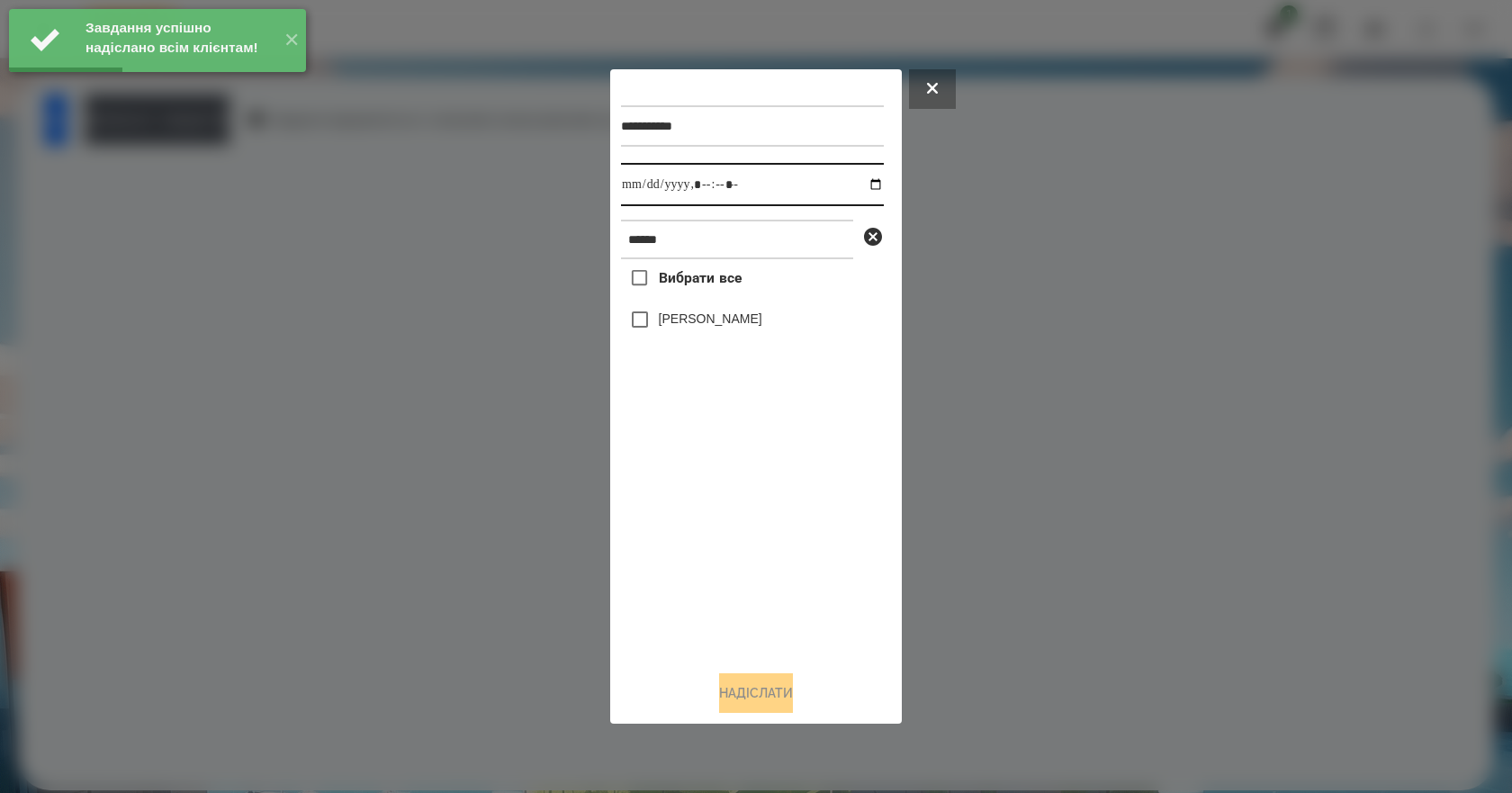
click at [861, 179] on input "datetime-local" at bounding box center [752, 184] width 262 height 43
type input "**********"
drag, startPoint x: 752, startPoint y: 491, endPoint x: 752, endPoint y: 479, distance: 12.0
click at [752, 484] on div "Вибрати все [PERSON_NAME]" at bounding box center [752, 457] width 262 height 396
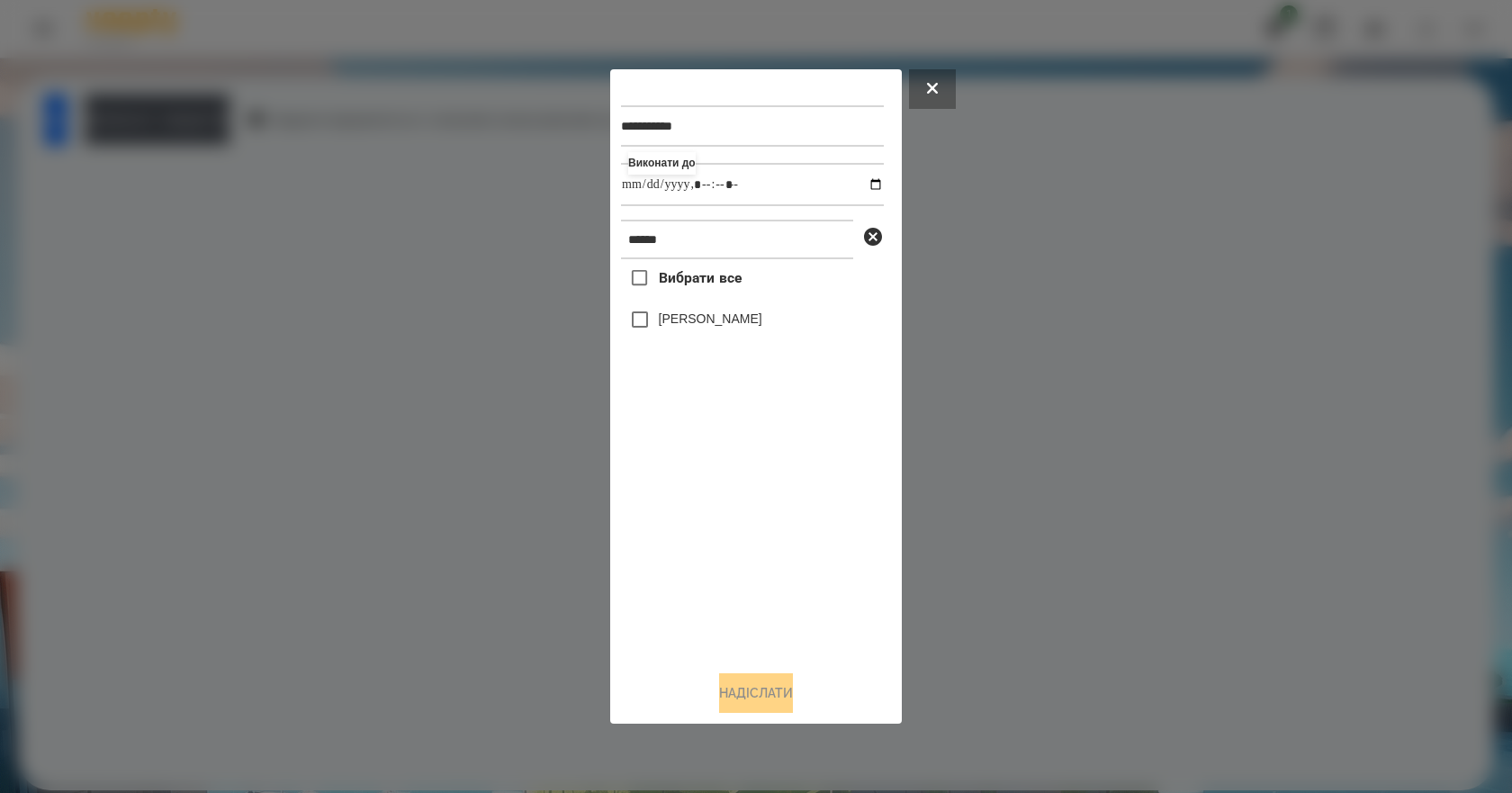
click at [697, 319] on label "[PERSON_NAME]" at bounding box center [710, 318] width 103 height 18
click at [764, 694] on button "Надіслати" at bounding box center [756, 693] width 73 height 40
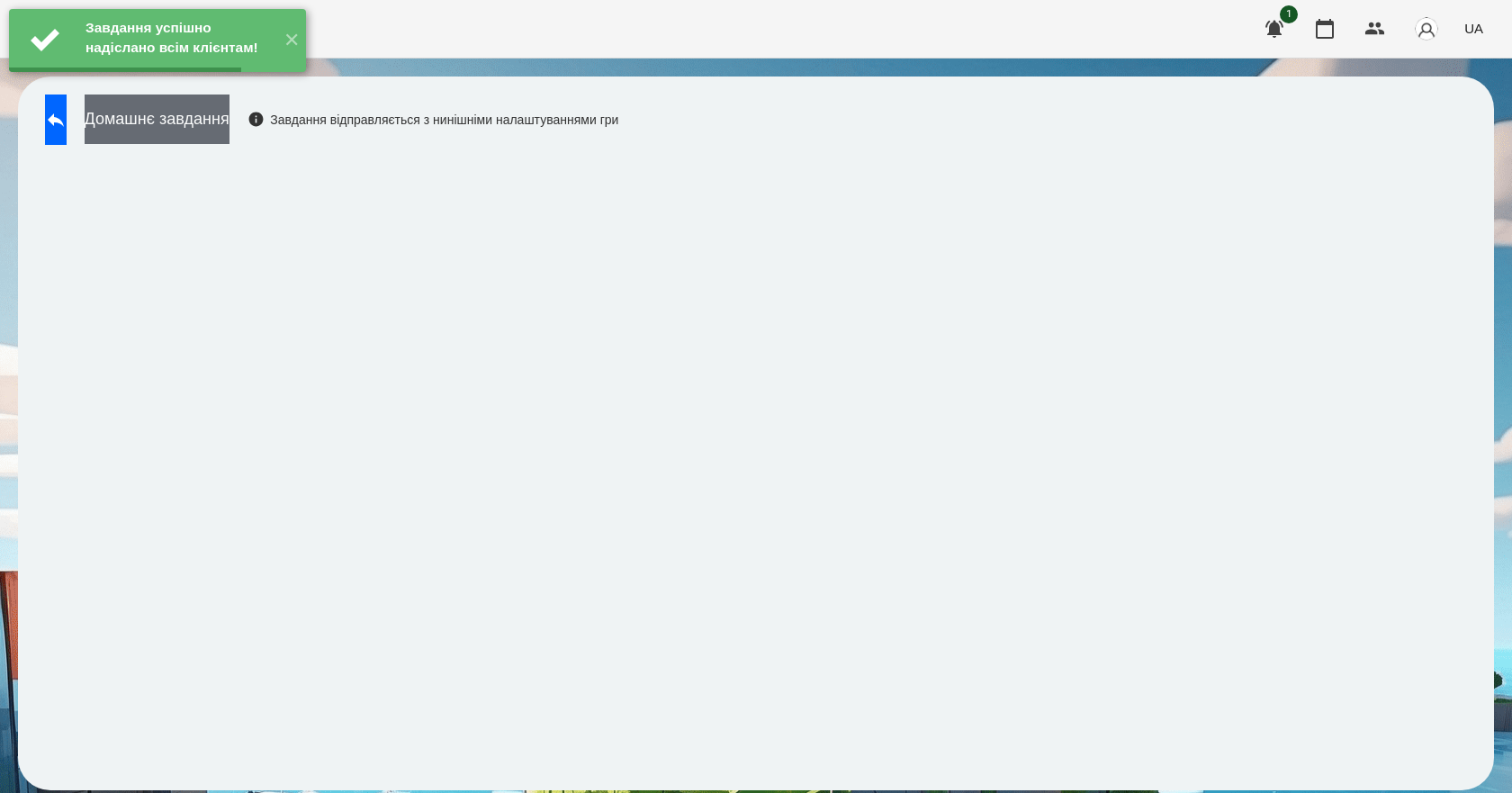
click at [211, 126] on button "Домашнє завдання" at bounding box center [157, 119] width 145 height 49
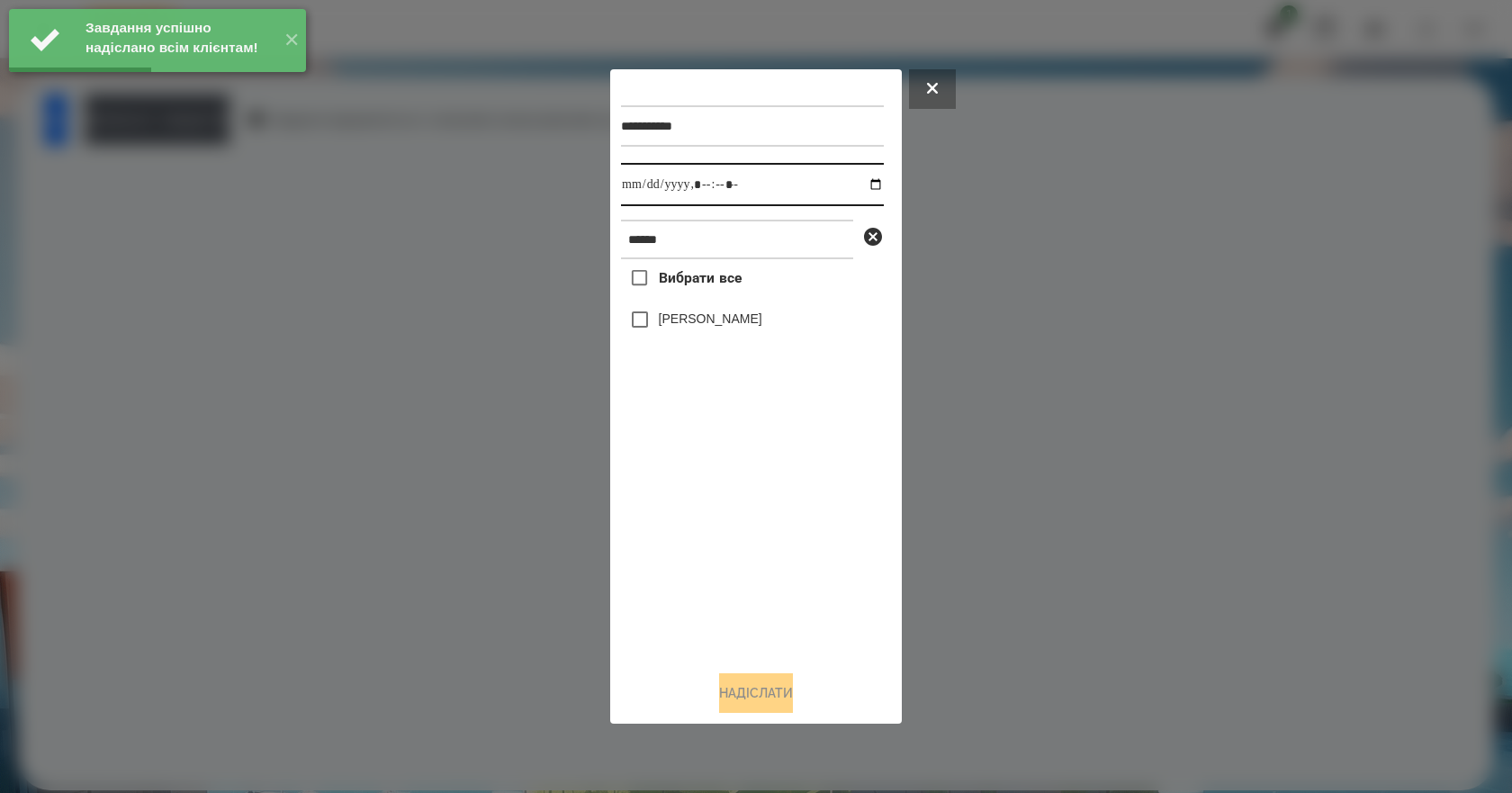
click at [866, 184] on input "datetime-local" at bounding box center [752, 184] width 262 height 43
type input "**********"
click at [741, 506] on div "Вибрати все [PERSON_NAME]" at bounding box center [752, 457] width 262 height 396
click at [725, 326] on label "[PERSON_NAME]" at bounding box center [710, 318] width 103 height 18
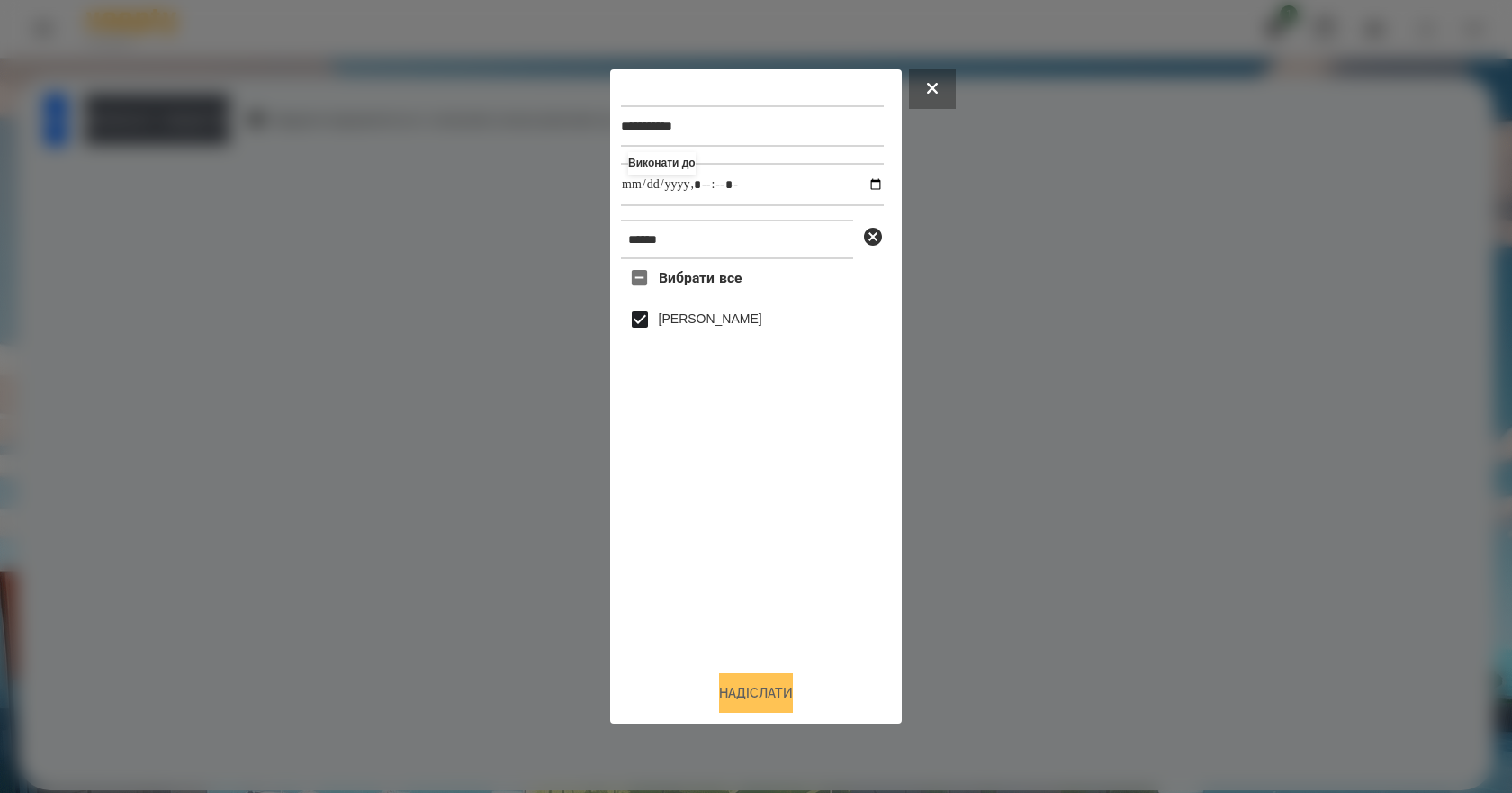
click at [746, 693] on button "Надіслати" at bounding box center [756, 693] width 73 height 40
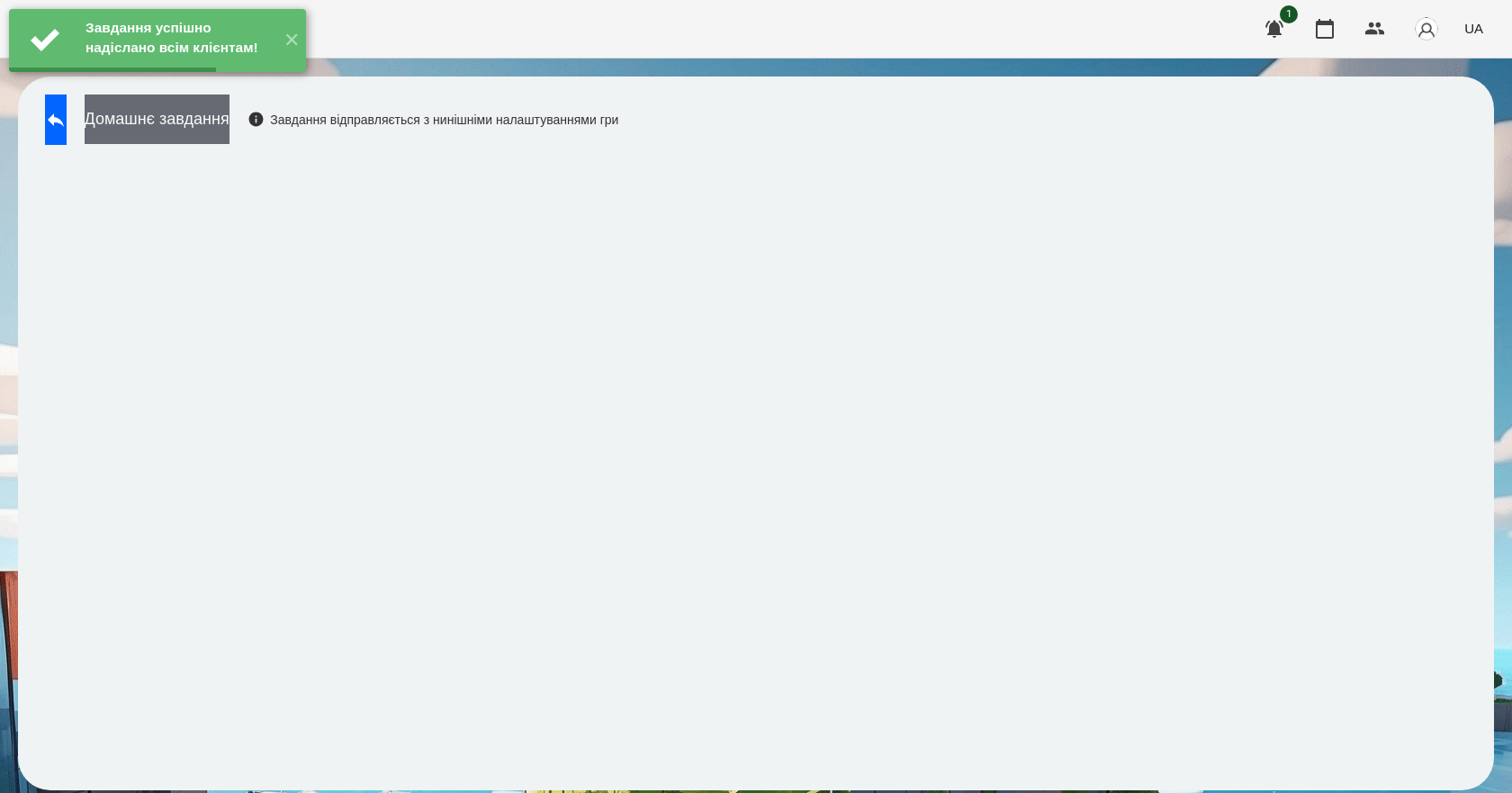
click at [183, 129] on button "Домашнє завдання" at bounding box center [157, 119] width 145 height 49
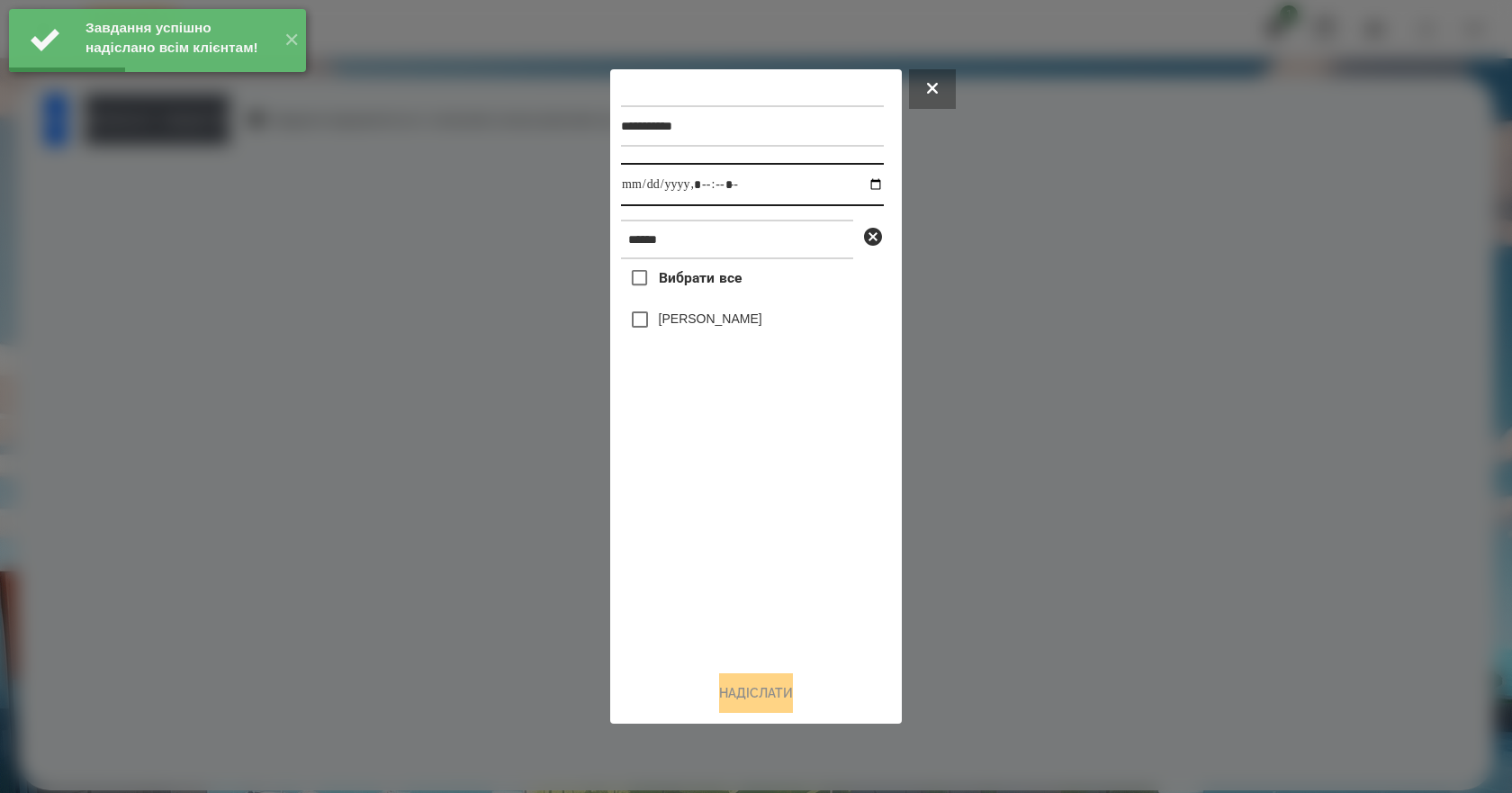
click at [861, 179] on input "datetime-local" at bounding box center [752, 184] width 262 height 43
type input "**********"
drag, startPoint x: 736, startPoint y: 517, endPoint x: 734, endPoint y: 450, distance: 67.0
click at [736, 513] on div "Вибрати все [PERSON_NAME]" at bounding box center [752, 457] width 262 height 396
click at [725, 326] on label "[PERSON_NAME]" at bounding box center [710, 318] width 103 height 18
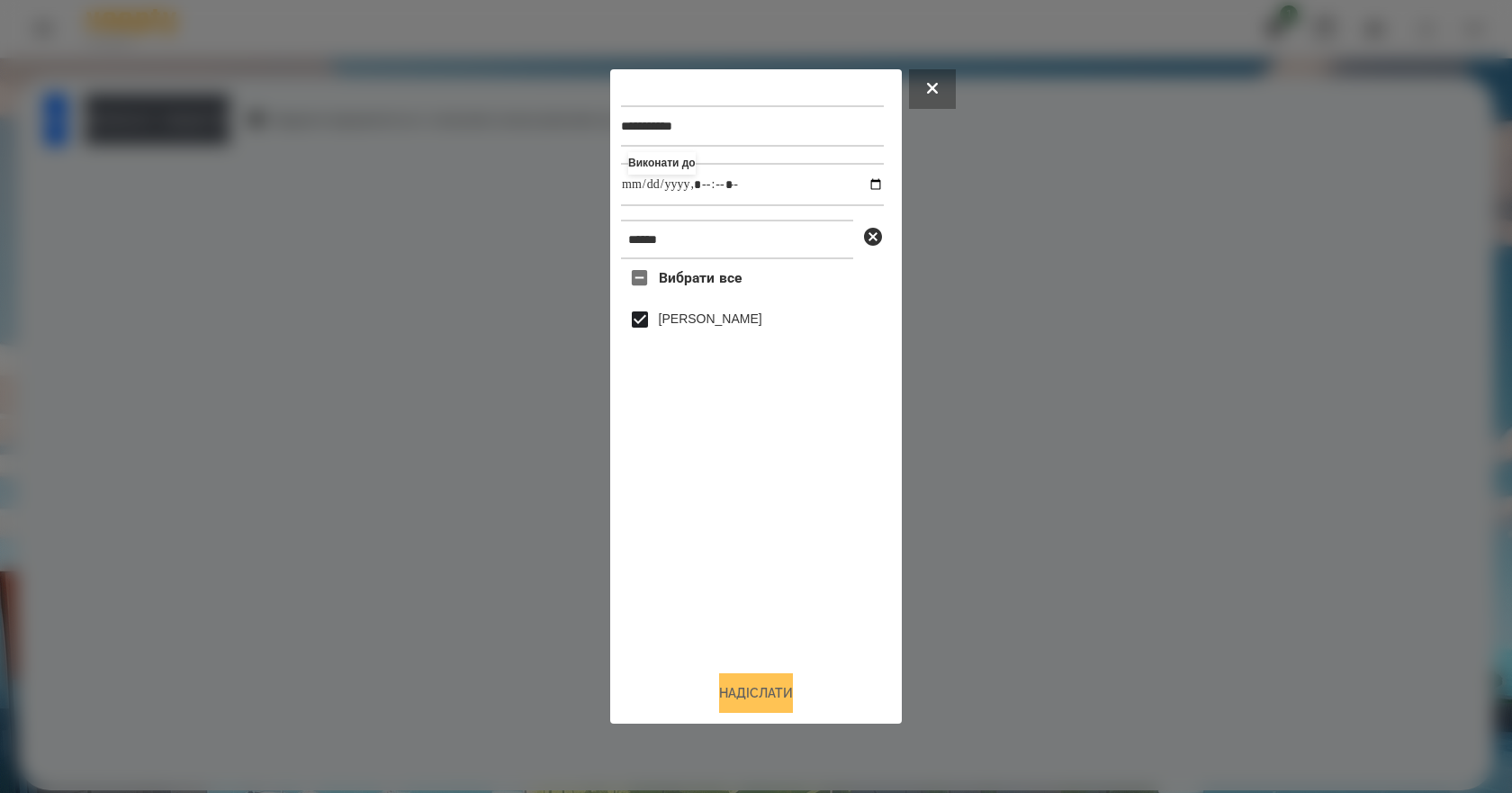
click at [764, 697] on button "Надіслати" at bounding box center [756, 693] width 73 height 40
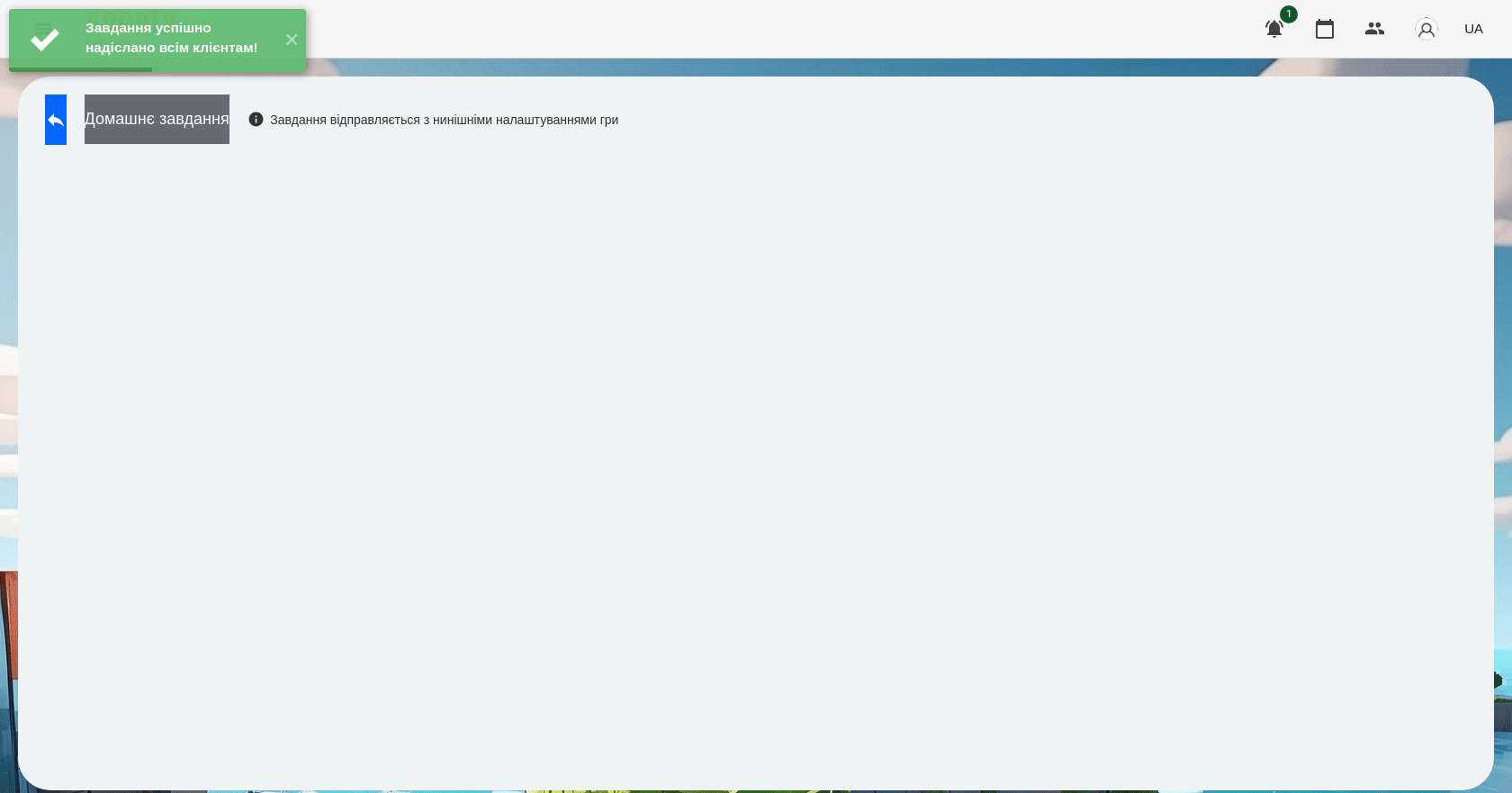
click at [153, 122] on button "Домашнє завдання" at bounding box center [157, 119] width 145 height 49
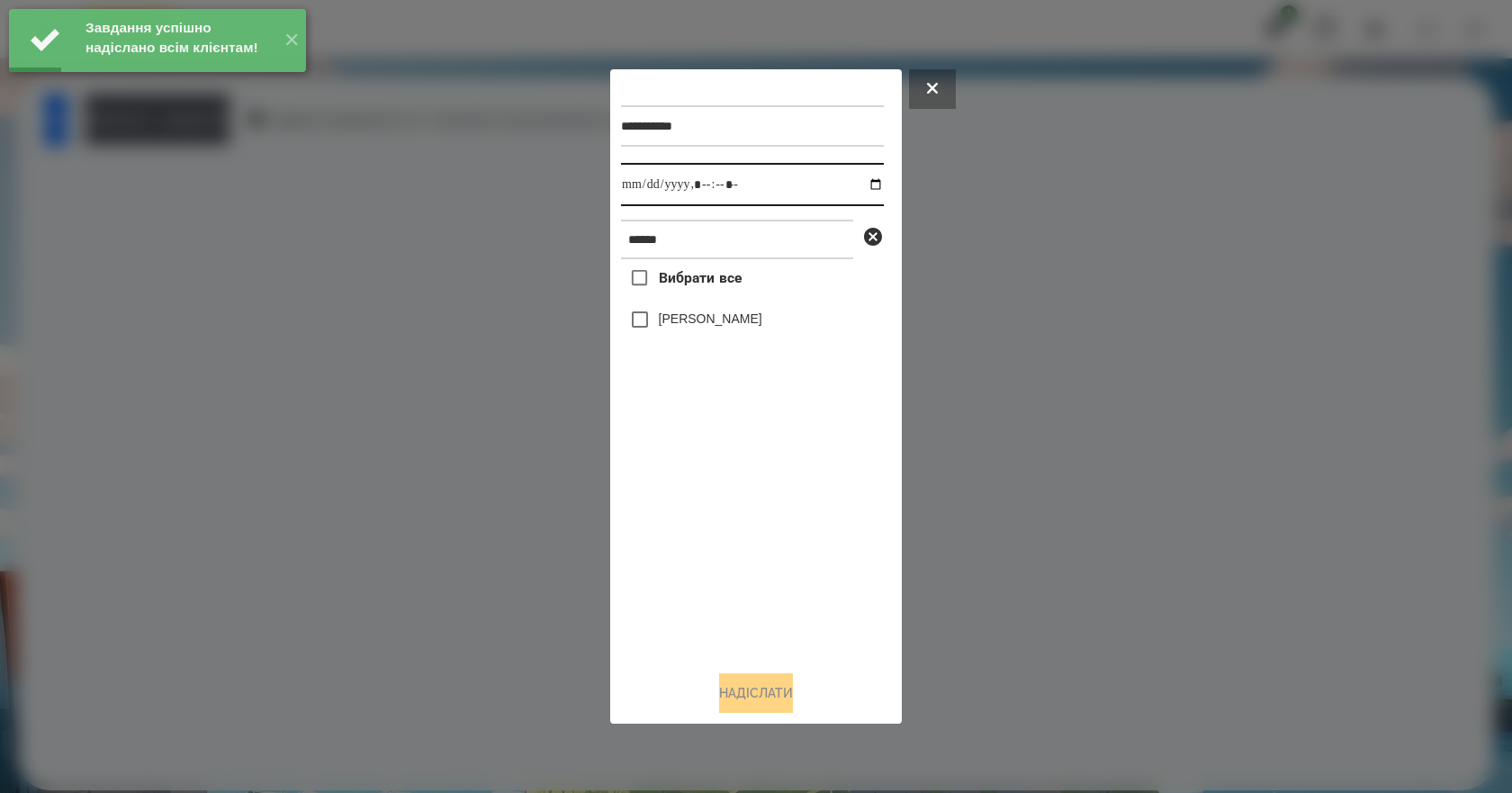
click at [866, 187] on input "datetime-local" at bounding box center [752, 184] width 262 height 43
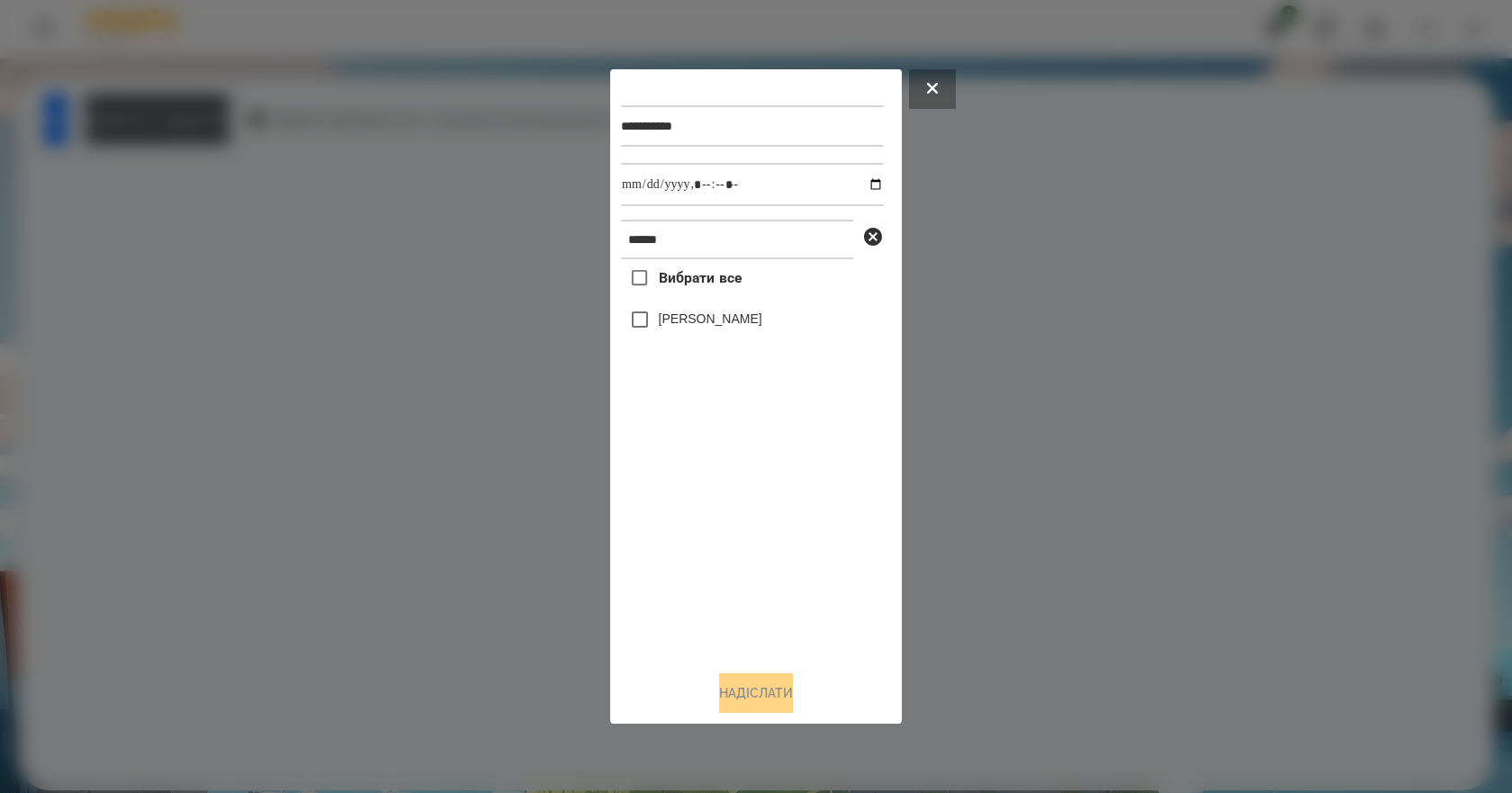
click at [1168, 413] on div at bounding box center [756, 396] width 1512 height 793
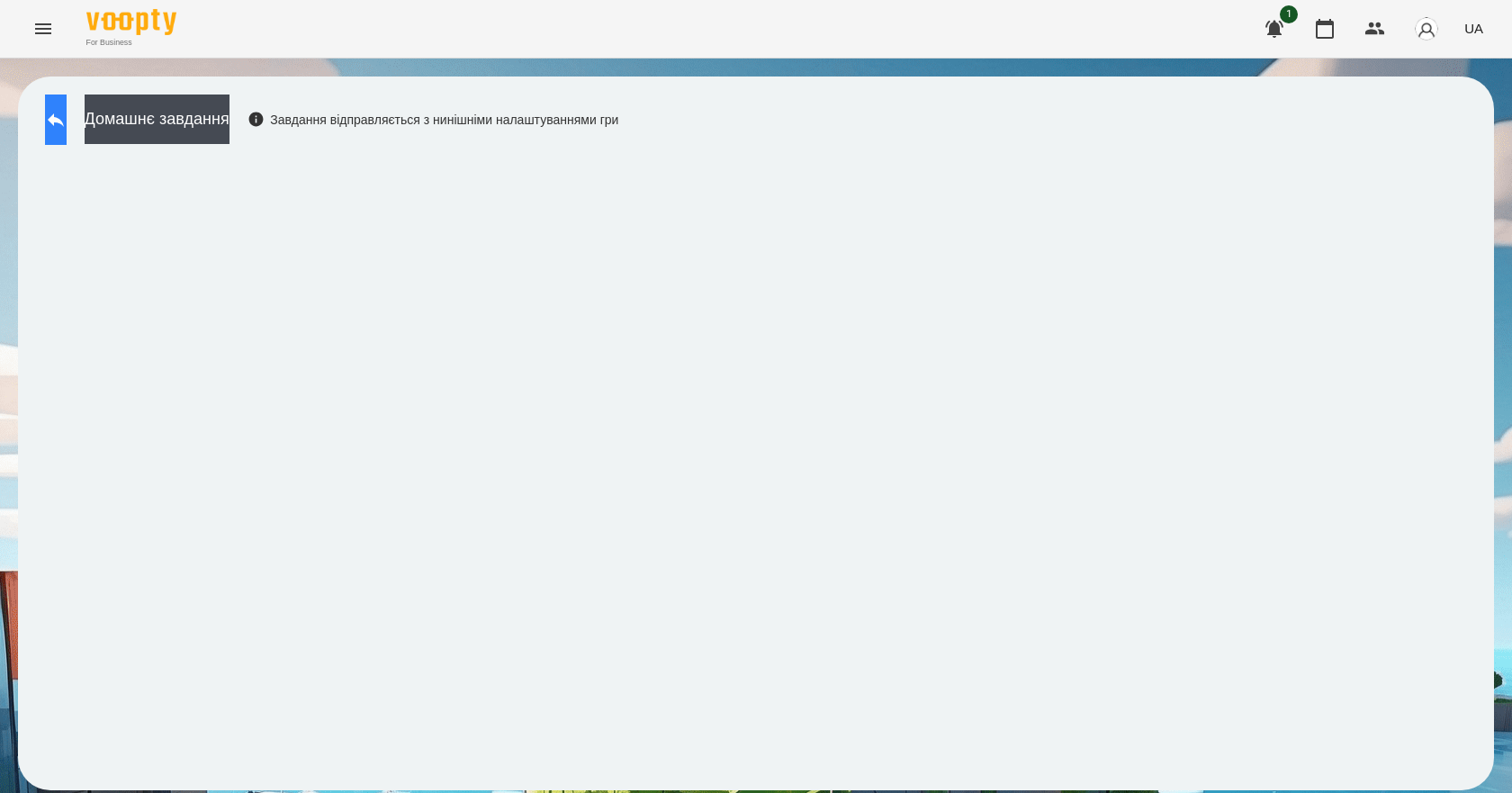
click at [67, 130] on button at bounding box center [56, 120] width 21 height 50
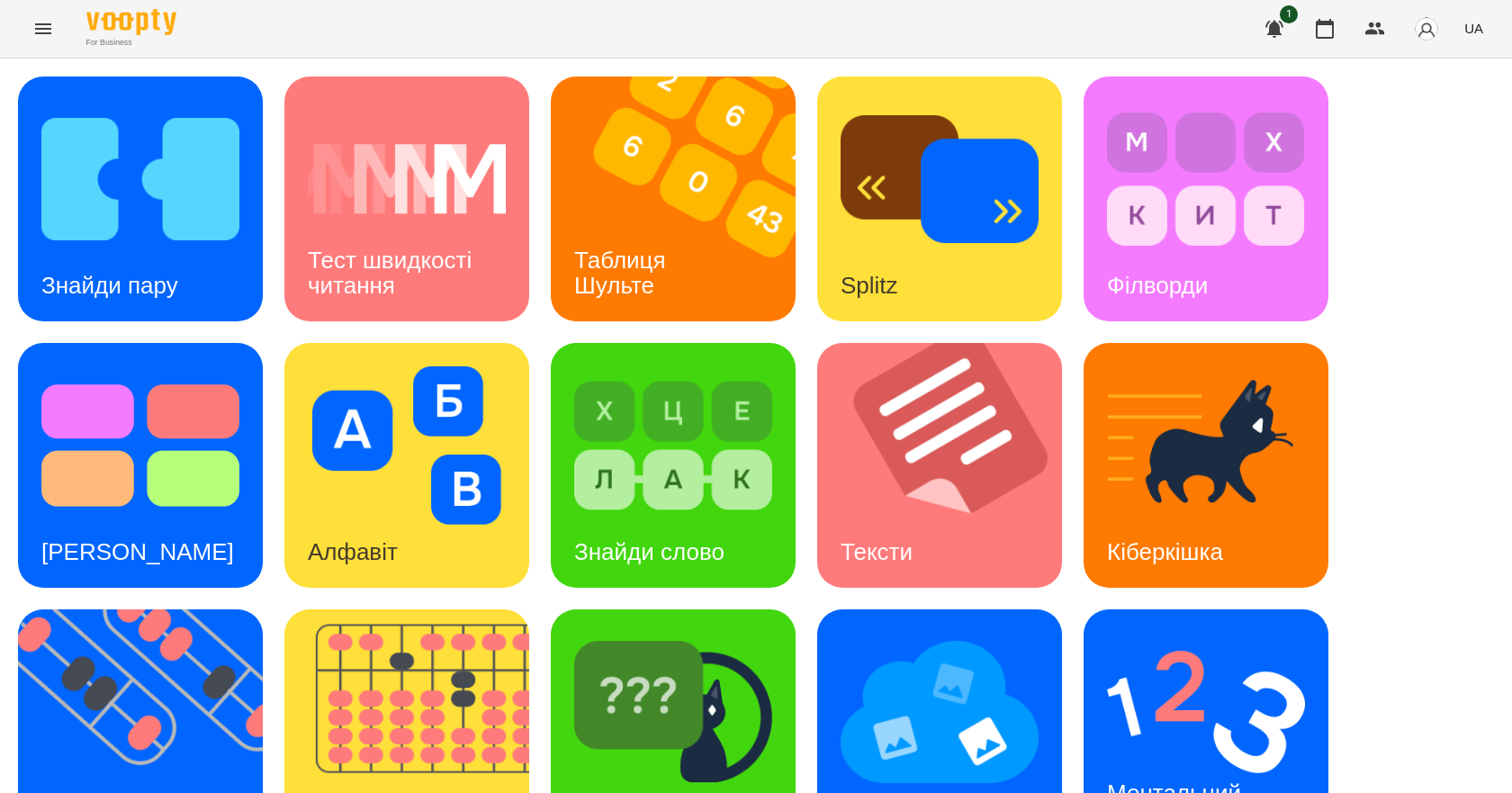
scroll to position [345, 0]
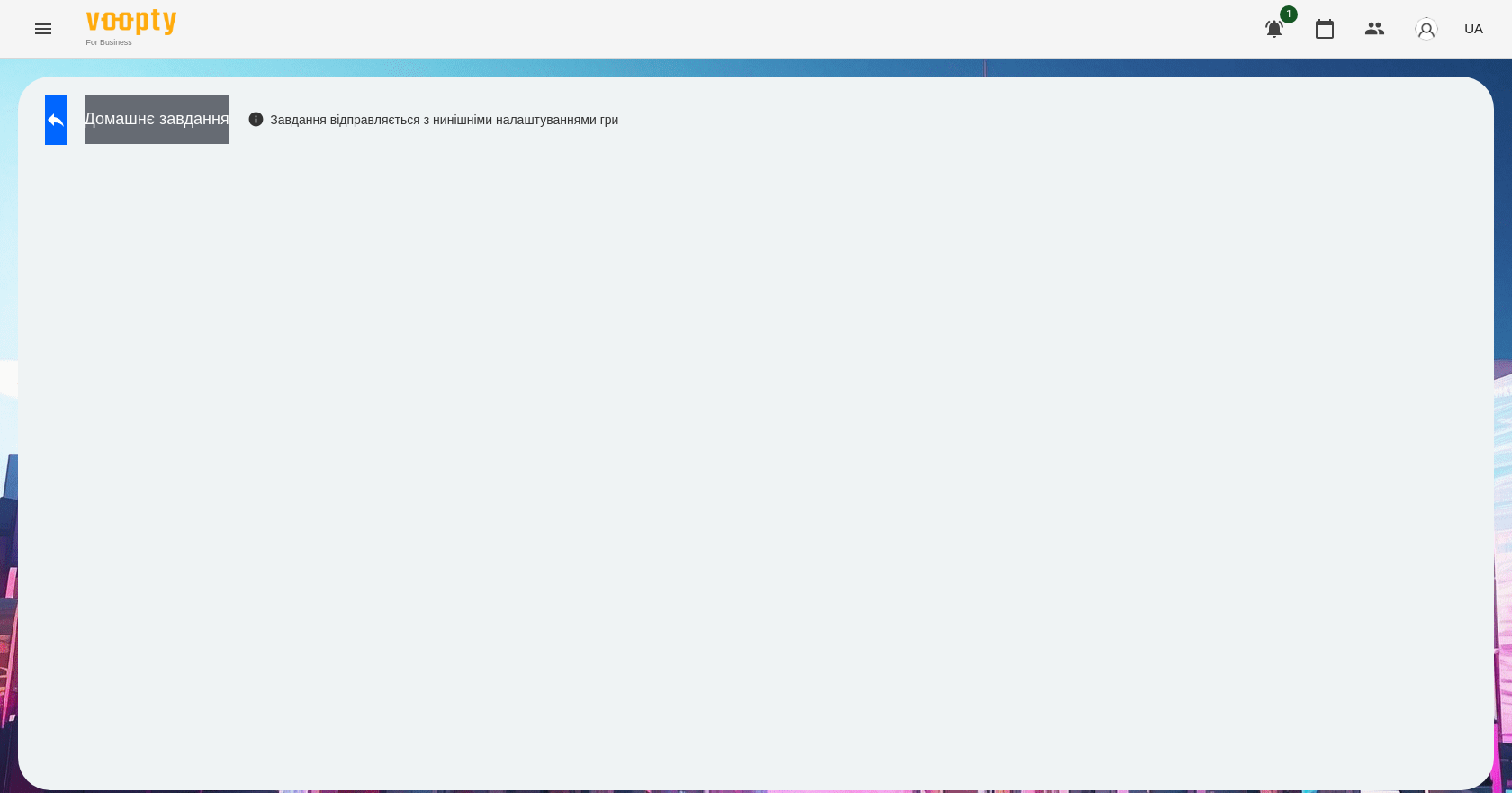
click at [192, 126] on button "Домашнє завдання" at bounding box center [157, 119] width 145 height 49
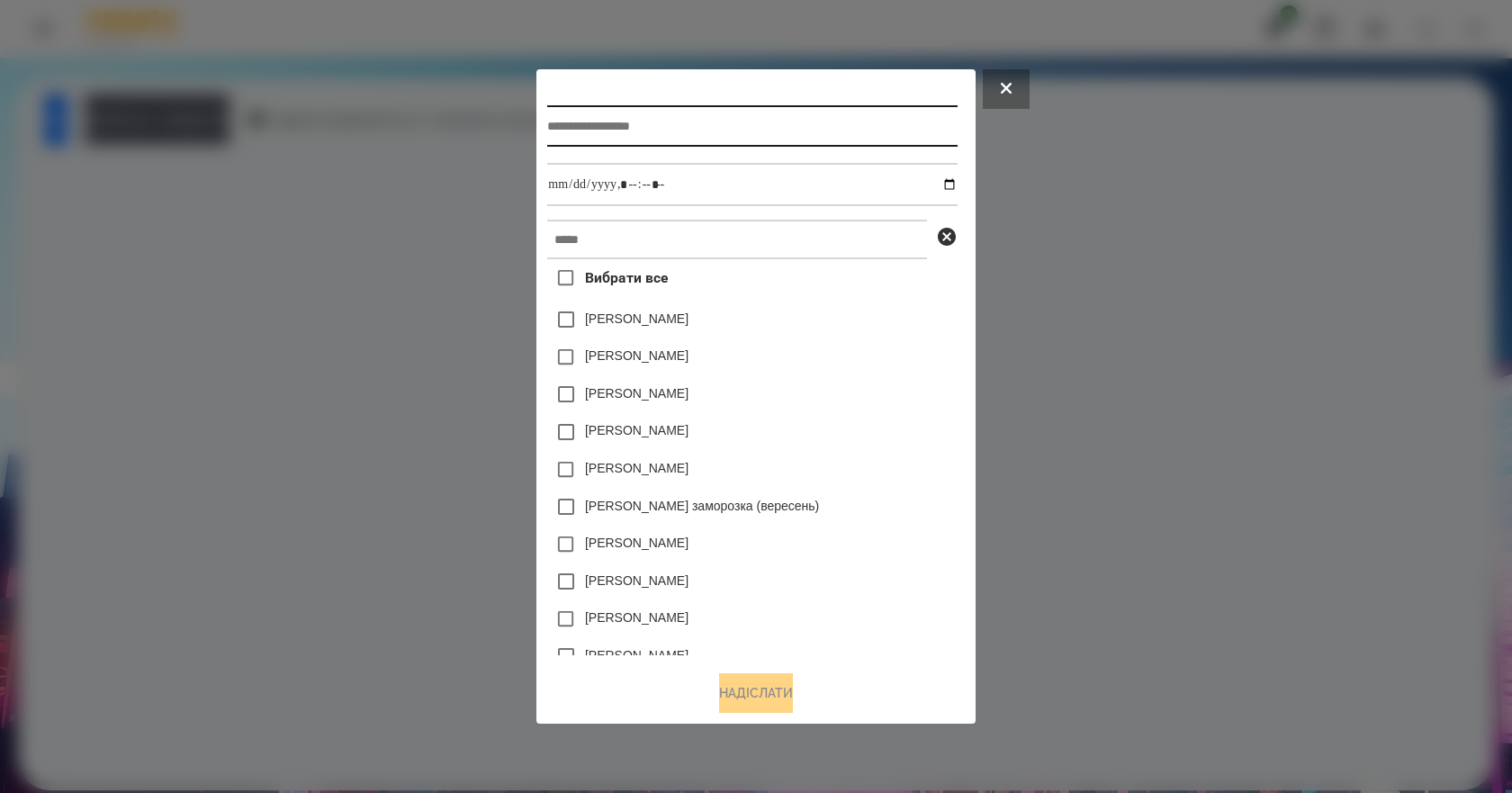
click at [684, 137] on input "text" at bounding box center [752, 125] width 409 height 41
type input "*******"
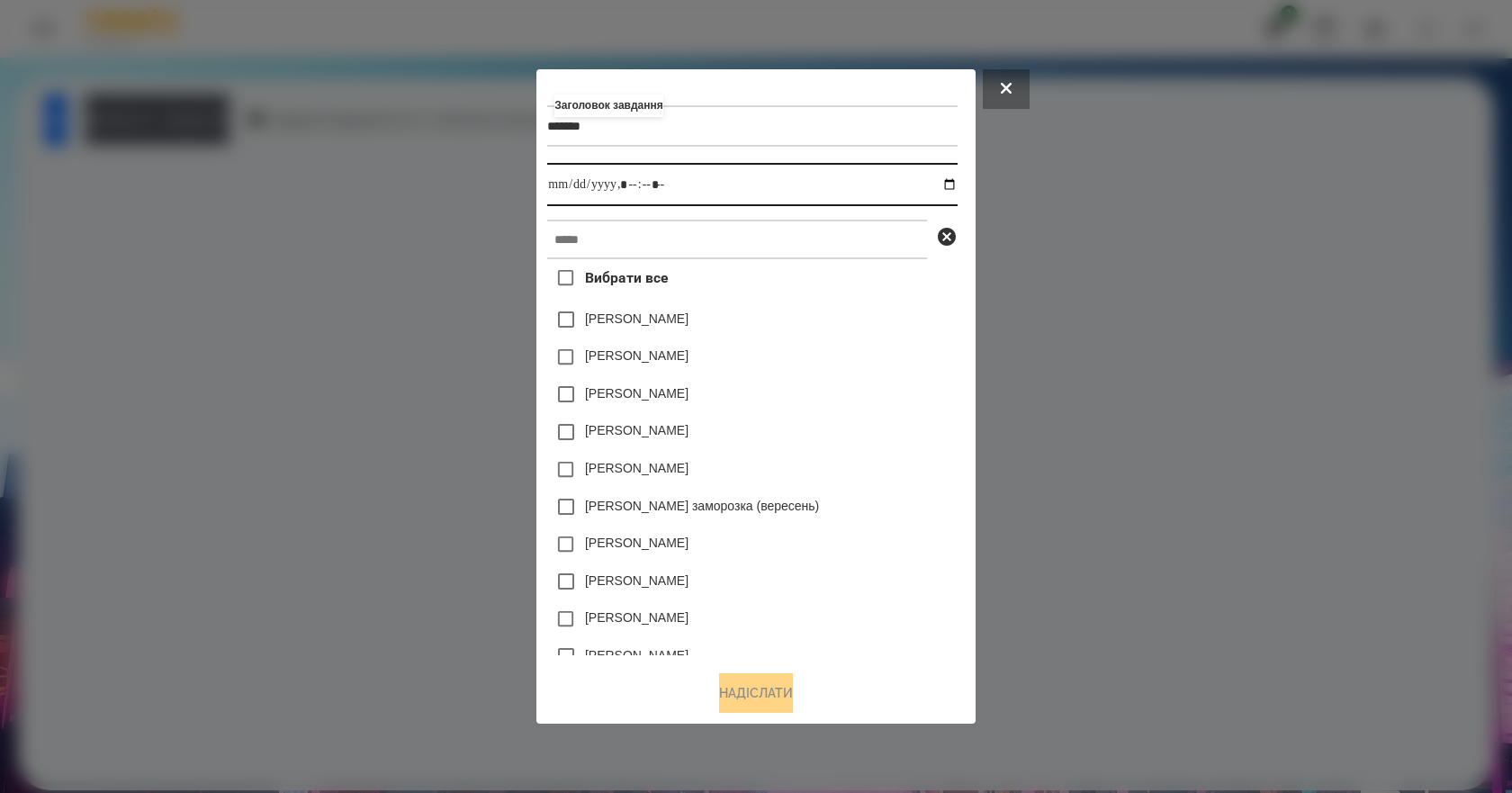
click at [956, 179] on input "datetime-local" at bounding box center [752, 184] width 409 height 43
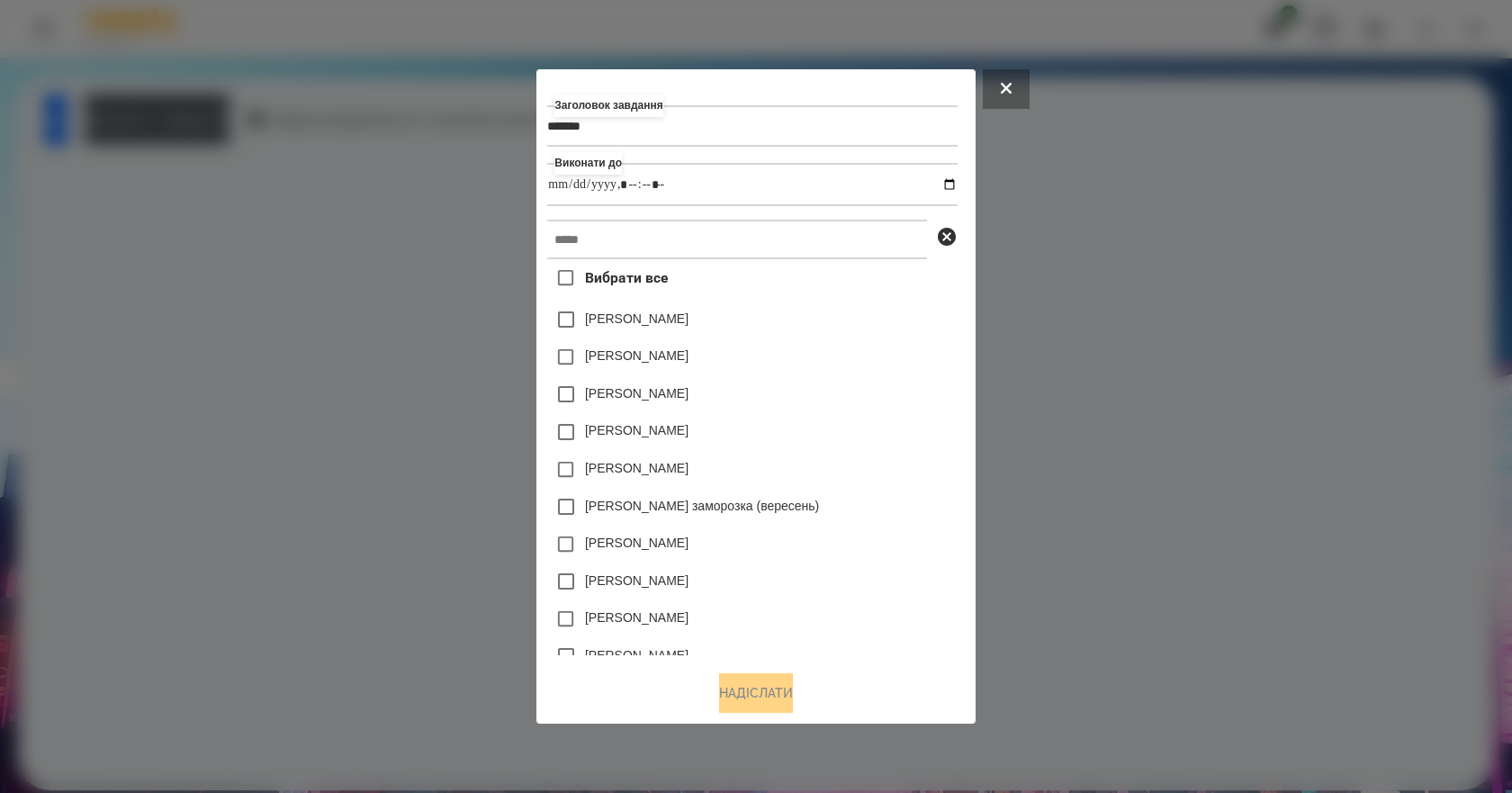
type input "**********"
drag, startPoint x: 909, startPoint y: 390, endPoint x: 824, endPoint y: 341, distance: 98.1
click at [909, 390] on div "[PERSON_NAME]" at bounding box center [752, 394] width 409 height 38
click at [675, 227] on input "text" at bounding box center [737, 239] width 380 height 40
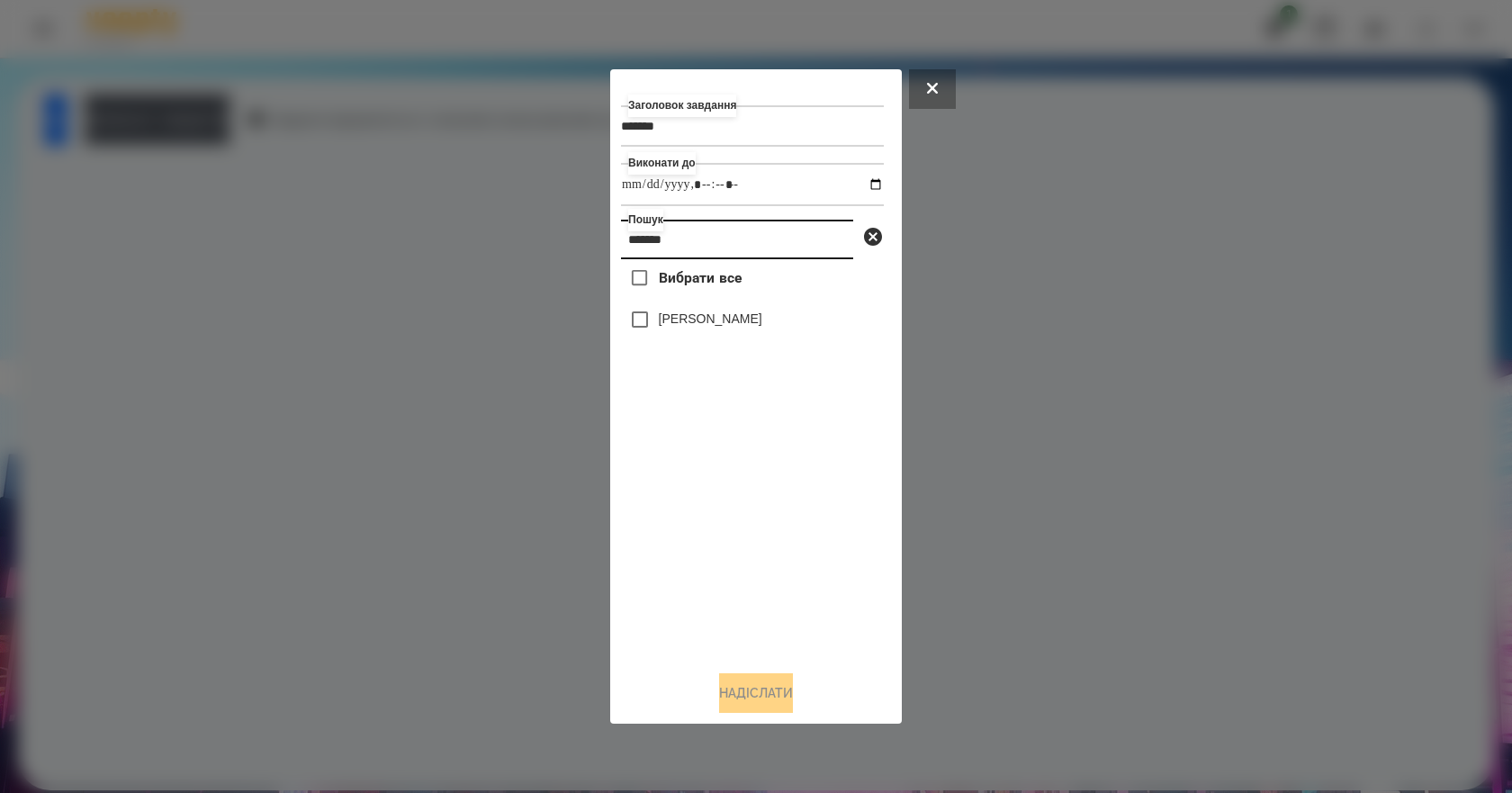
type input "*******"
click at [706, 319] on label "[PERSON_NAME]" at bounding box center [710, 318] width 103 height 18
click at [777, 707] on button "Надіслати" at bounding box center [756, 693] width 73 height 40
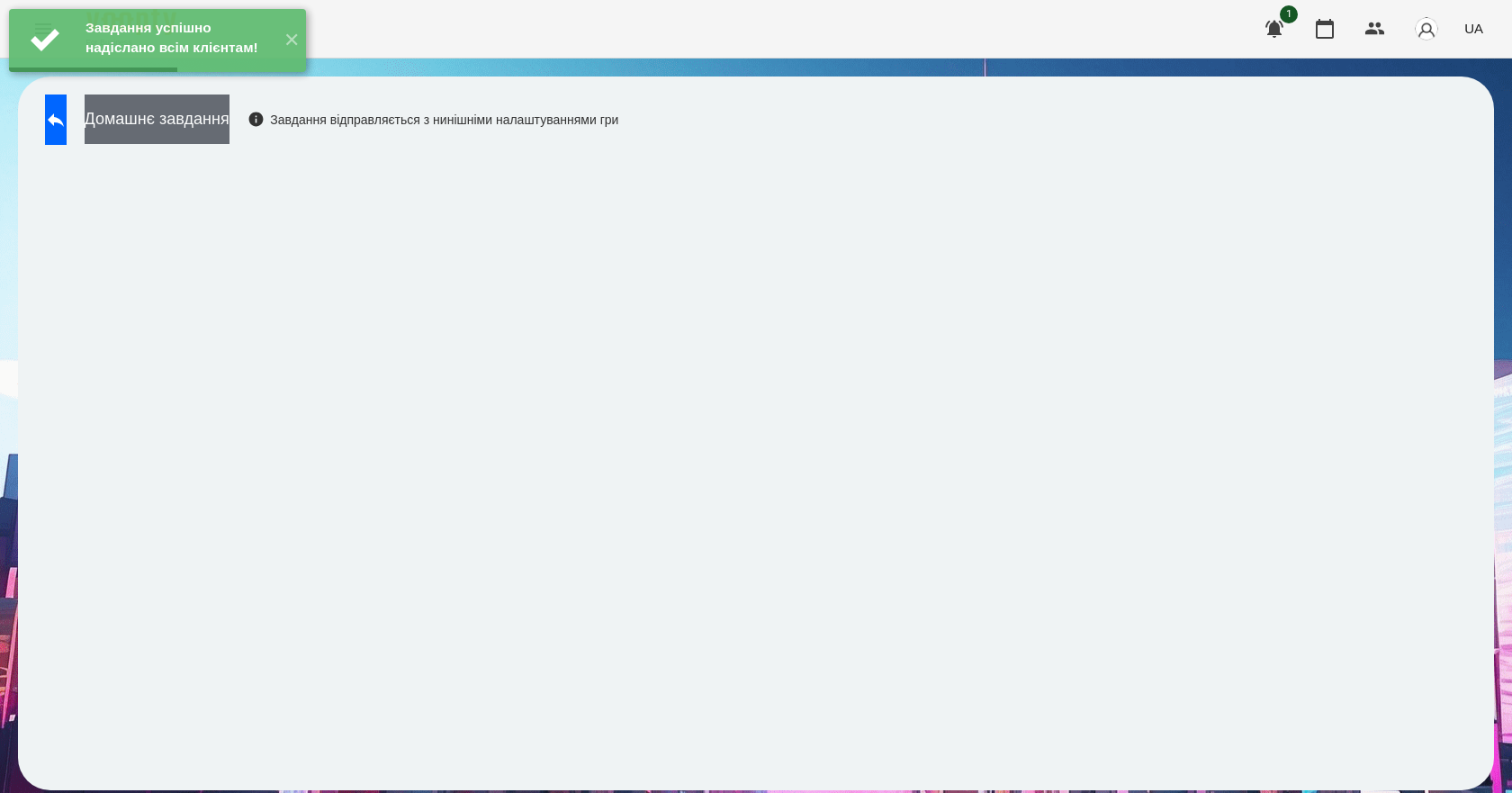
click at [230, 120] on button "Домашнє завдання" at bounding box center [157, 119] width 145 height 49
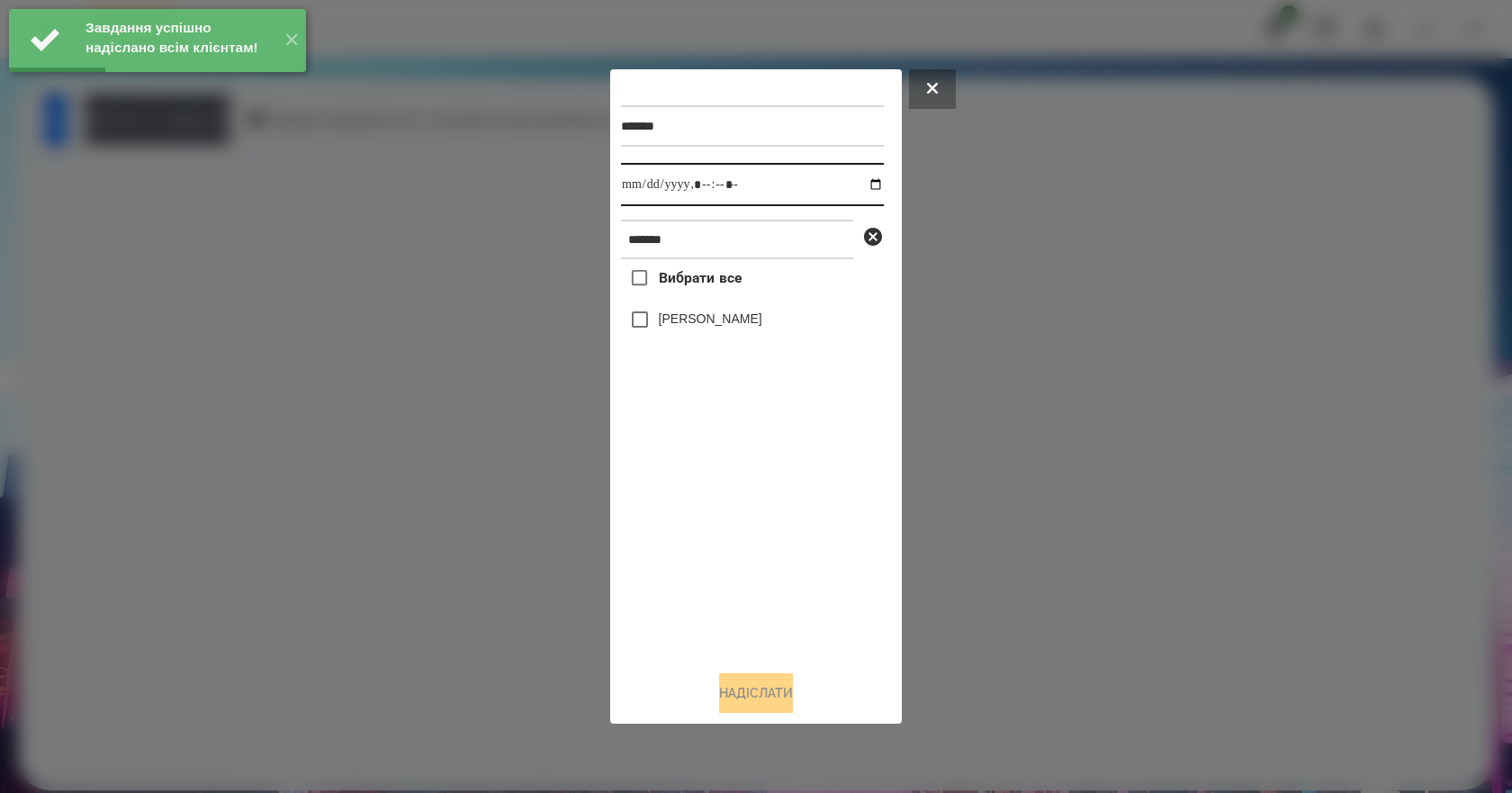
click at [862, 179] on input "datetime-local" at bounding box center [752, 184] width 262 height 43
type input "**********"
click at [752, 537] on div "Вибрати все [PERSON_NAME]" at bounding box center [752, 457] width 262 height 396
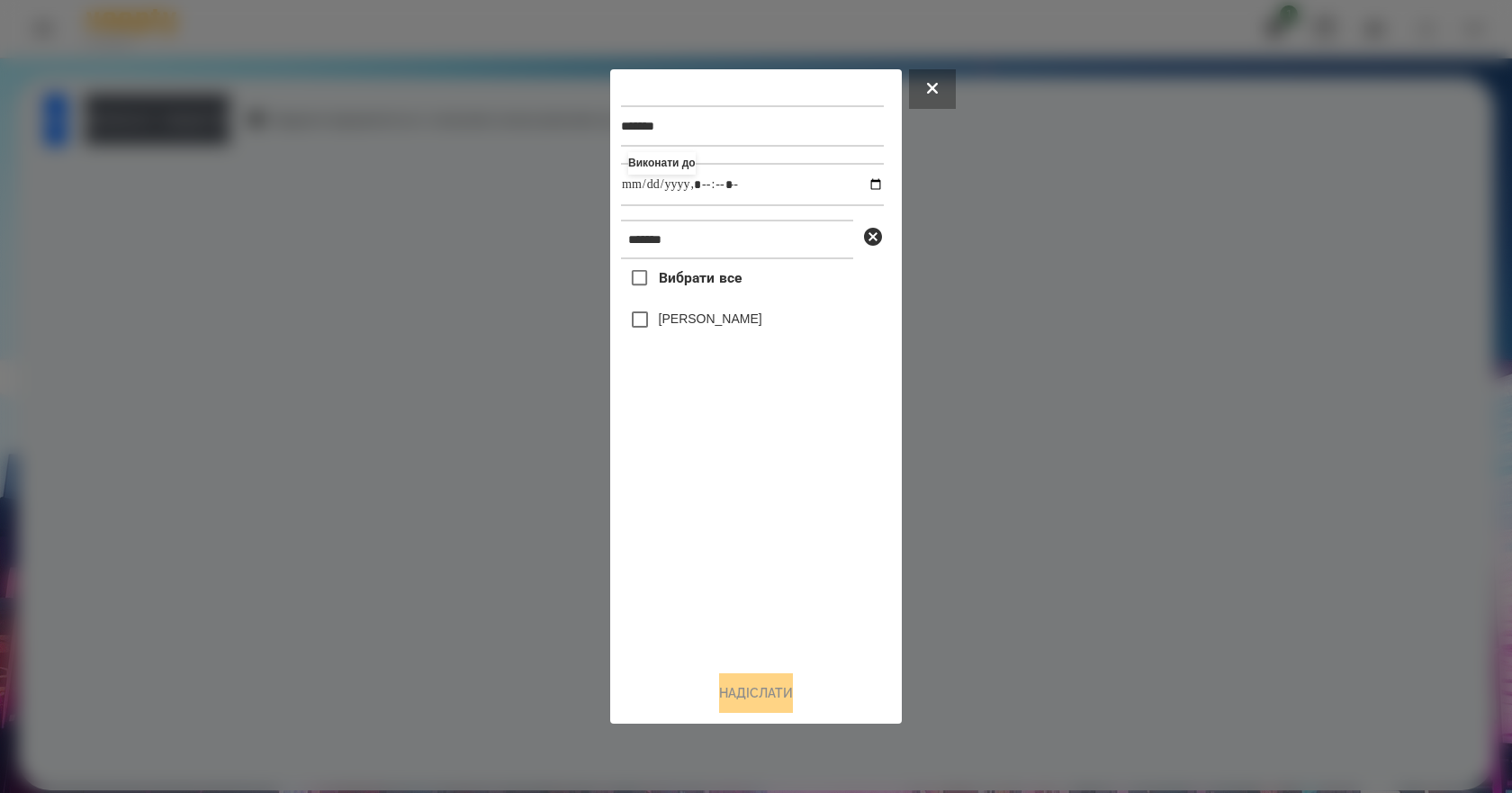
click at [688, 327] on label "[PERSON_NAME]" at bounding box center [710, 318] width 103 height 18
click at [766, 697] on button "Надіслати" at bounding box center [756, 693] width 73 height 40
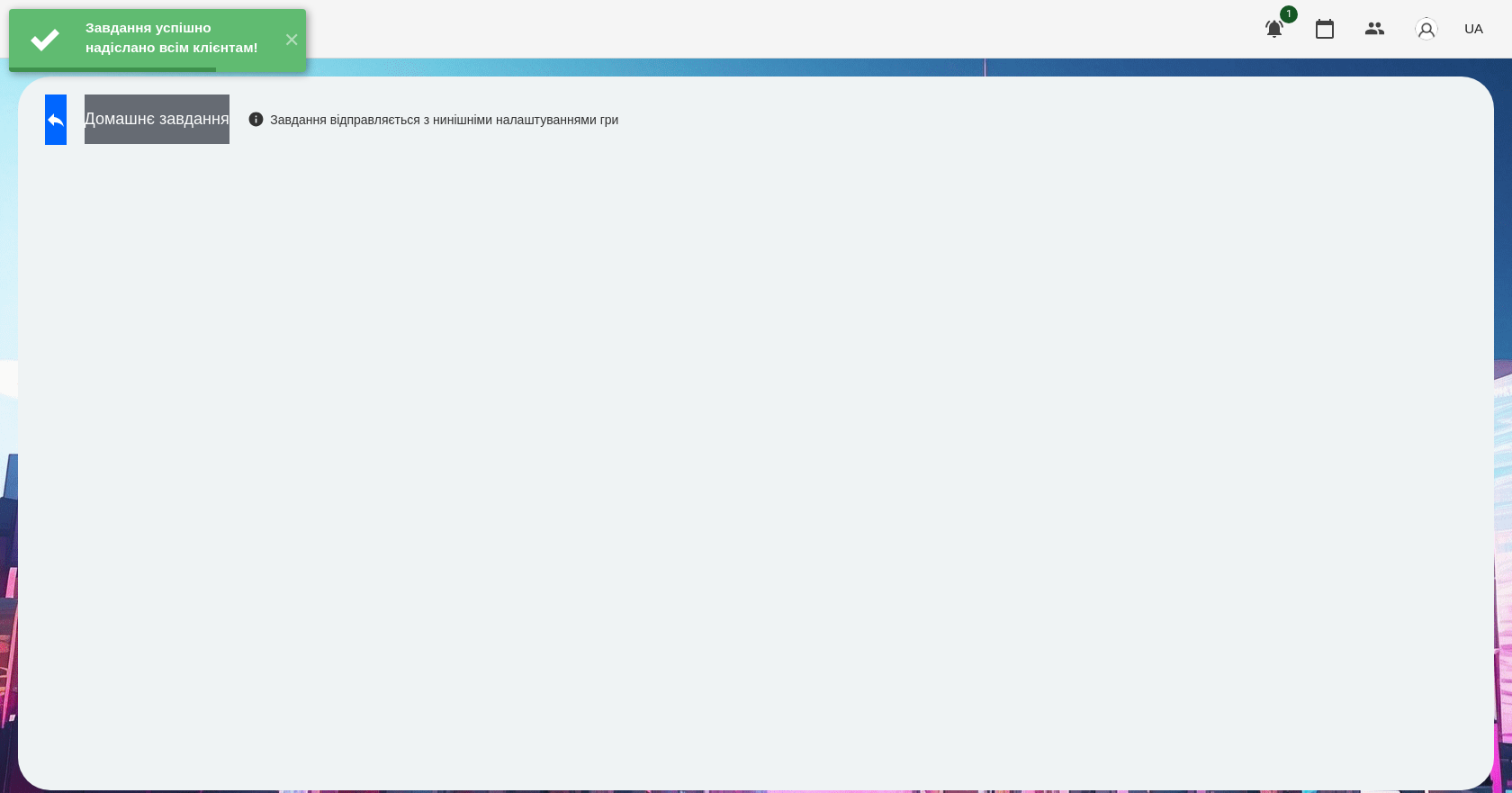
click at [230, 141] on button "Домашнє завдання" at bounding box center [157, 119] width 145 height 49
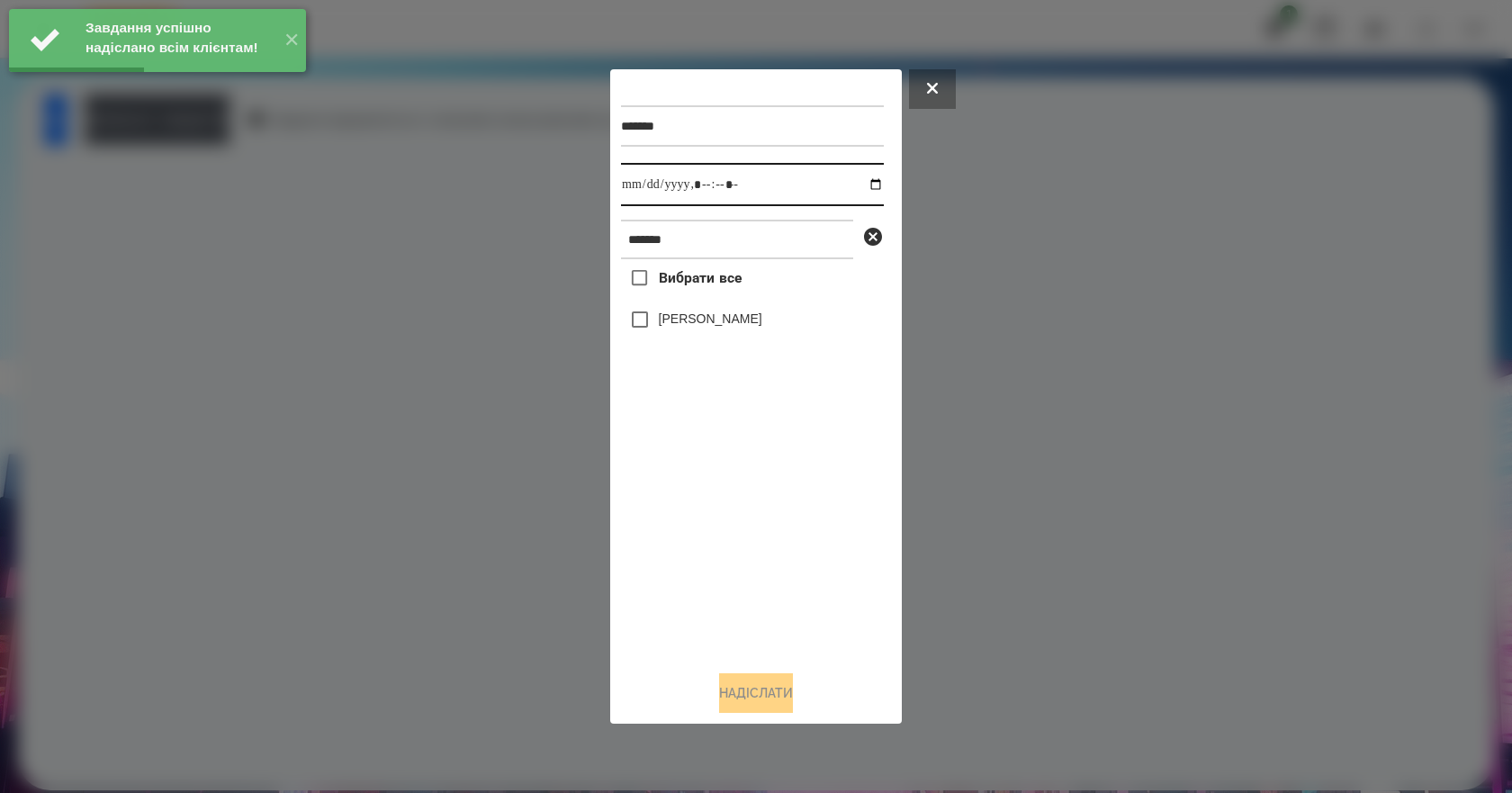
click at [864, 188] on input "datetime-local" at bounding box center [752, 184] width 262 height 43
type input "**********"
drag, startPoint x: 793, startPoint y: 519, endPoint x: 780, endPoint y: 509, distance: 16.4
click at [787, 515] on div "Вибрати все [PERSON_NAME]" at bounding box center [752, 457] width 262 height 396
click at [681, 316] on label "[PERSON_NAME]" at bounding box center [710, 318] width 103 height 18
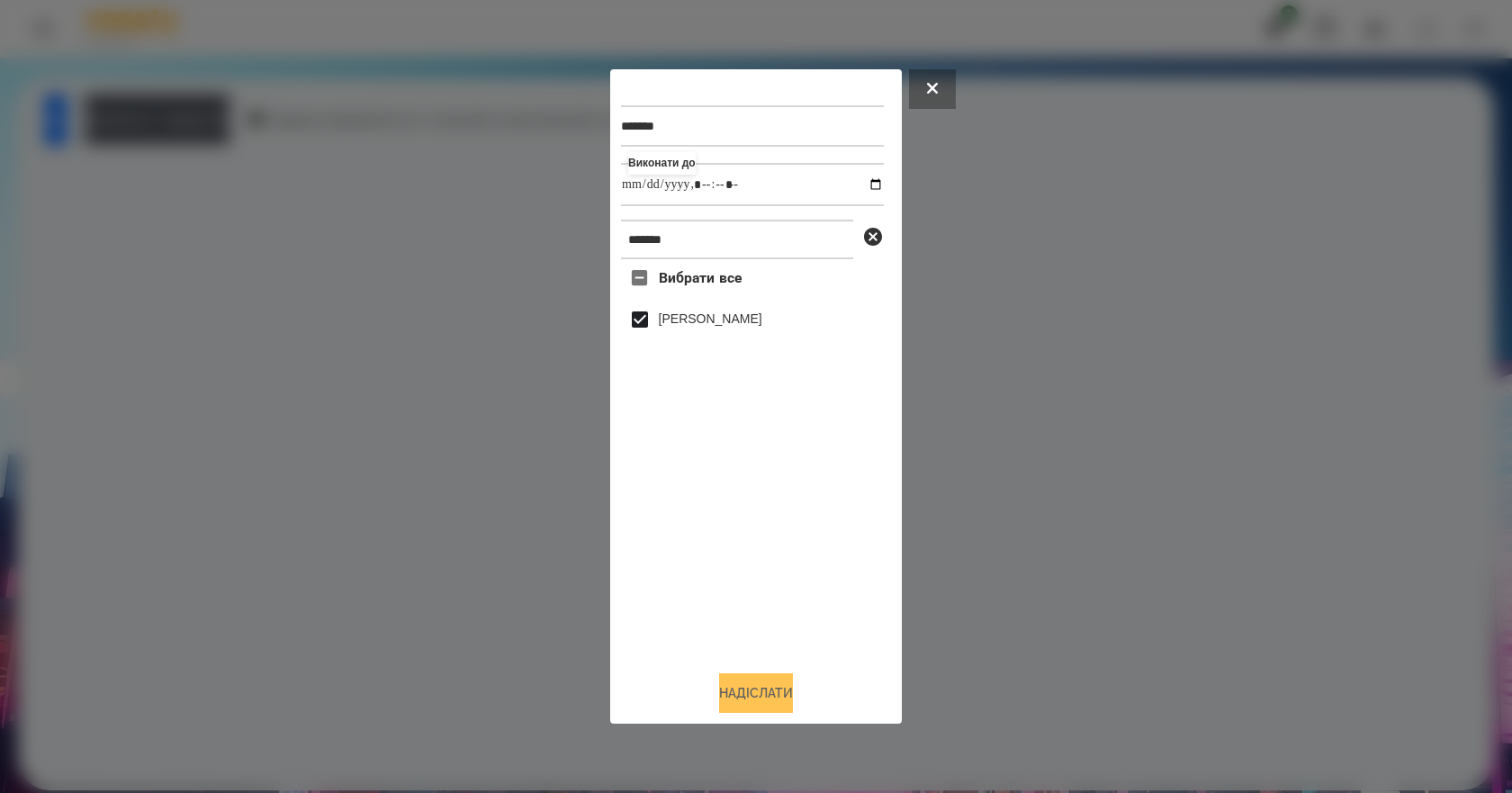
click at [791, 686] on button "Надіслати" at bounding box center [756, 693] width 73 height 40
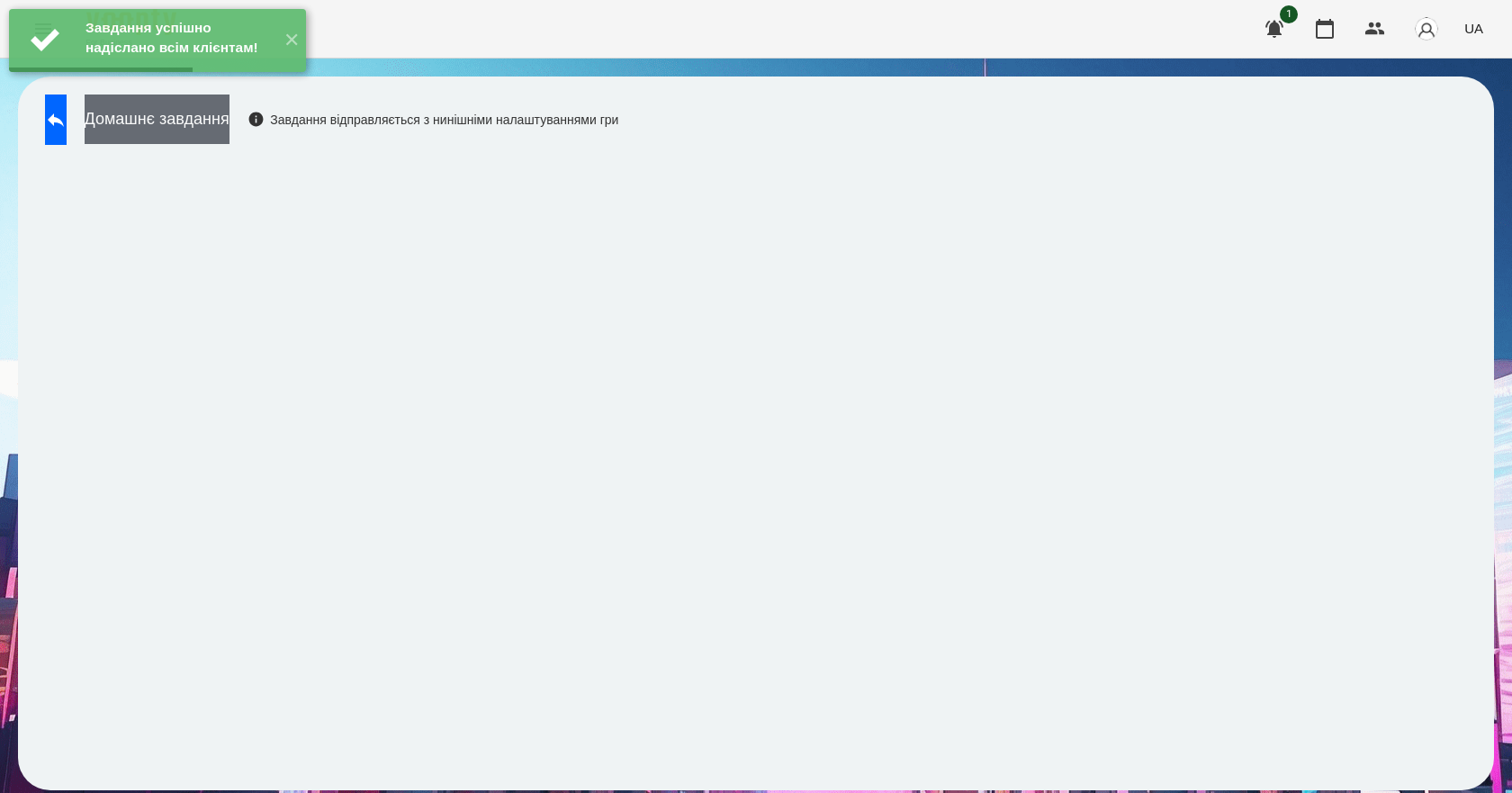
click at [230, 116] on button "Домашнє завдання" at bounding box center [157, 119] width 145 height 49
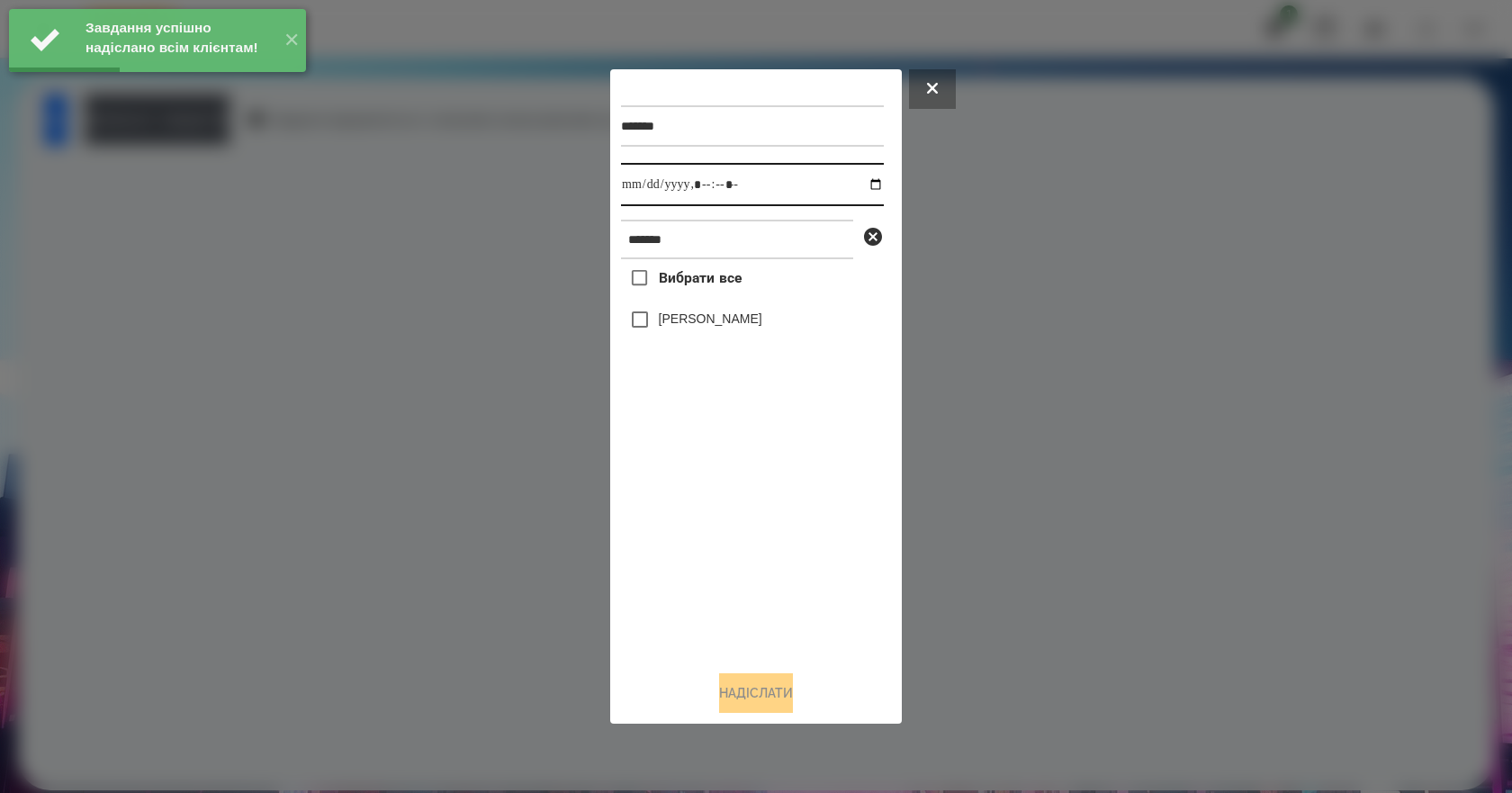
click at [868, 184] on input "datetime-local" at bounding box center [752, 184] width 262 height 43
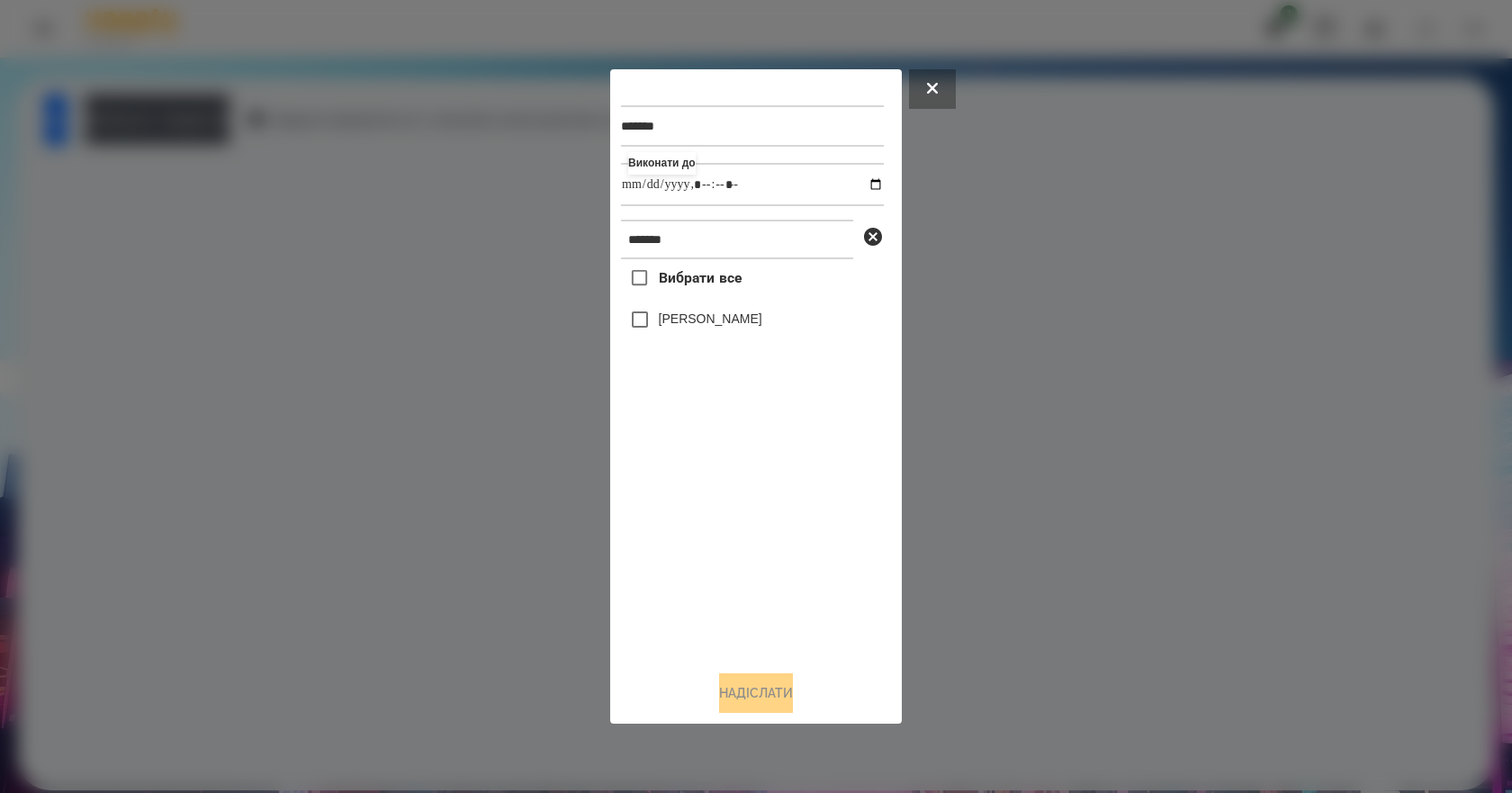
type input "**********"
click at [667, 580] on div "Вибрати все [PERSON_NAME]" at bounding box center [752, 457] width 262 height 396
click at [729, 327] on label "[PERSON_NAME]" at bounding box center [710, 318] width 103 height 18
click at [773, 687] on button "Надіслати" at bounding box center [756, 693] width 73 height 40
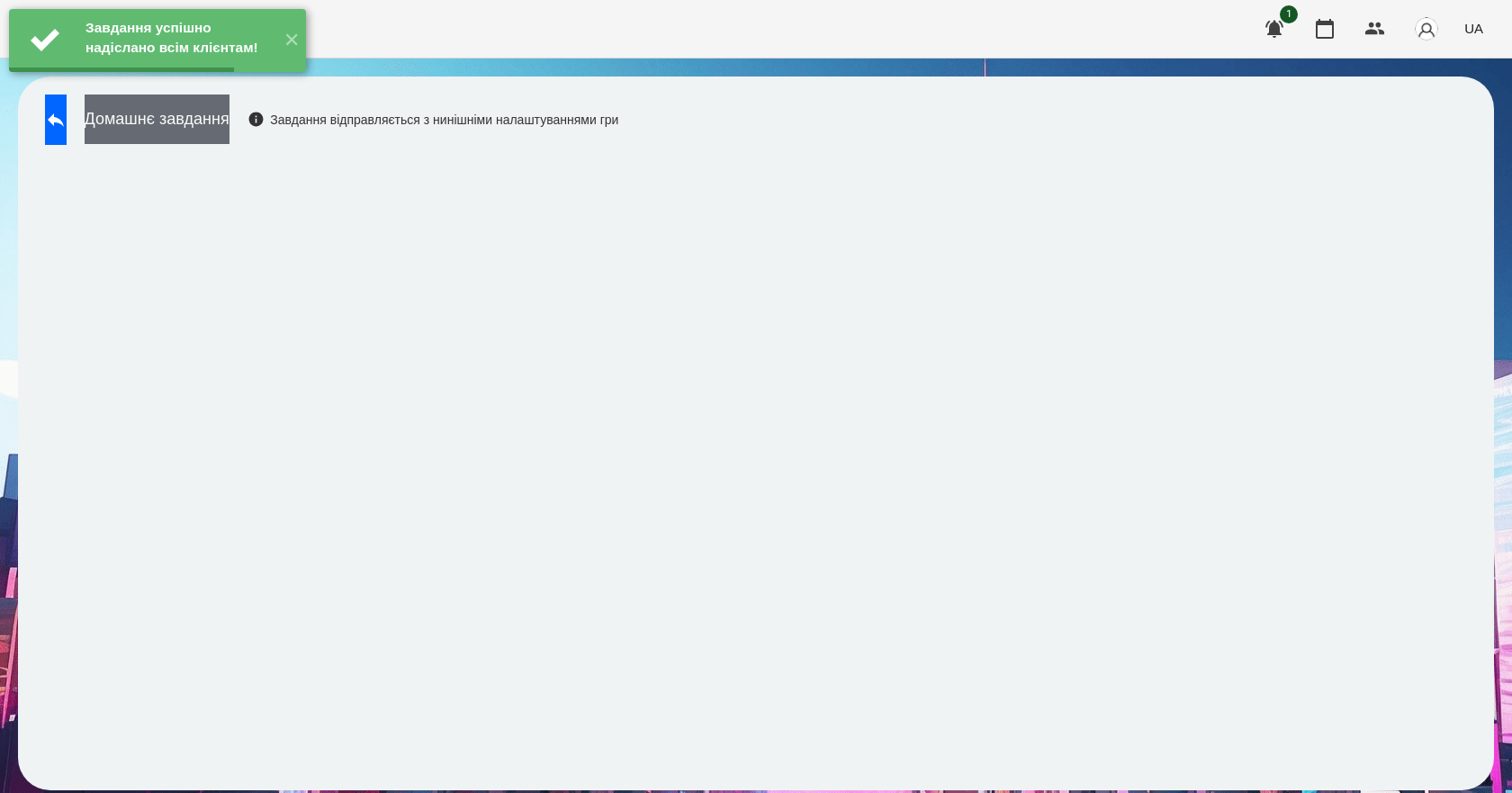
click at [230, 135] on button "Домашнє завдання" at bounding box center [157, 119] width 145 height 49
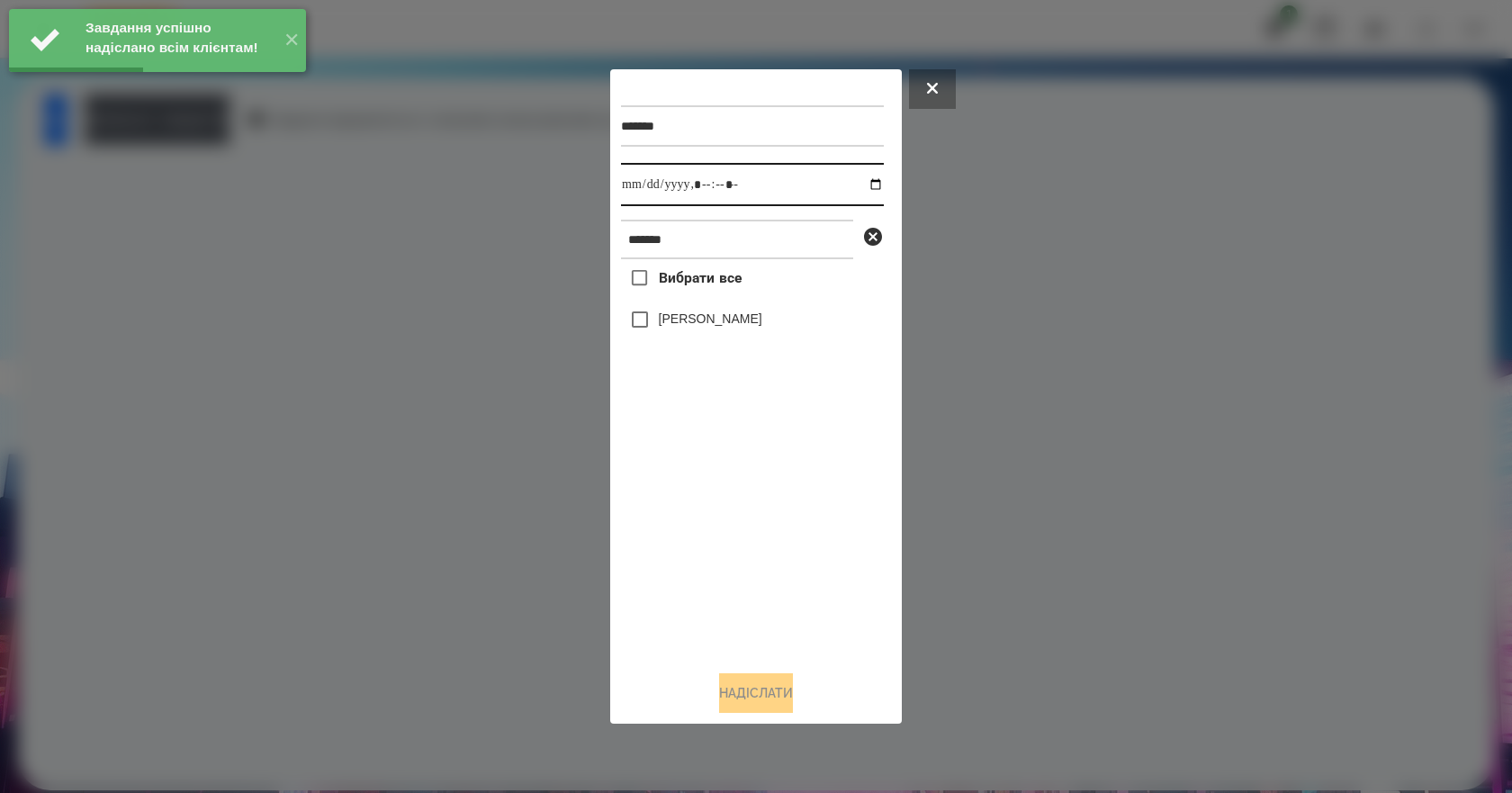
click at [864, 183] on input "datetime-local" at bounding box center [752, 184] width 262 height 43
type input "**********"
drag, startPoint x: 727, startPoint y: 535, endPoint x: 730, endPoint y: 495, distance: 40.1
click at [727, 535] on div "Вибрати все [PERSON_NAME]" at bounding box center [752, 457] width 262 height 396
click at [716, 316] on label "[PERSON_NAME]" at bounding box center [710, 318] width 103 height 18
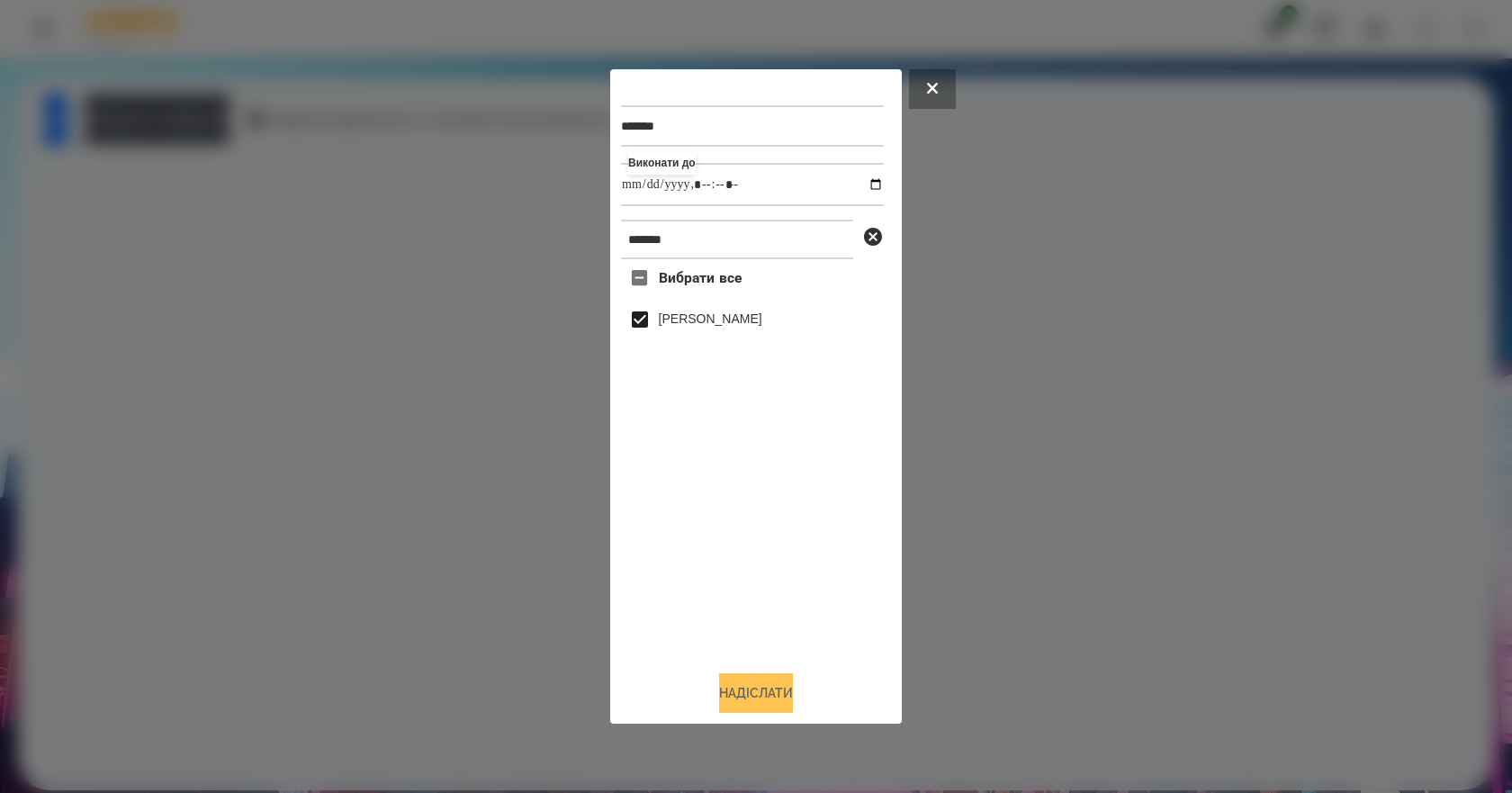
click at [770, 687] on button "Надіслати" at bounding box center [756, 693] width 73 height 40
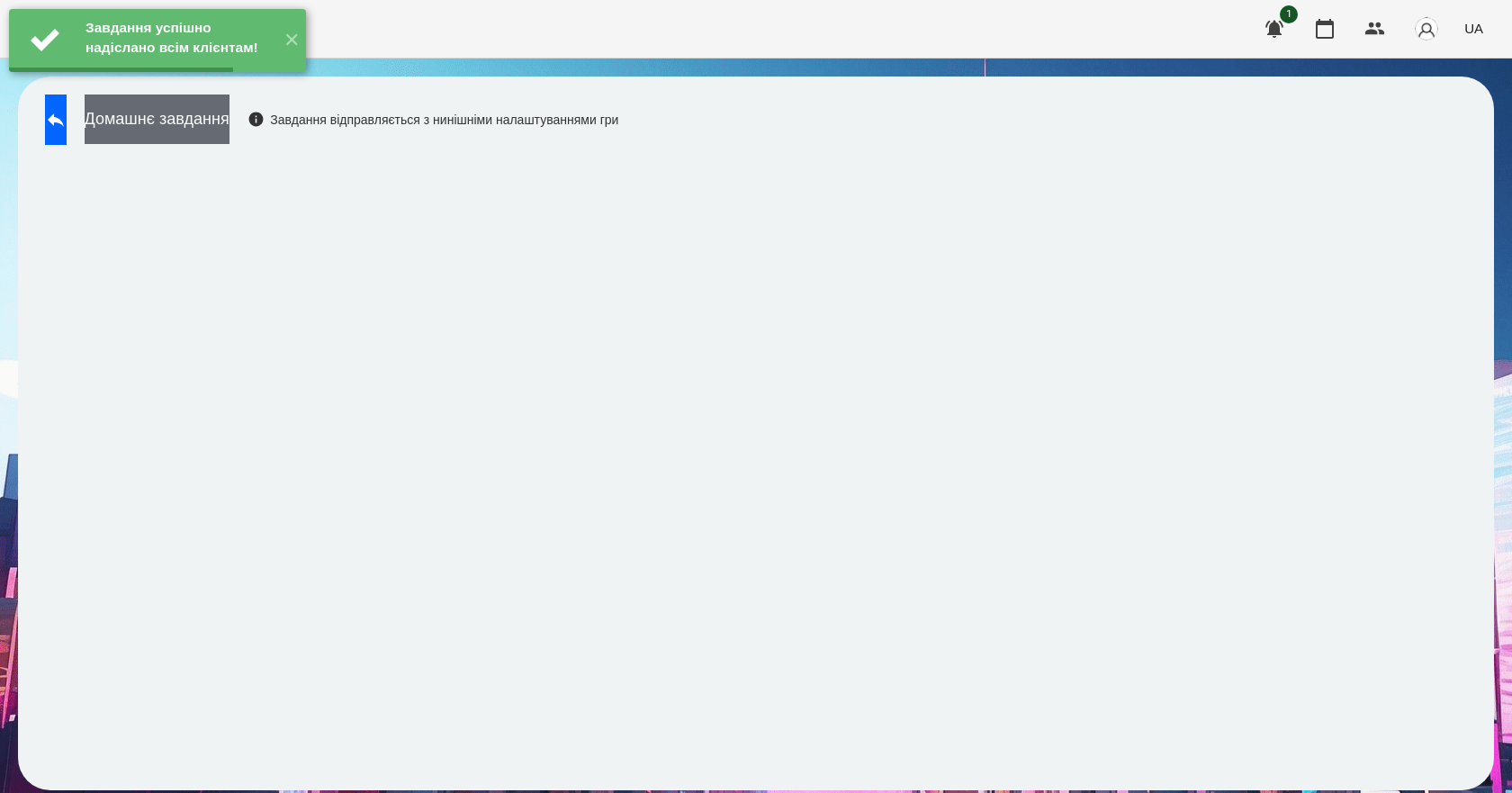
click at [230, 118] on button "Домашнє завдання" at bounding box center [157, 119] width 145 height 49
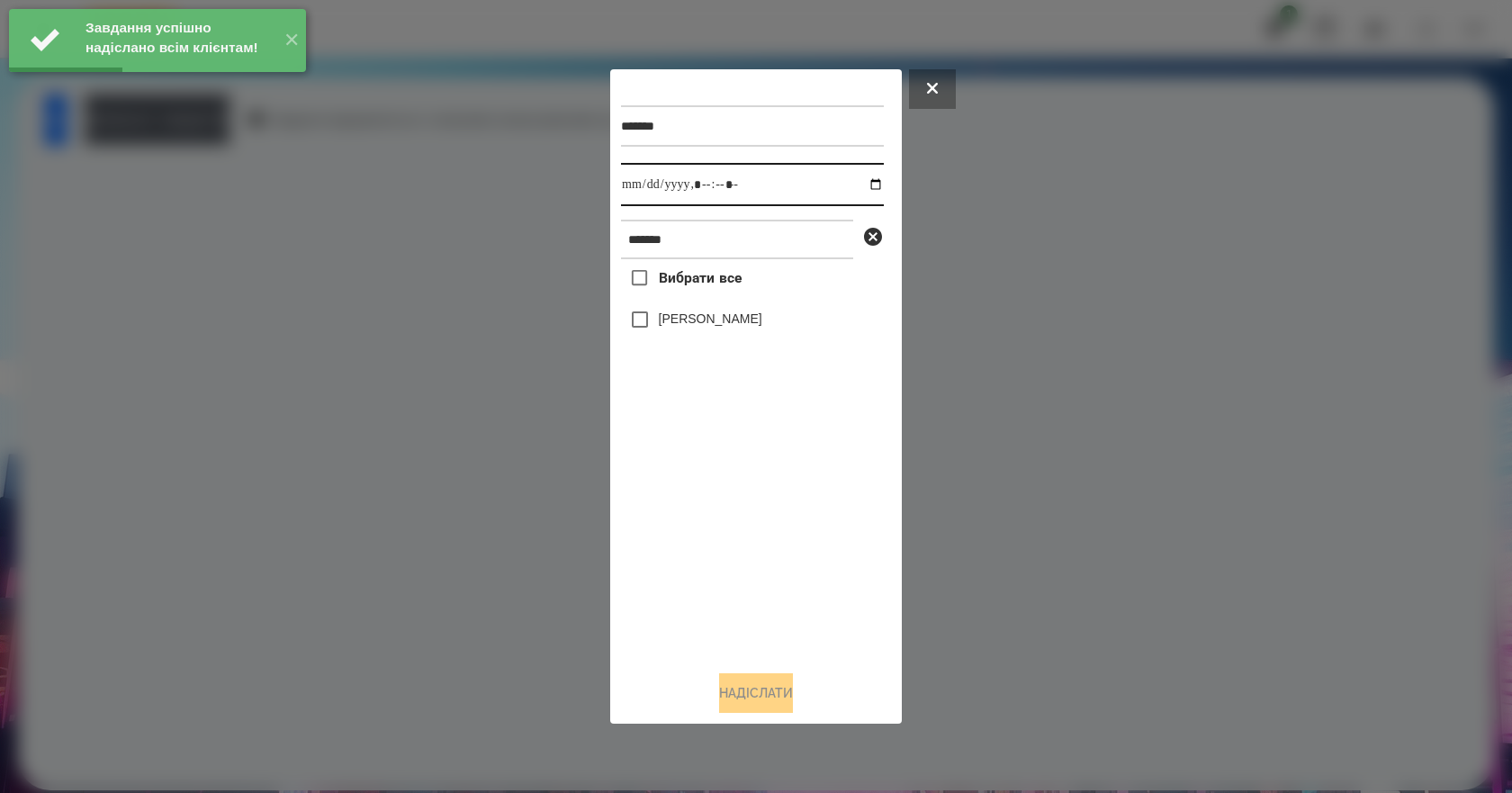
click at [863, 182] on input "datetime-local" at bounding box center [752, 184] width 262 height 43
type input "**********"
click at [735, 534] on div "Вибрати все [PERSON_NAME]" at bounding box center [752, 457] width 262 height 396
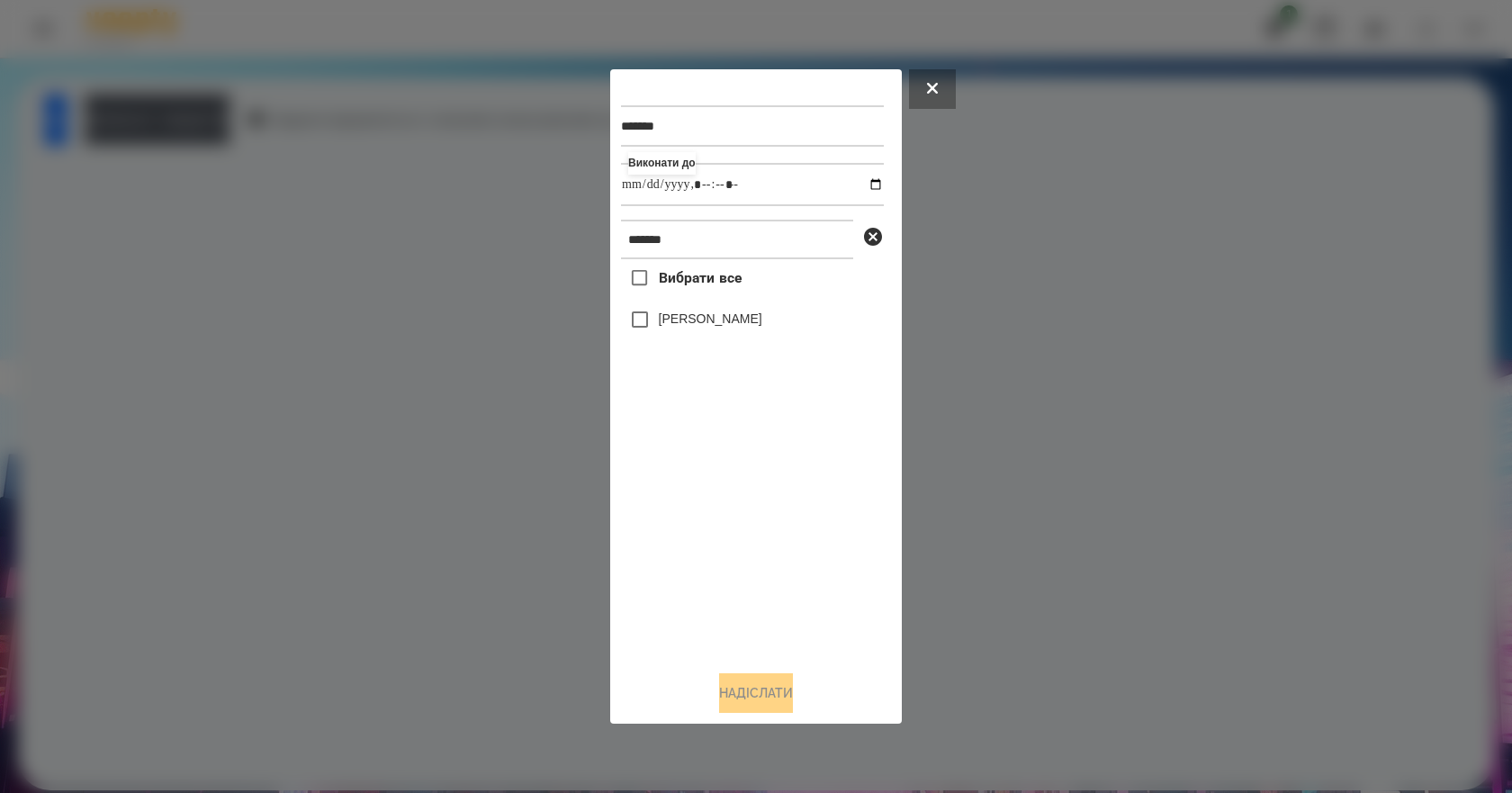
click at [734, 318] on label "[PERSON_NAME]" at bounding box center [710, 318] width 103 height 18
click at [763, 698] on button "Надіслати" at bounding box center [756, 693] width 73 height 40
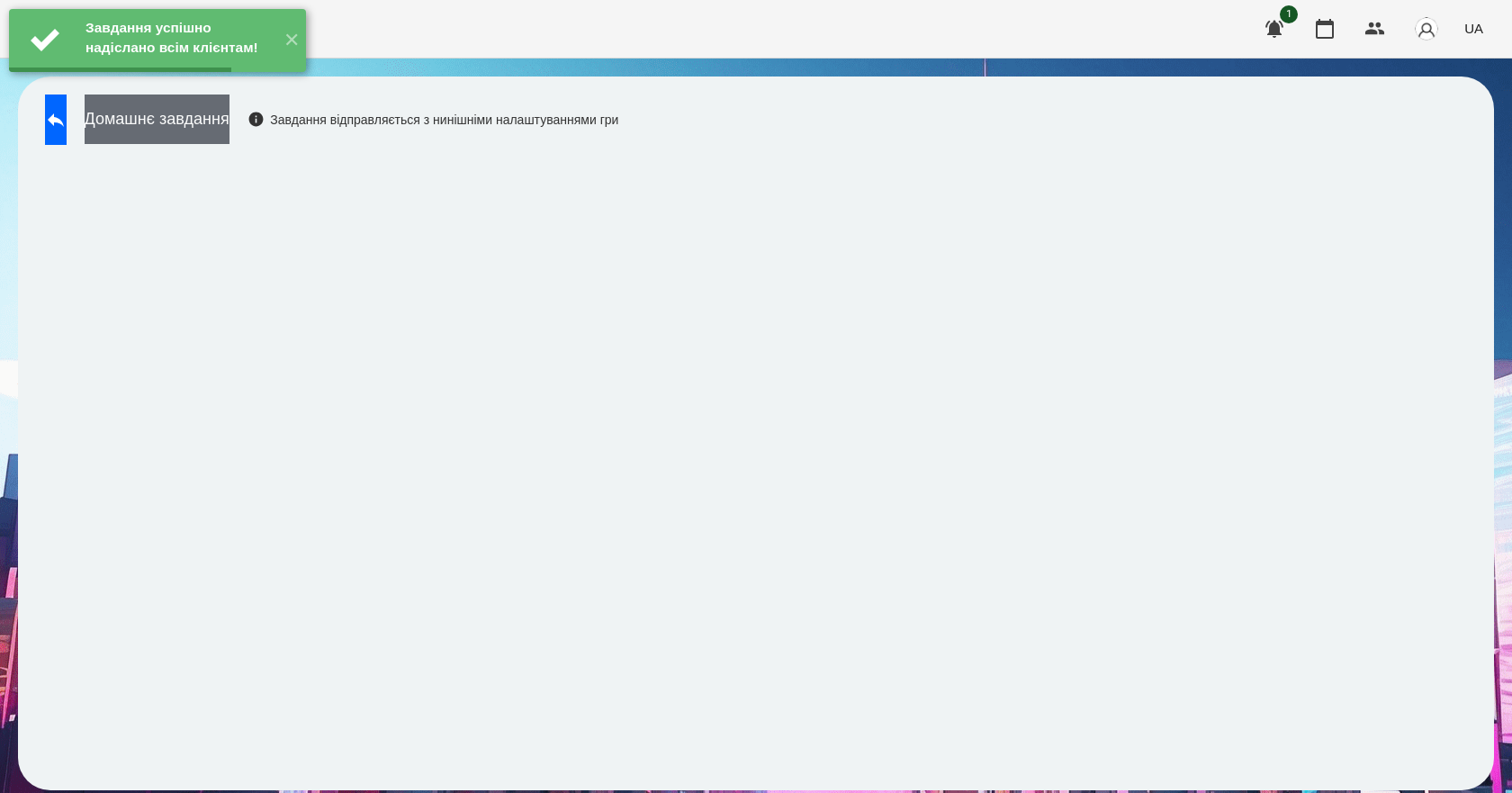
click at [230, 119] on button "Домашнє завдання" at bounding box center [157, 119] width 145 height 49
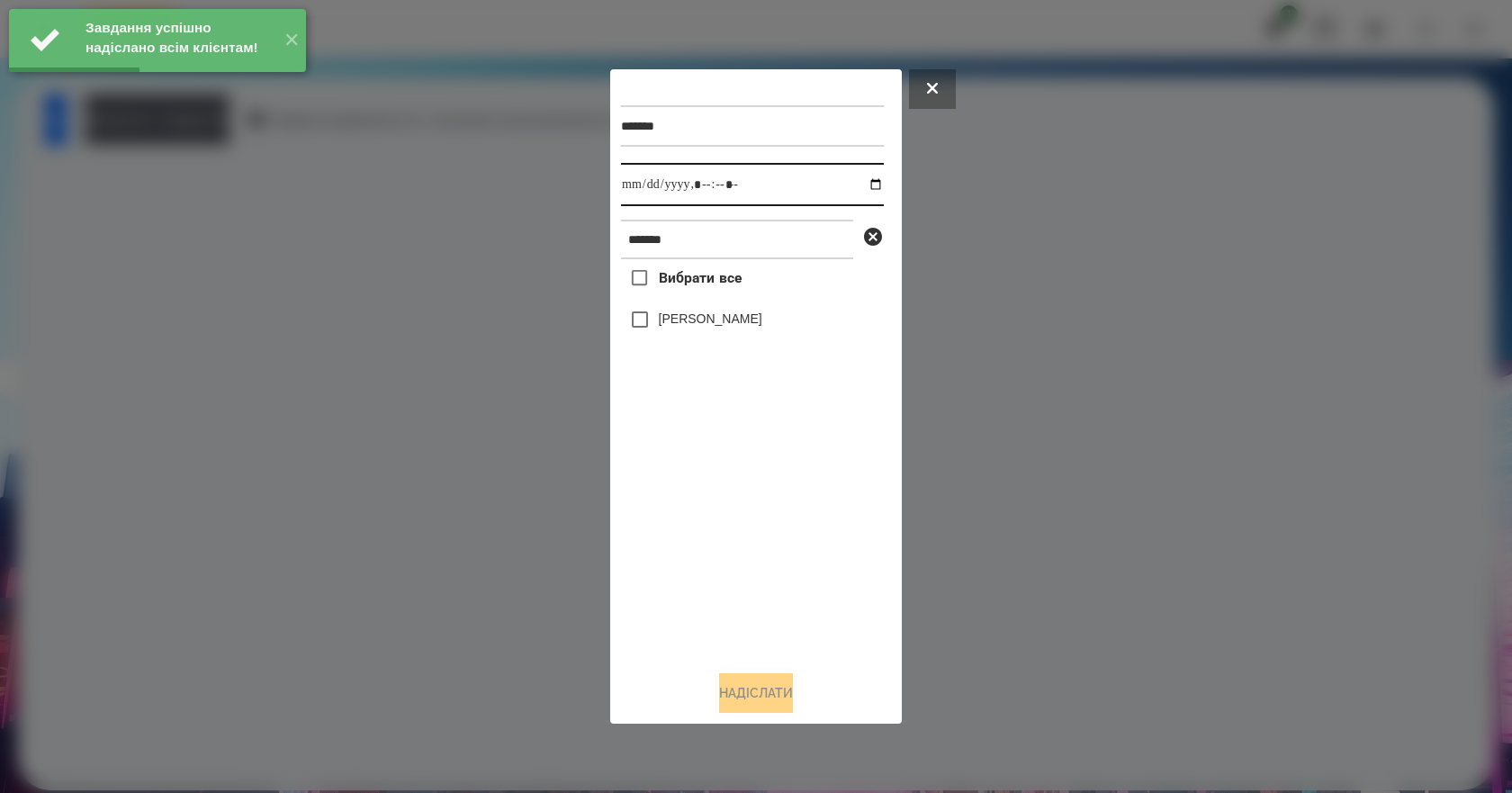
click at [860, 187] on input "datetime-local" at bounding box center [752, 184] width 262 height 43
type input "**********"
click at [751, 490] on div "Вибрати все [PERSON_NAME]" at bounding box center [752, 457] width 262 height 396
click at [732, 339] on div "[PERSON_NAME]" at bounding box center [752, 318] width 262 height 38
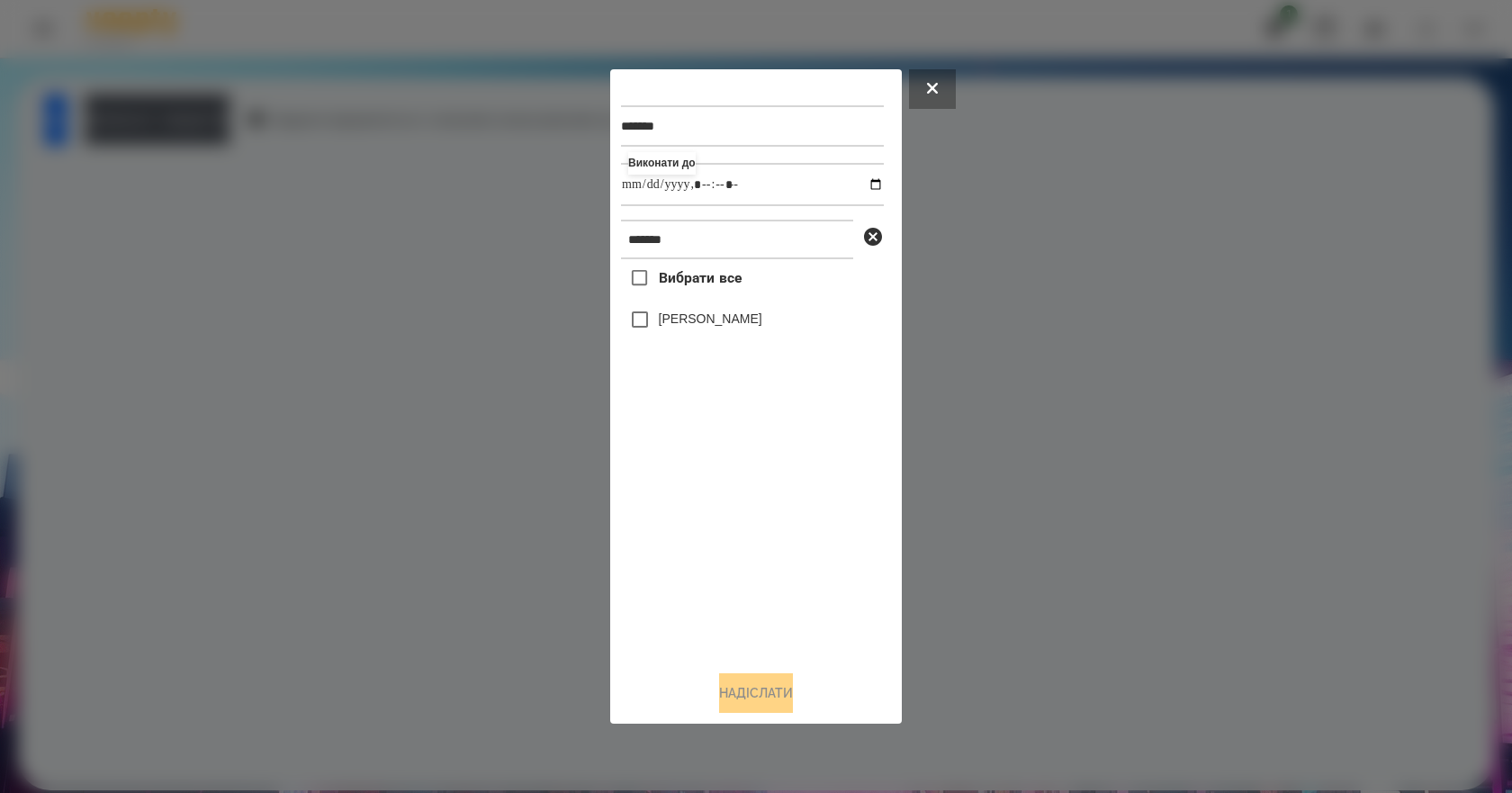
click at [729, 327] on label "[PERSON_NAME]" at bounding box center [710, 318] width 103 height 18
click at [760, 688] on button "Надіслати" at bounding box center [756, 693] width 73 height 40
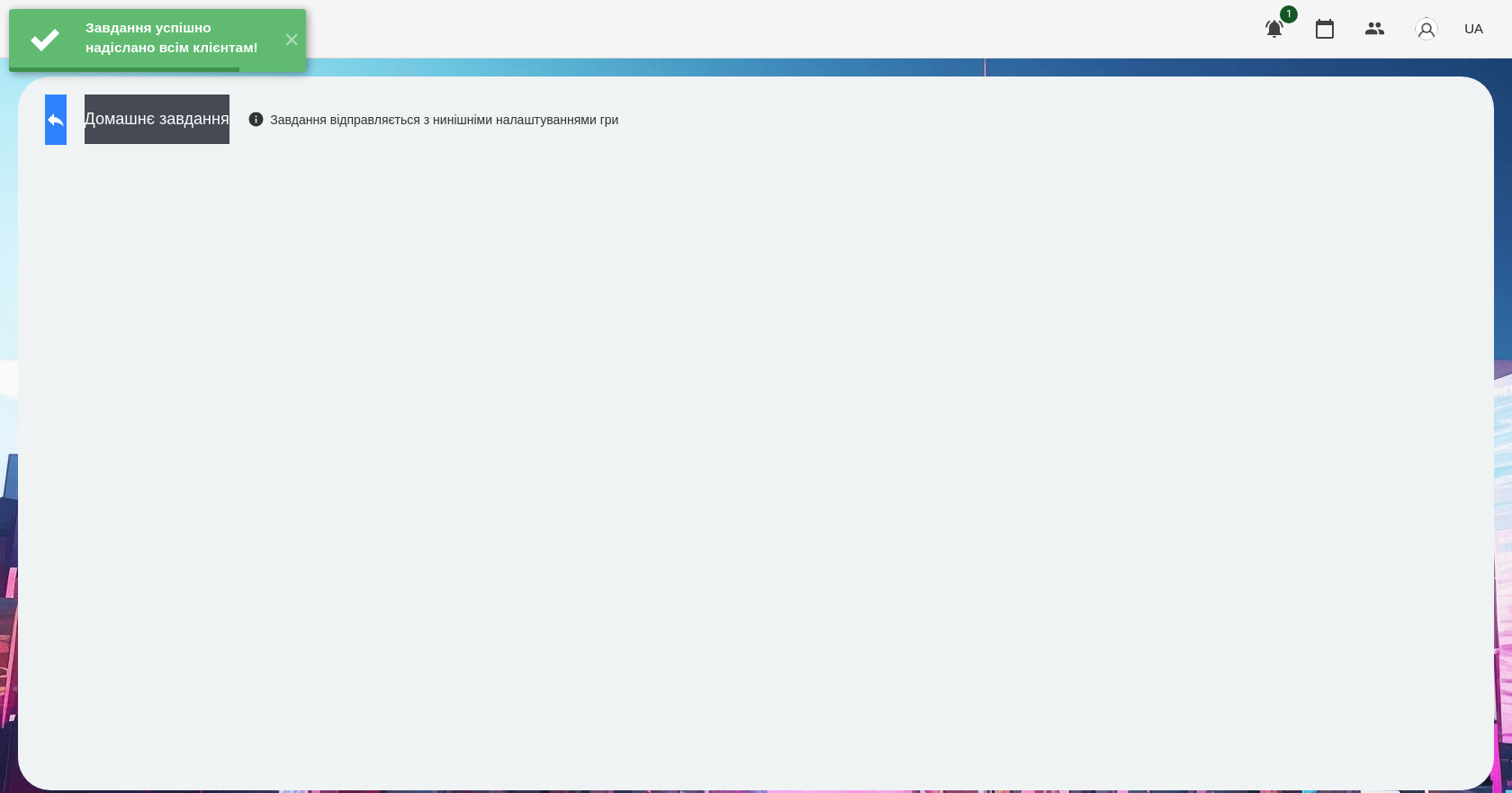
click at [67, 131] on button at bounding box center [56, 120] width 21 height 50
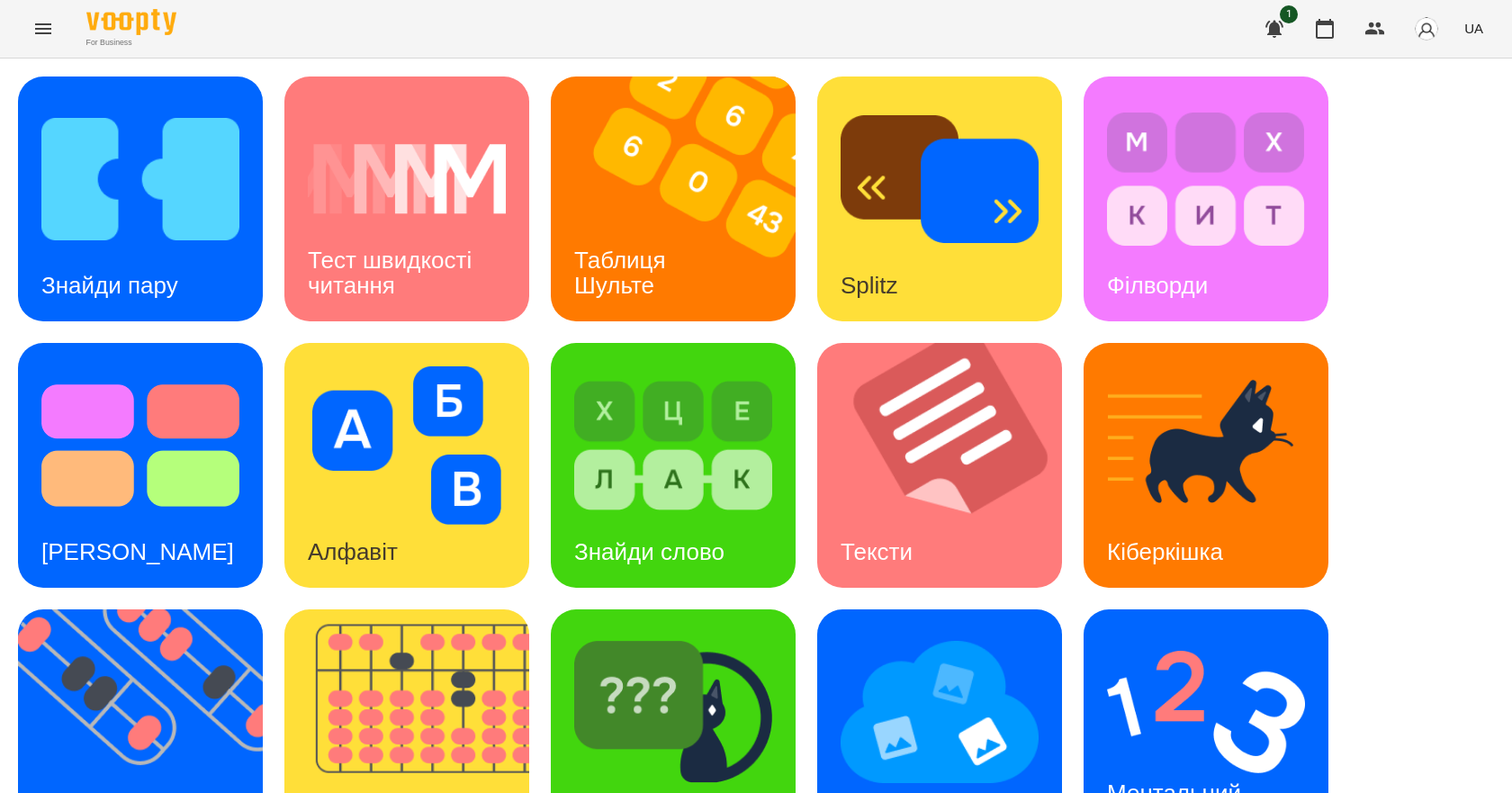
scroll to position [345, 0]
click at [1186, 779] on h3 "Ментальний рахунок" at bounding box center [1176, 805] width 140 height 51
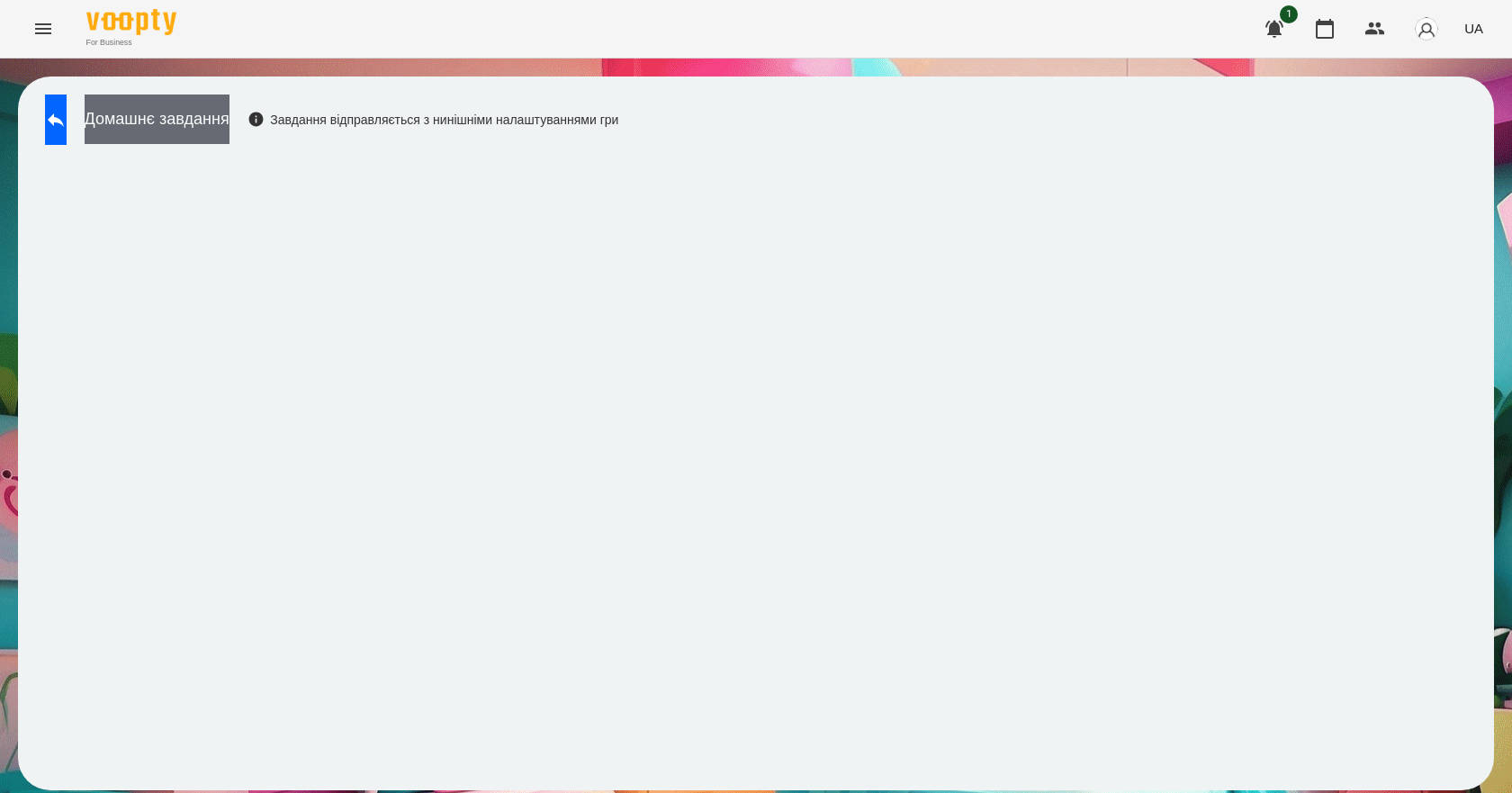
click at [230, 119] on button "Домашнє завдання" at bounding box center [157, 119] width 145 height 49
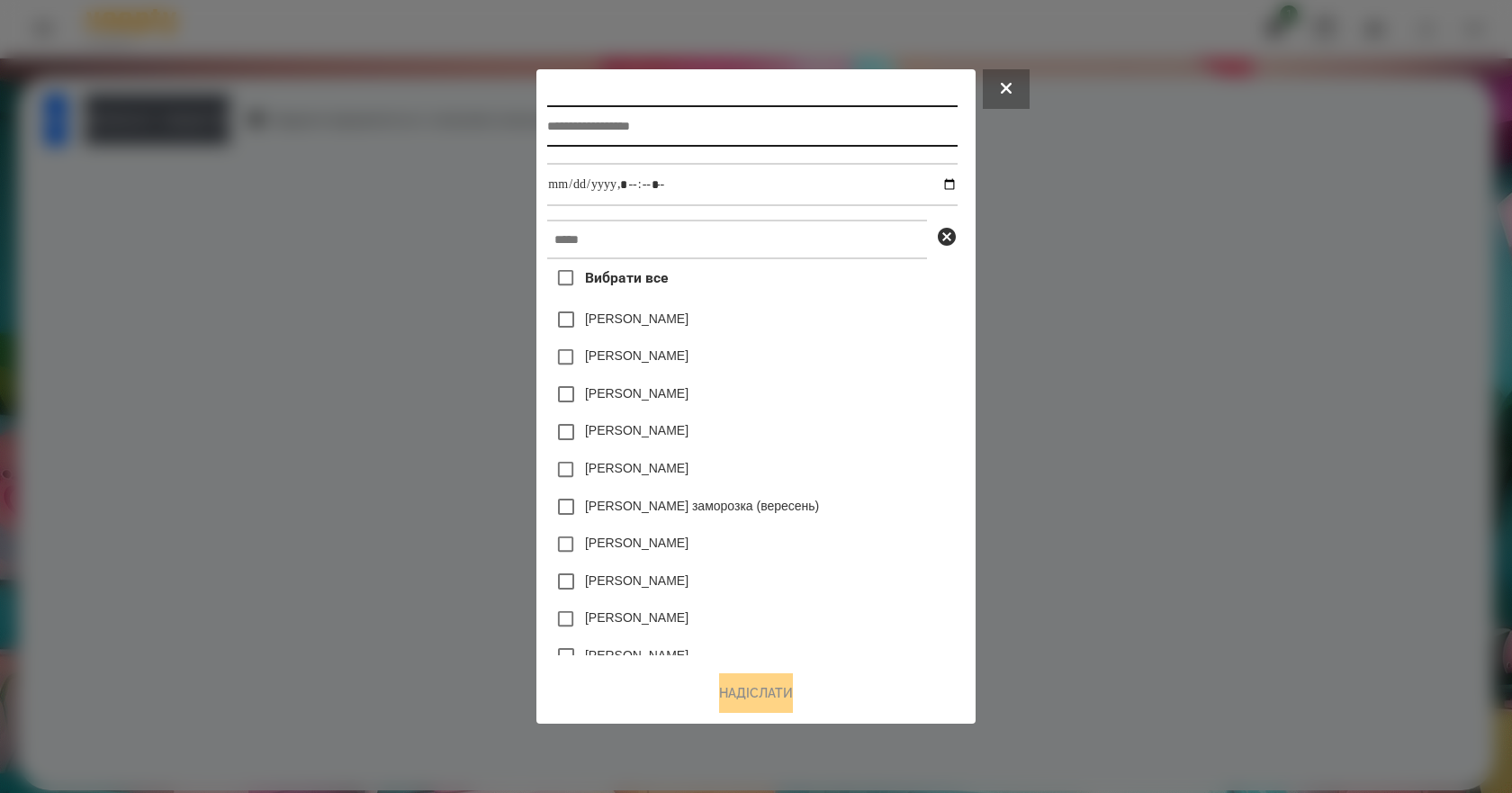
click at [681, 134] on input "text" at bounding box center [752, 125] width 409 height 41
click at [671, 128] on input "text" at bounding box center [752, 125] width 409 height 41
type input "**********"
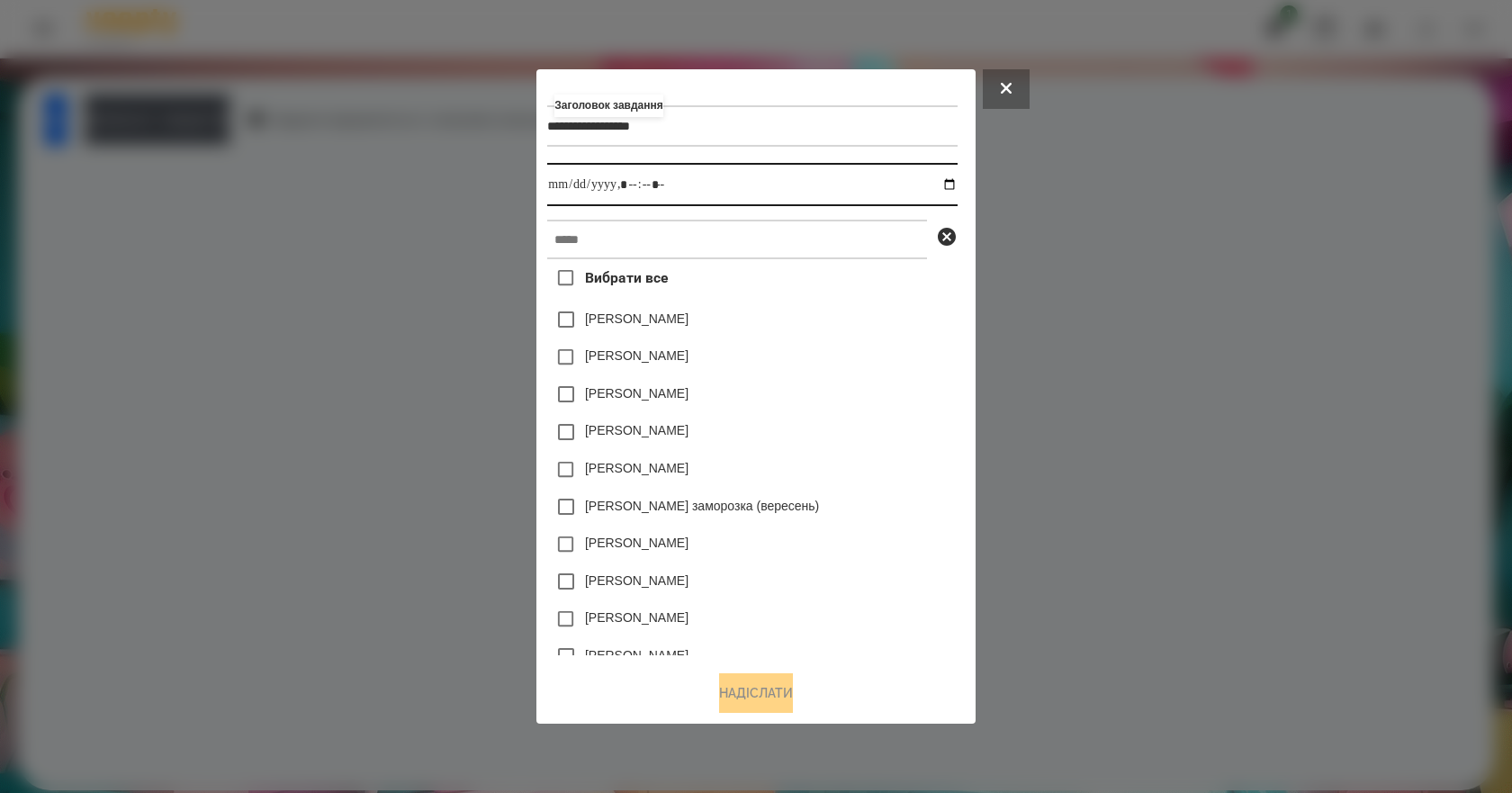
click at [954, 183] on input "datetime-local" at bounding box center [752, 184] width 409 height 43
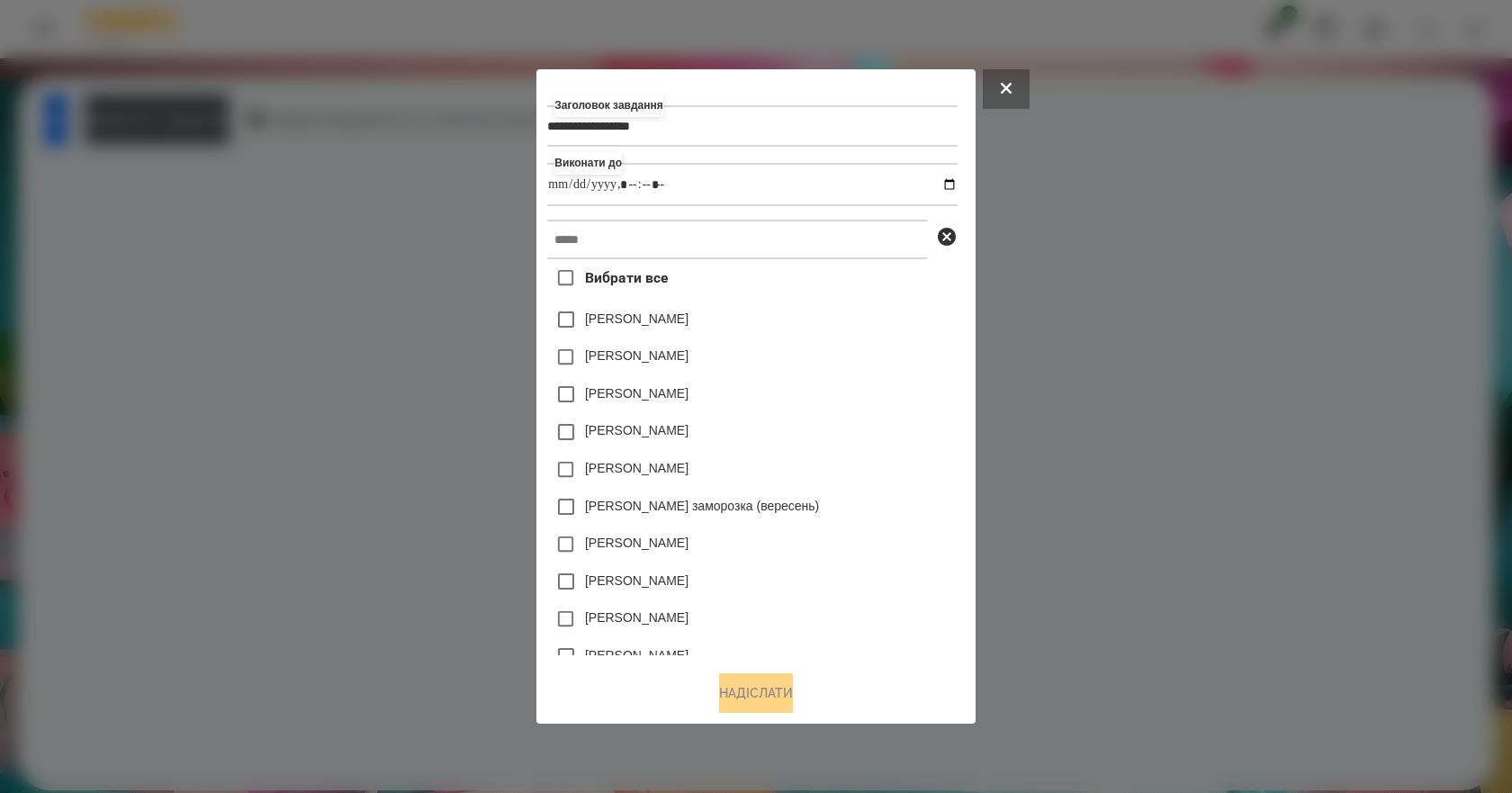
type input "**********"
click at [919, 404] on div "[PERSON_NAME]" at bounding box center [752, 394] width 409 height 38
click at [657, 240] on input "text" at bounding box center [737, 239] width 380 height 40
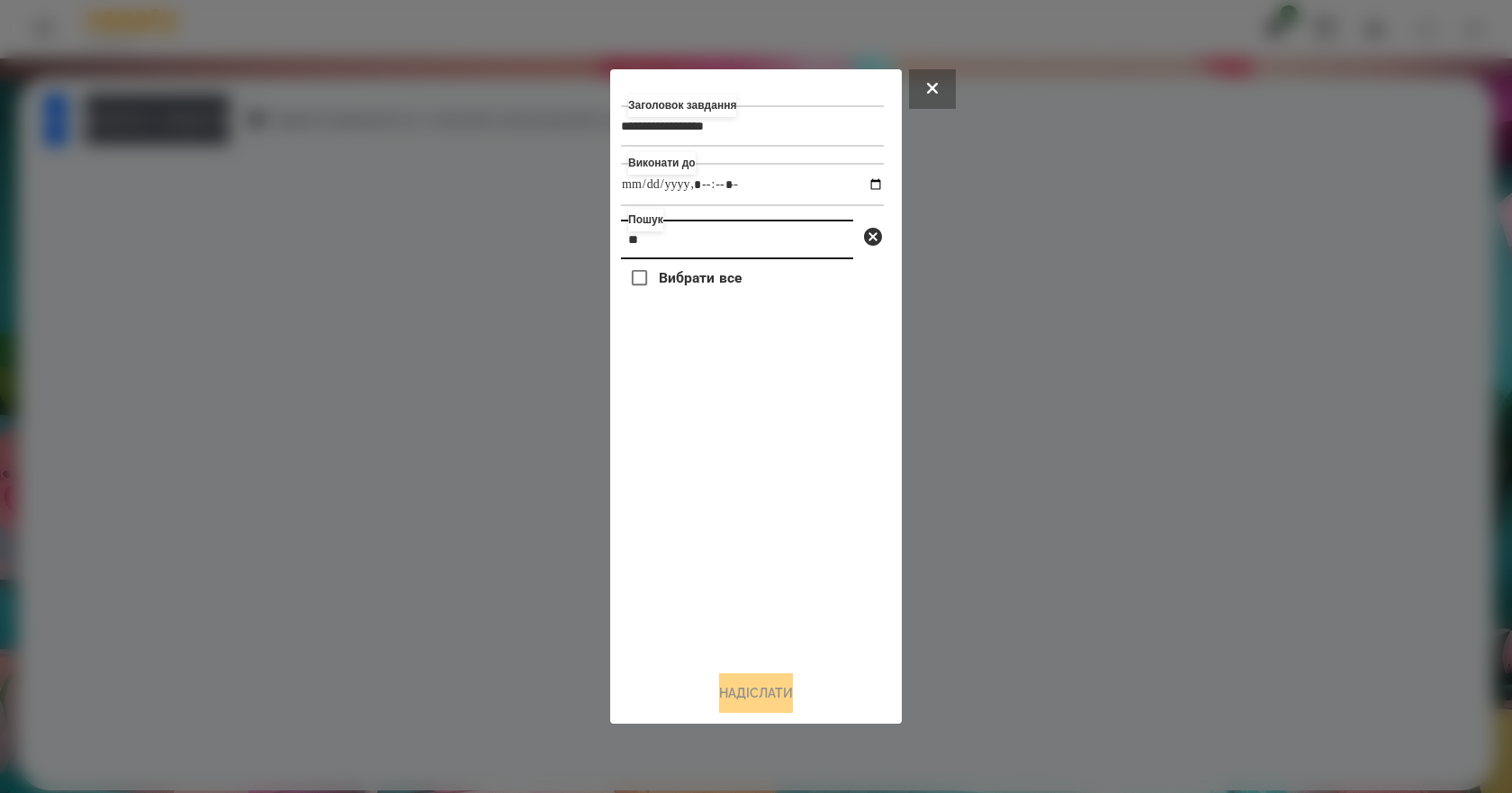
type input "*"
type input "*******"
click at [707, 323] on label "[PERSON_NAME]" at bounding box center [710, 318] width 103 height 18
click at [763, 697] on button "Надіслати" at bounding box center [756, 693] width 73 height 40
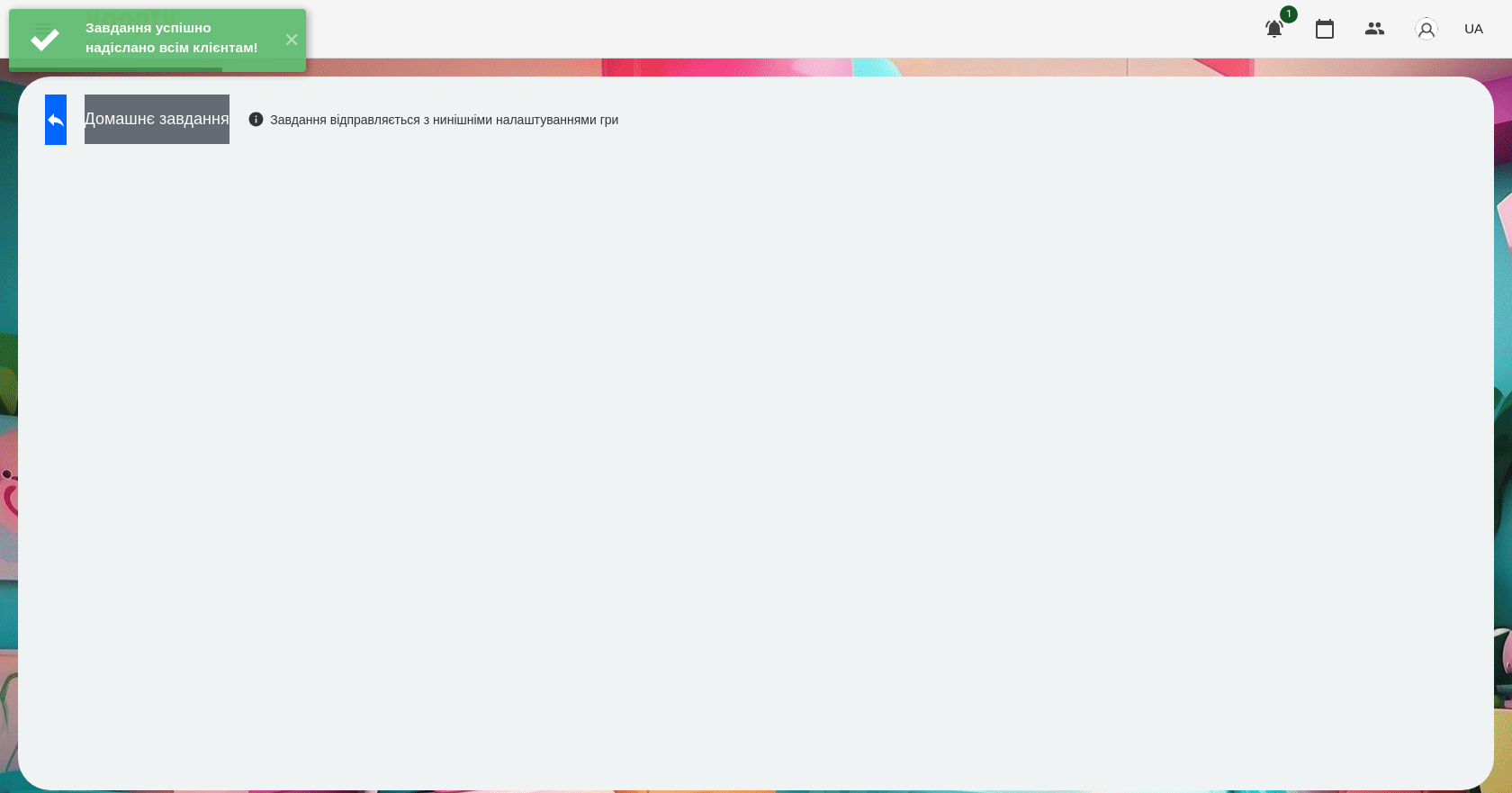
click at [228, 114] on button "Домашнє завдання" at bounding box center [157, 119] width 145 height 49
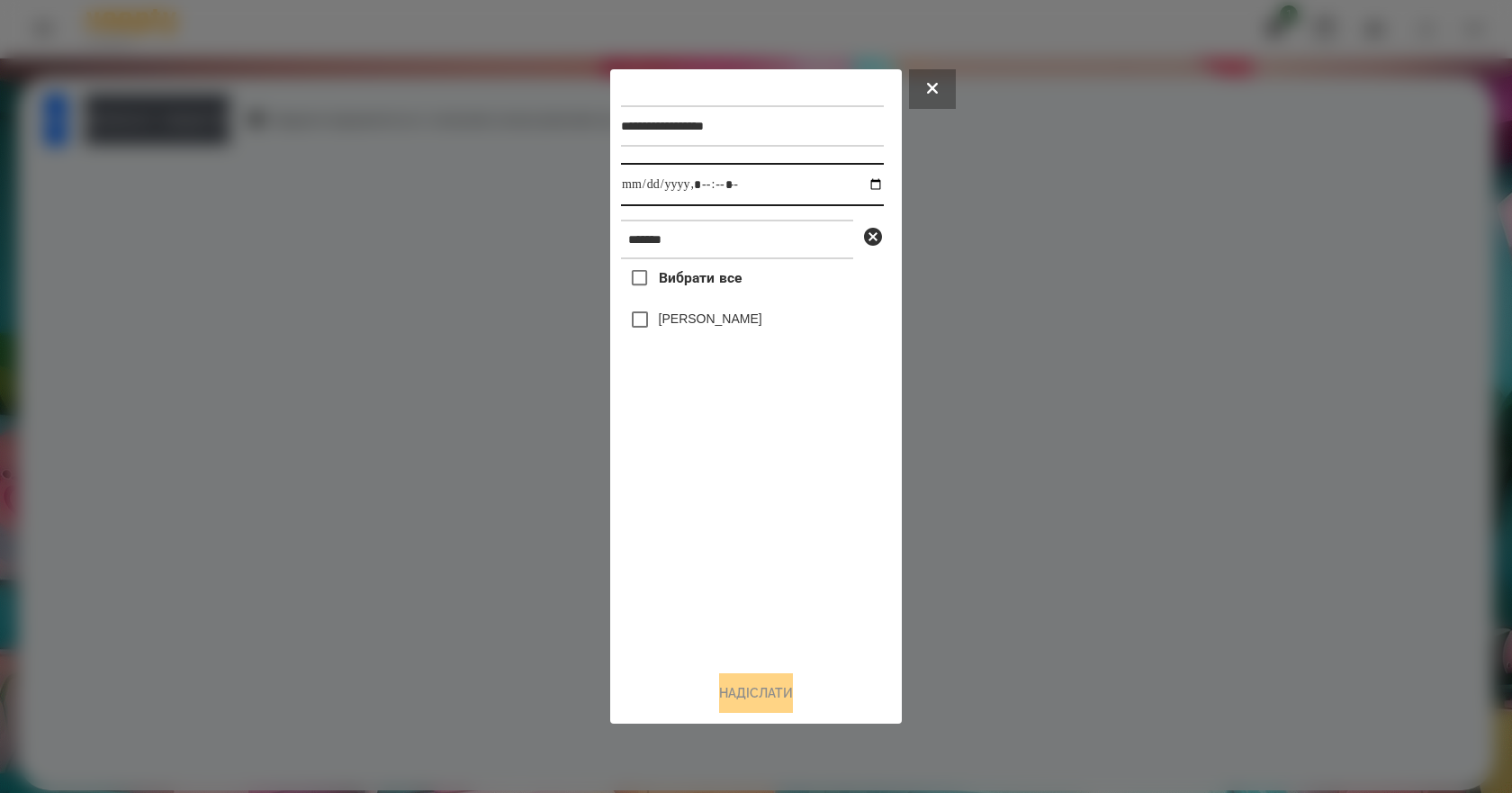
click at [860, 182] on input "datetime-local" at bounding box center [752, 184] width 262 height 43
type input "**********"
drag, startPoint x: 760, startPoint y: 629, endPoint x: 704, endPoint y: 483, distance: 156.4
click at [756, 623] on div "Вибрати все [PERSON_NAME]" at bounding box center [752, 457] width 262 height 396
click at [661, 319] on label "[PERSON_NAME]" at bounding box center [710, 318] width 103 height 18
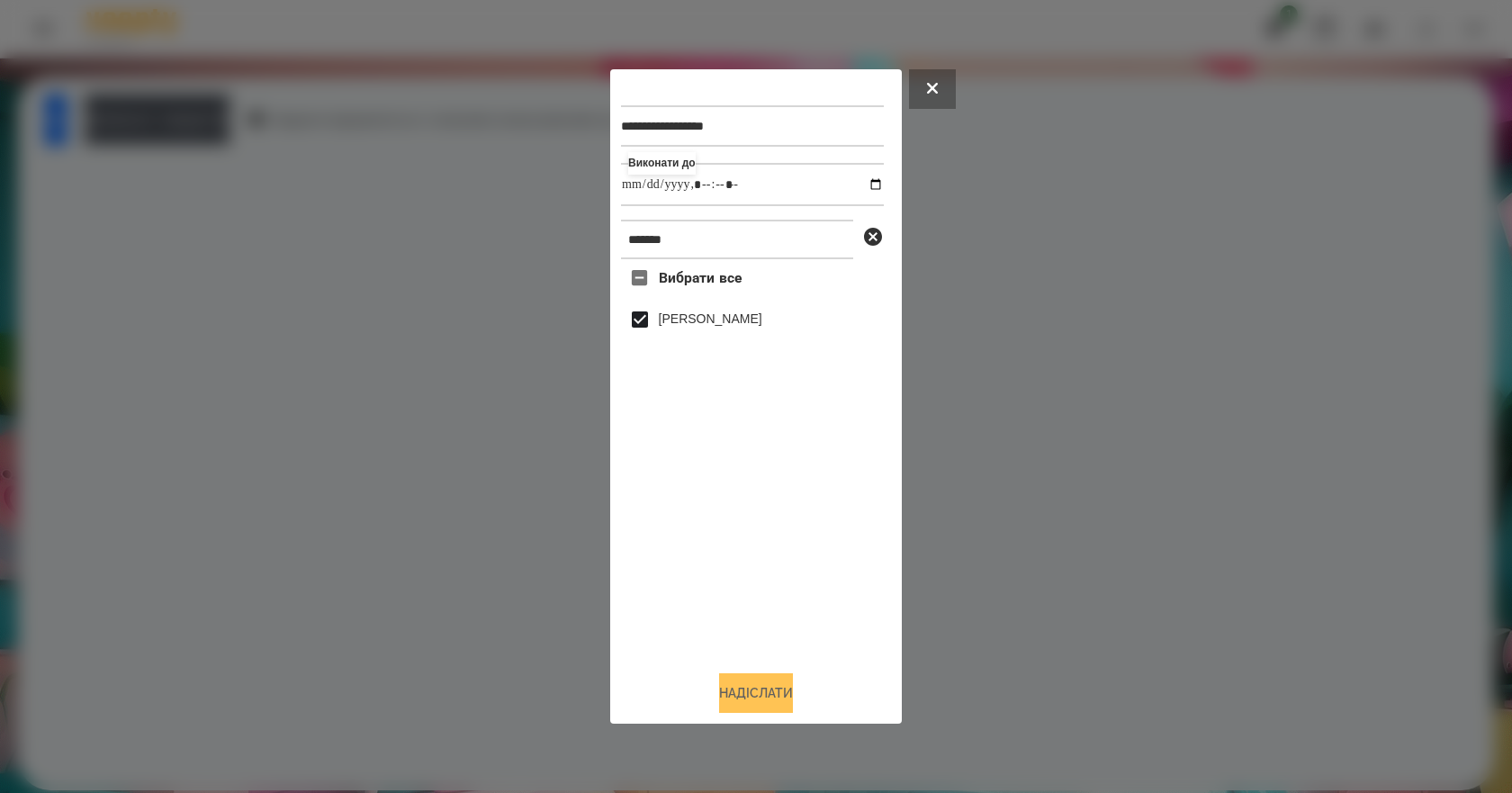
click at [748, 691] on button "Надіслати" at bounding box center [756, 693] width 73 height 40
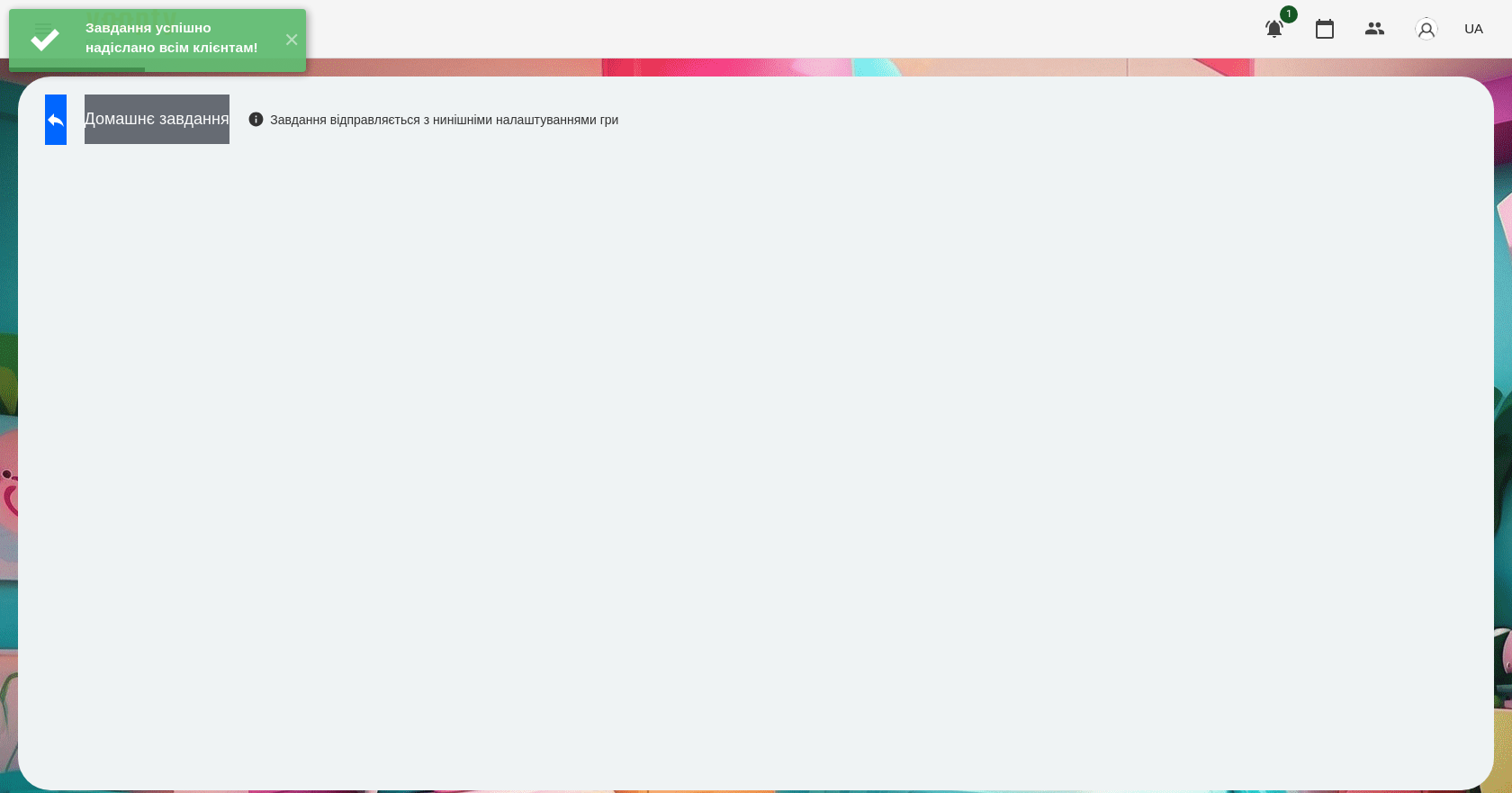
click at [230, 142] on button "Домашнє завдання" at bounding box center [157, 119] width 145 height 49
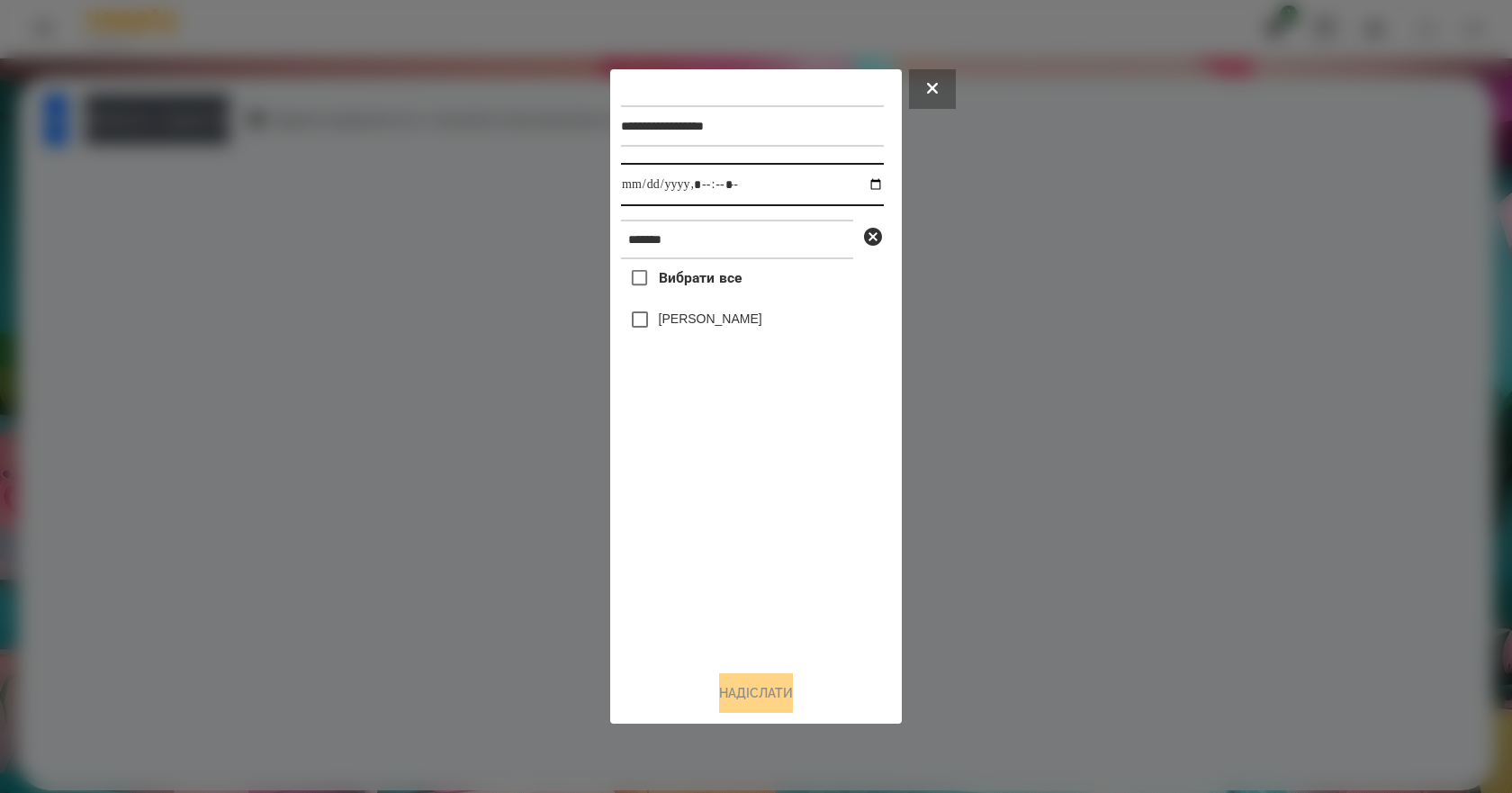
click at [866, 184] on input "datetime-local" at bounding box center [752, 184] width 262 height 43
type input "**********"
click at [777, 570] on div "Вибрати все [PERSON_NAME]" at bounding box center [752, 457] width 262 height 396
click at [702, 318] on label "[PERSON_NAME]" at bounding box center [710, 318] width 103 height 18
click at [775, 707] on button "Надіслати" at bounding box center [756, 693] width 73 height 40
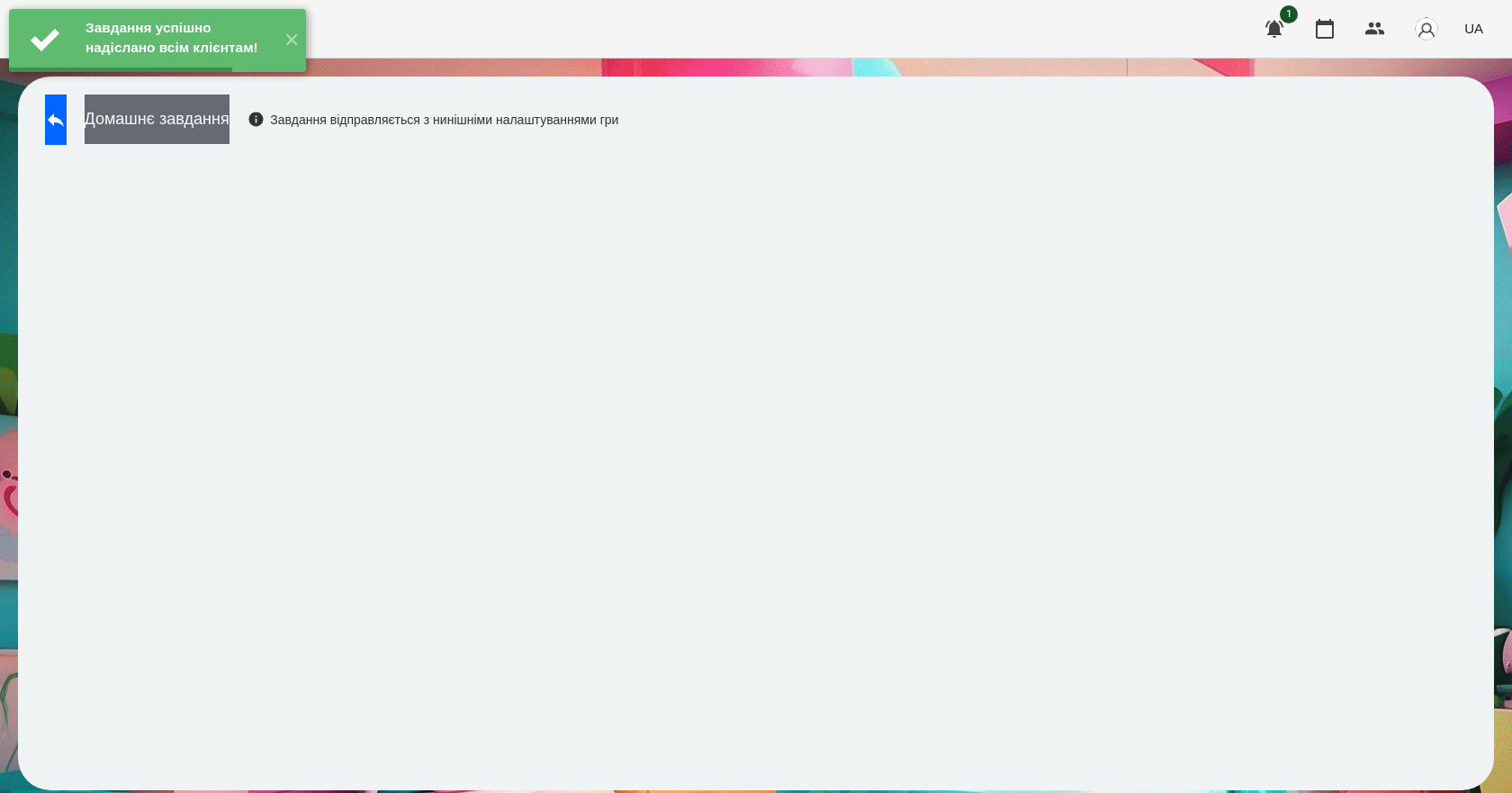
click at [230, 114] on button "Домашнє завдання" at bounding box center [157, 119] width 145 height 49
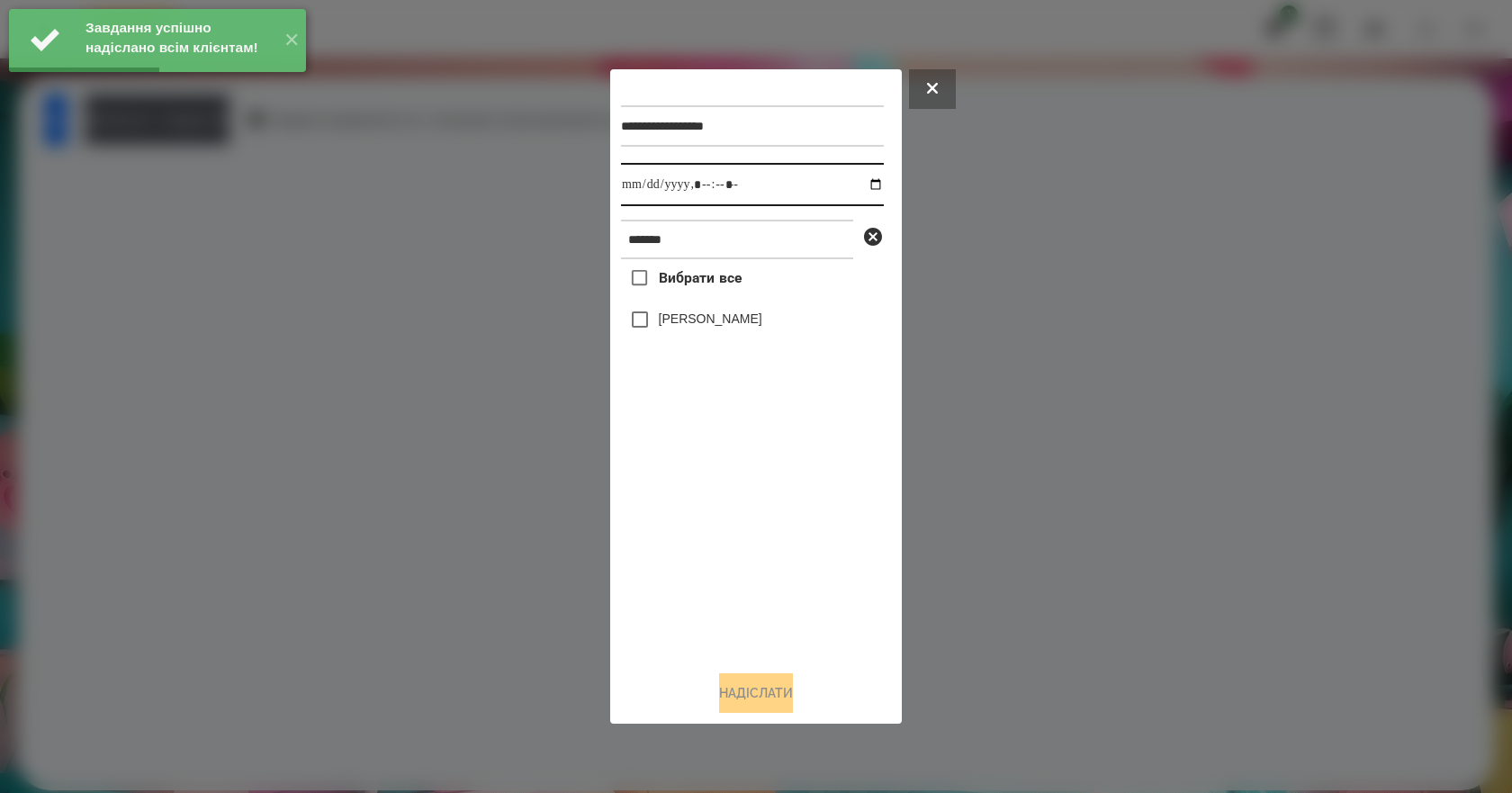
click at [863, 186] on input "datetime-local" at bounding box center [752, 184] width 262 height 43
type input "**********"
click at [707, 576] on div "Вибрати все [PERSON_NAME]" at bounding box center [752, 457] width 262 height 396
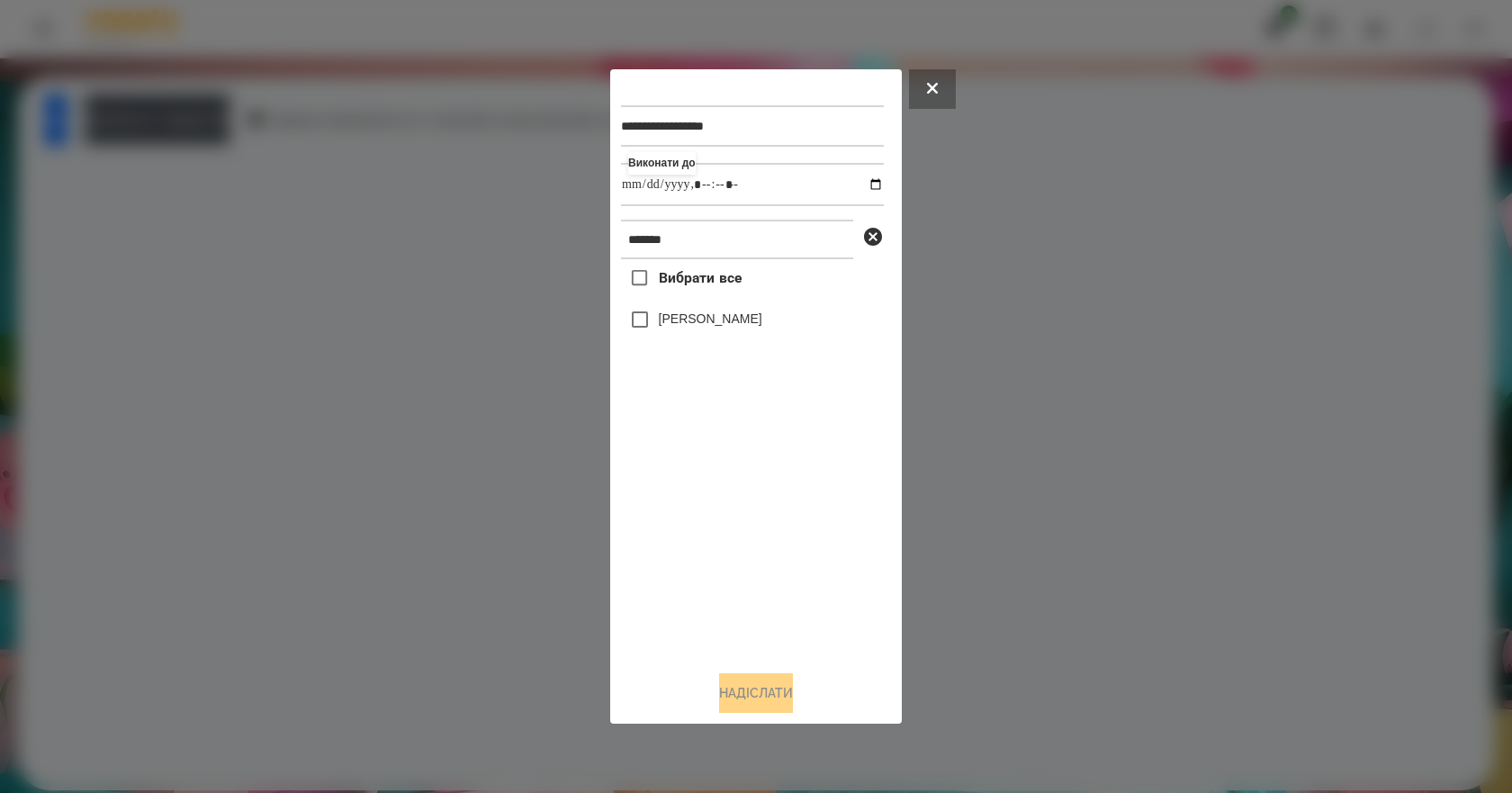
click at [726, 335] on div "[PERSON_NAME]" at bounding box center [752, 318] width 262 height 38
click at [727, 316] on label "[PERSON_NAME]" at bounding box center [710, 318] width 103 height 18
click at [765, 704] on button "Надіслати" at bounding box center [756, 693] width 73 height 40
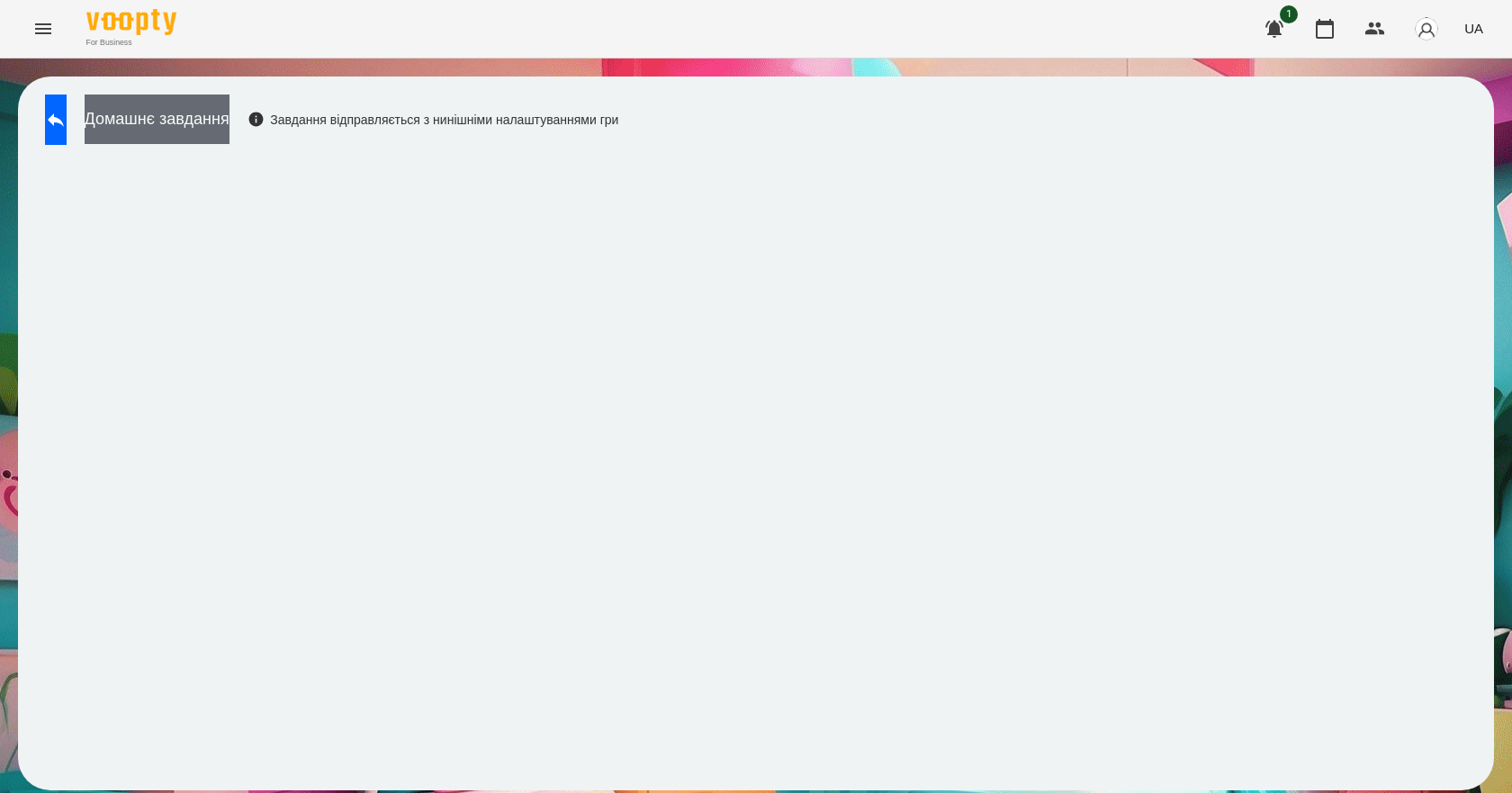
click at [230, 136] on button "Домашнє завдання" at bounding box center [157, 119] width 145 height 49
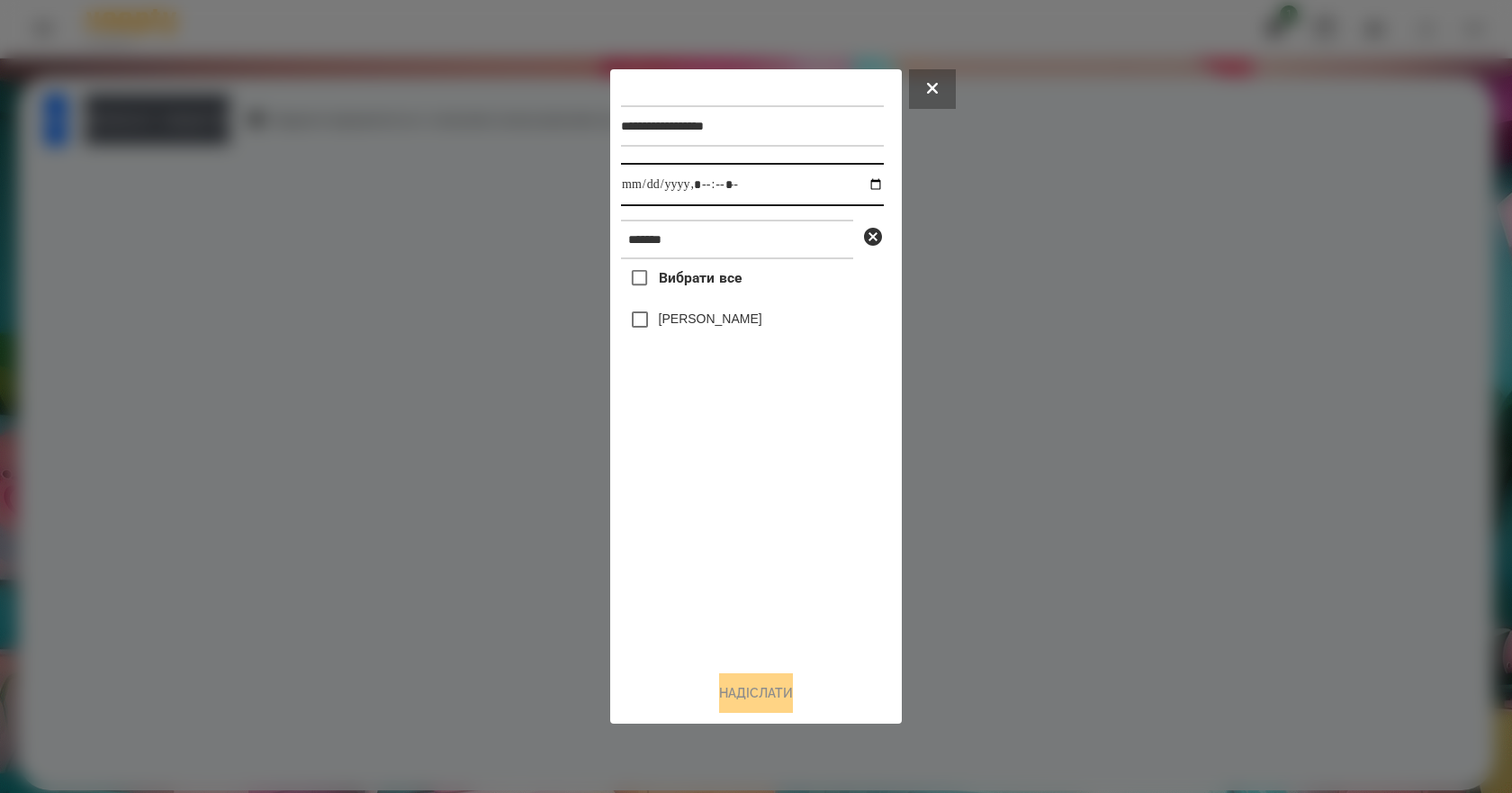
click at [863, 183] on input "datetime-local" at bounding box center [752, 184] width 262 height 43
type input "**********"
drag, startPoint x: 696, startPoint y: 530, endPoint x: 692, endPoint y: 485, distance: 45.2
click at [696, 530] on div "Вибрати все [PERSON_NAME]" at bounding box center [752, 457] width 262 height 396
click at [721, 321] on label "[PERSON_NAME]" at bounding box center [710, 318] width 103 height 18
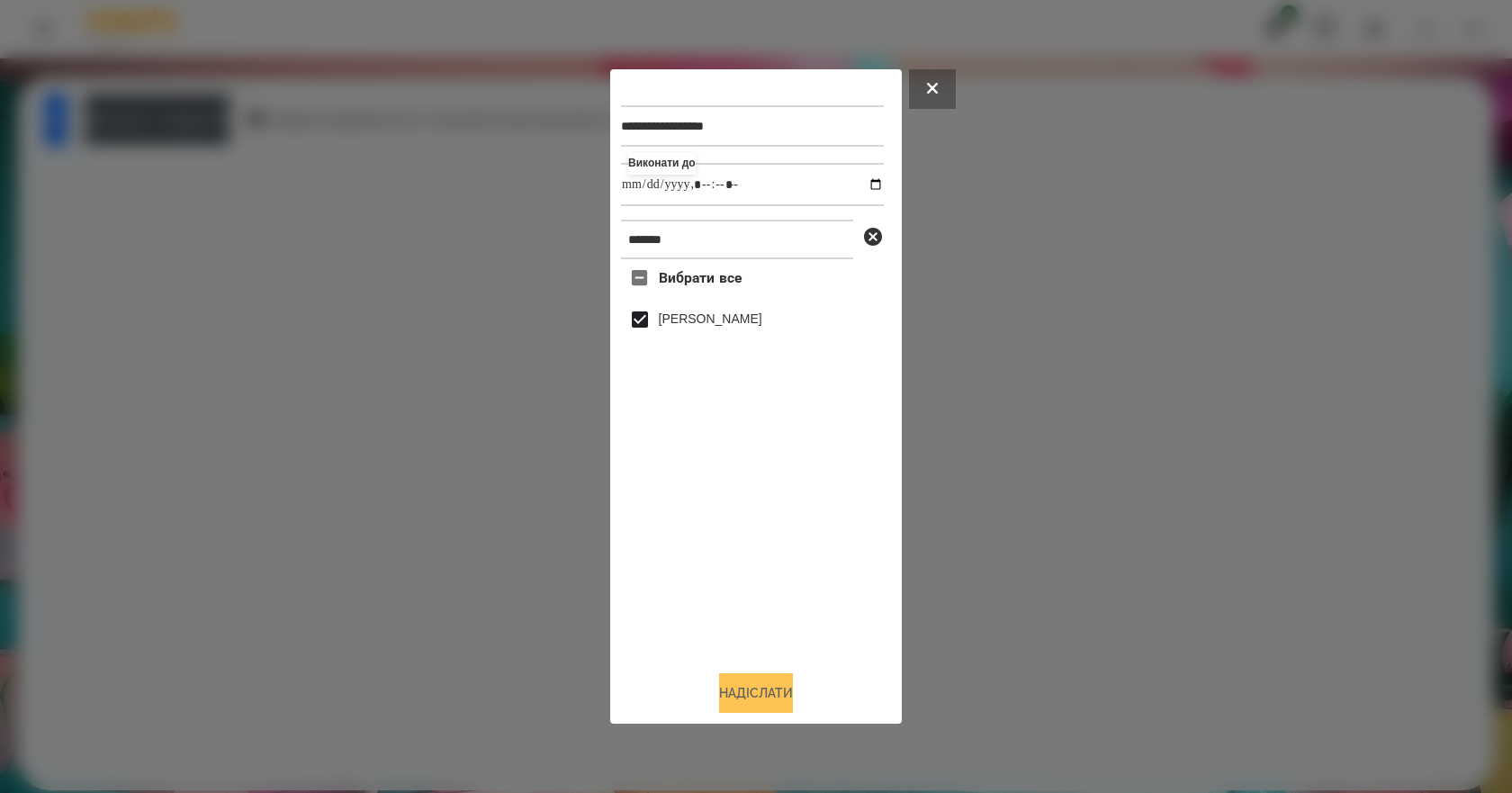
click at [787, 702] on button "Надіслати" at bounding box center [756, 693] width 73 height 40
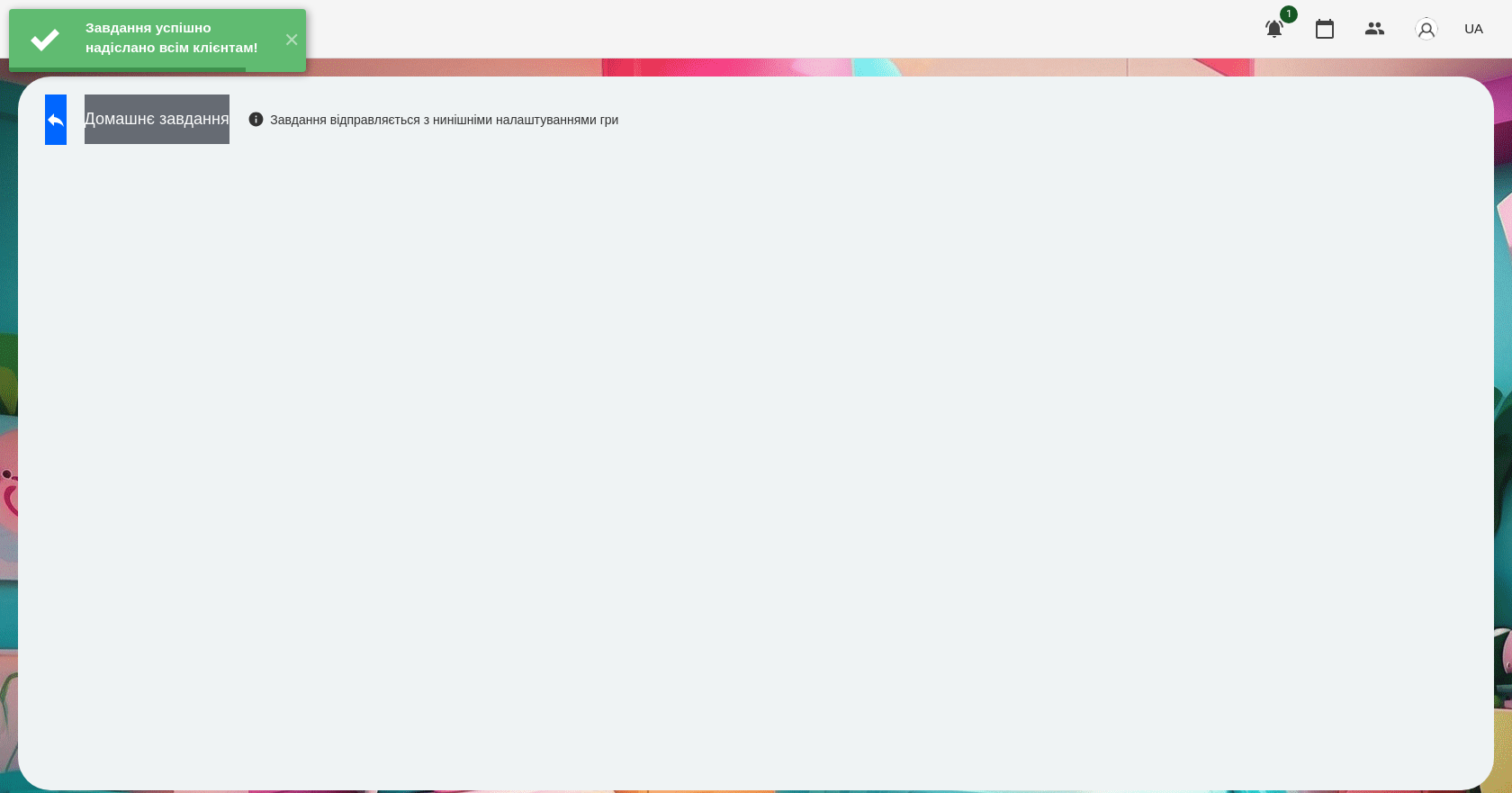
click at [230, 129] on button "Домашнє завдання" at bounding box center [157, 119] width 145 height 49
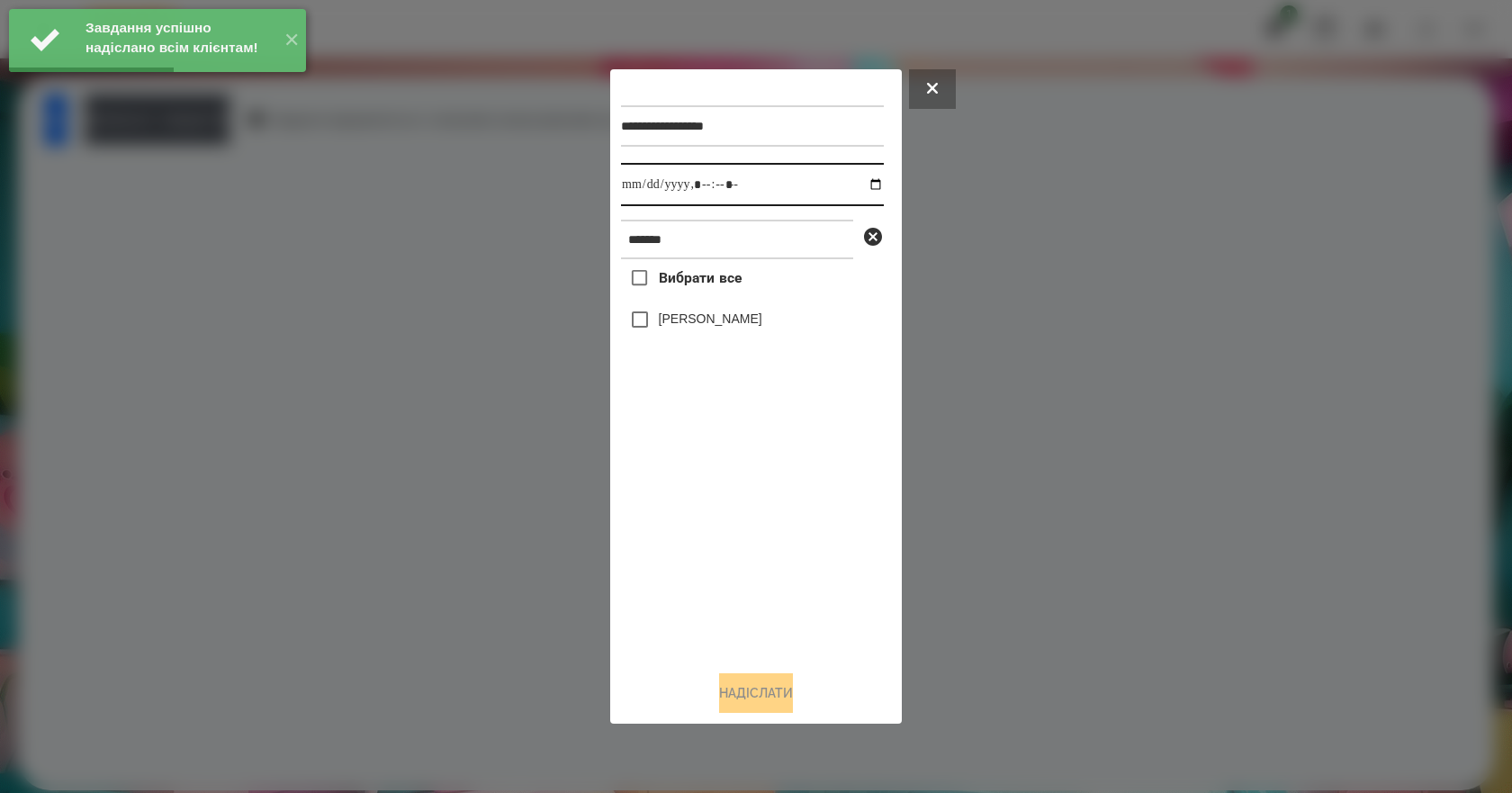
click at [859, 185] on input "datetime-local" at bounding box center [752, 184] width 262 height 43
type input "**********"
click at [708, 521] on div "Вибрати все [PERSON_NAME]" at bounding box center [752, 457] width 262 height 396
click at [713, 323] on label "[PERSON_NAME]" at bounding box center [710, 318] width 103 height 18
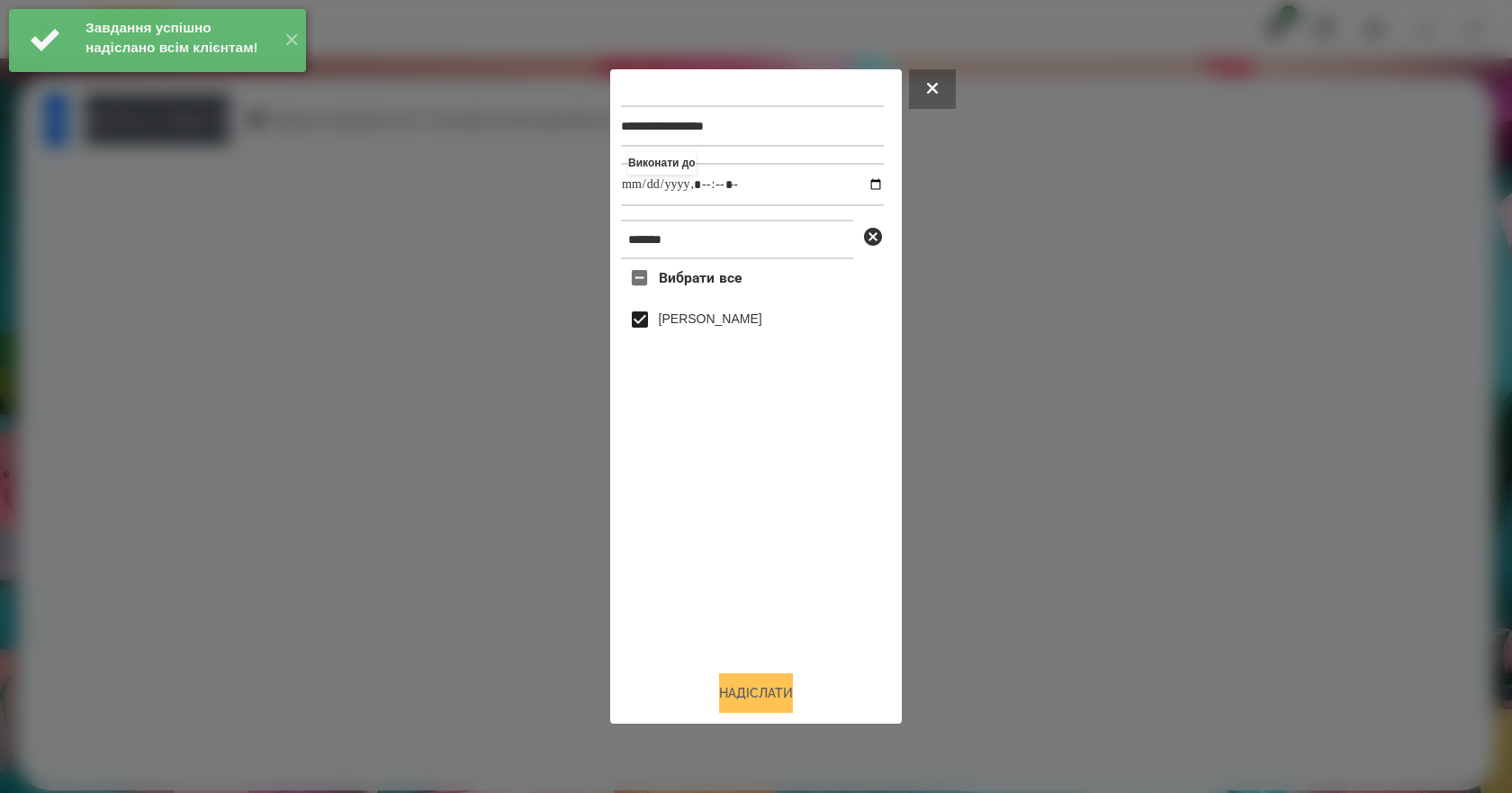
click at [763, 702] on button "Надіслати" at bounding box center [756, 693] width 73 height 40
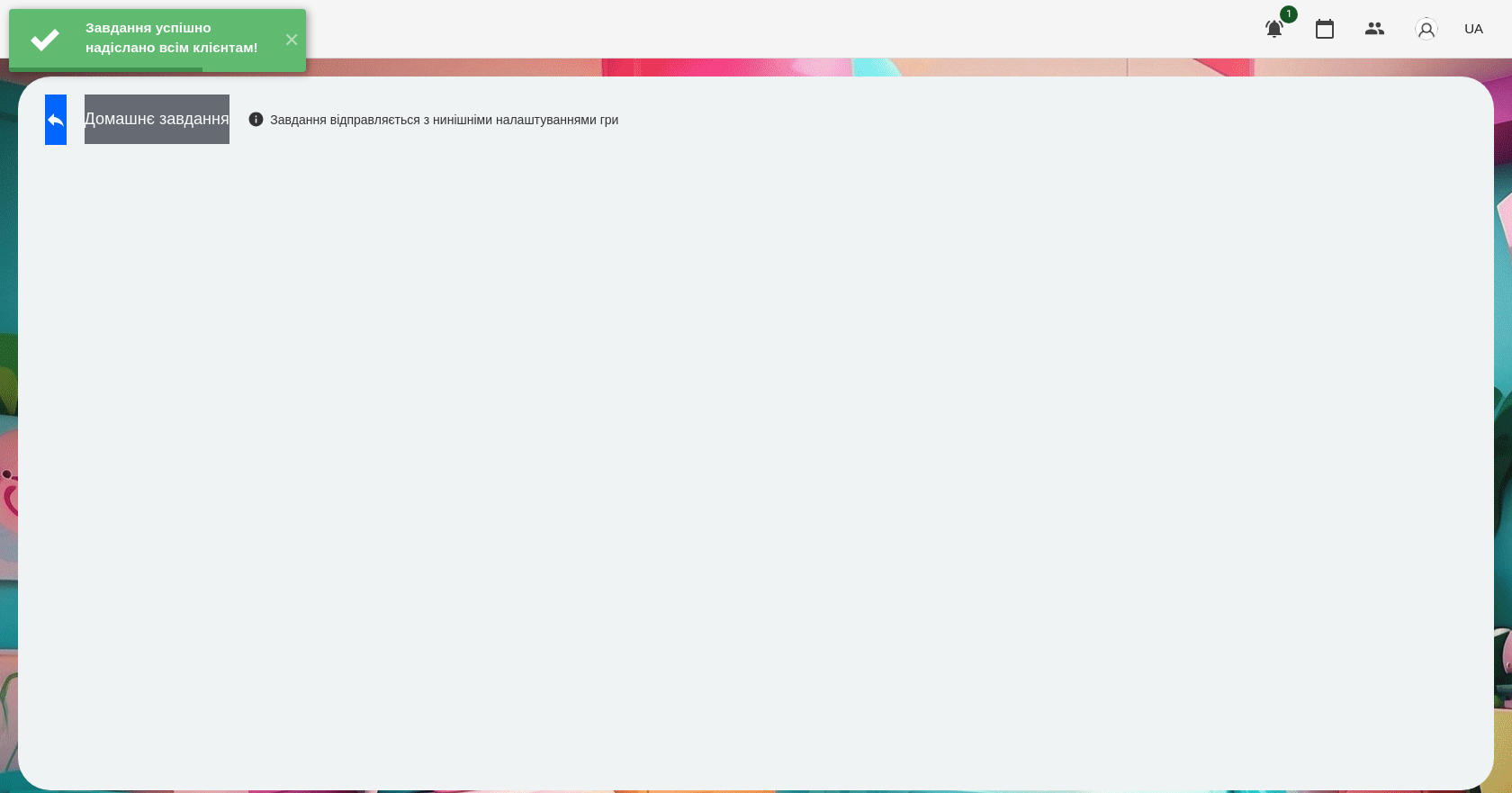
click at [230, 132] on button "Домашнє завдання" at bounding box center [157, 119] width 145 height 49
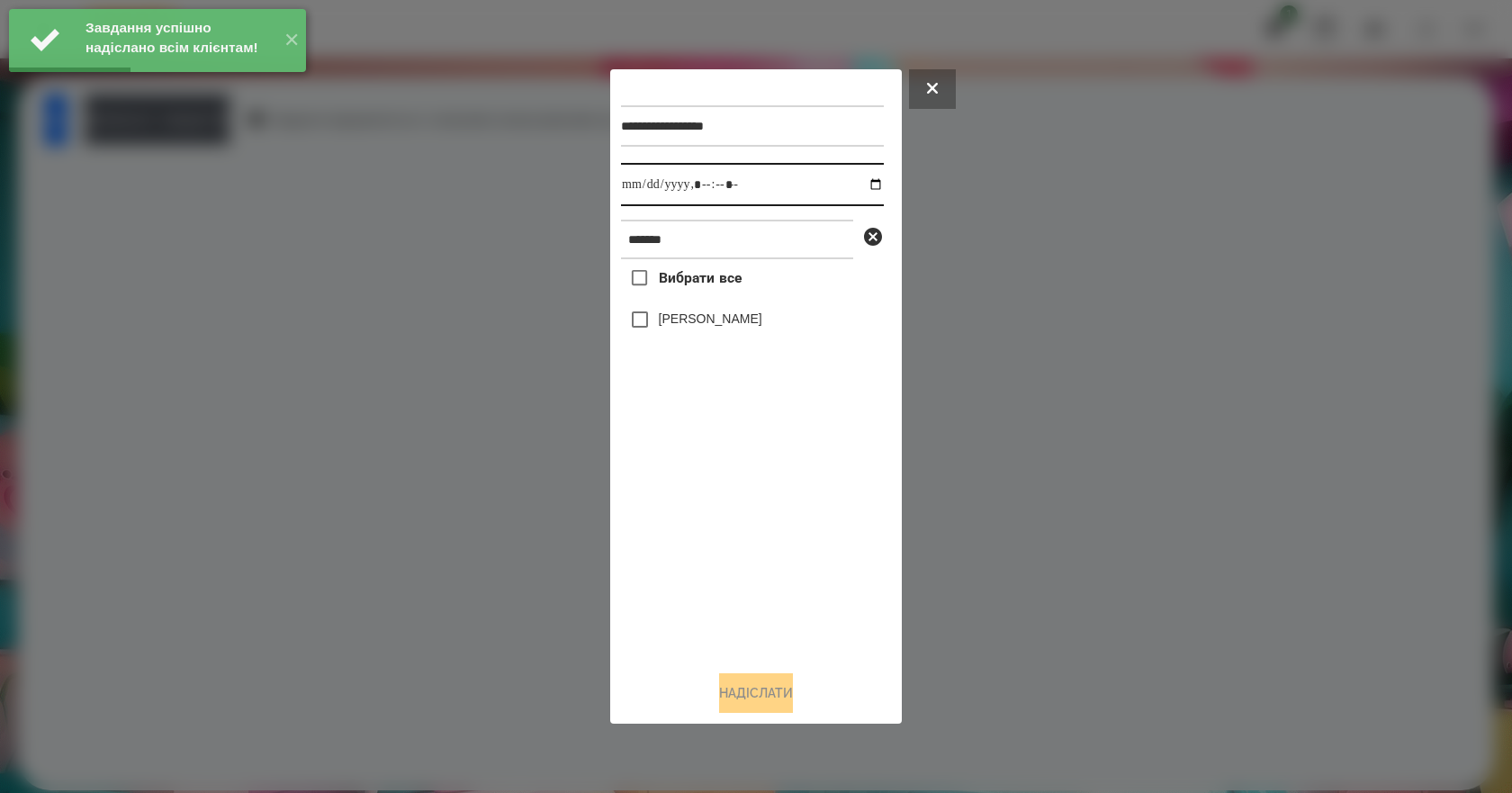
click at [863, 178] on input "datetime-local" at bounding box center [752, 184] width 262 height 43
type input "**********"
click at [715, 540] on div "Вибрати все [PERSON_NAME]" at bounding box center [752, 457] width 262 height 396
click at [713, 312] on div "[PERSON_NAME]" at bounding box center [752, 318] width 262 height 38
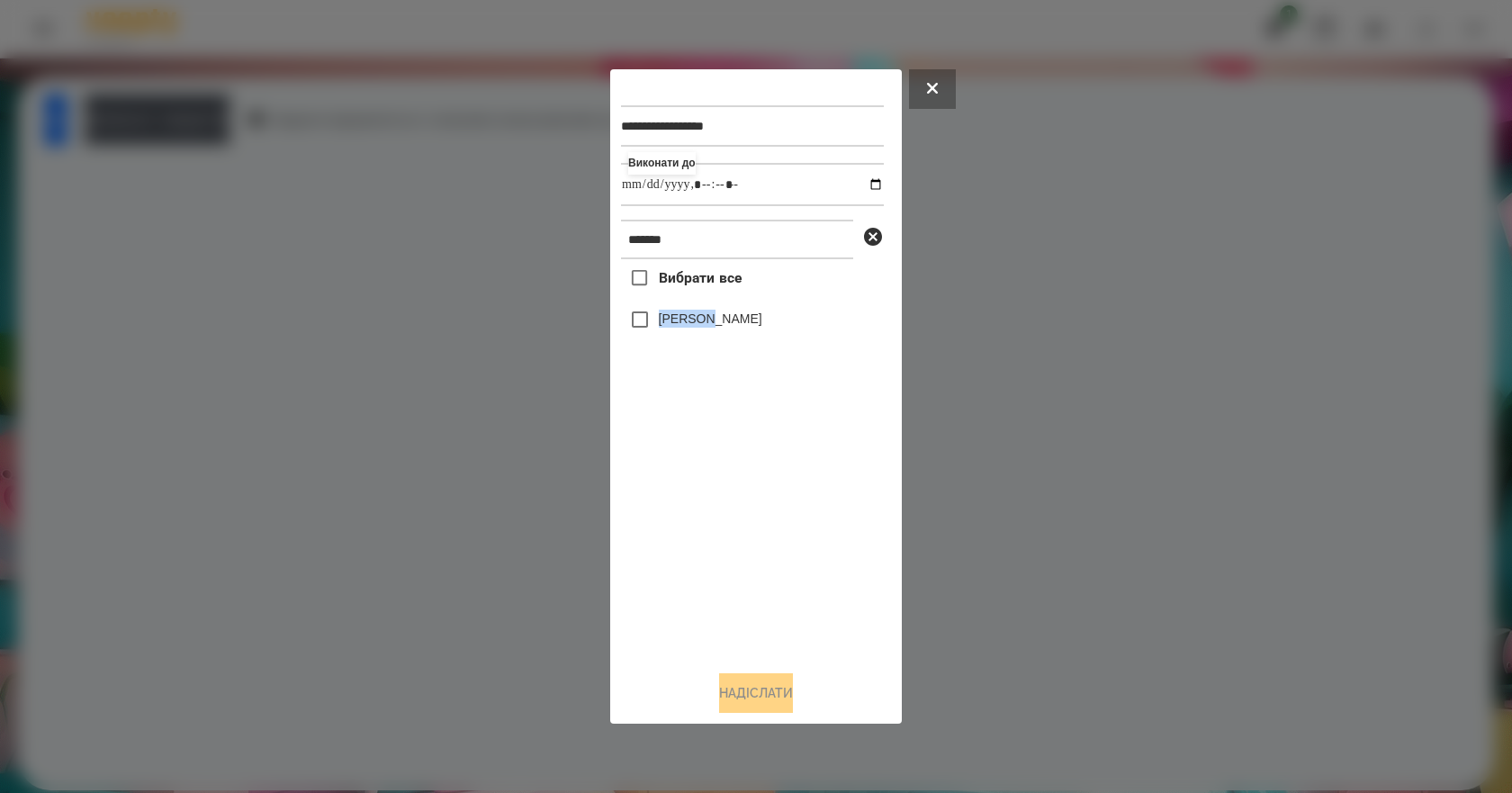
click at [711, 315] on div "[PERSON_NAME]" at bounding box center [752, 318] width 262 height 38
click at [711, 315] on label "[PERSON_NAME]" at bounding box center [710, 318] width 103 height 18
click at [751, 693] on button "Надіслати" at bounding box center [756, 693] width 73 height 40
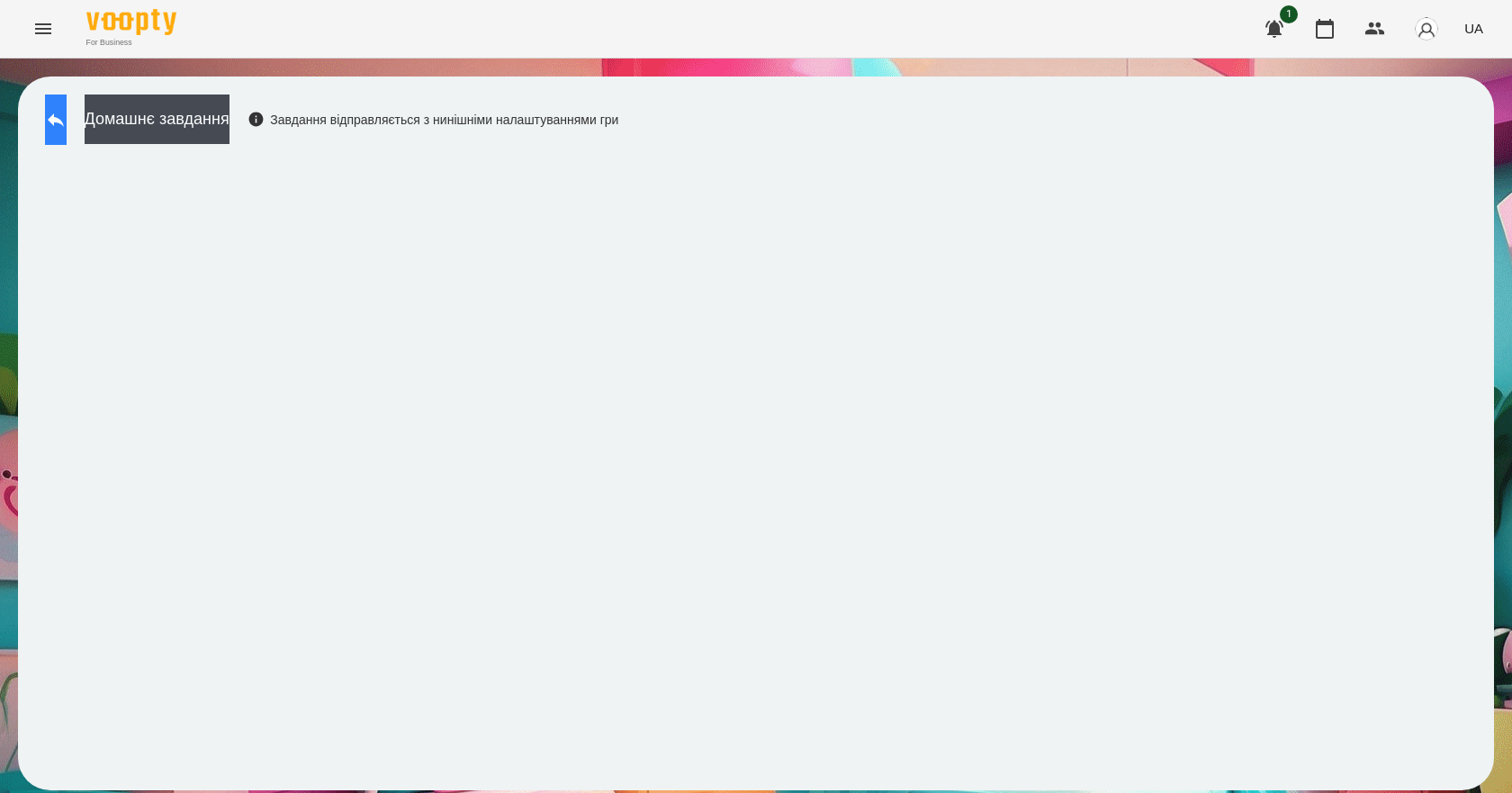
click at [64, 122] on icon at bounding box center [55, 120] width 16 height 14
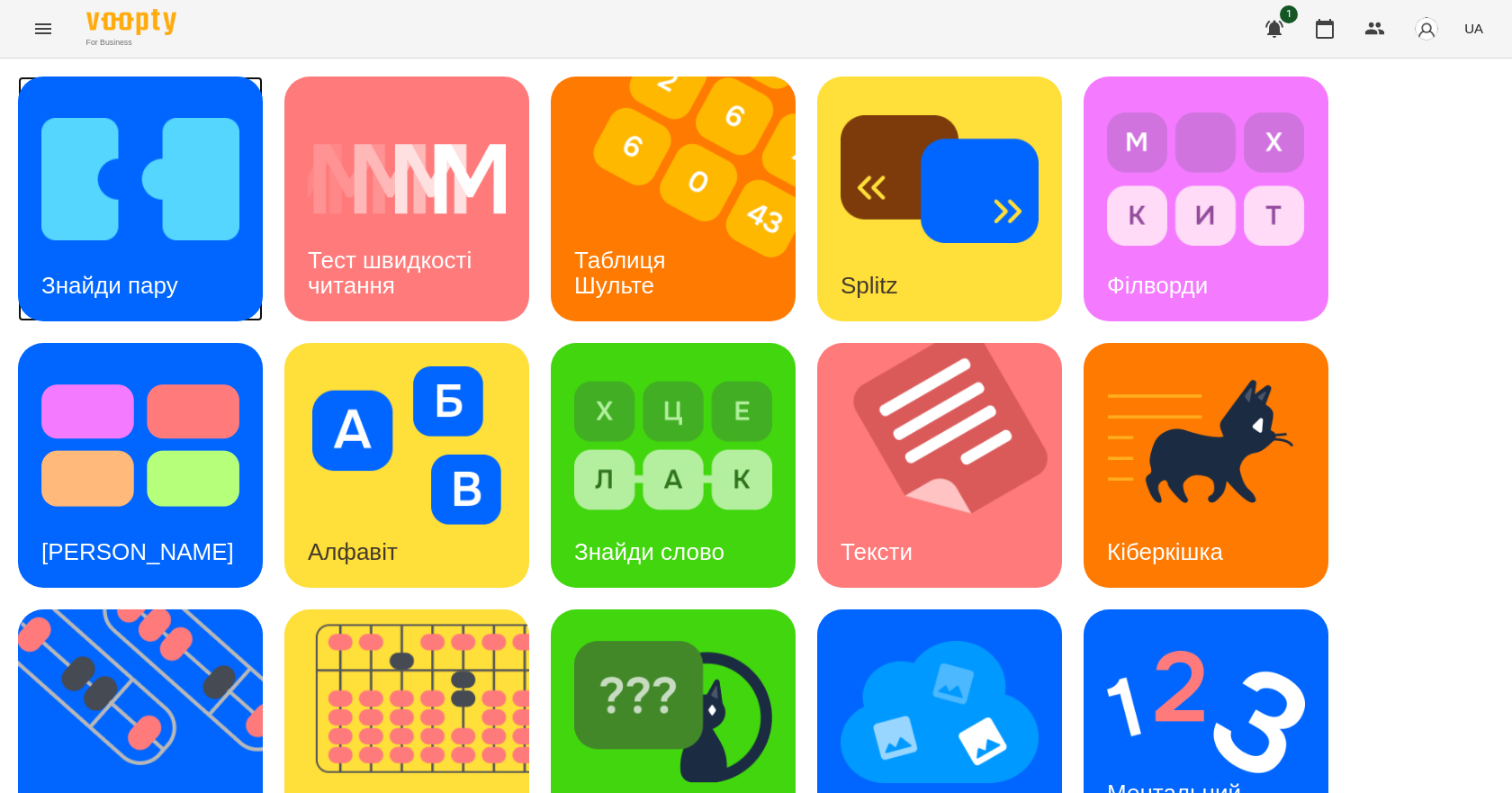
click at [93, 217] on img at bounding box center [140, 179] width 198 height 158
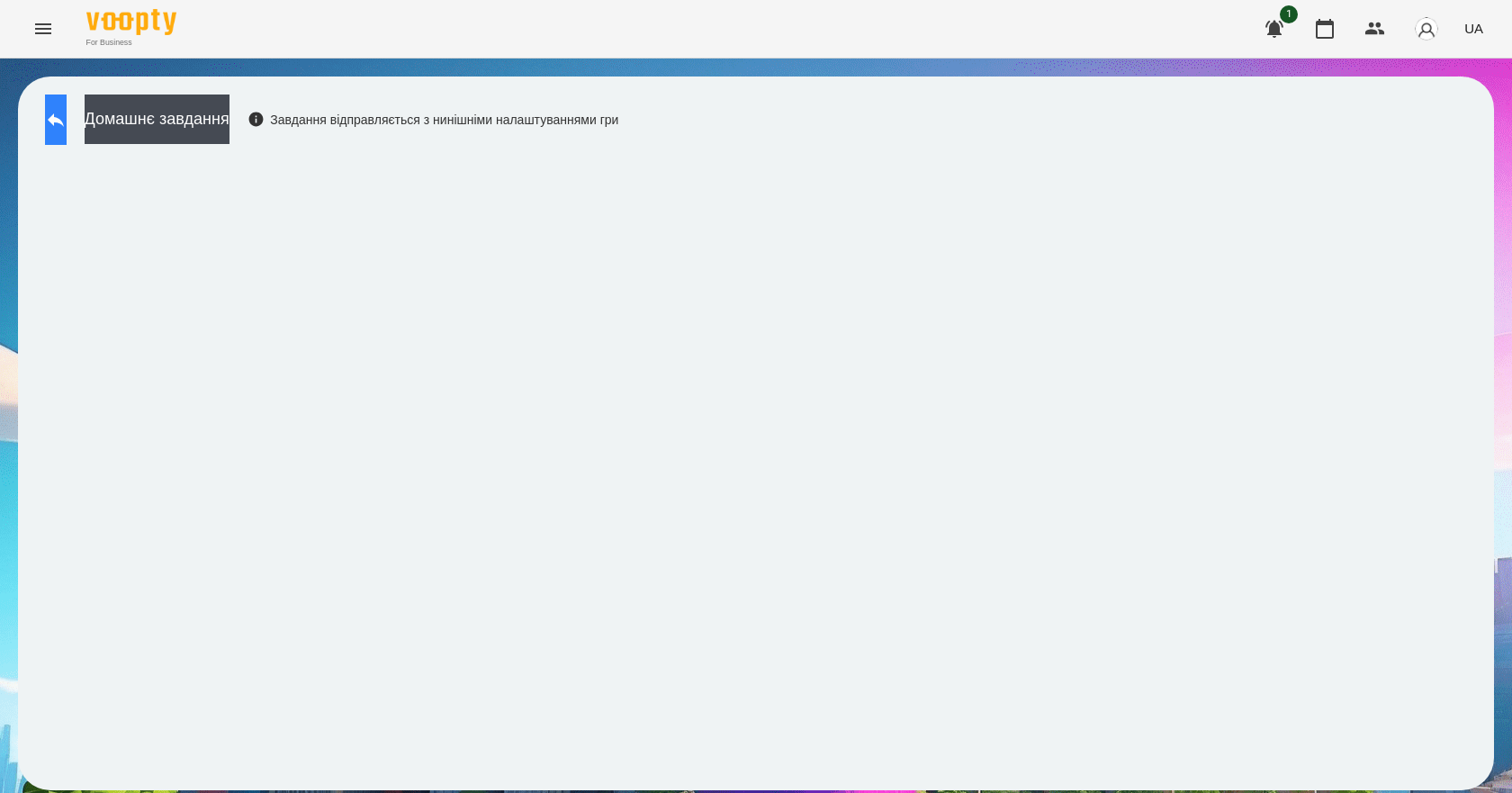
click at [67, 124] on icon at bounding box center [56, 120] width 21 height 21
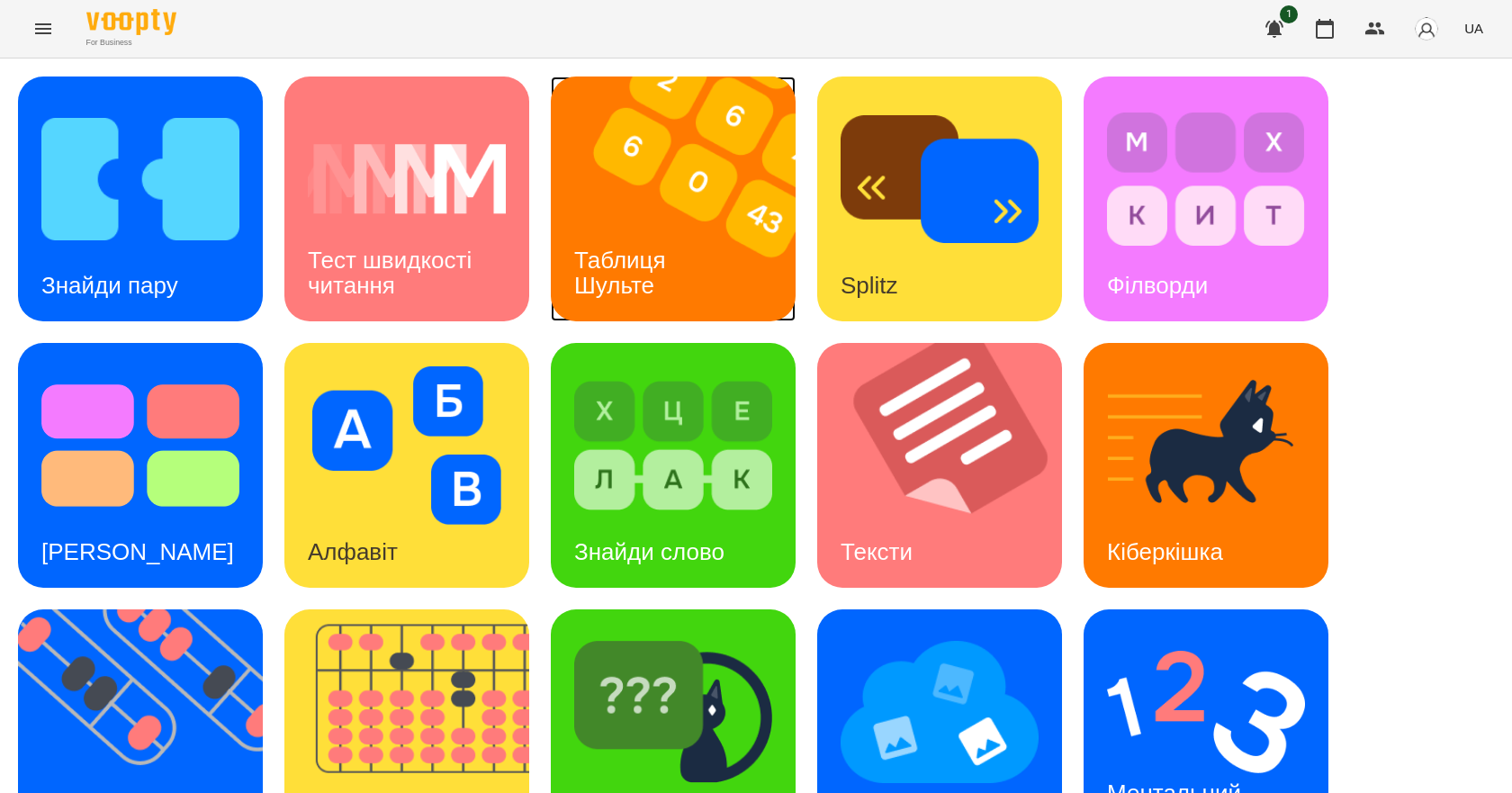
click at [705, 298] on img at bounding box center [684, 199] width 267 height 245
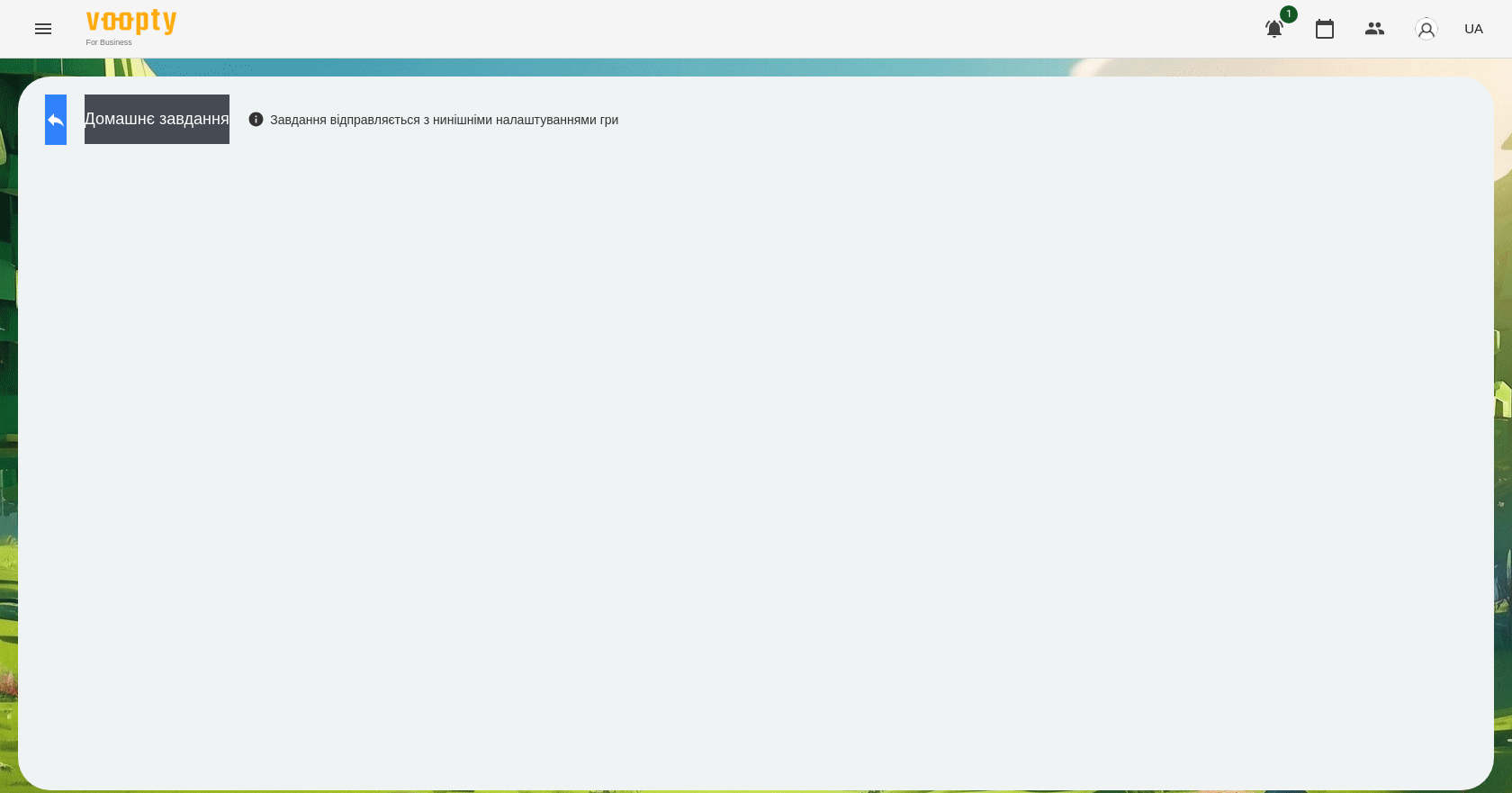
click at [67, 113] on icon at bounding box center [56, 120] width 21 height 21
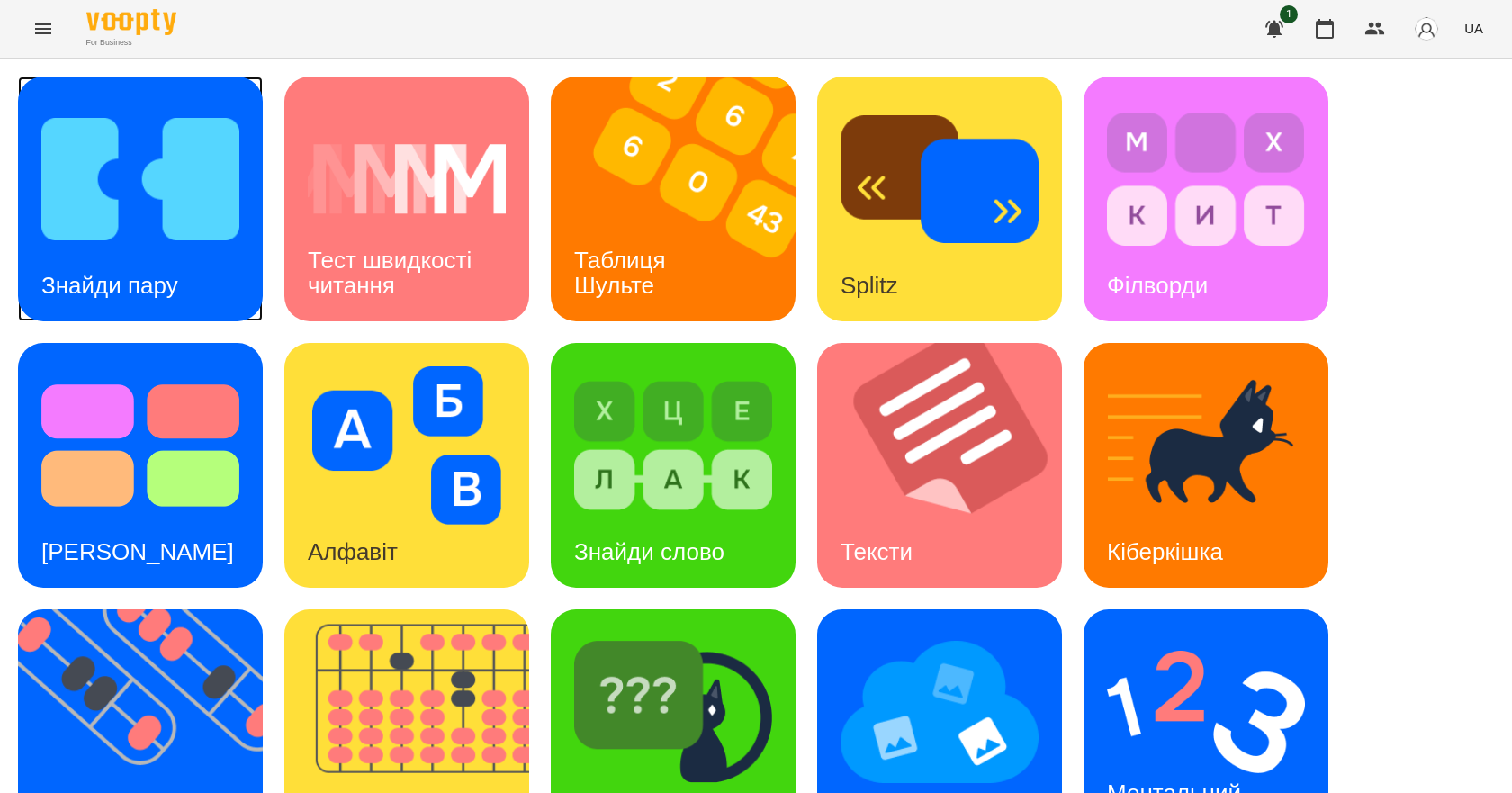
click at [135, 185] on img at bounding box center [140, 179] width 198 height 158
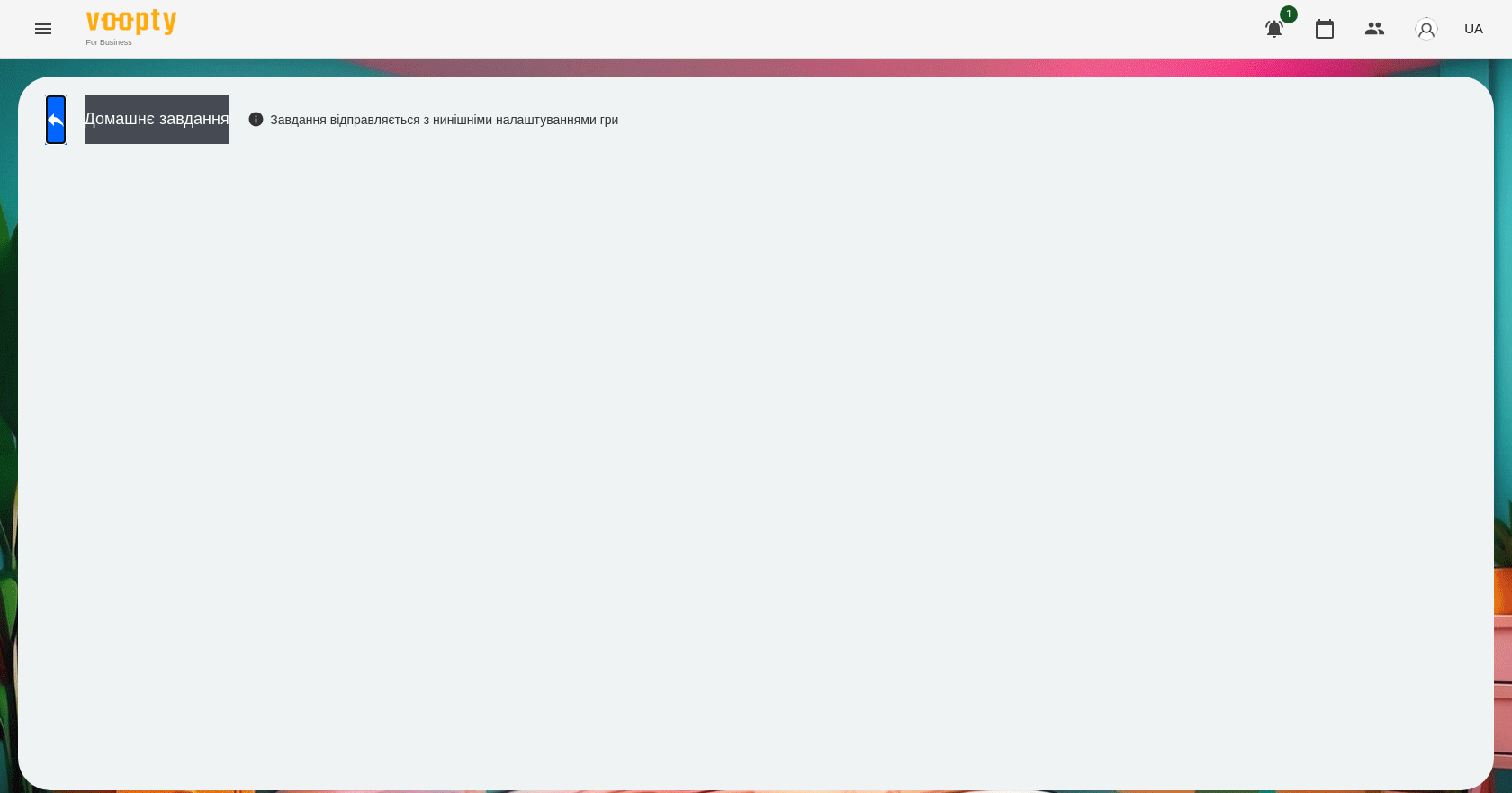
click at [48, 144] on link at bounding box center [56, 120] width 21 height 50
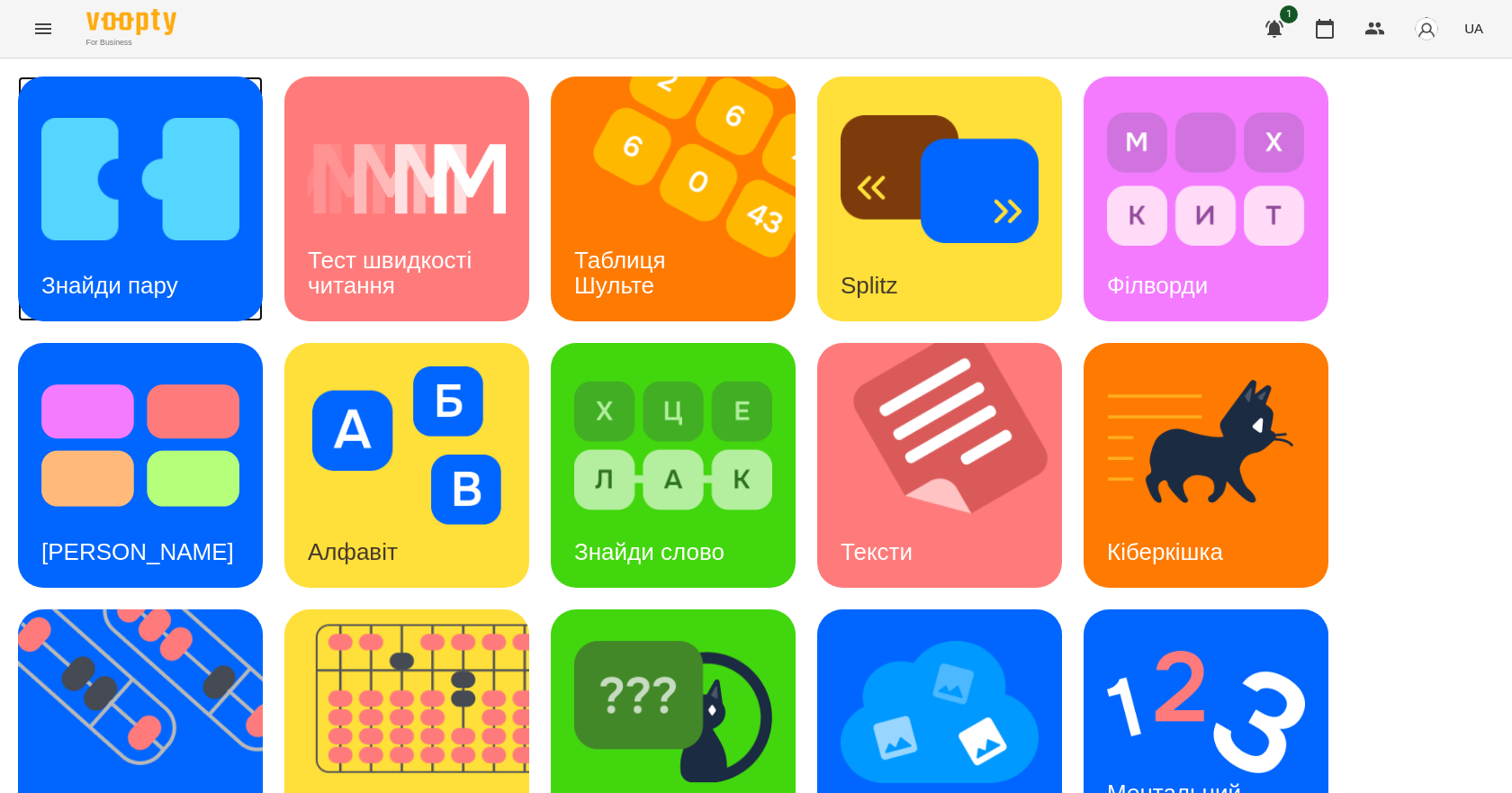
click at [74, 103] on img at bounding box center [140, 179] width 198 height 158
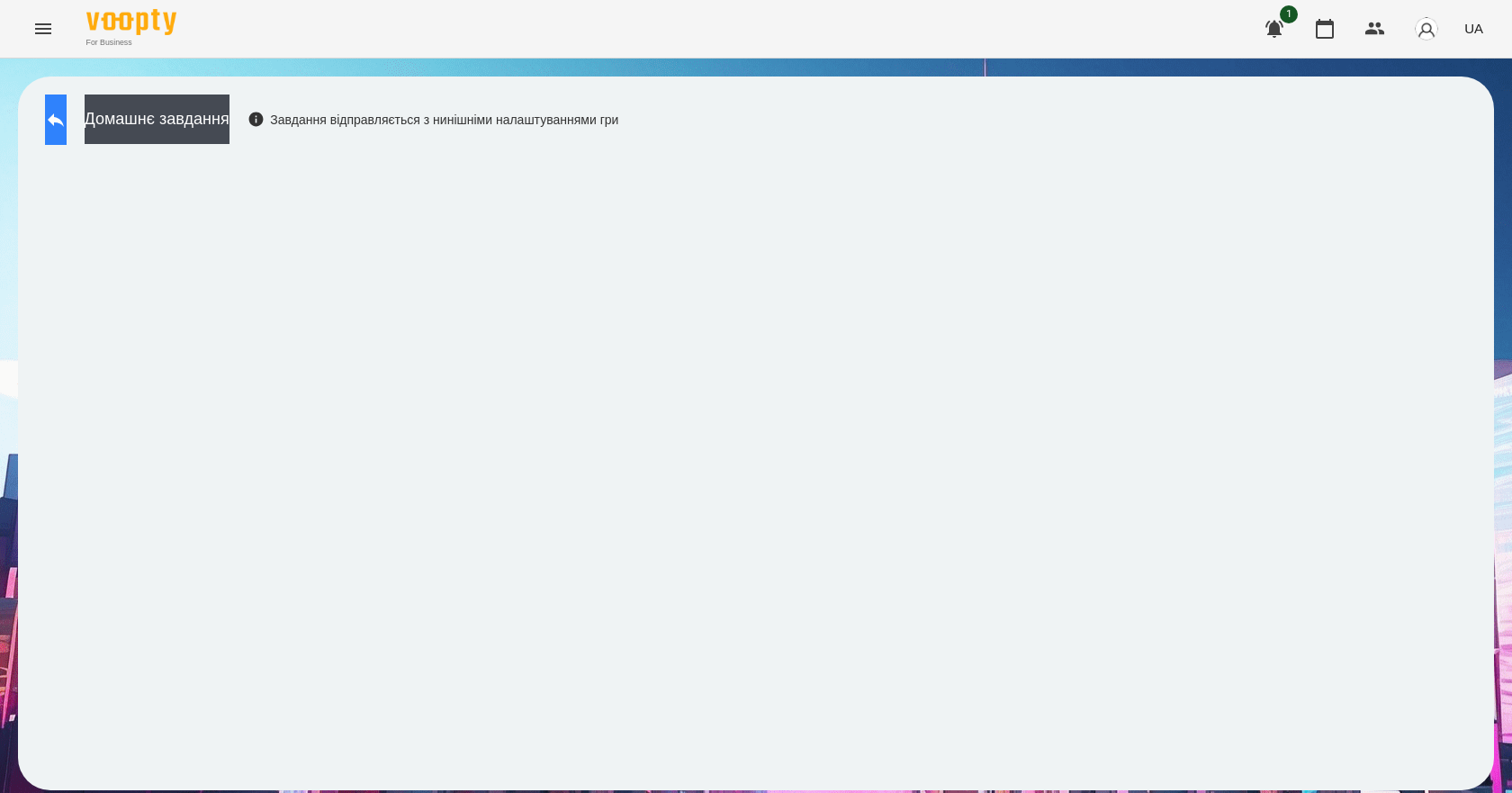
click at [67, 117] on icon at bounding box center [56, 120] width 21 height 21
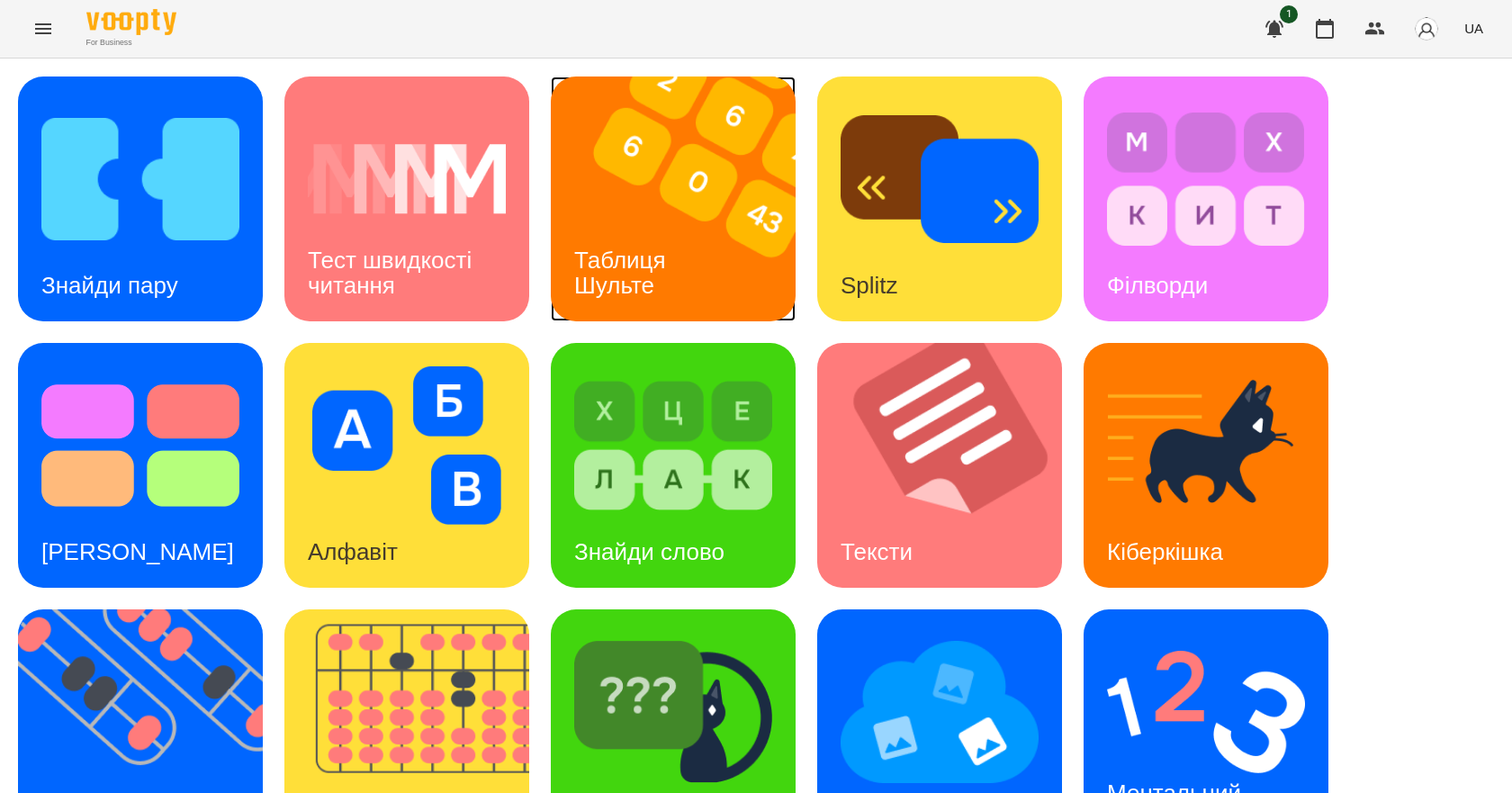
click at [674, 219] on img at bounding box center [684, 199] width 267 height 245
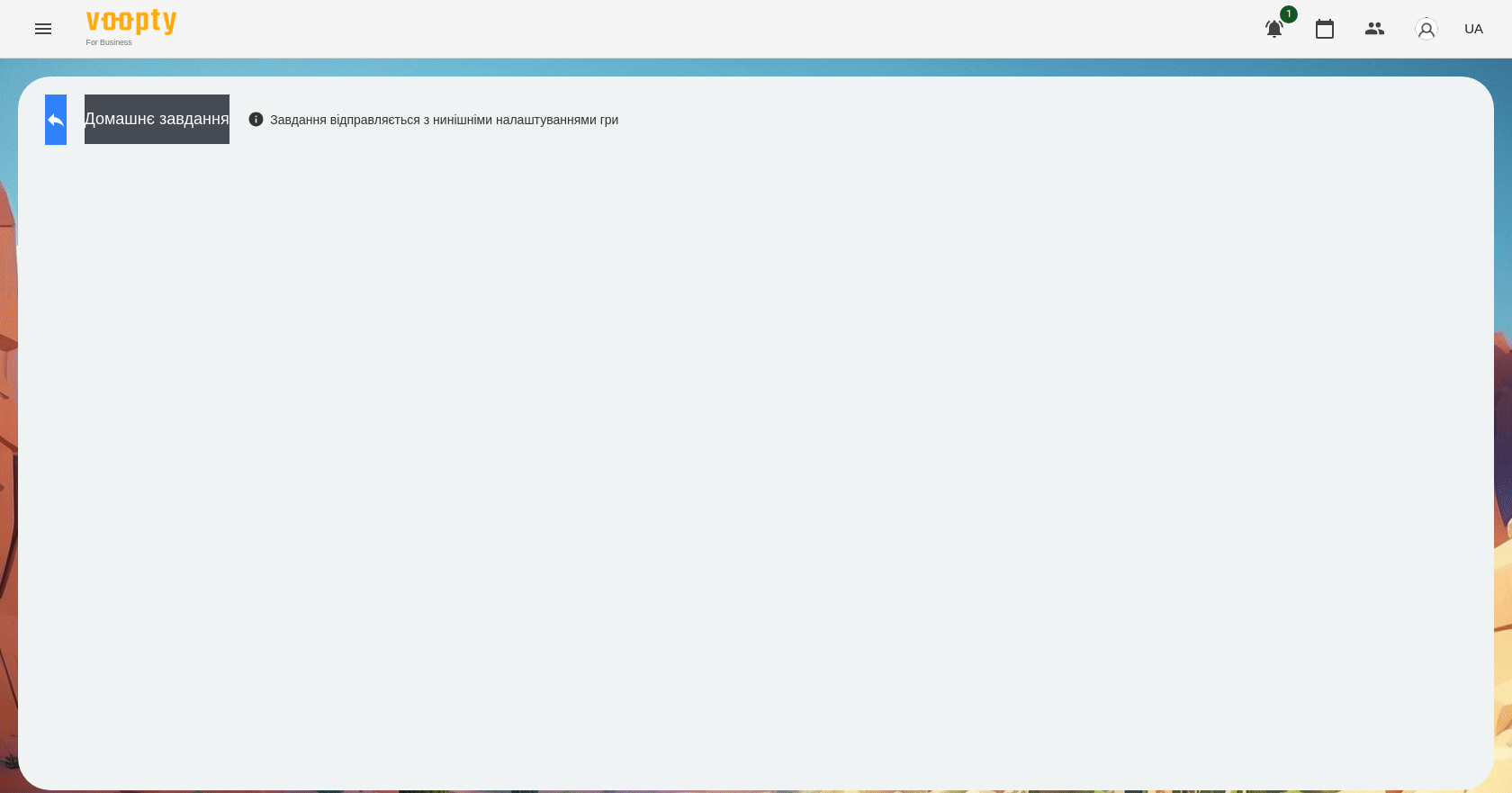
click at [64, 118] on icon at bounding box center [55, 120] width 16 height 14
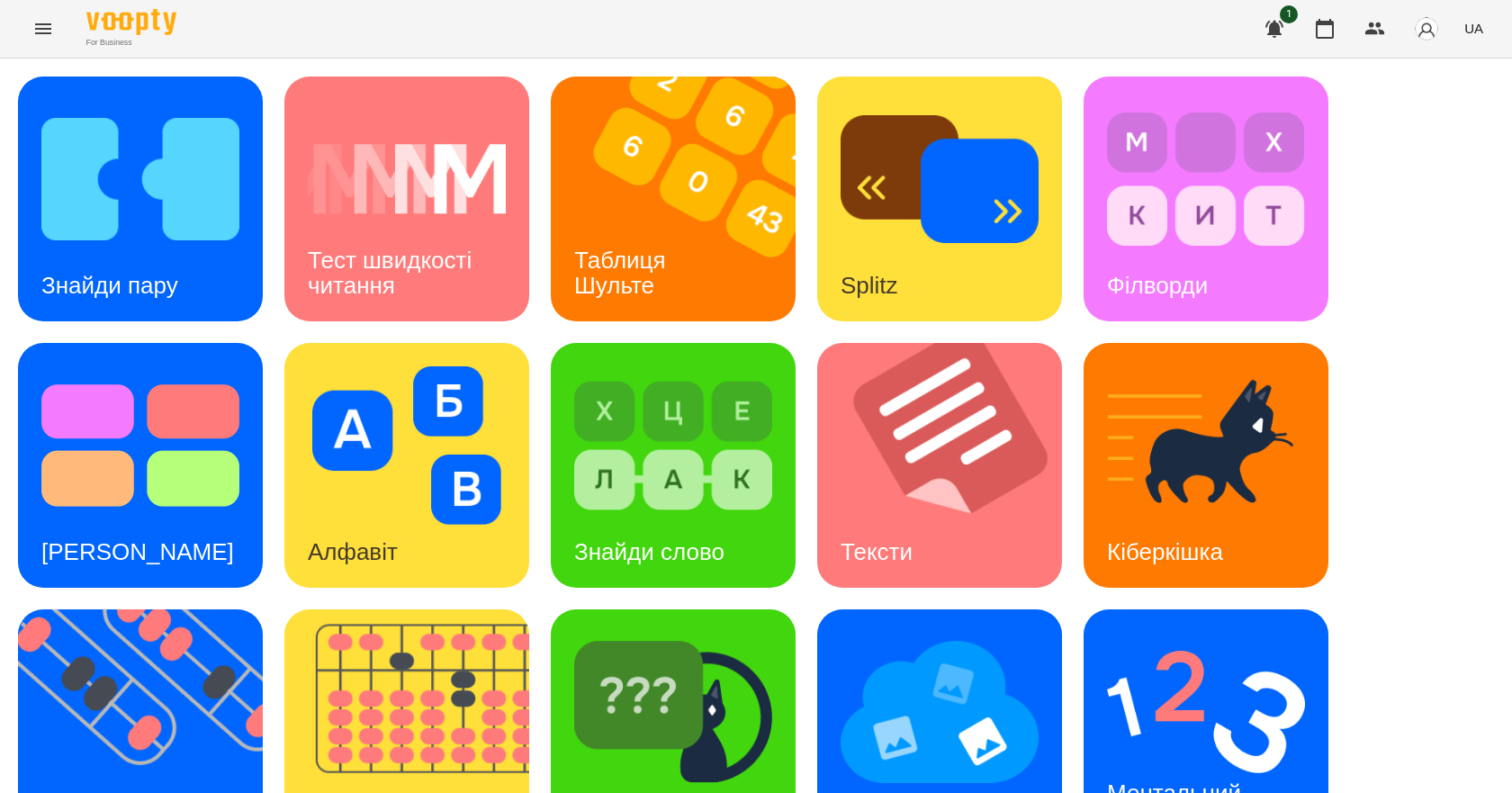
scroll to position [345, 0]
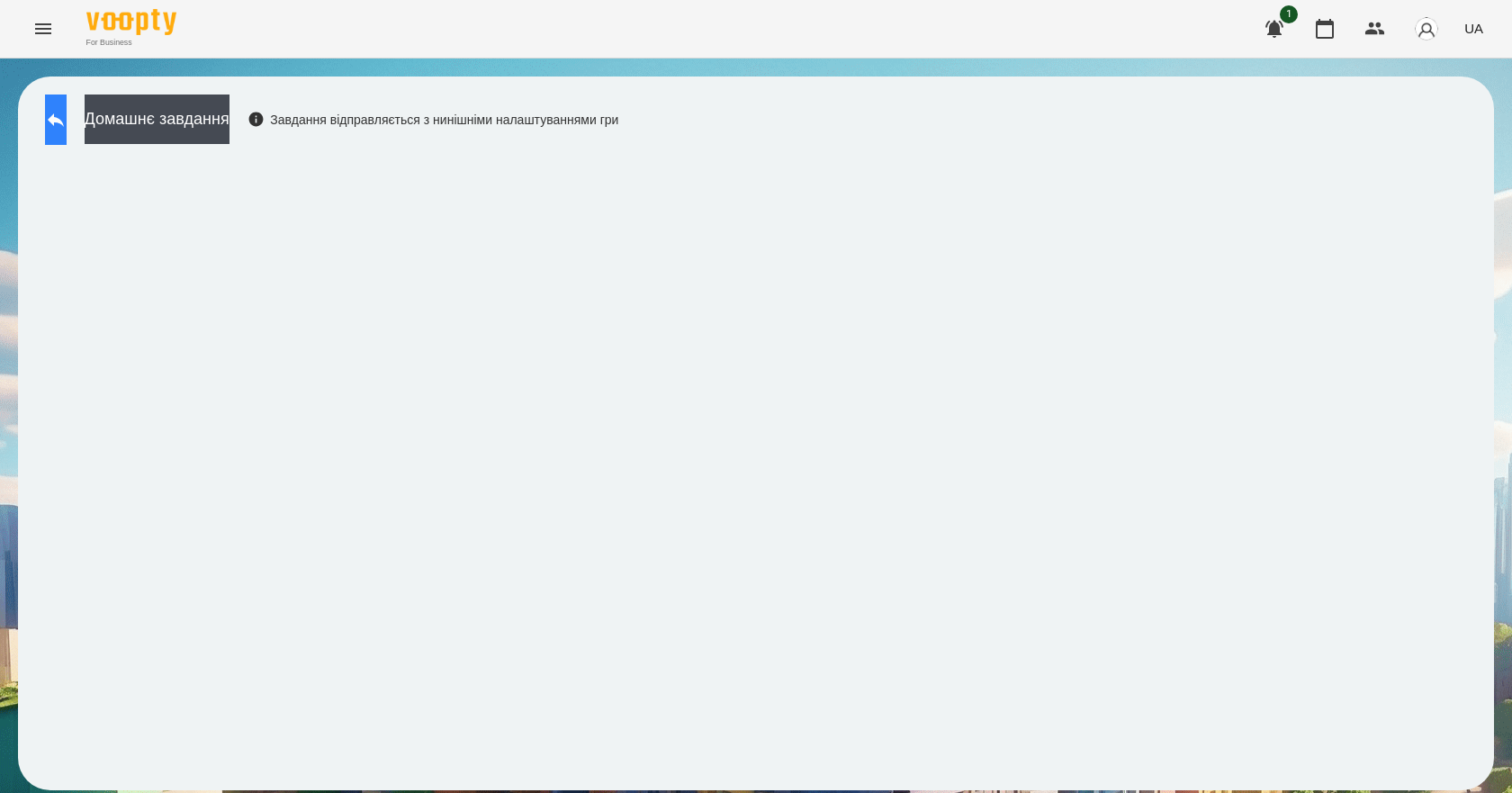
click at [67, 101] on button at bounding box center [56, 120] width 21 height 50
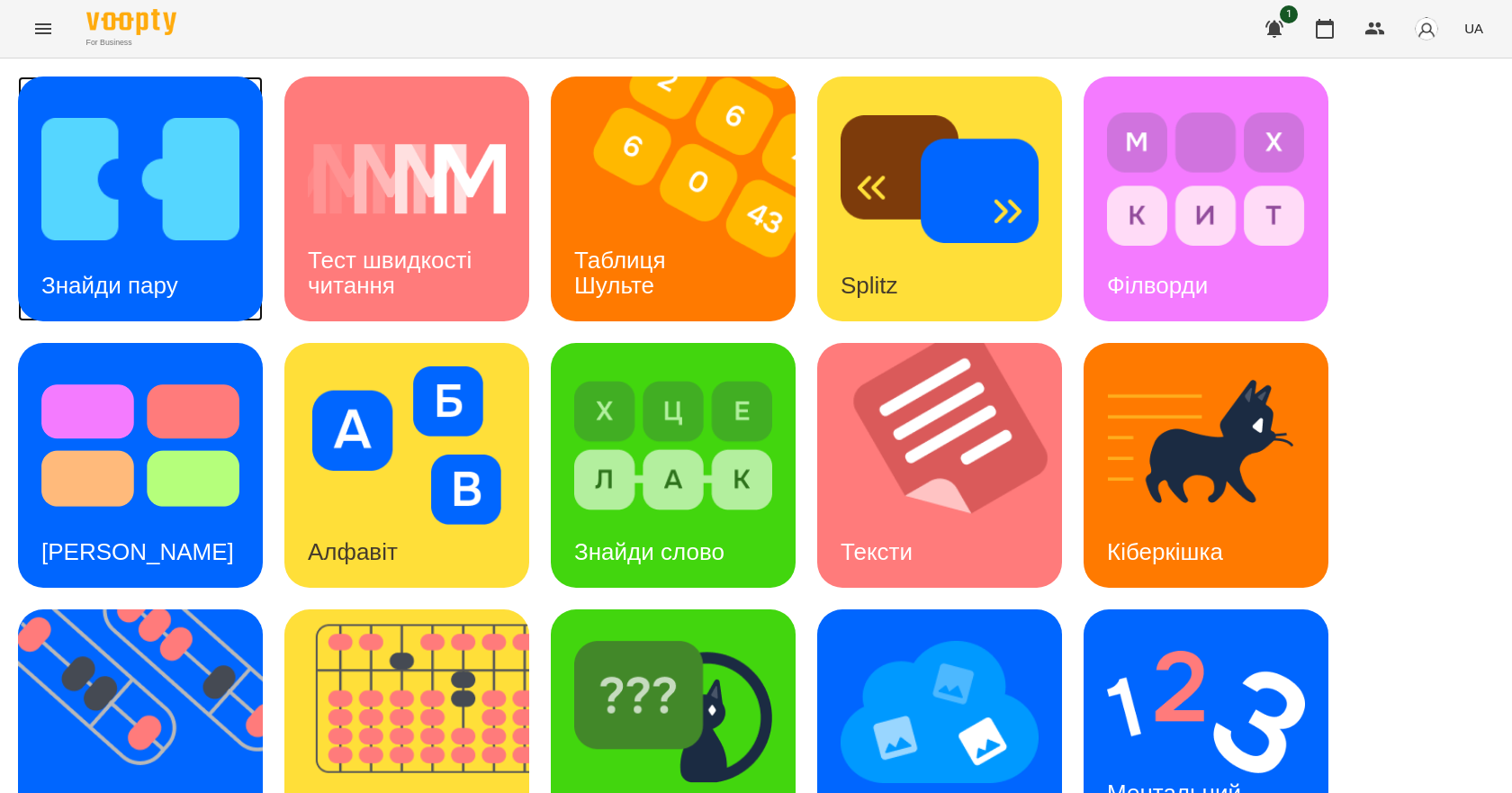
click at [232, 243] on img at bounding box center [140, 179] width 198 height 158
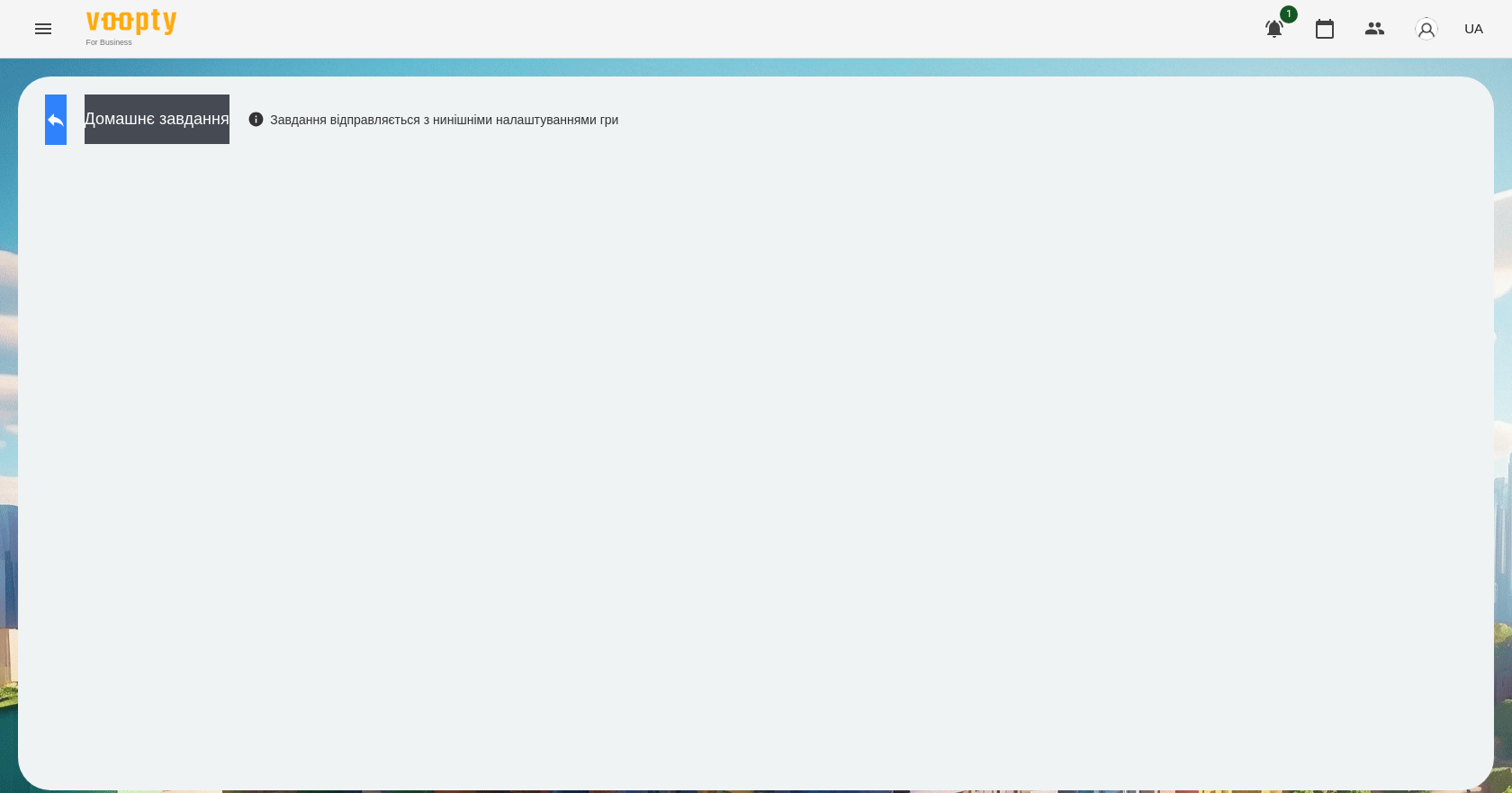
click at [65, 105] on button at bounding box center [56, 120] width 21 height 50
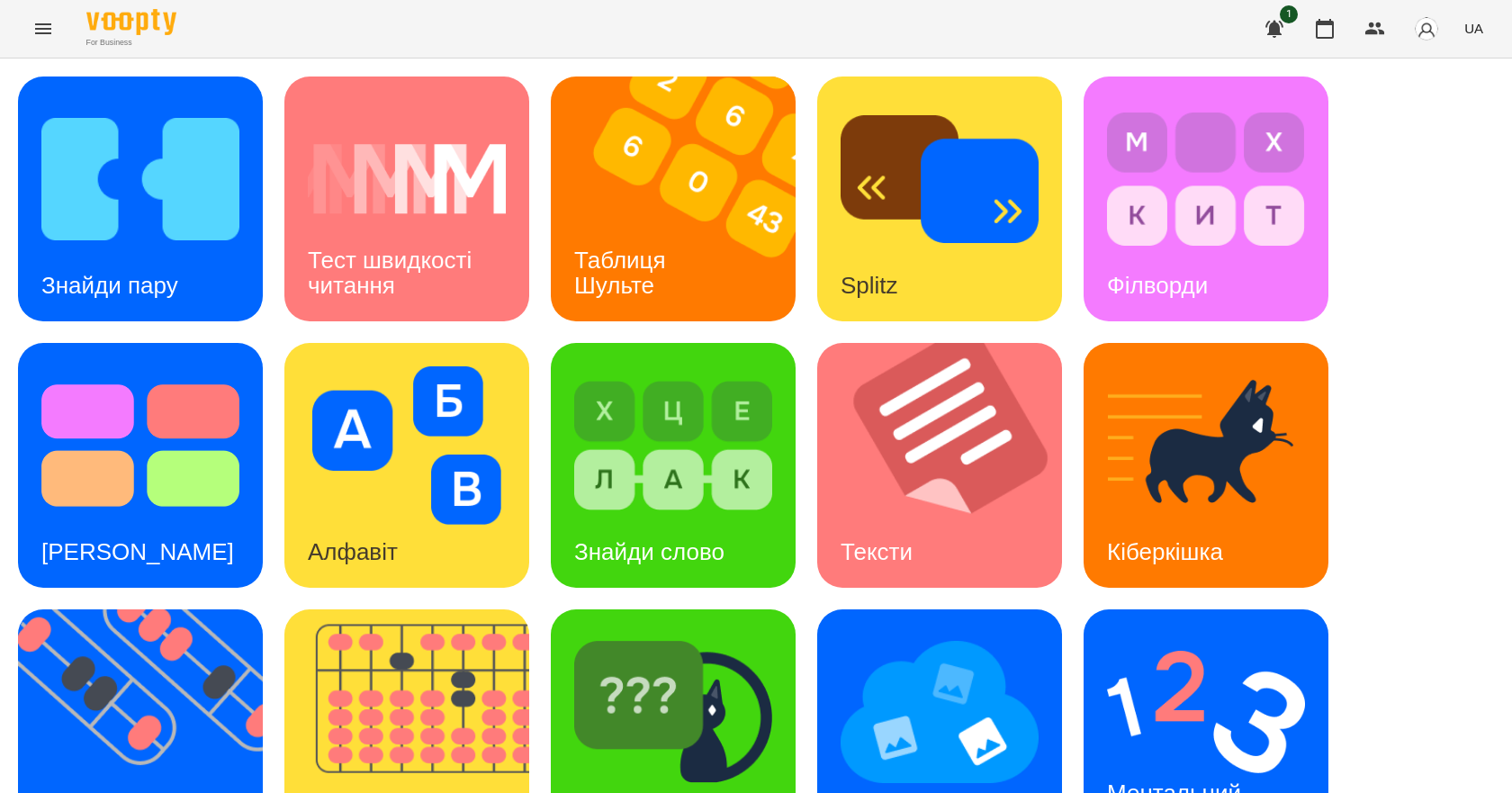
scroll to position [345, 0]
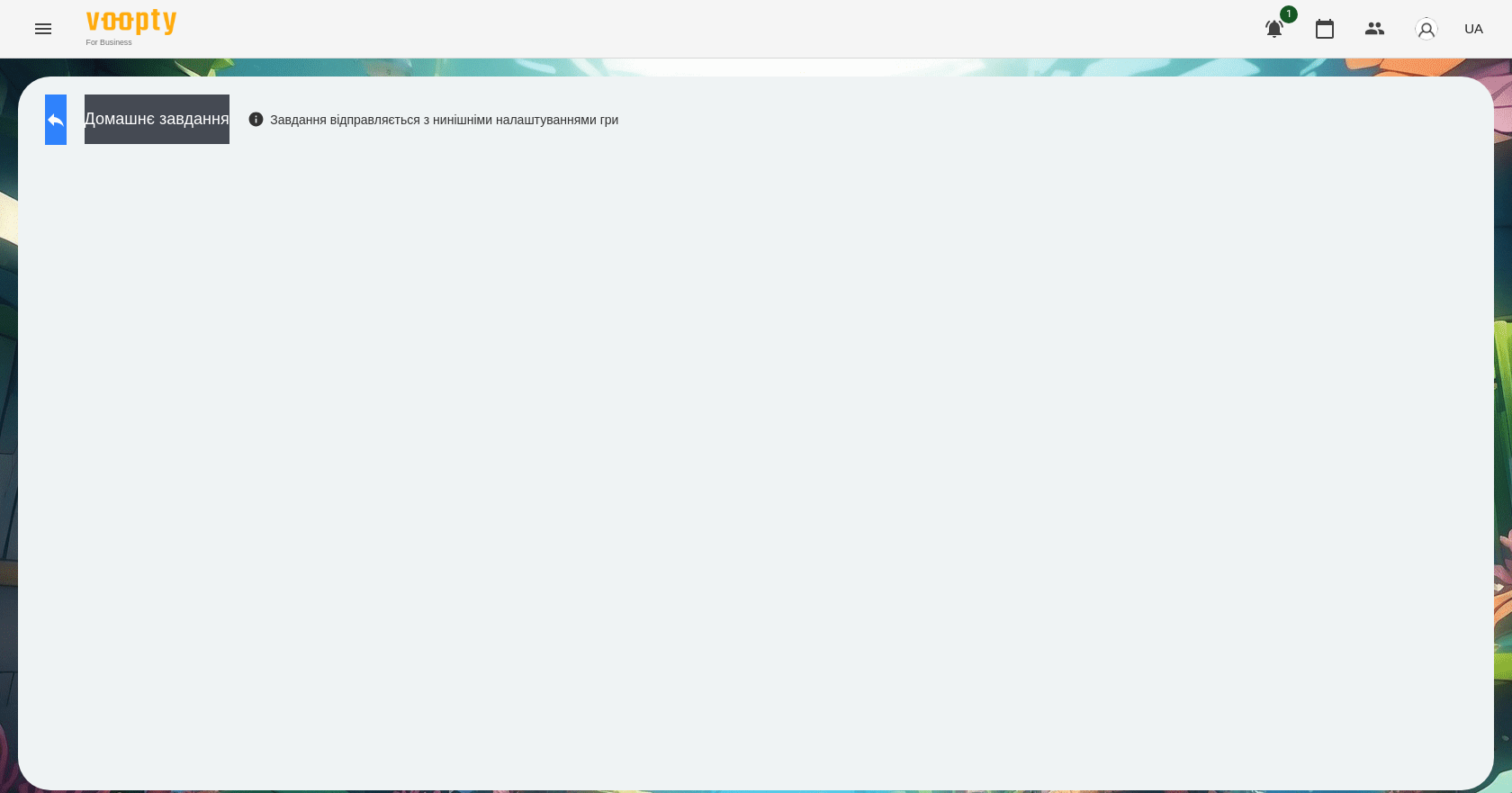
click at [67, 123] on button at bounding box center [56, 120] width 21 height 50
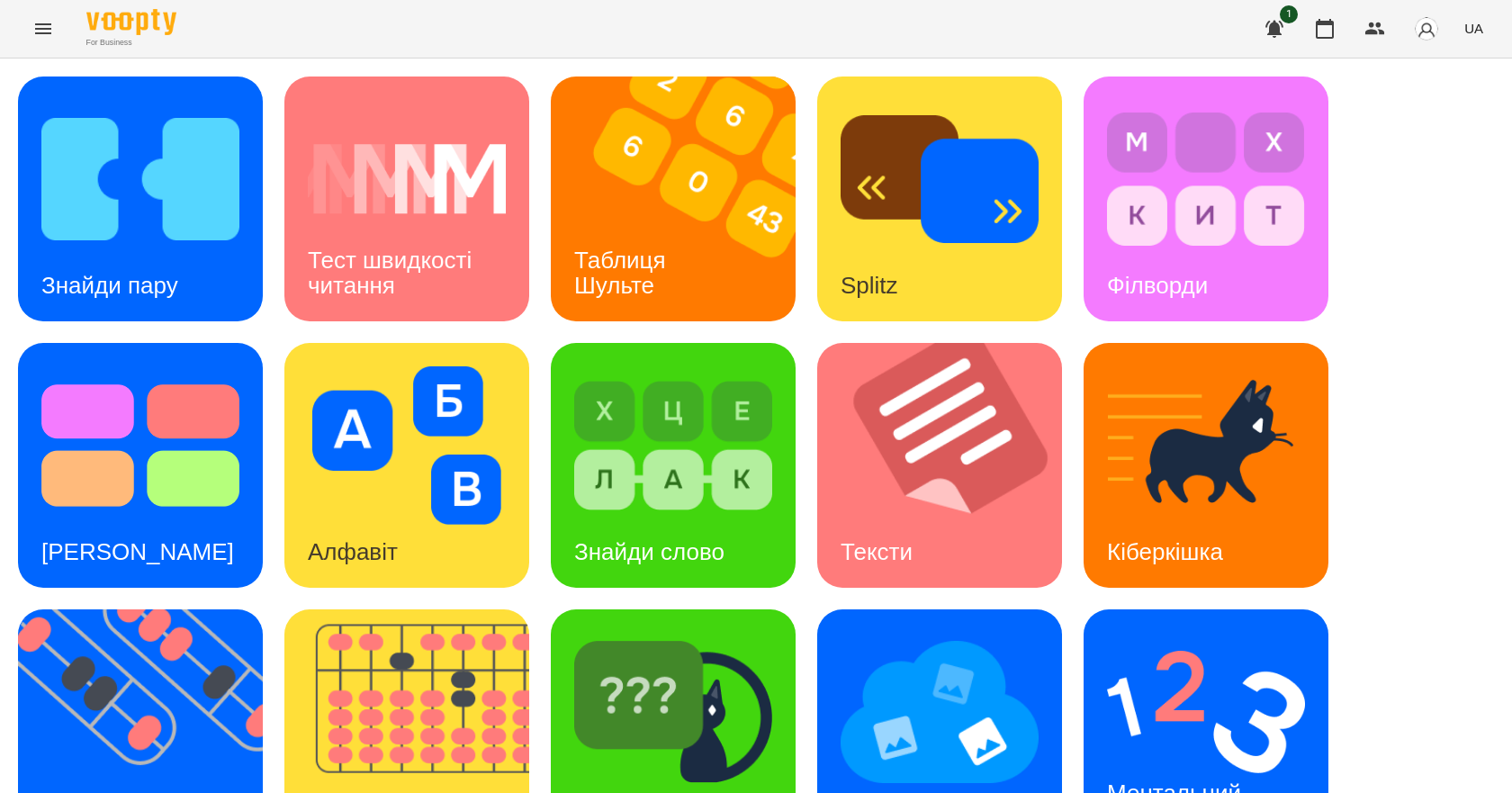
scroll to position [345, 0]
click at [1141, 757] on div "Ментальний рахунок" at bounding box center [1177, 806] width 187 height 96
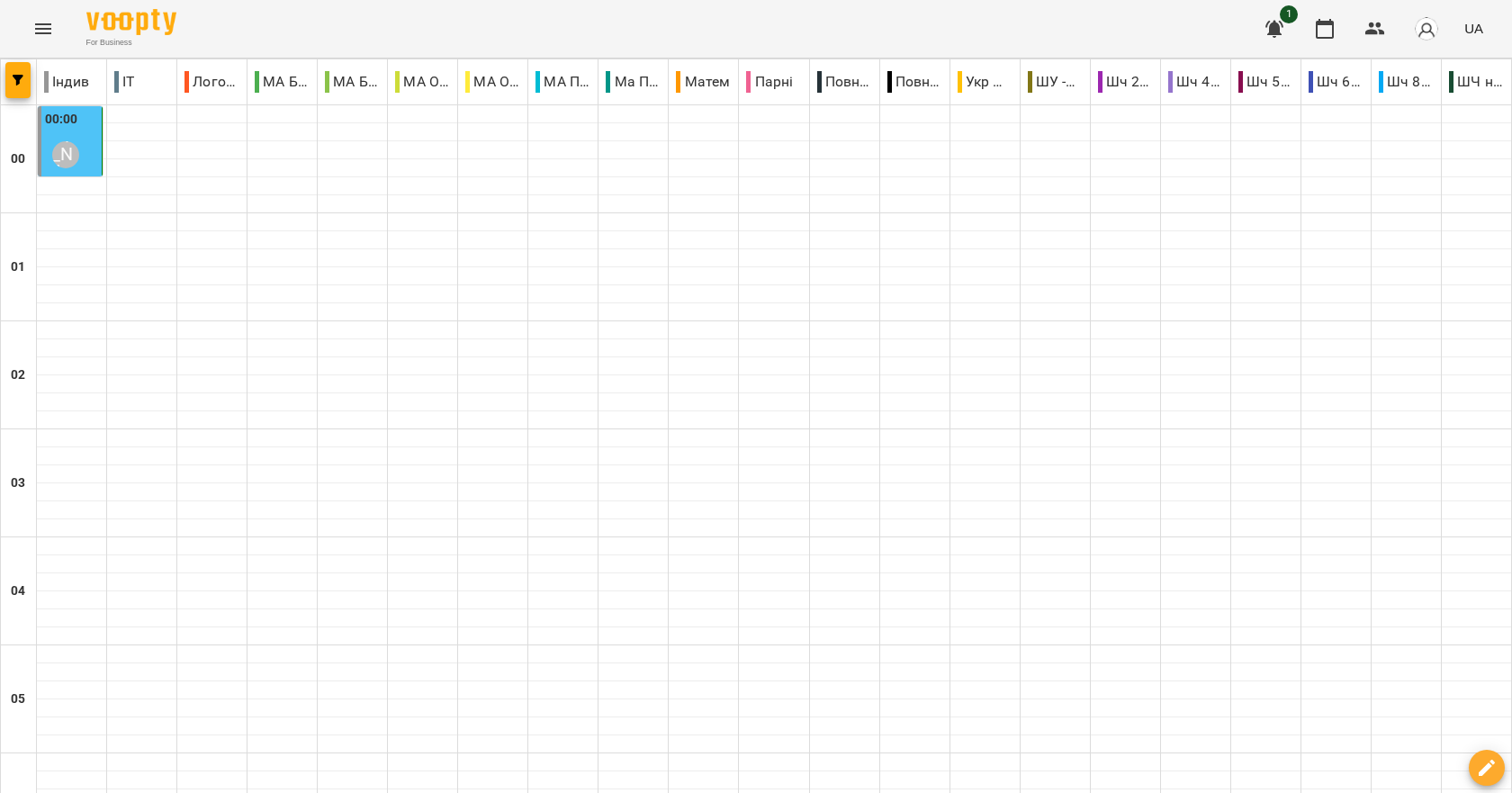
scroll to position [809, 0]
